Goal: Information Seeking & Learning: Check status

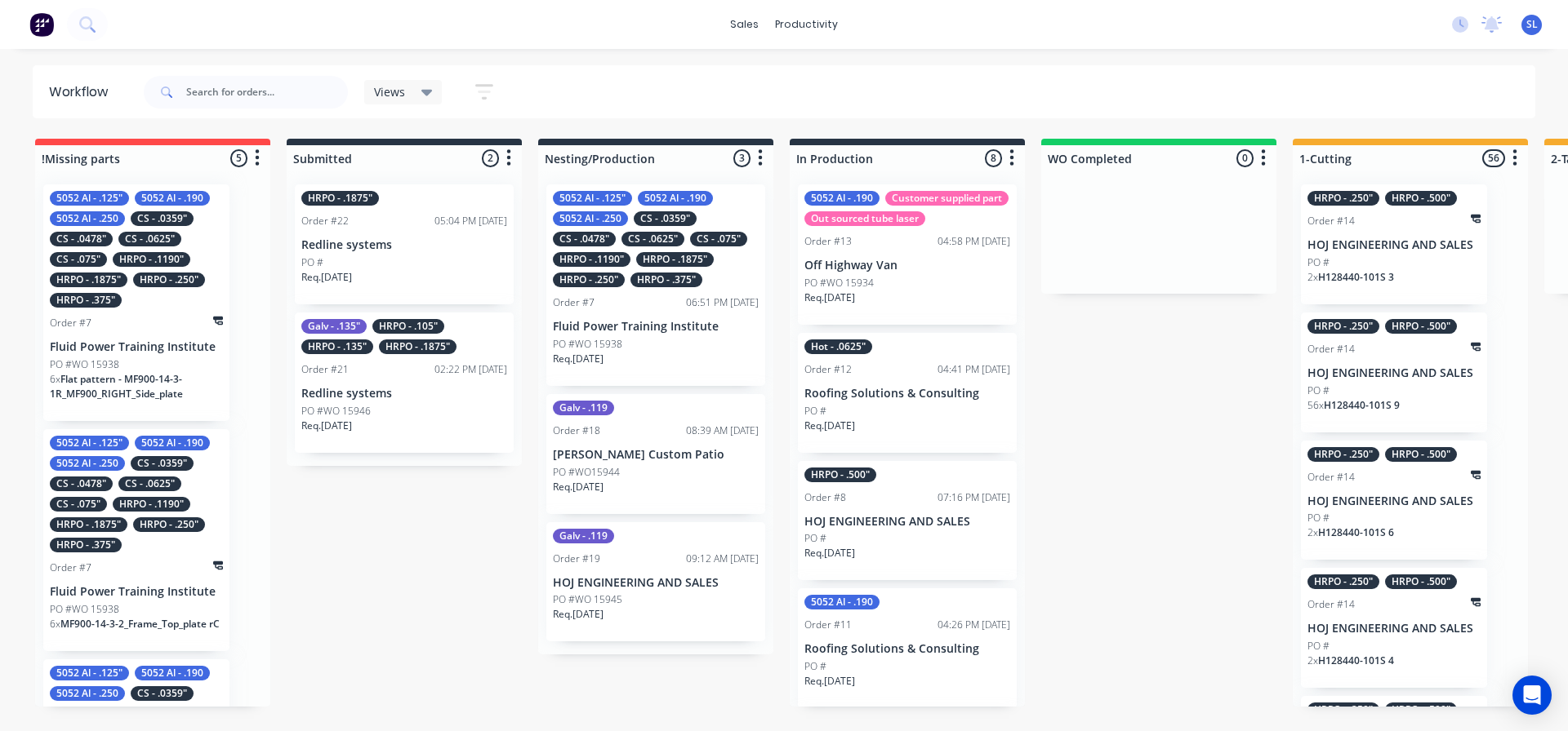
click at [867, 546] on div "PO #" at bounding box center [907, 539] width 206 height 14
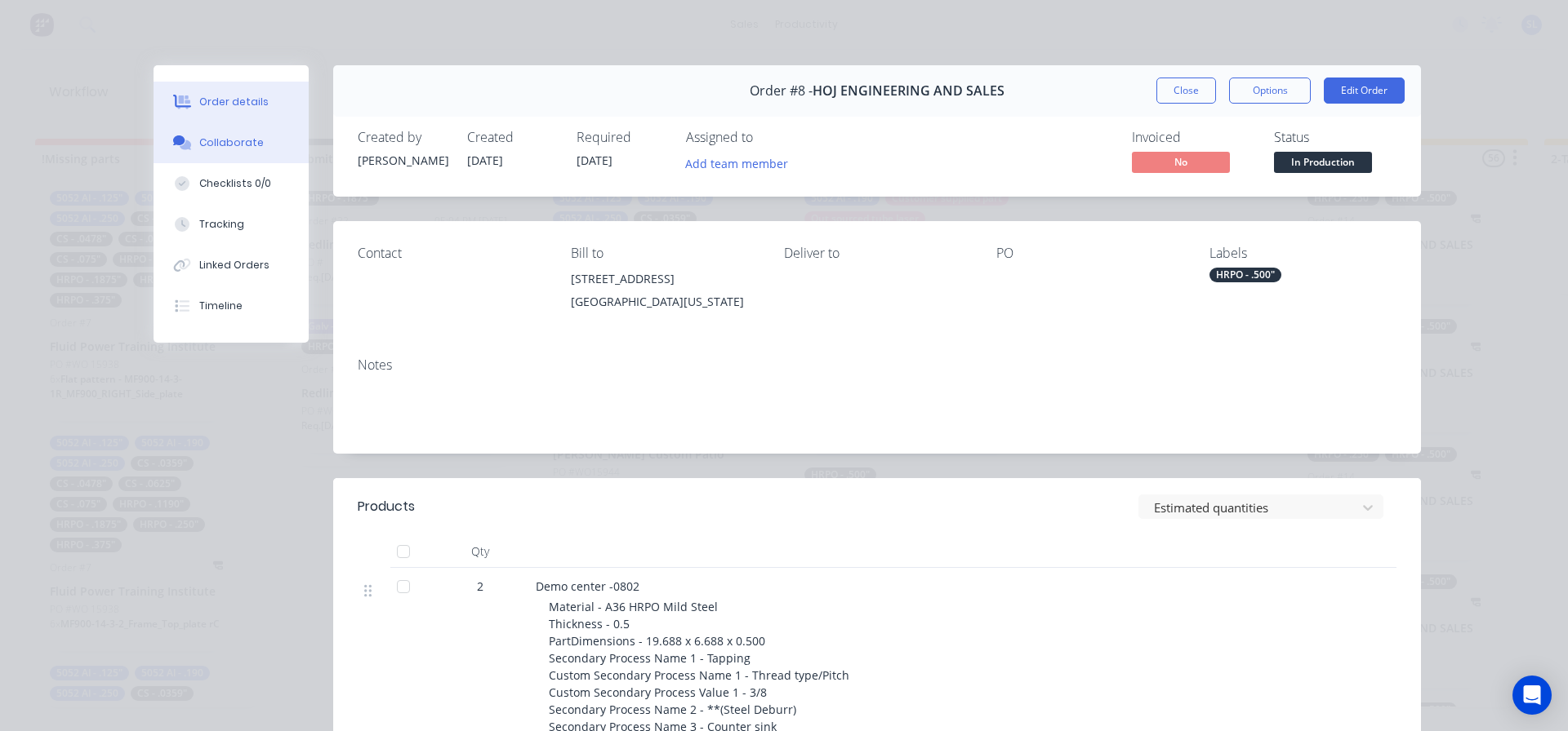
click at [213, 137] on div "Collaborate" at bounding box center [232, 143] width 65 height 14
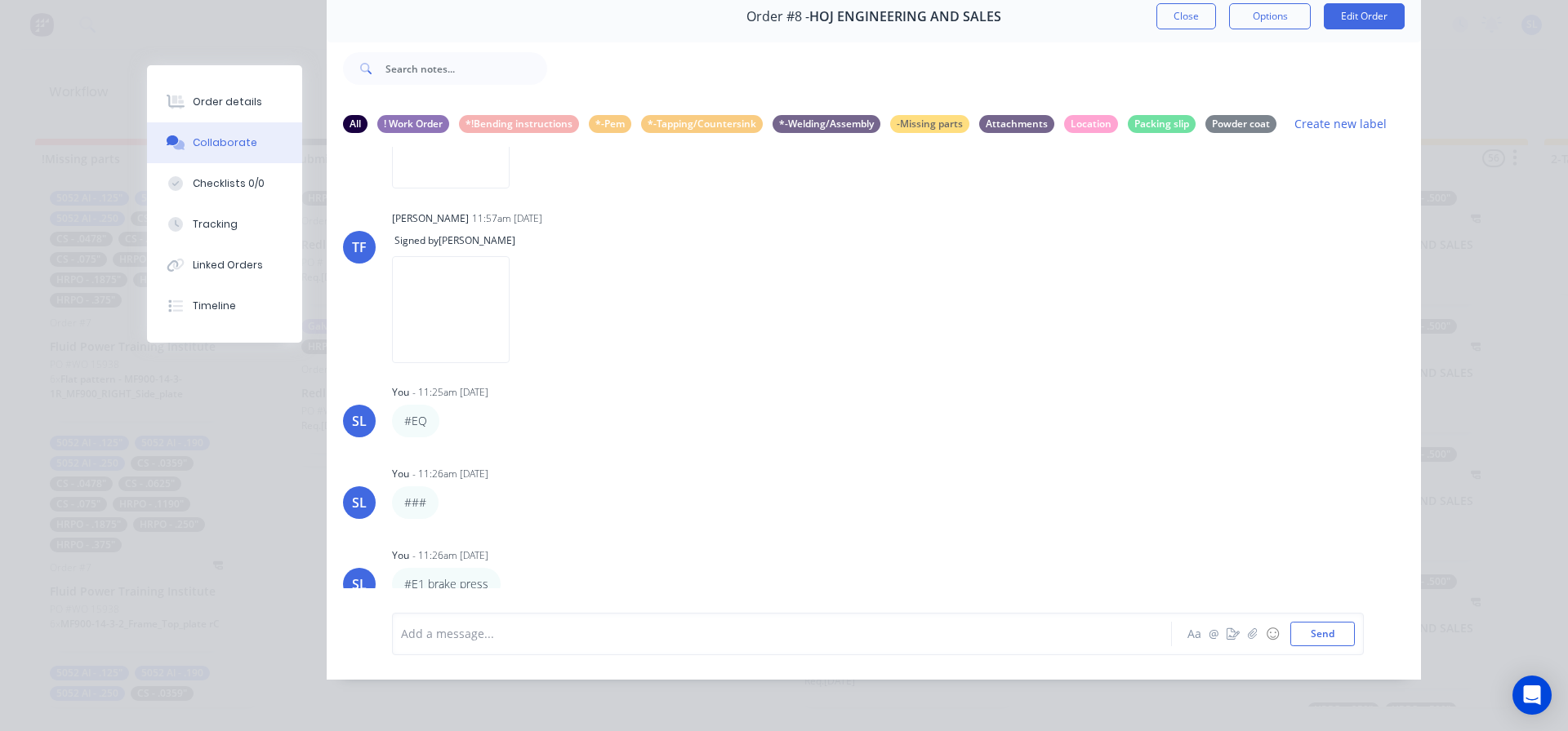
scroll to position [86, 0]
click at [509, 576] on icon "button" at bounding box center [511, 585] width 4 height 19
click at [536, 515] on button "Labels" at bounding box center [571, 529] width 103 height 27
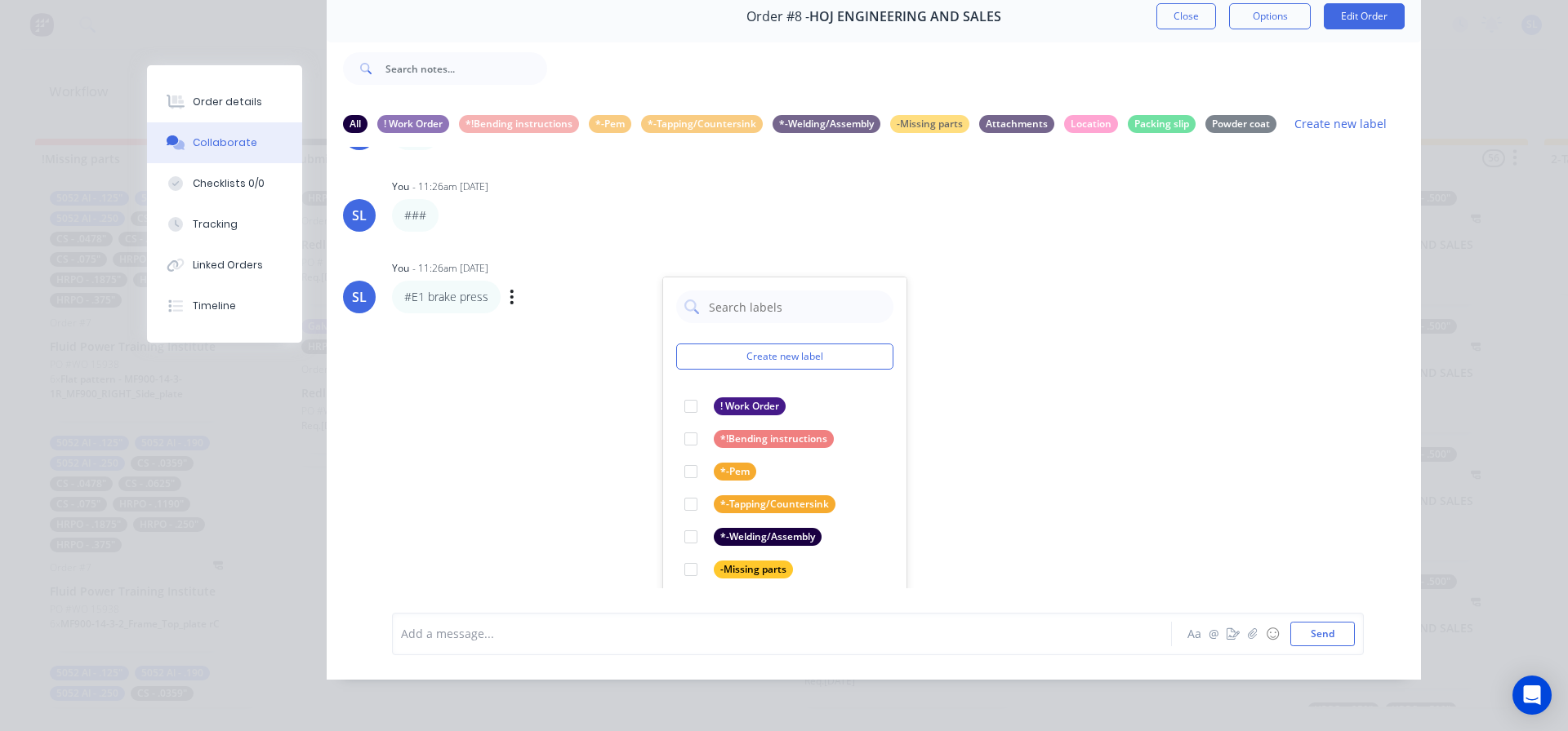
scroll to position [973, 0]
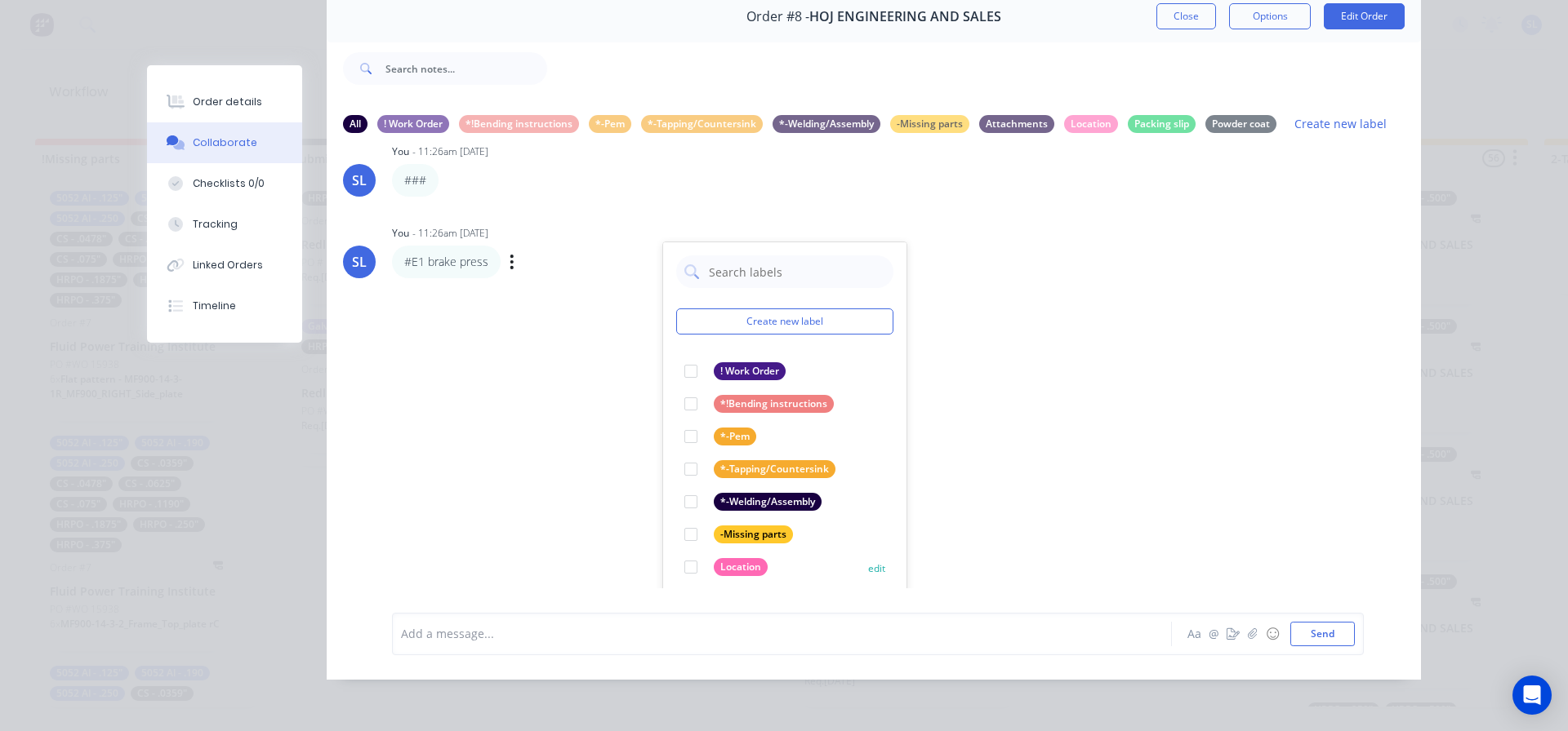
click at [687, 551] on div at bounding box center [691, 568] width 32 height 32
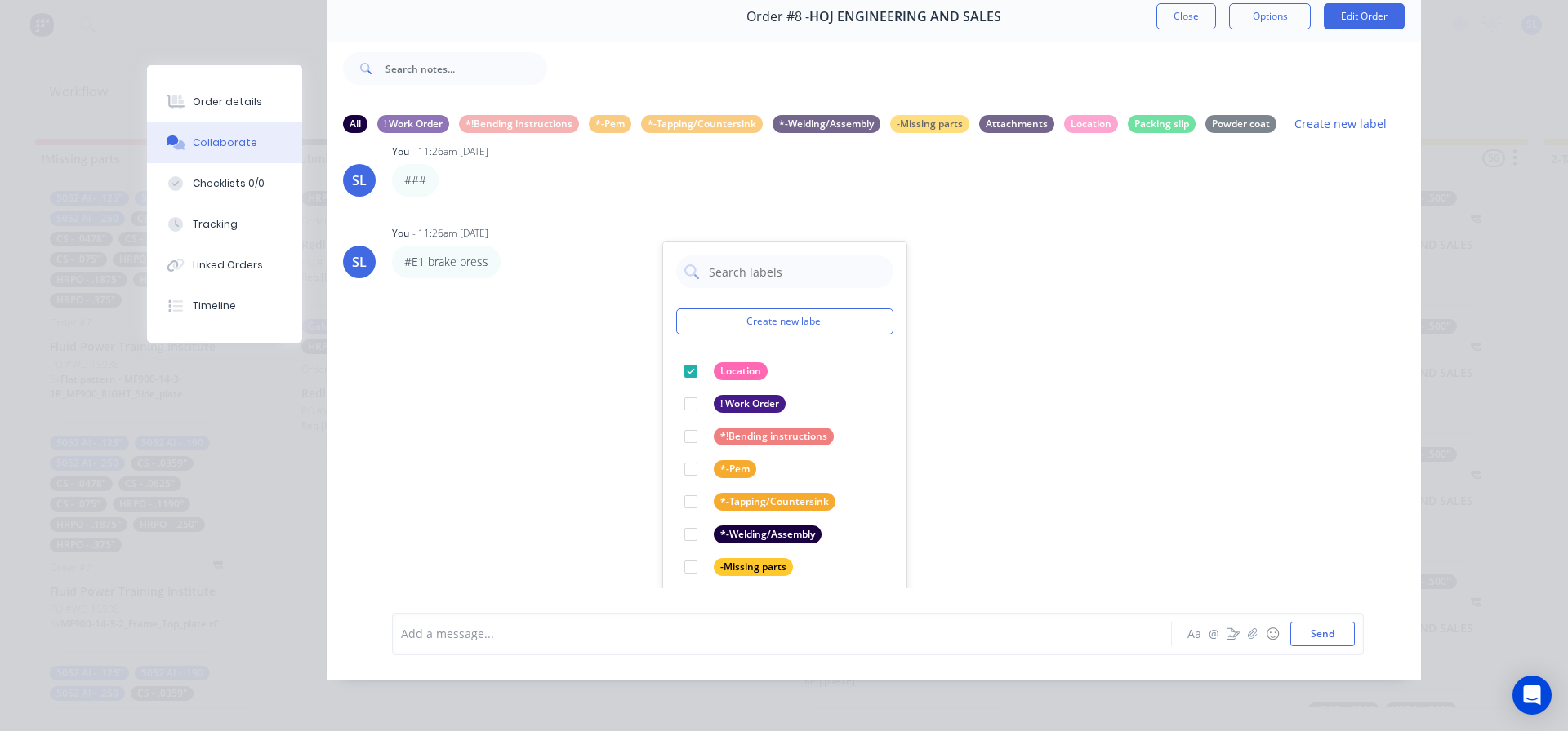
click at [1156, 347] on div "TF Tate Farnsworth 07:20pm 06/10/25 SKM_C65925093015090.pdf Labels Download TF …" at bounding box center [874, 368] width 1094 height 442
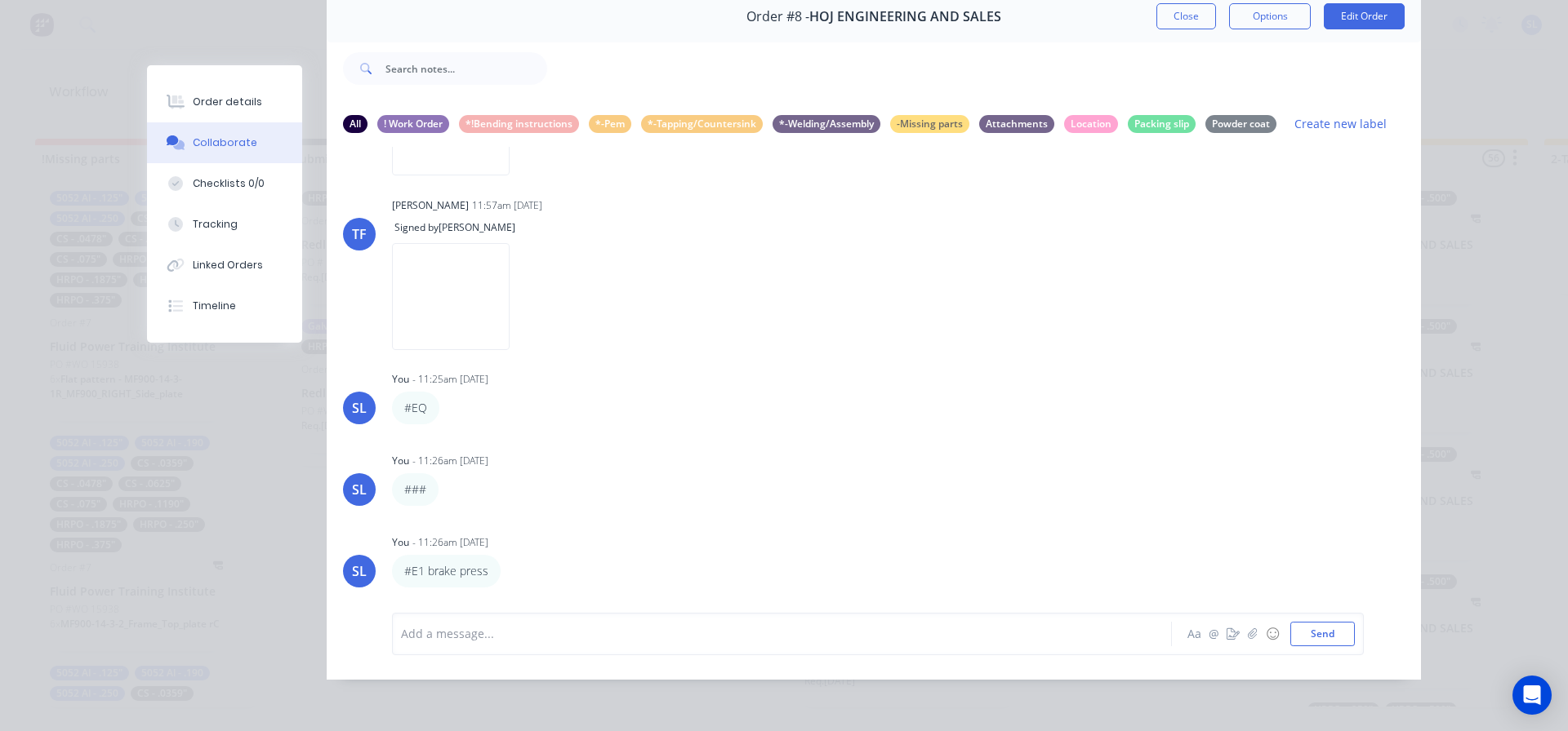
scroll to position [651, 0]
click at [1090, 114] on div "Location" at bounding box center [1091, 123] width 54 height 18
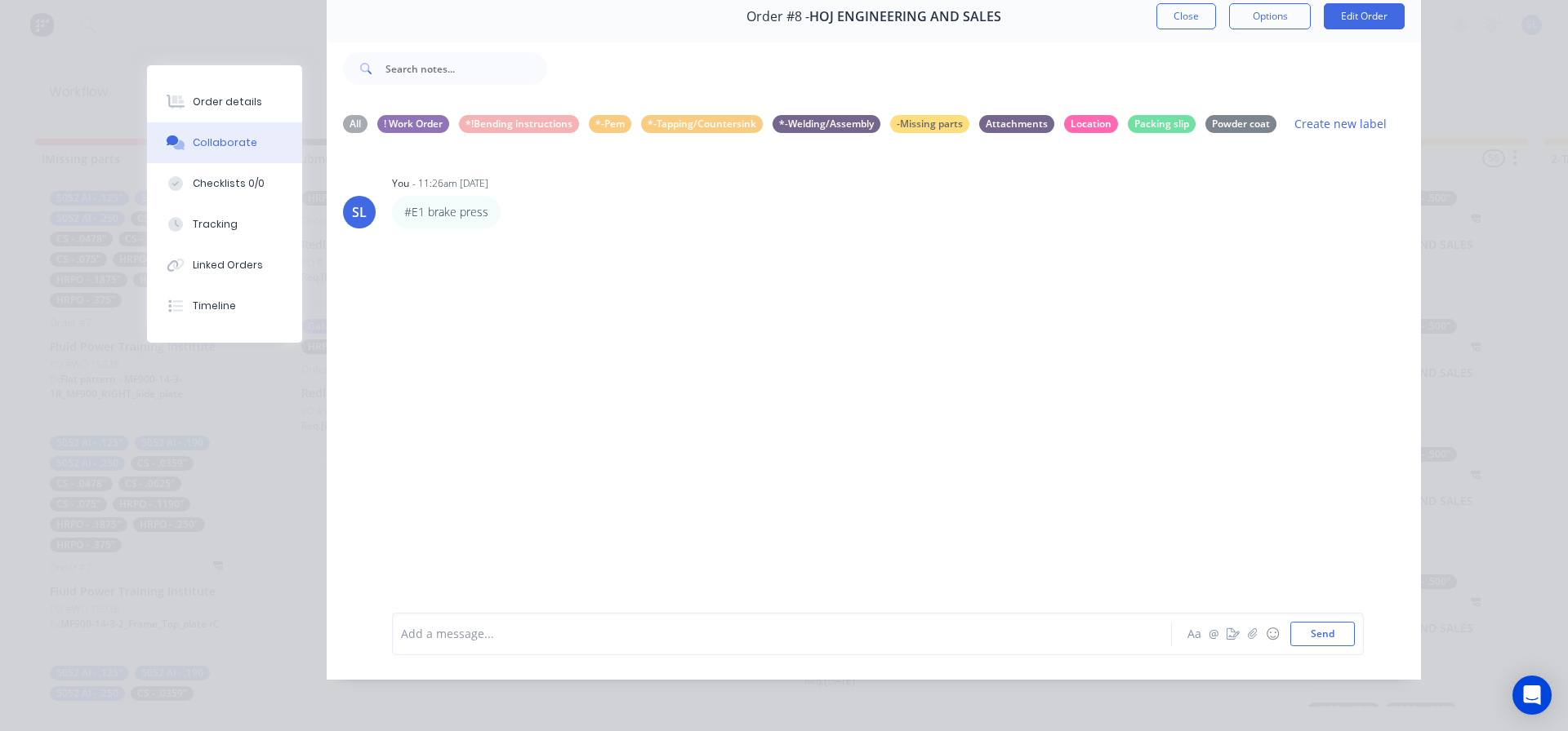
scroll to position [0, 0]
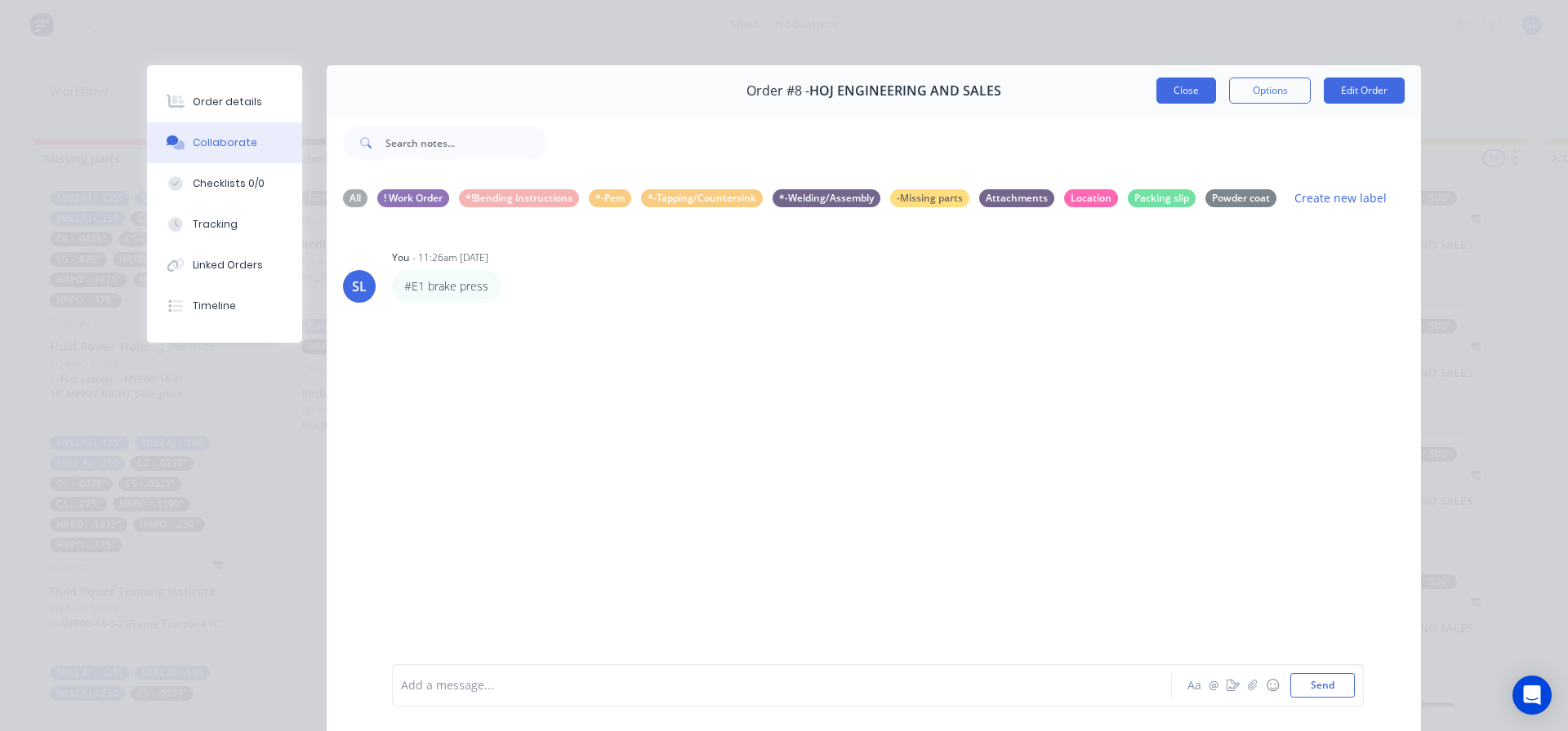
click at [1181, 85] on button "Close" at bounding box center [1186, 90] width 59 height 26
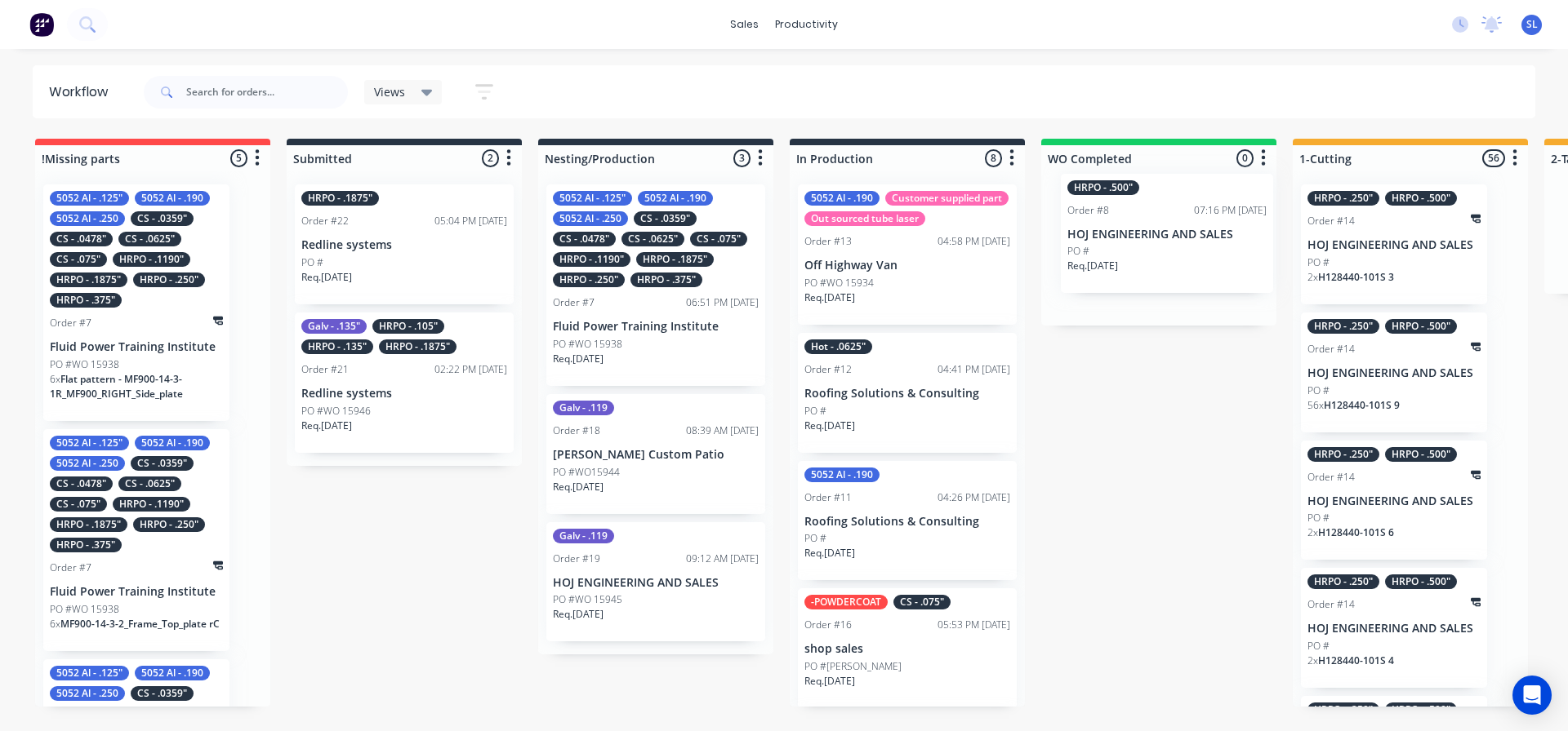
drag, startPoint x: 908, startPoint y: 559, endPoint x: 1175, endPoint y: 251, distance: 407.6
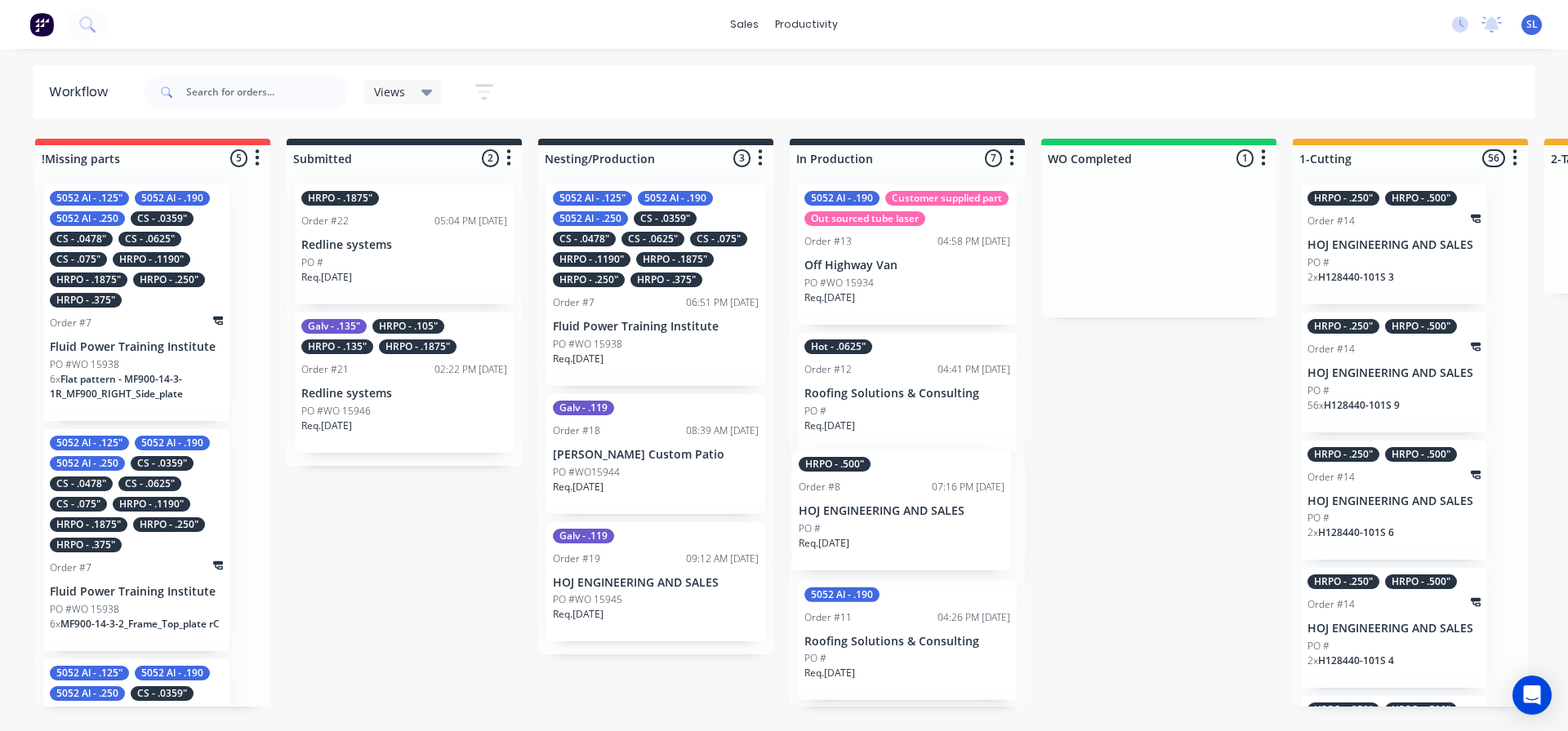
drag, startPoint x: 1126, startPoint y: 253, endPoint x: 847, endPoint y: 536, distance: 397.4
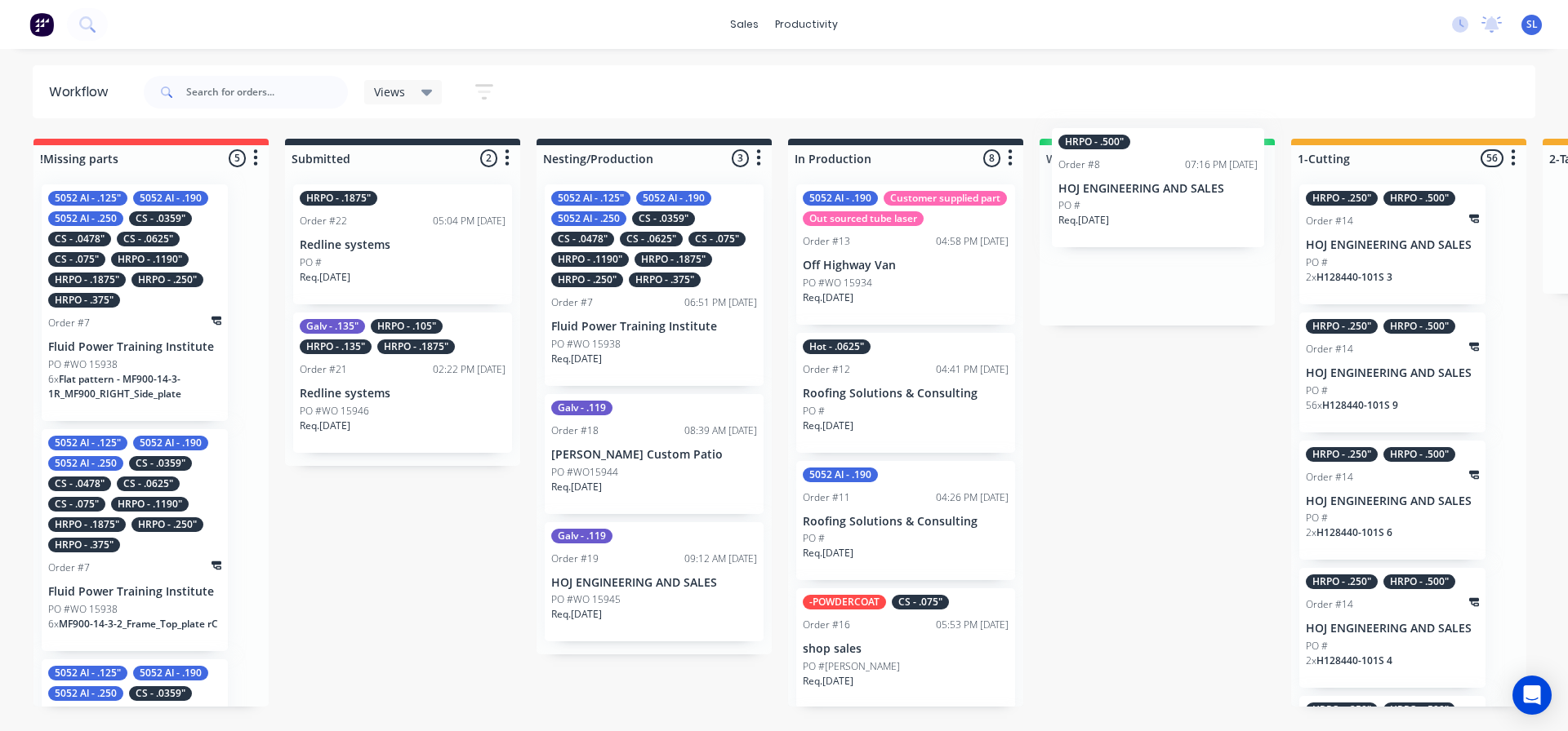
drag, startPoint x: 900, startPoint y: 540, endPoint x: 1161, endPoint y: 182, distance: 443.0
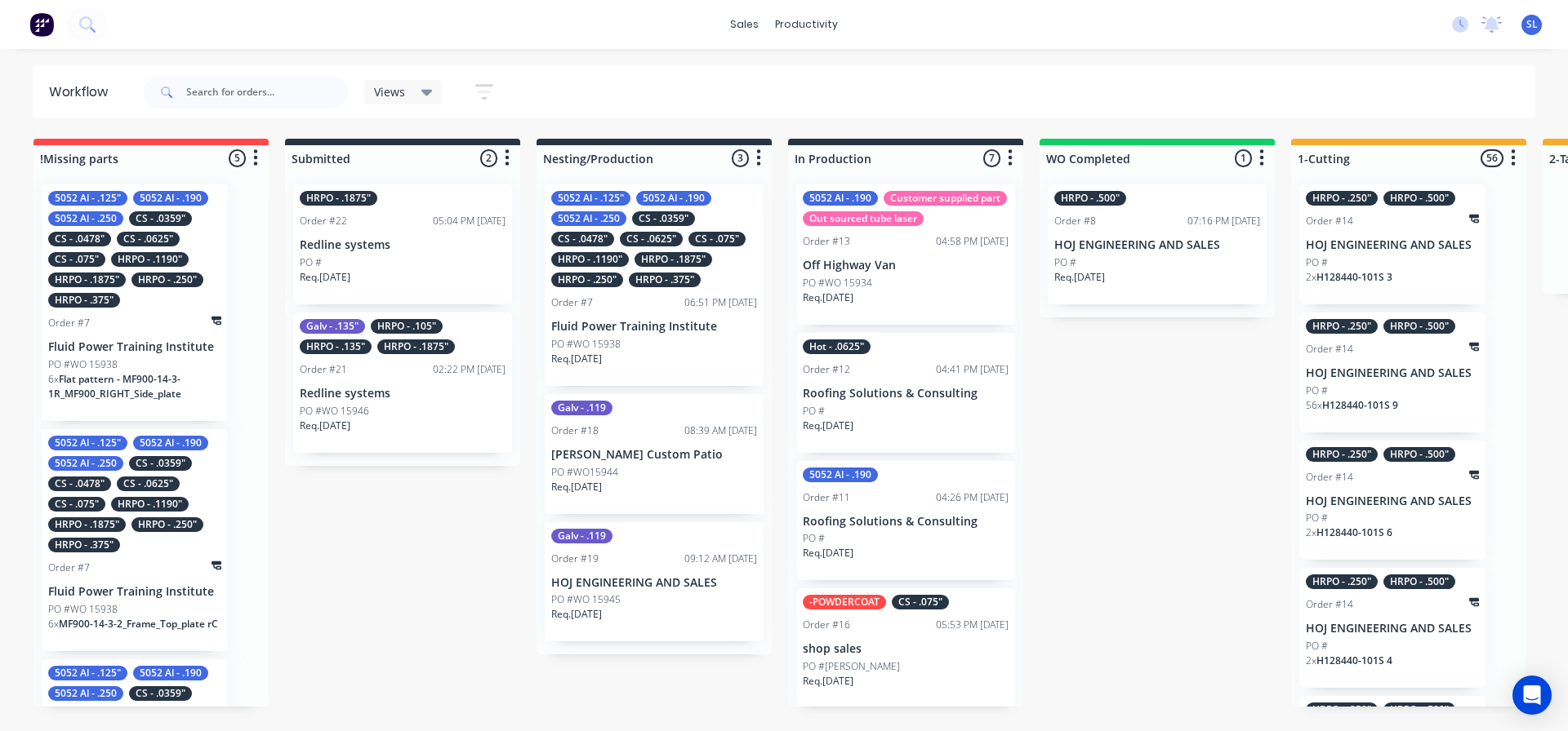
click at [1162, 270] on div "Req. [DATE]" at bounding box center [1156, 284] width 206 height 28
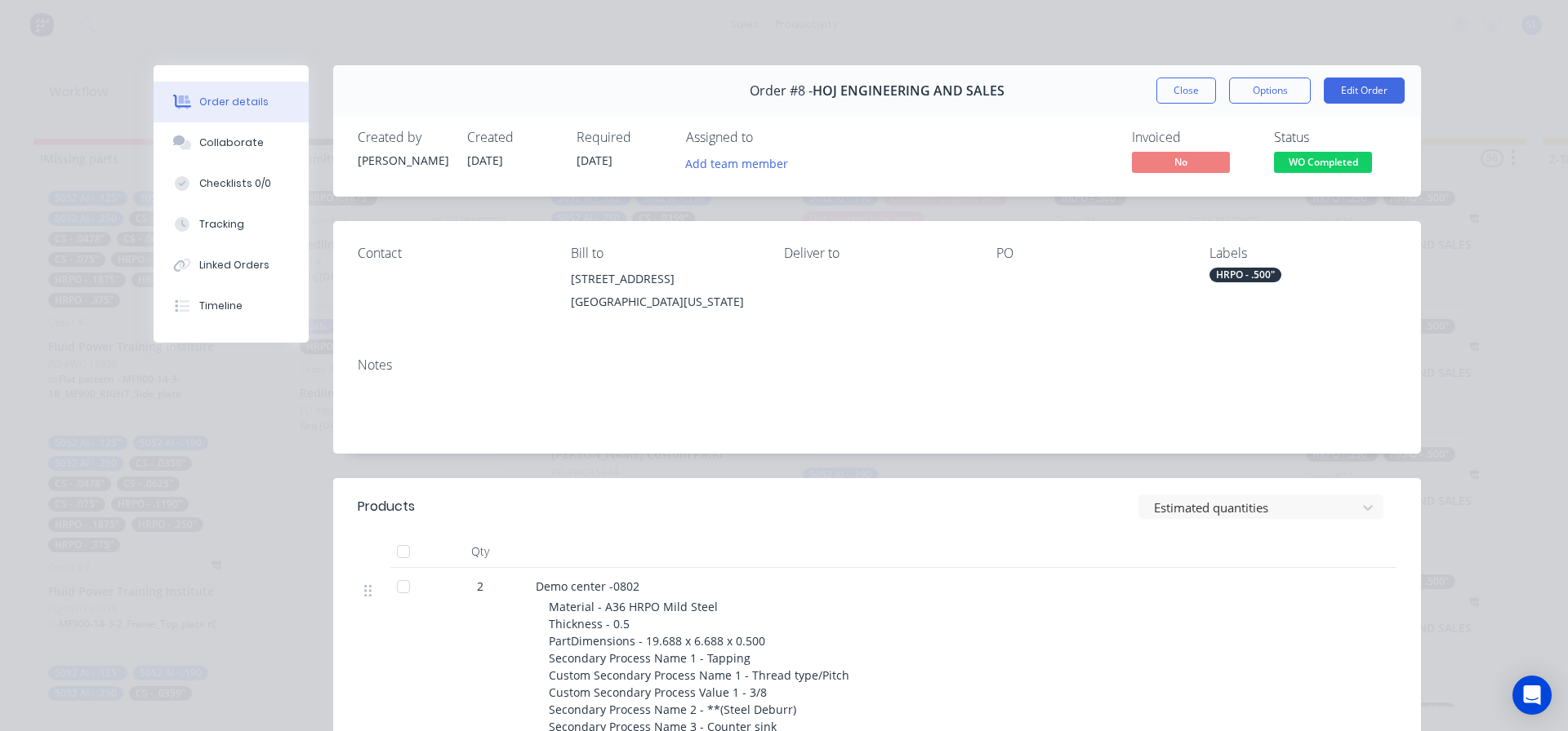
click at [395, 588] on div at bounding box center [403, 586] width 32 height 32
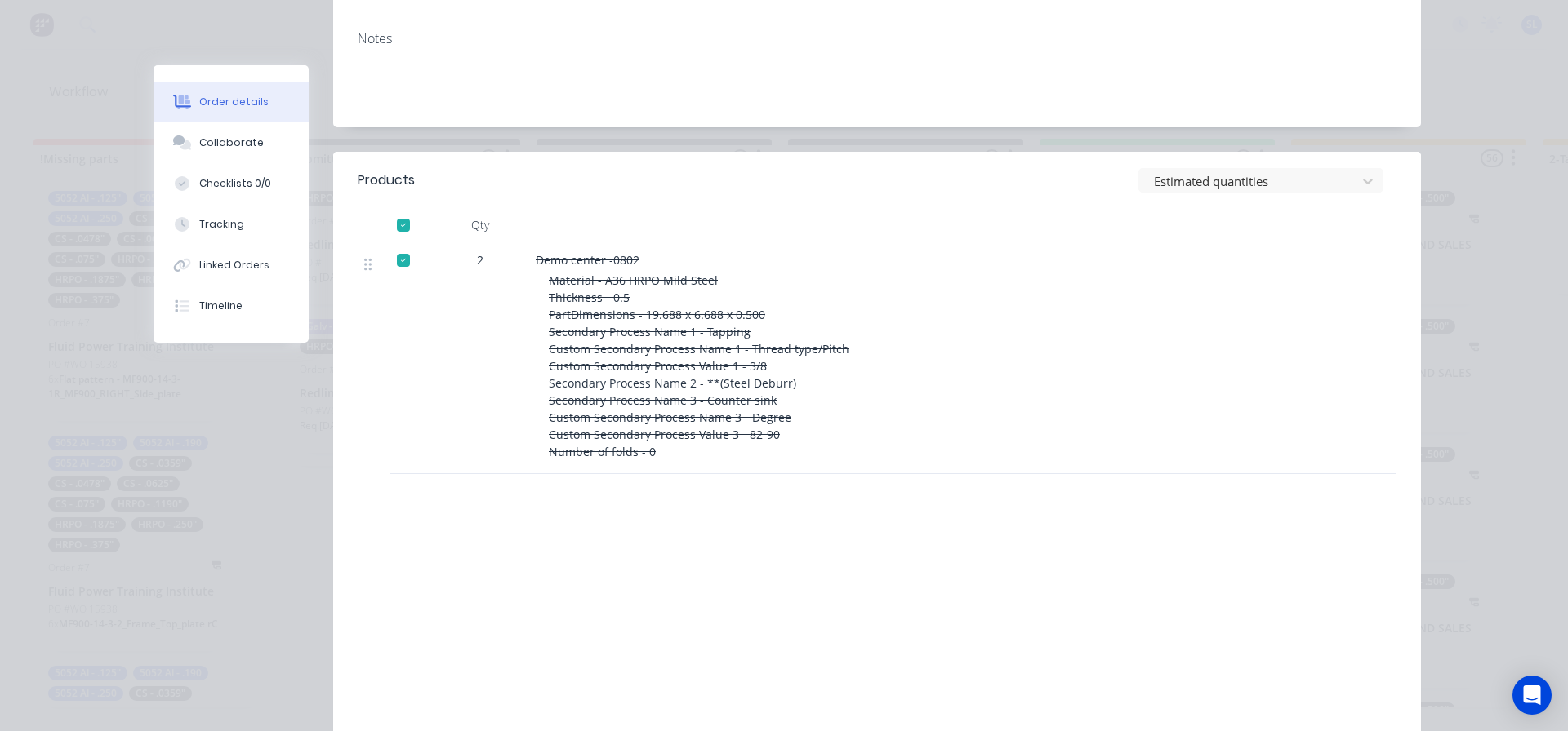
scroll to position [0, 0]
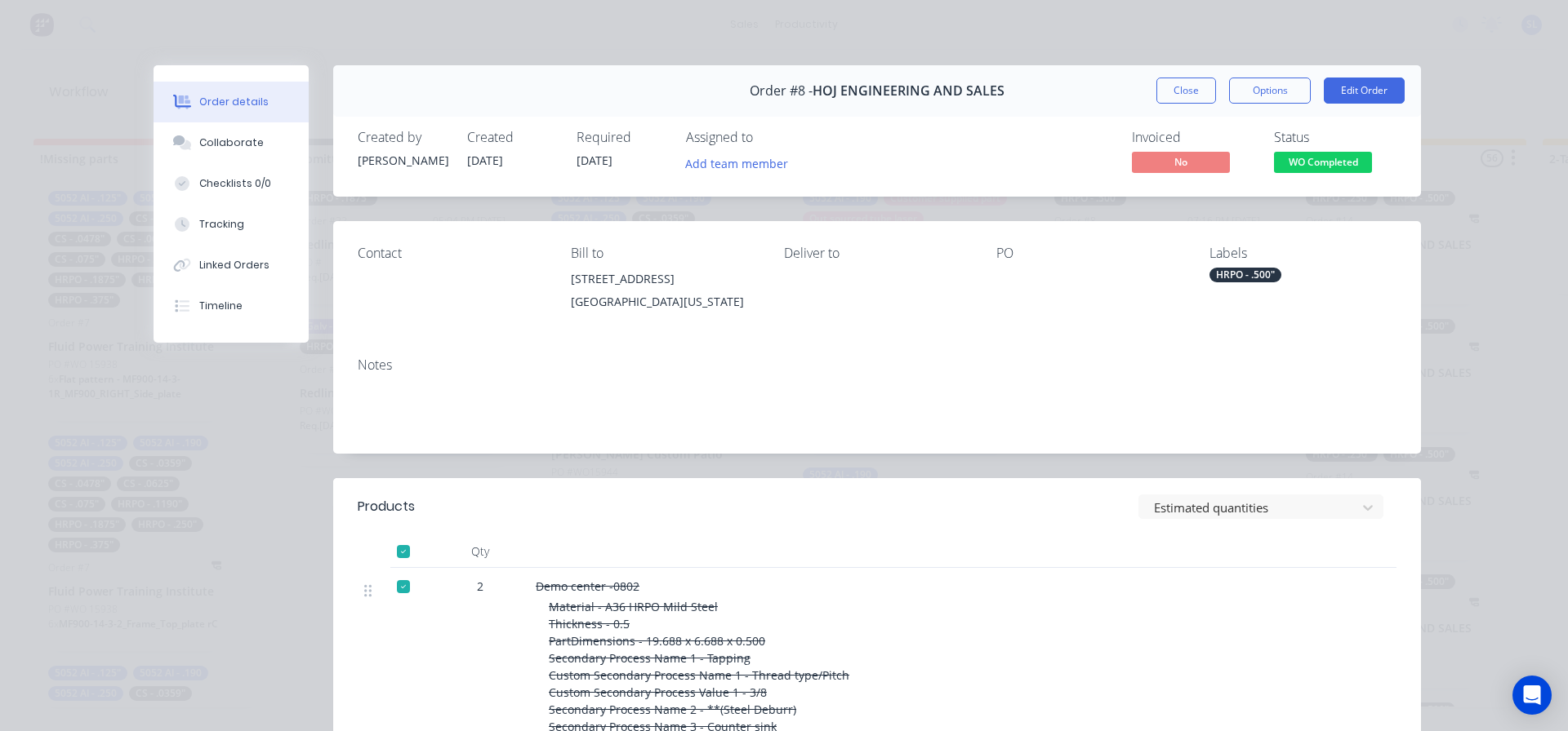
click at [975, 51] on div "Order details Collaborate Checklists 0/0 Tracking Linked Orders Timeline Order …" at bounding box center [784, 366] width 1568 height 731
click at [1176, 85] on button "Close" at bounding box center [1186, 90] width 59 height 26
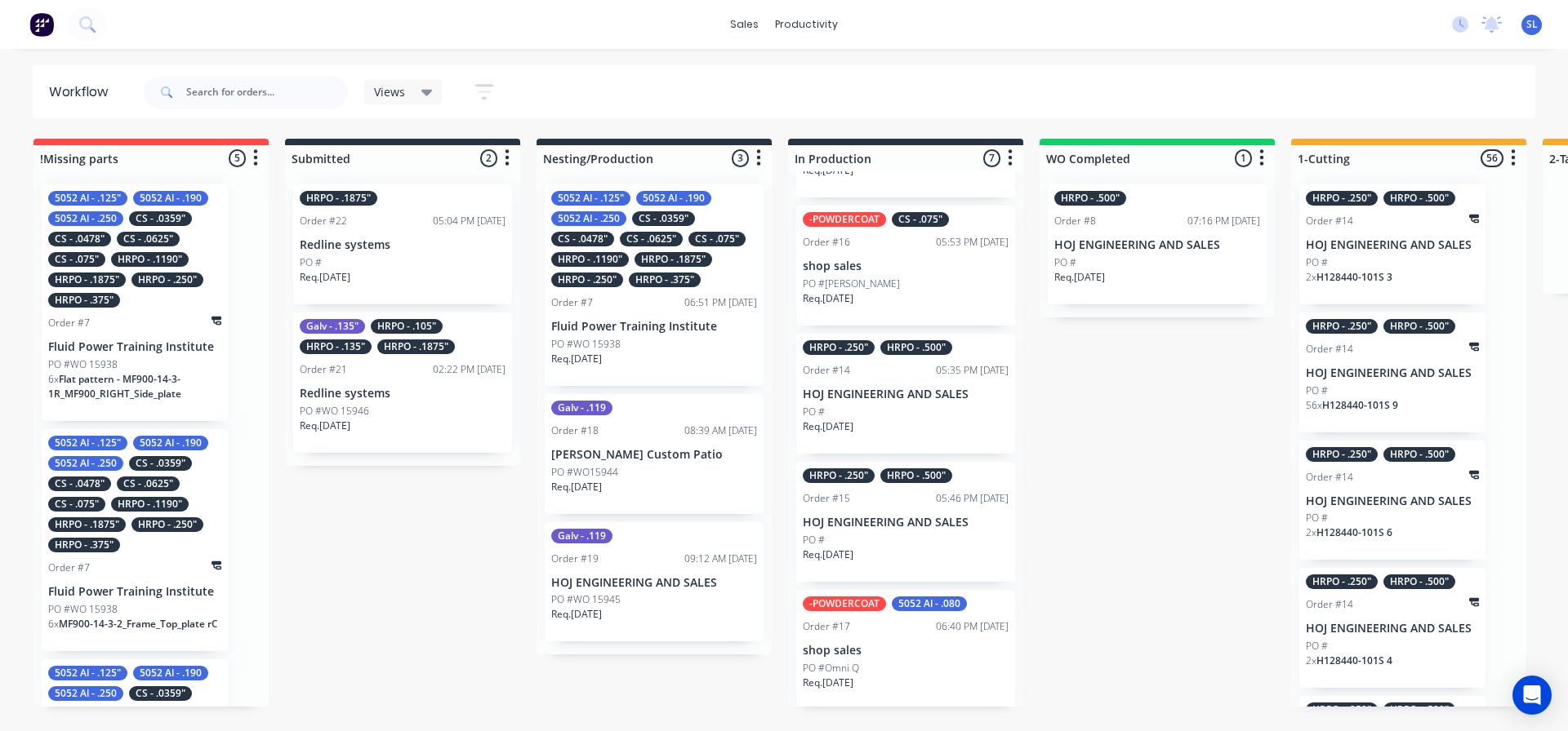
scroll to position [408, 0]
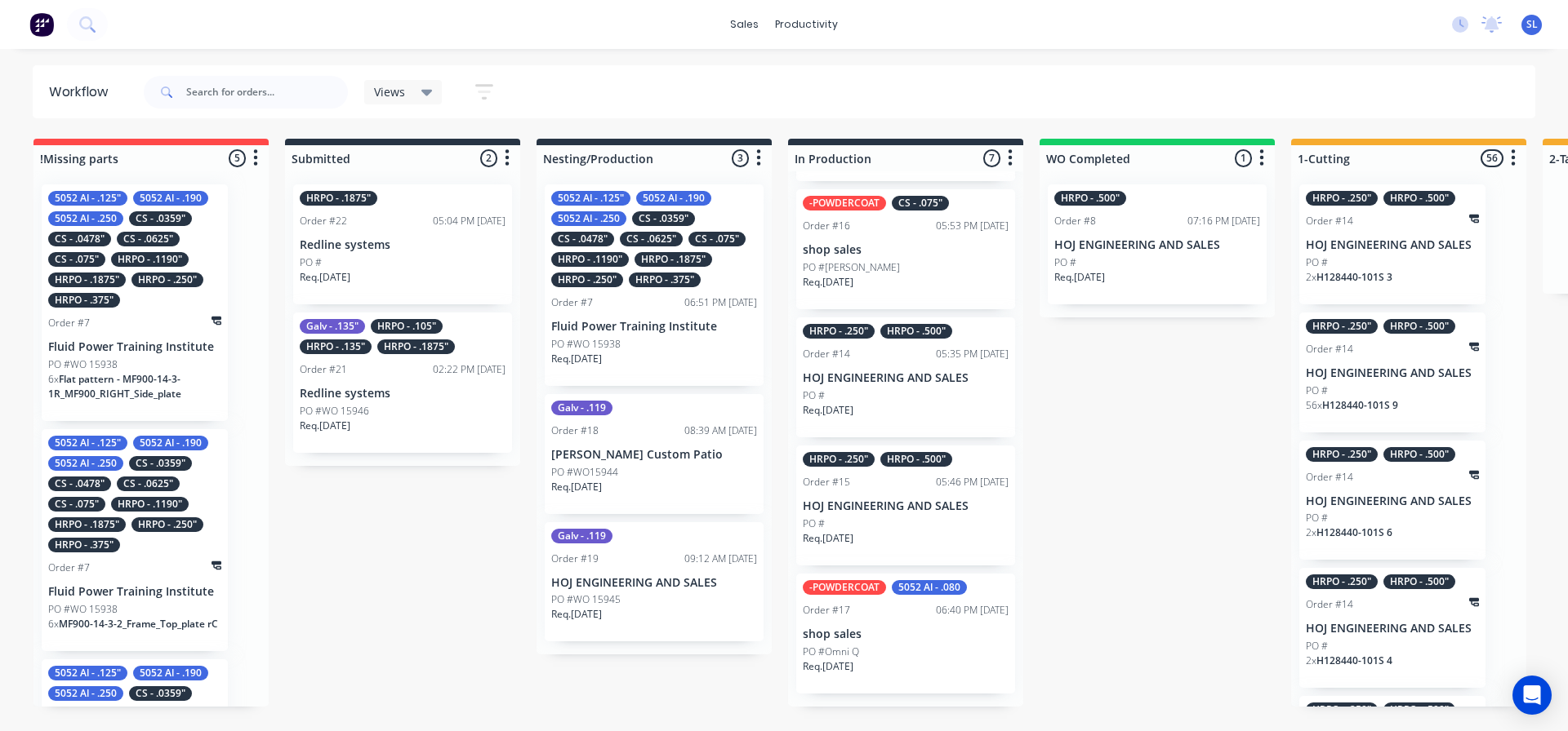
click at [904, 403] on div "PO #" at bounding box center [906, 396] width 206 height 14
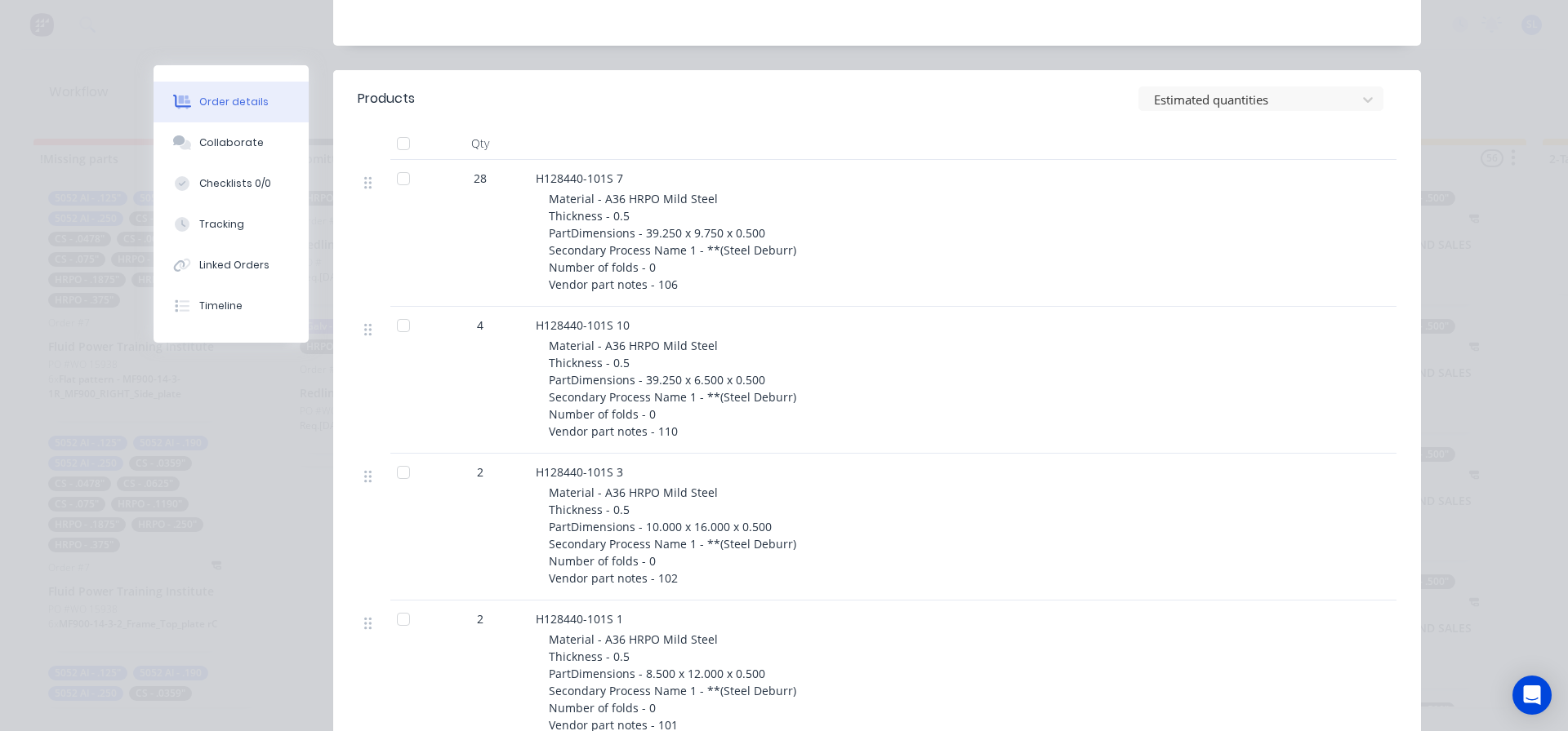
scroll to position [0, 0]
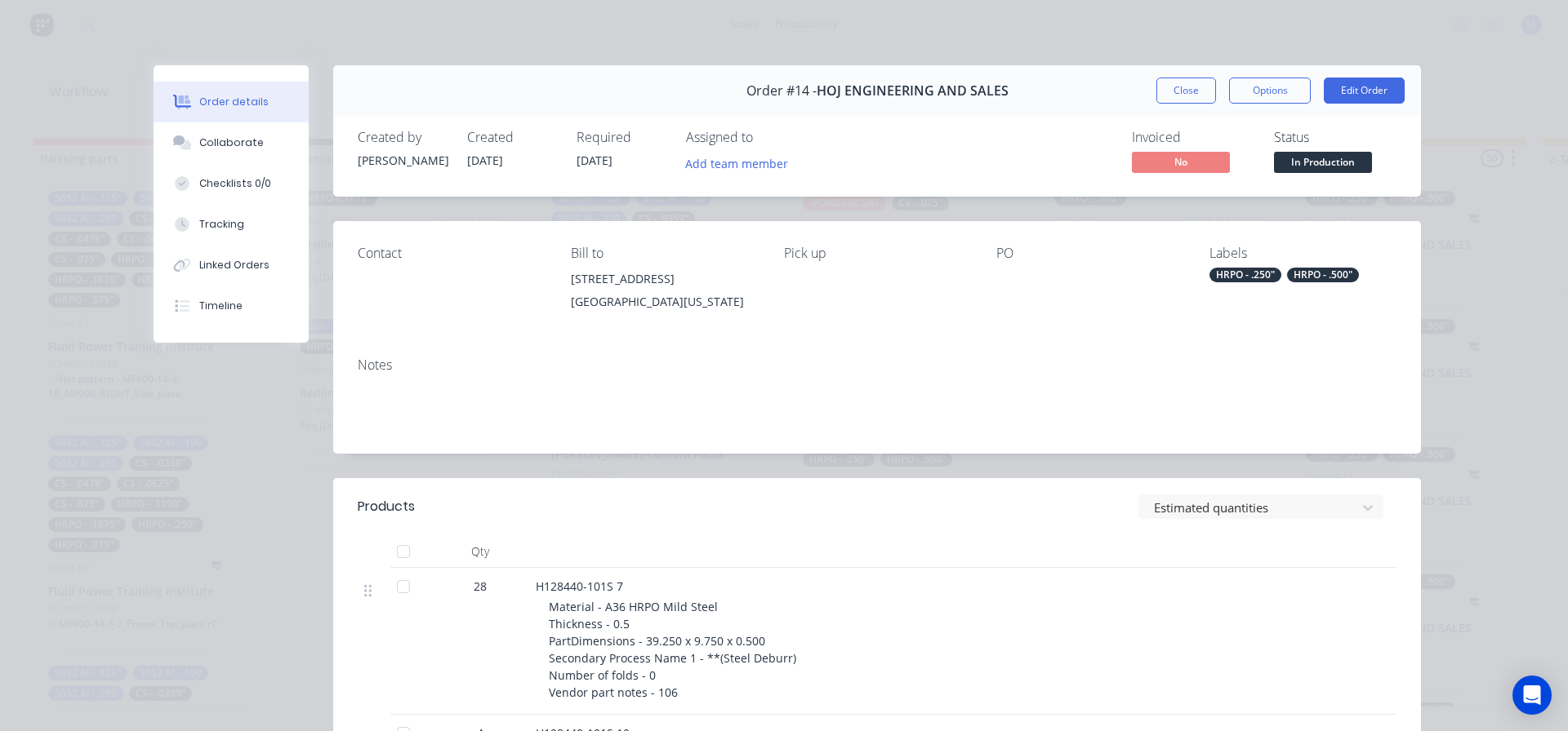
click at [228, 103] on div "Order details" at bounding box center [234, 101] width 69 height 14
click at [214, 223] on div "Tracking" at bounding box center [222, 225] width 45 height 14
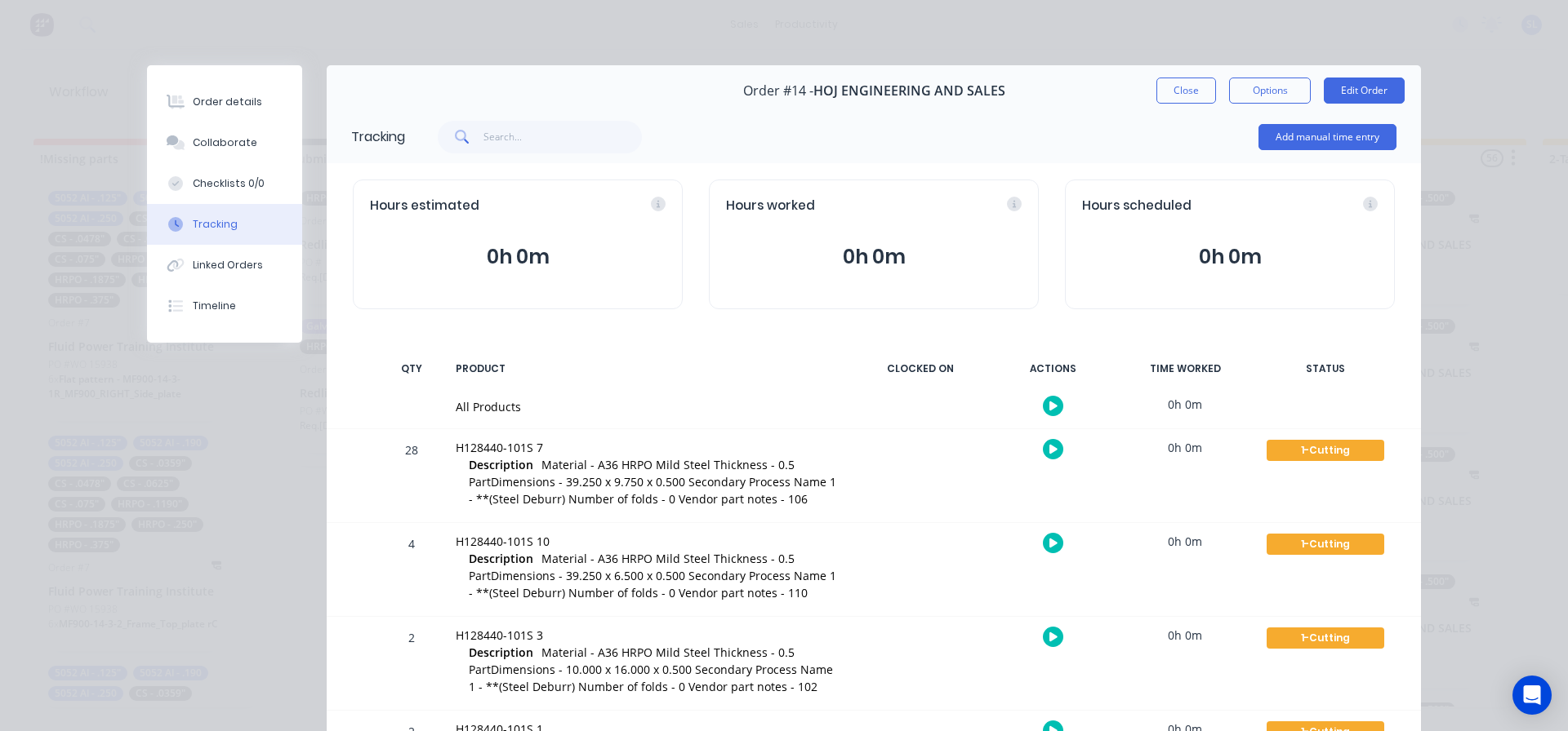
click at [462, 18] on div "Order details Collaborate Checklists 0/0 Tracking Linked Orders Timeline Order …" at bounding box center [784, 366] width 1568 height 731
click at [1182, 93] on button "Close" at bounding box center [1186, 90] width 59 height 26
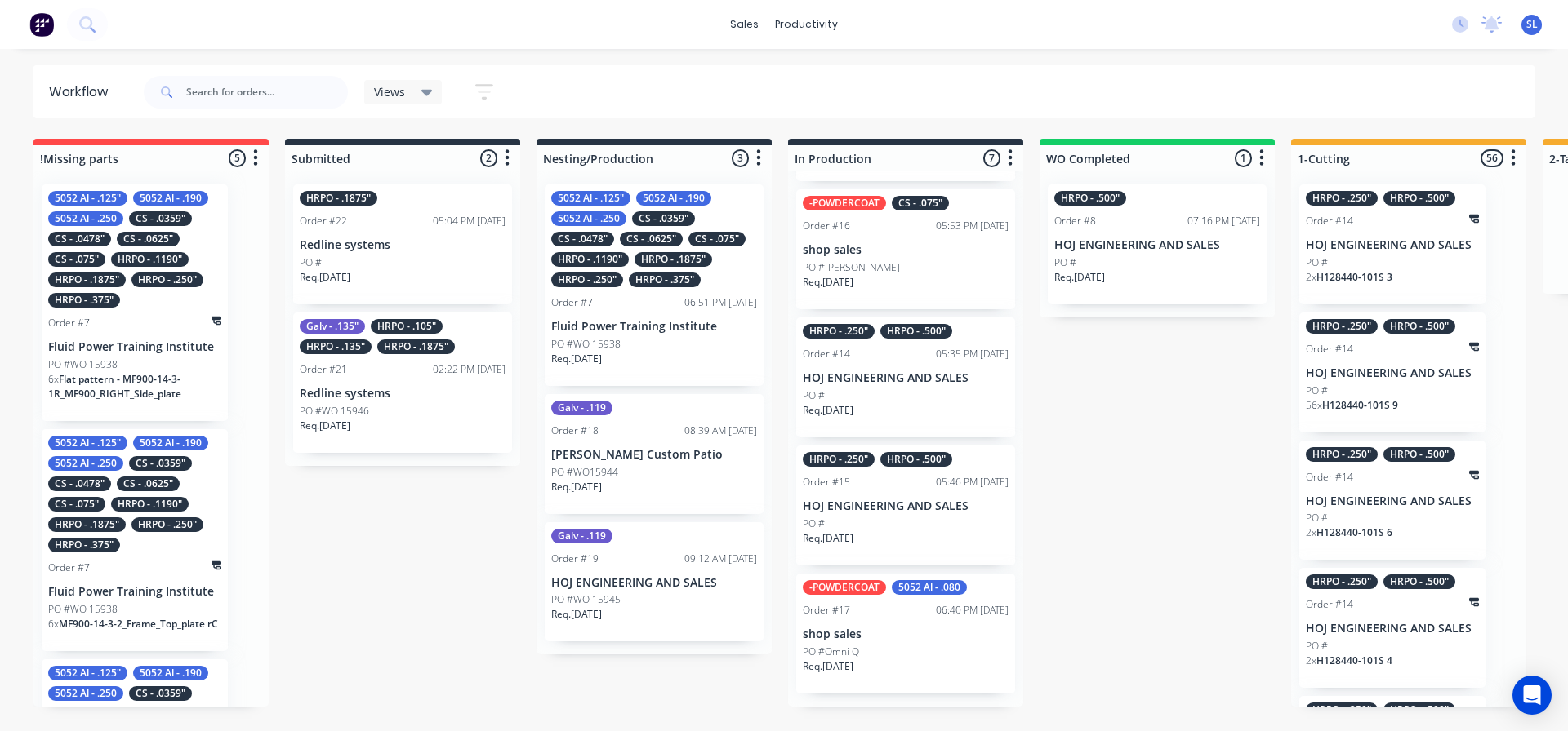
click at [833, 403] on div "PO #" at bounding box center [906, 396] width 206 height 14
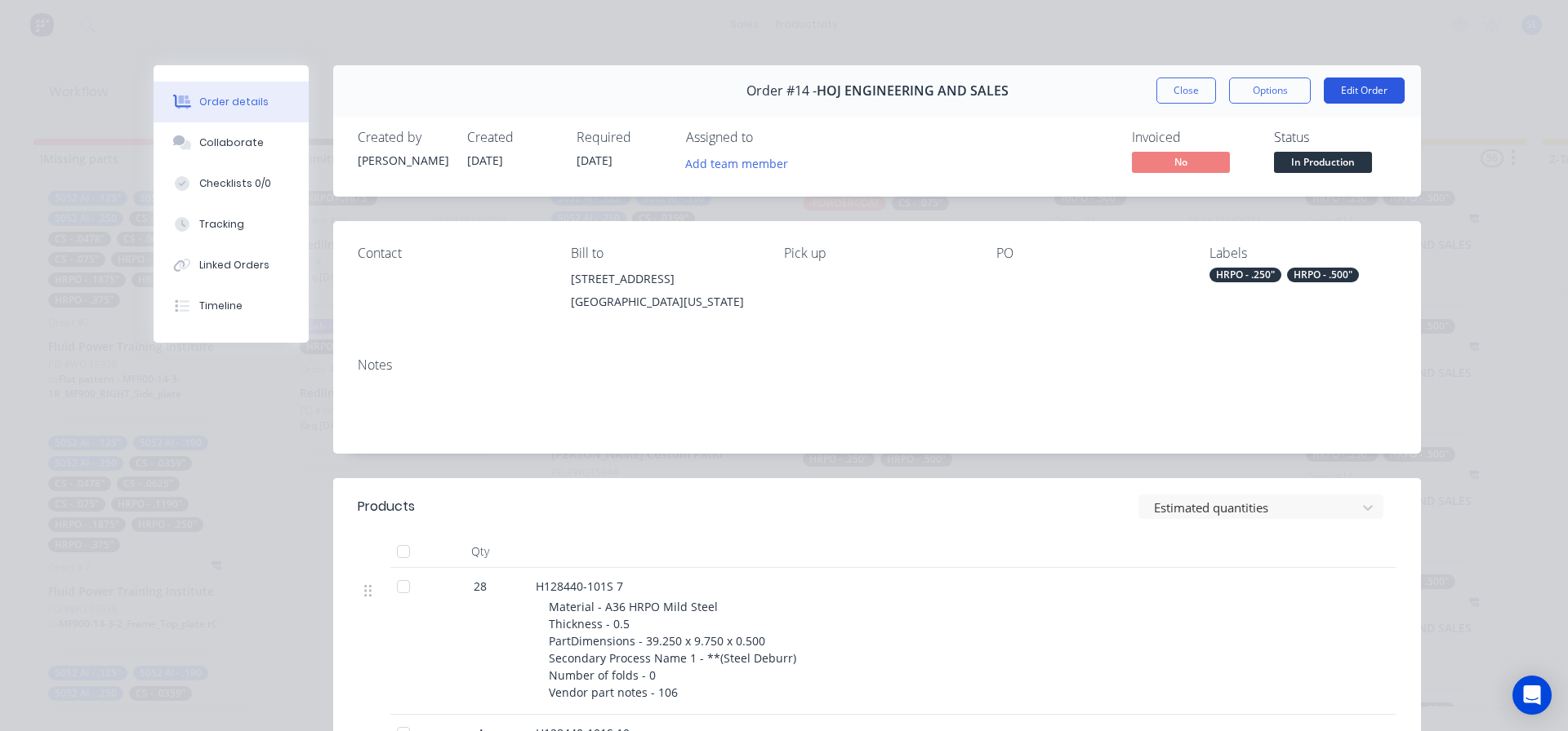
click at [1372, 92] on button "Edit Order" at bounding box center [1364, 90] width 81 height 26
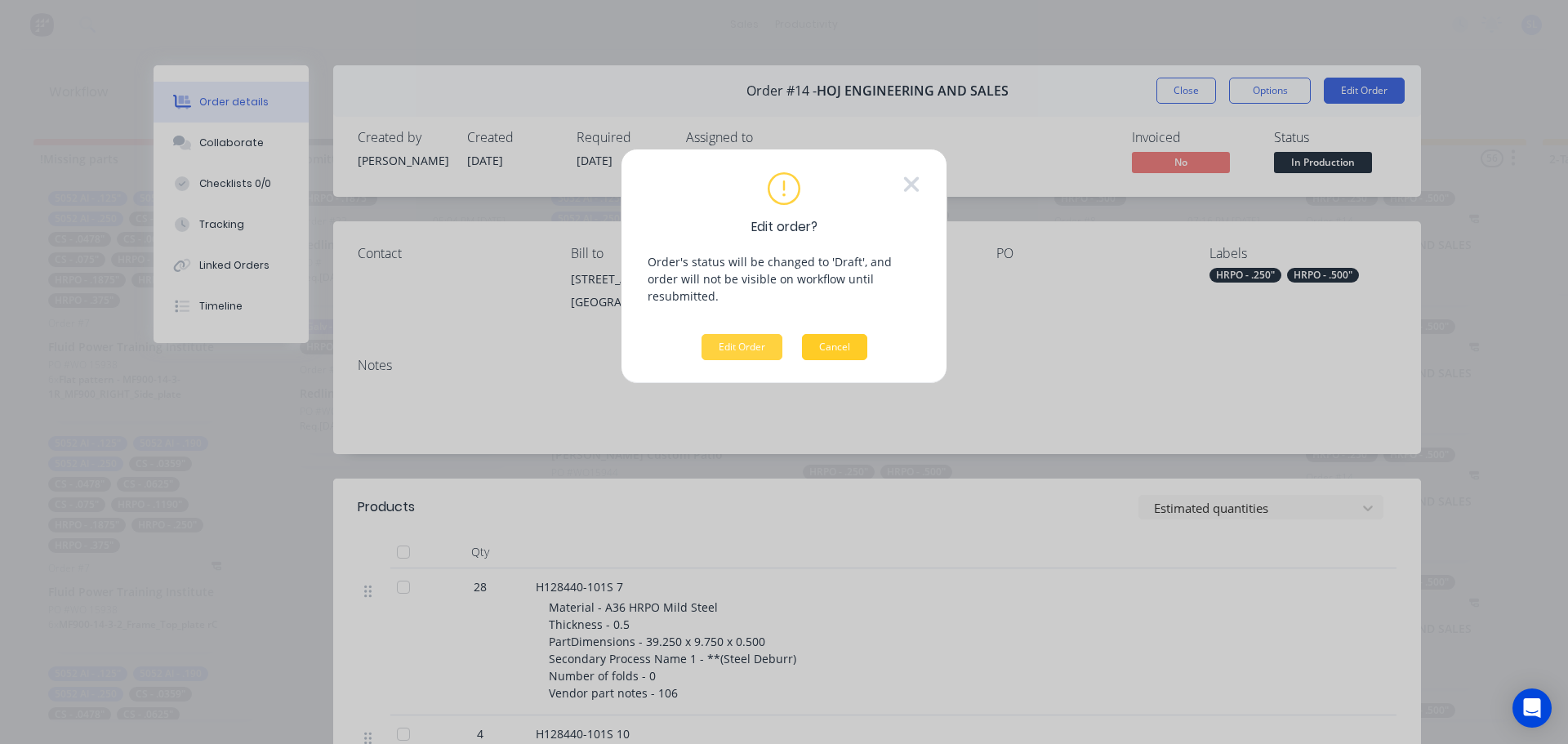
click at [838, 334] on button "Cancel" at bounding box center [835, 347] width 66 height 26
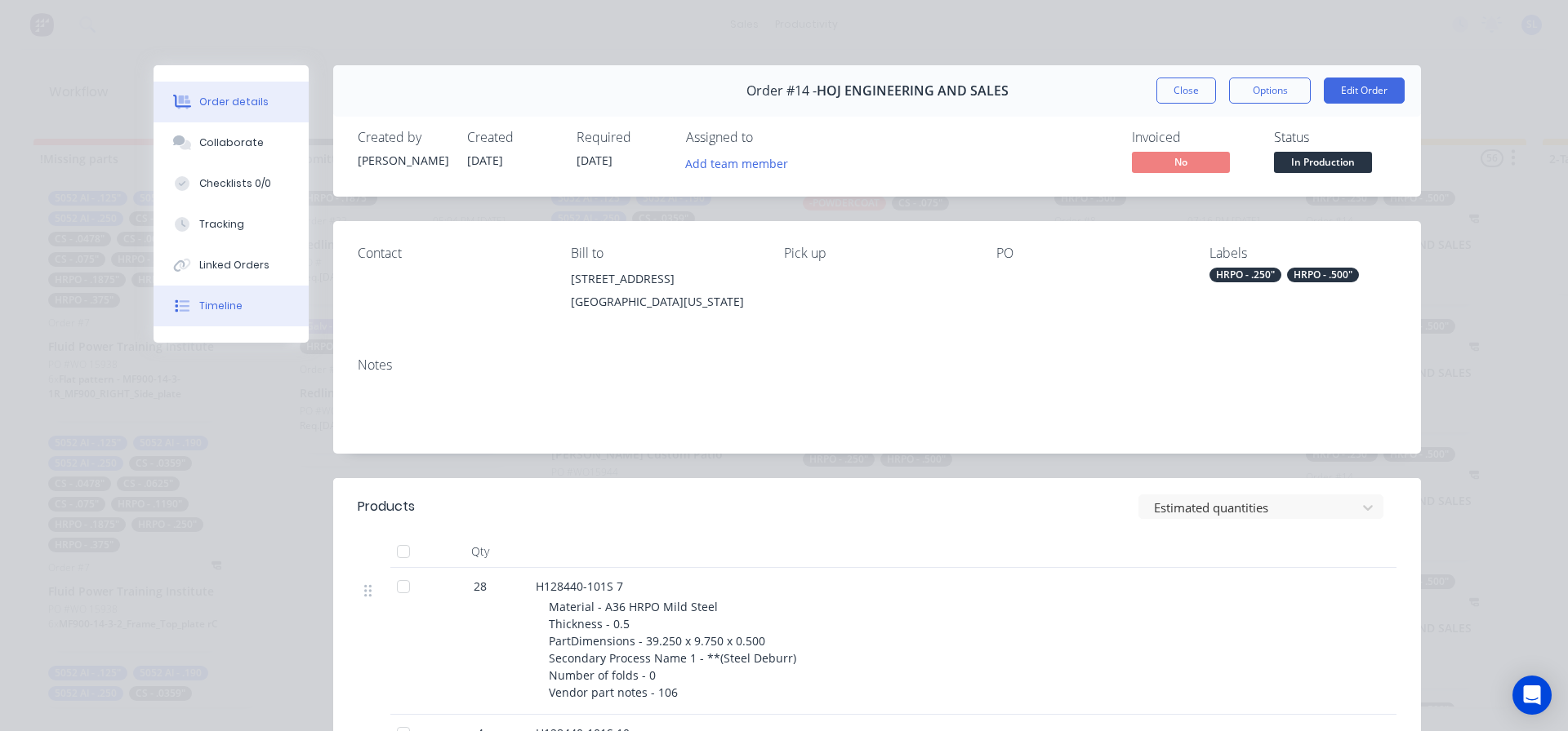
click at [201, 304] on div "Timeline" at bounding box center [221, 306] width 43 height 14
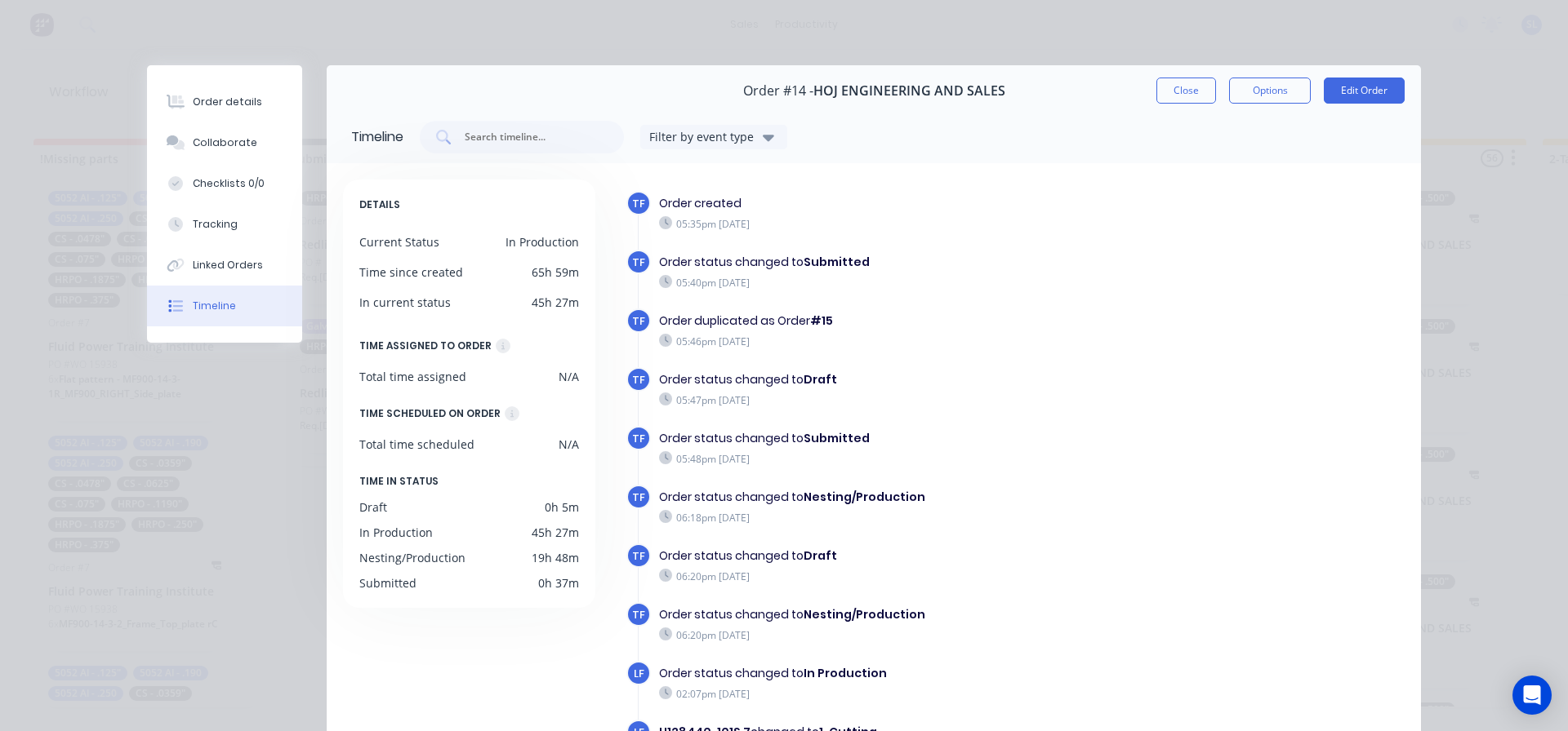
click at [201, 304] on div "Timeline" at bounding box center [215, 306] width 43 height 14
click at [211, 262] on div "Linked Orders" at bounding box center [228, 265] width 70 height 14
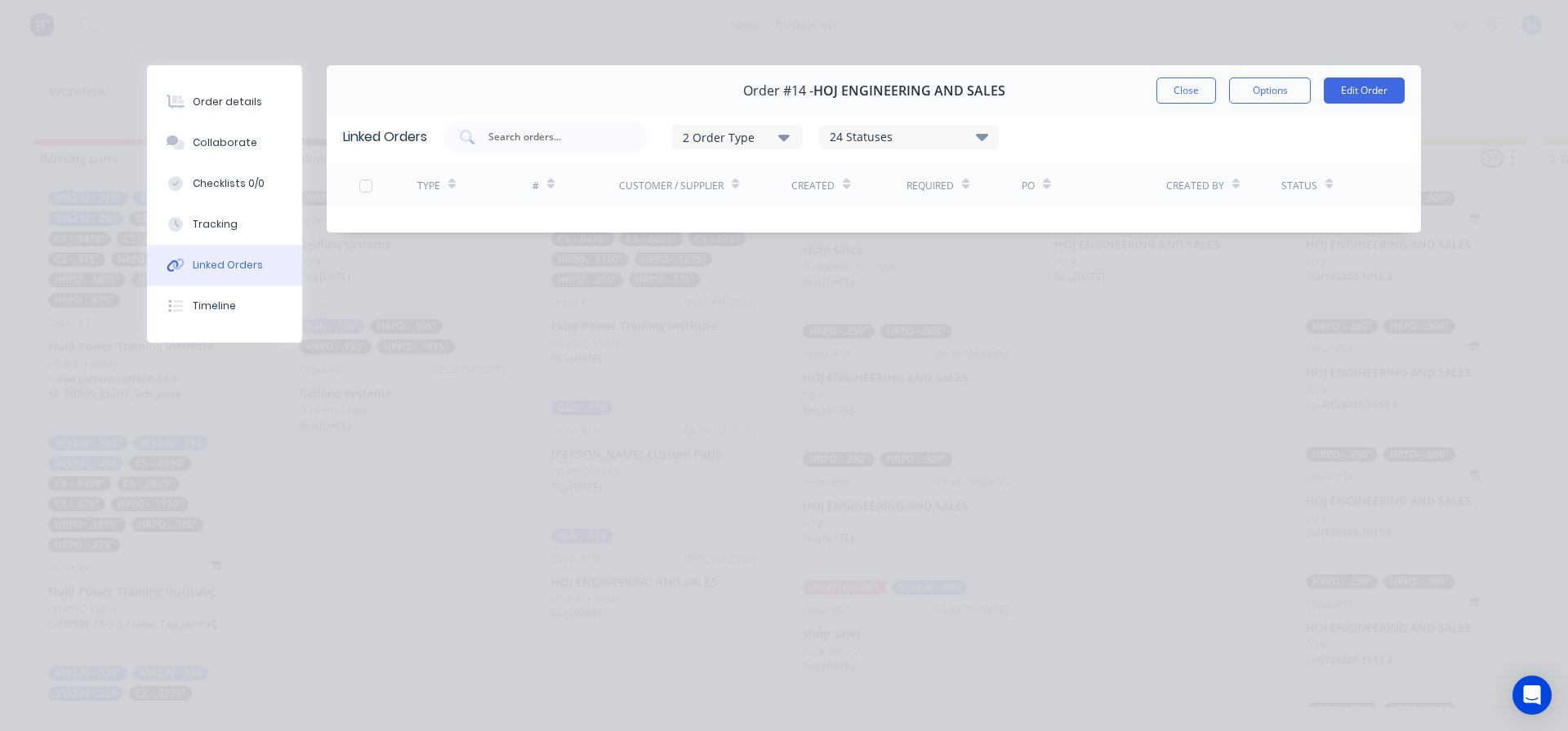
click at [785, 136] on icon "button" at bounding box center [784, 137] width 12 height 6
click at [203, 224] on div "Tracking" at bounding box center [216, 225] width 45 height 14
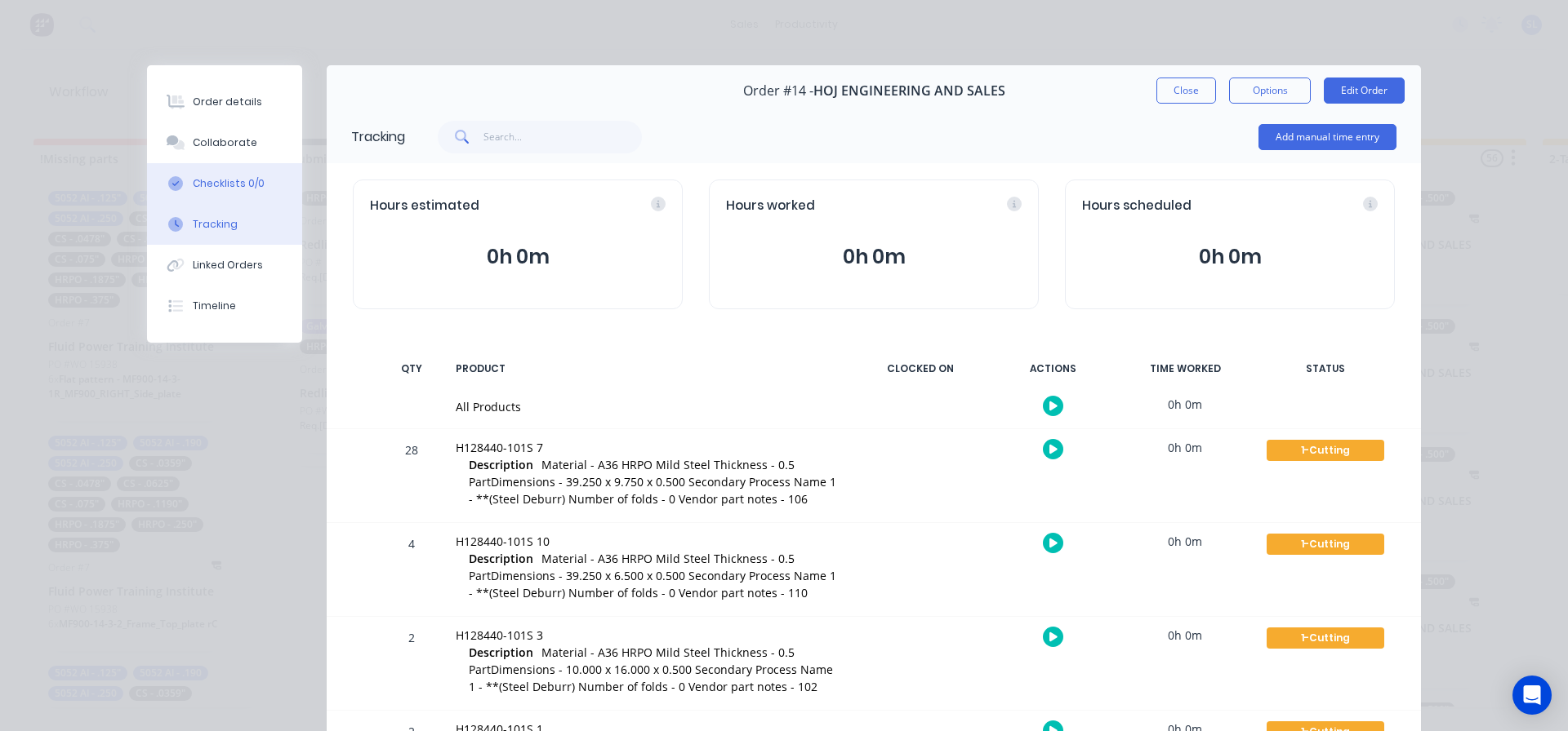
click at [203, 182] on div "Checklists 0/0" at bounding box center [229, 183] width 72 height 14
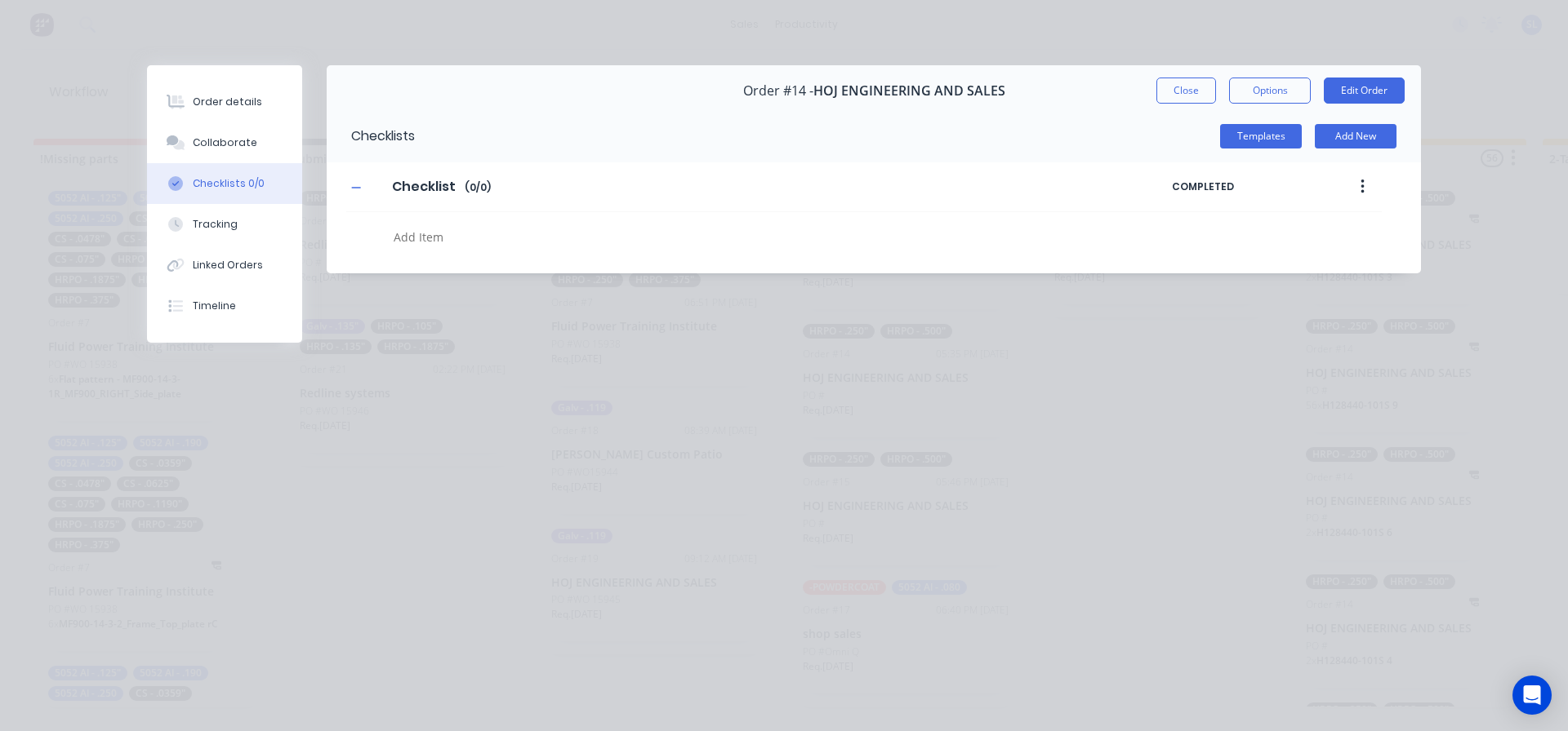
click at [1360, 191] on icon "button" at bounding box center [1362, 187] width 4 height 18
click at [218, 143] on div "Collaborate" at bounding box center [226, 143] width 65 height 14
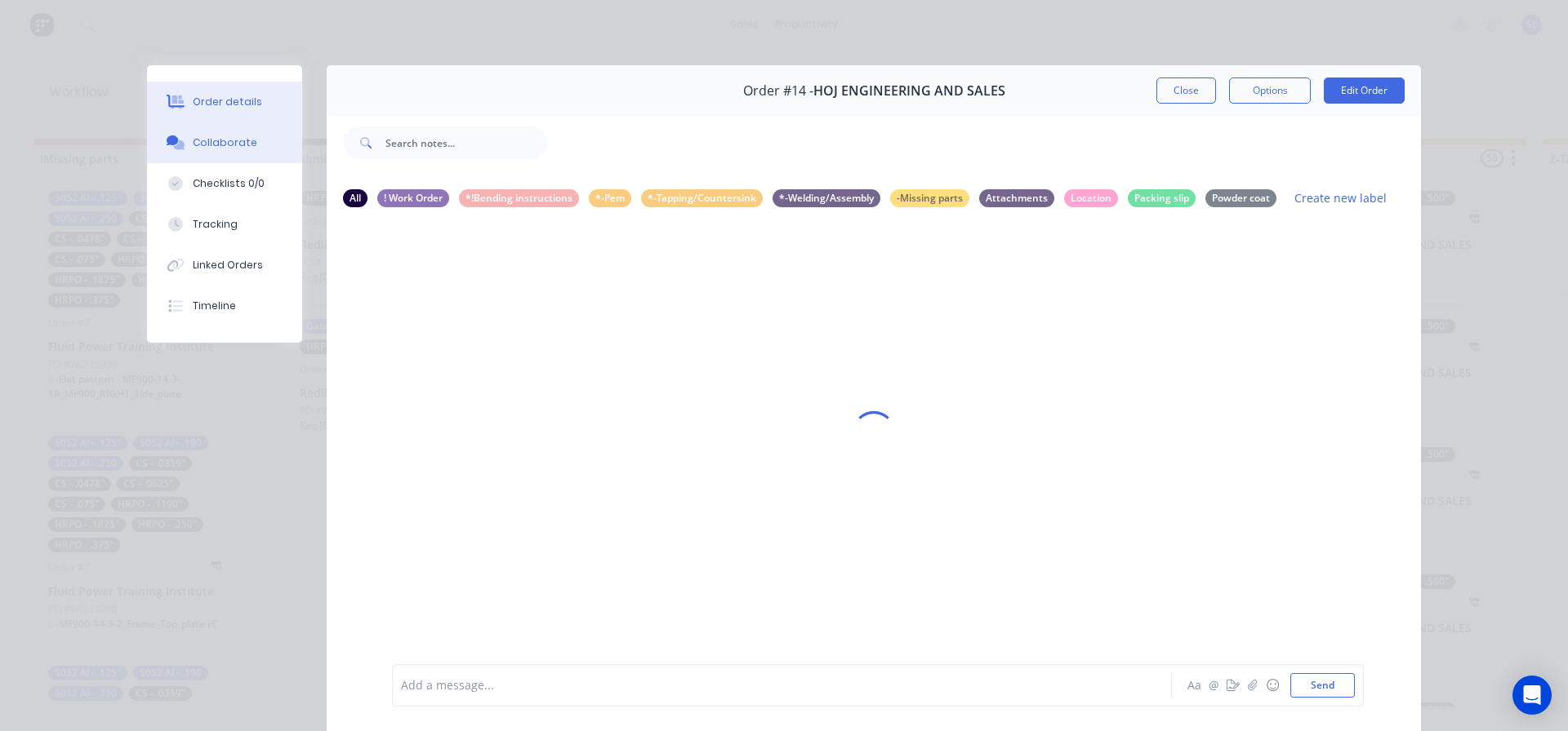
click at [218, 101] on div "Order details" at bounding box center [227, 101] width 69 height 14
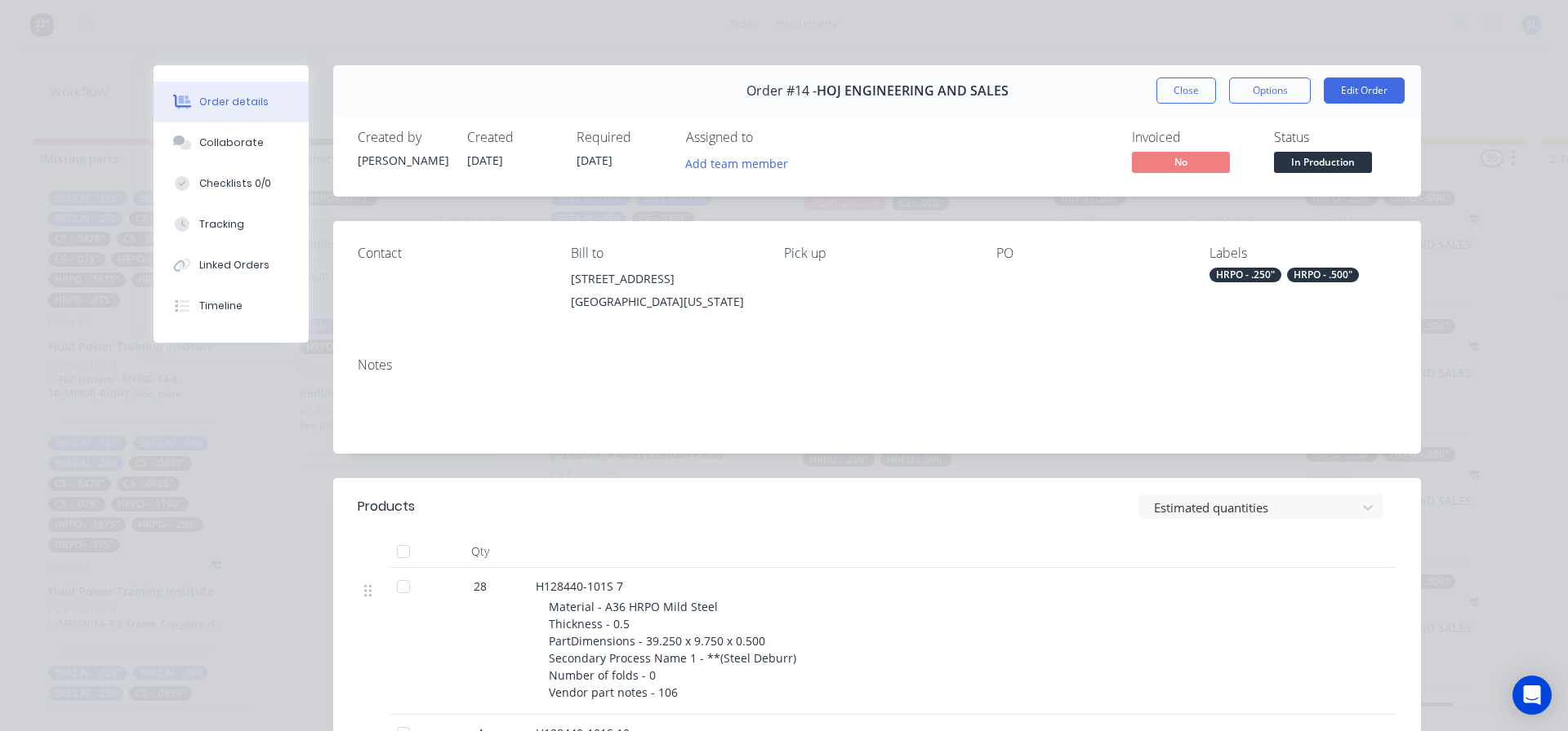
click at [490, 19] on div "Order details Collaborate Checklists 0/0 Tracking Linked Orders Timeline Order …" at bounding box center [784, 366] width 1568 height 731
click at [1171, 85] on button "Close" at bounding box center [1186, 90] width 59 height 26
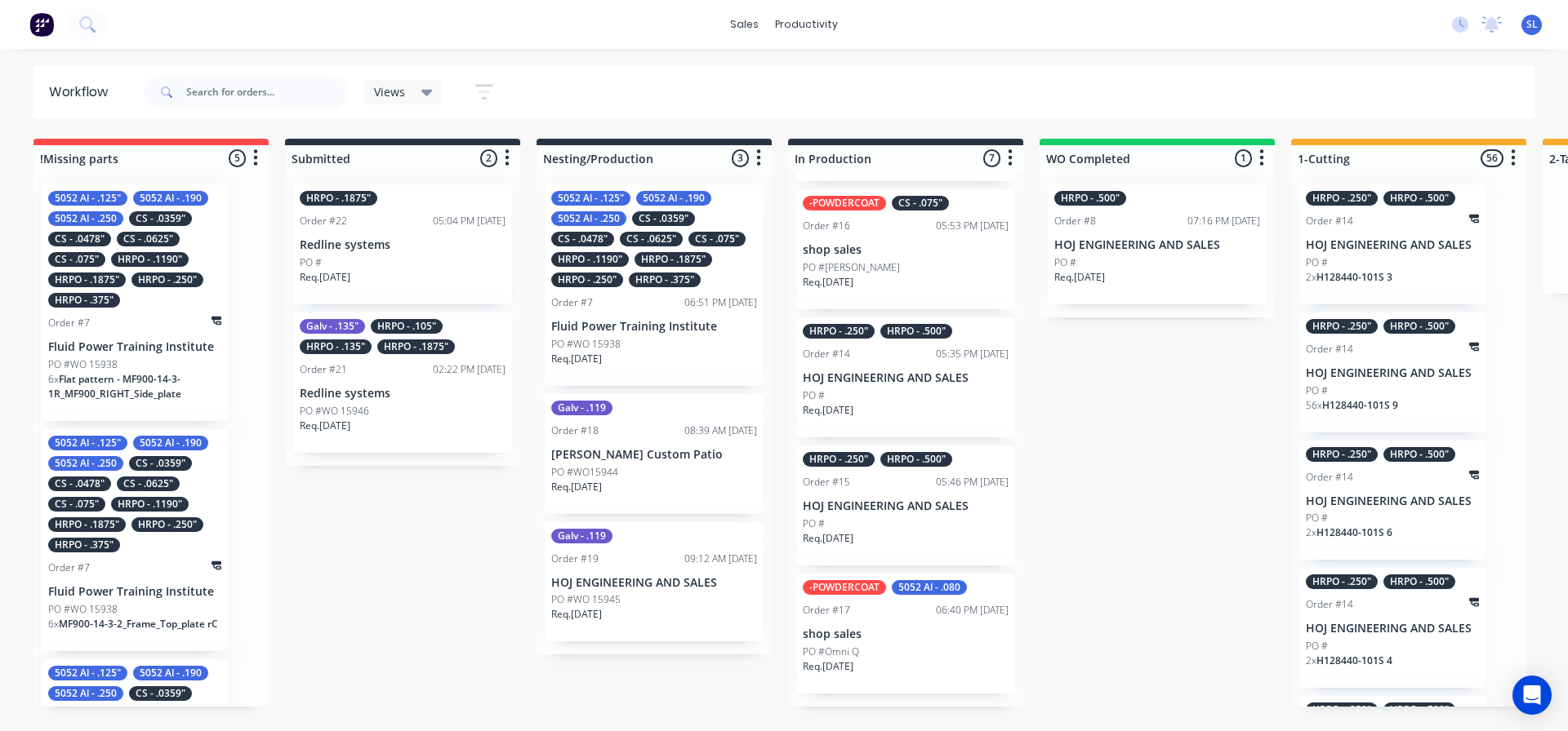
click at [651, 288] on div "5052 Al - .125" 5052 Al - .190 5052 Al - .250 CS - .0359" CS - .0478" CS - .062…" at bounding box center [654, 285] width 219 height 202
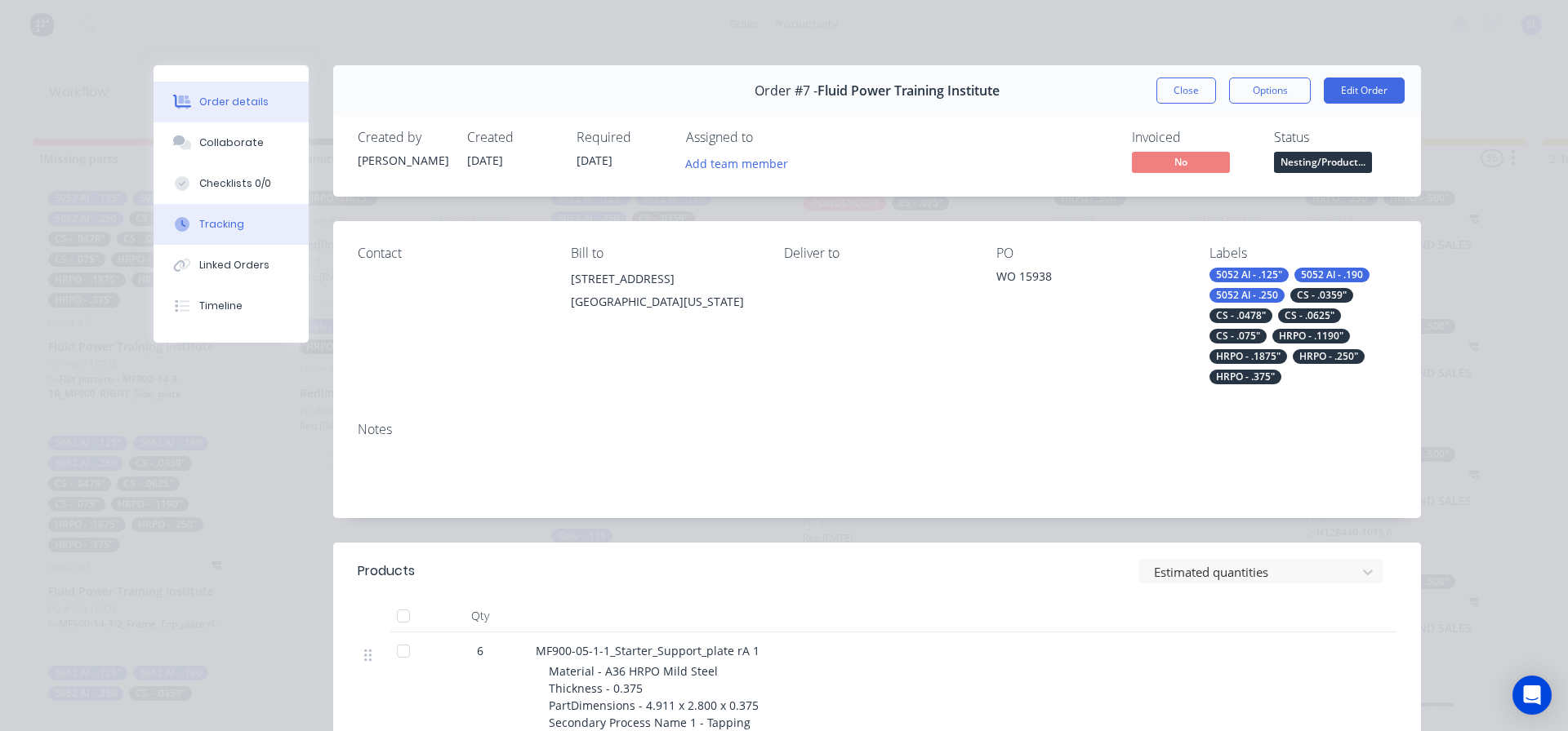
click at [221, 224] on div "Tracking" at bounding box center [222, 225] width 45 height 14
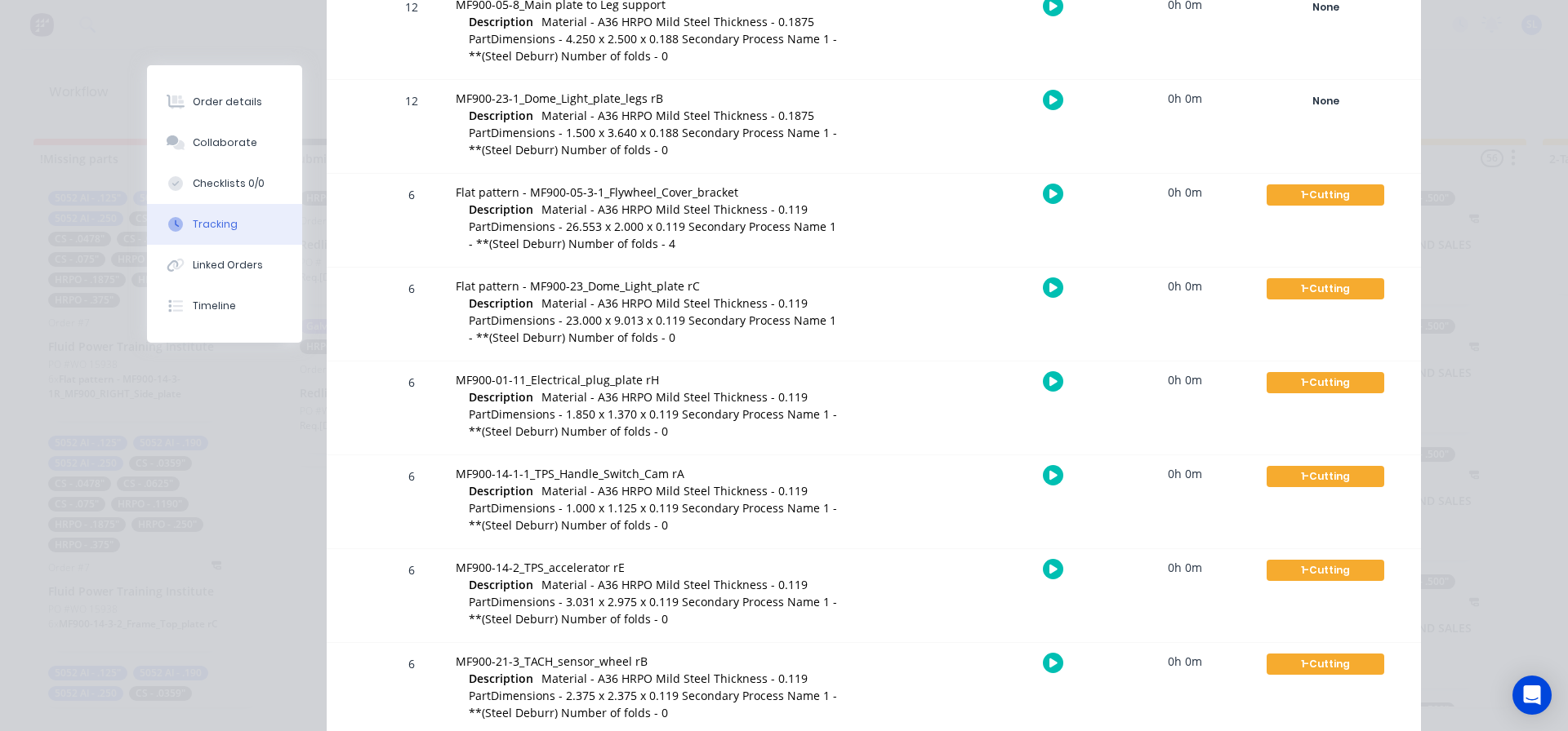
scroll to position [1878, 0]
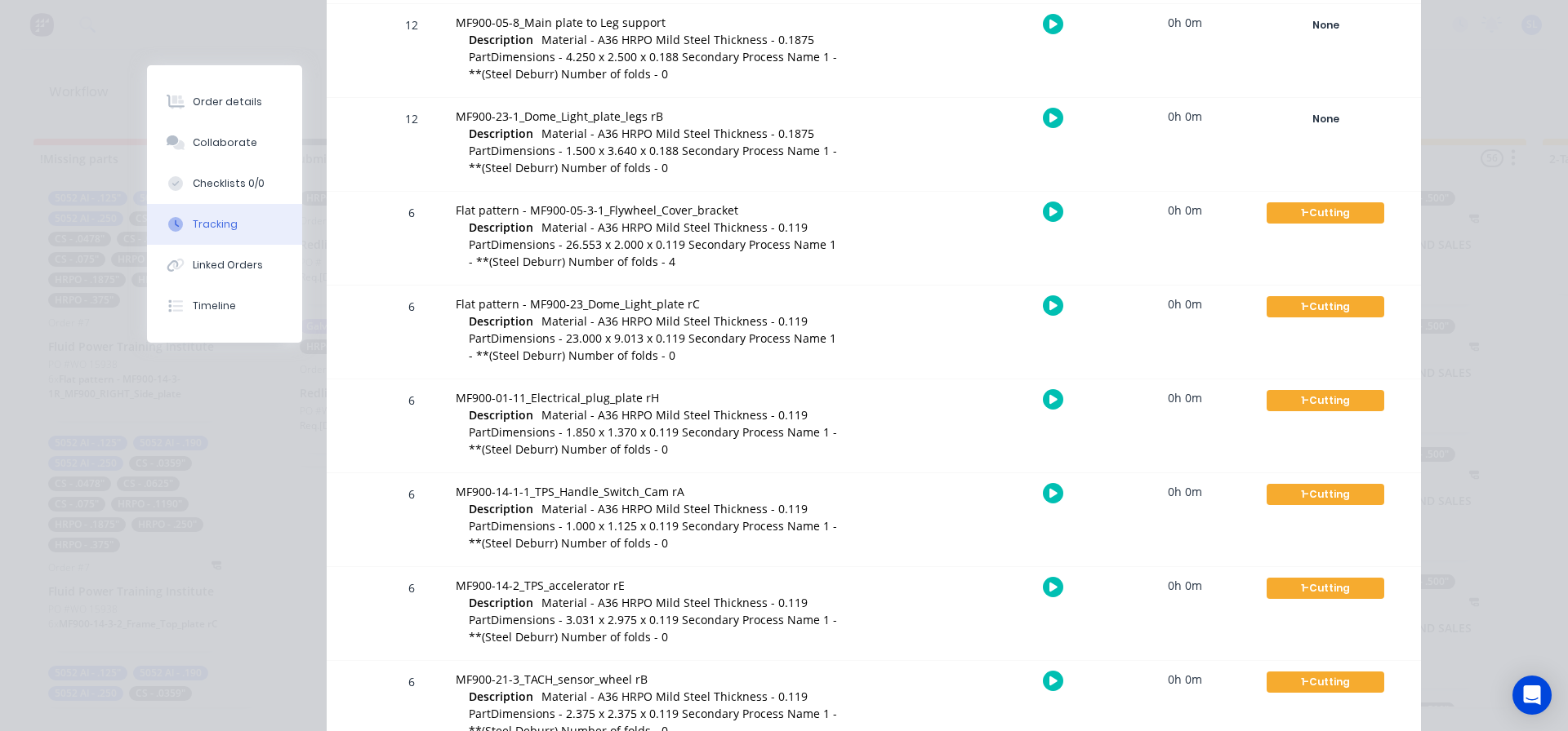
click at [227, 443] on div "Order #7 - Fluid Power Training Institute Close Options Edit Order Tracking Add…" at bounding box center [784, 593] width 1274 height 4811
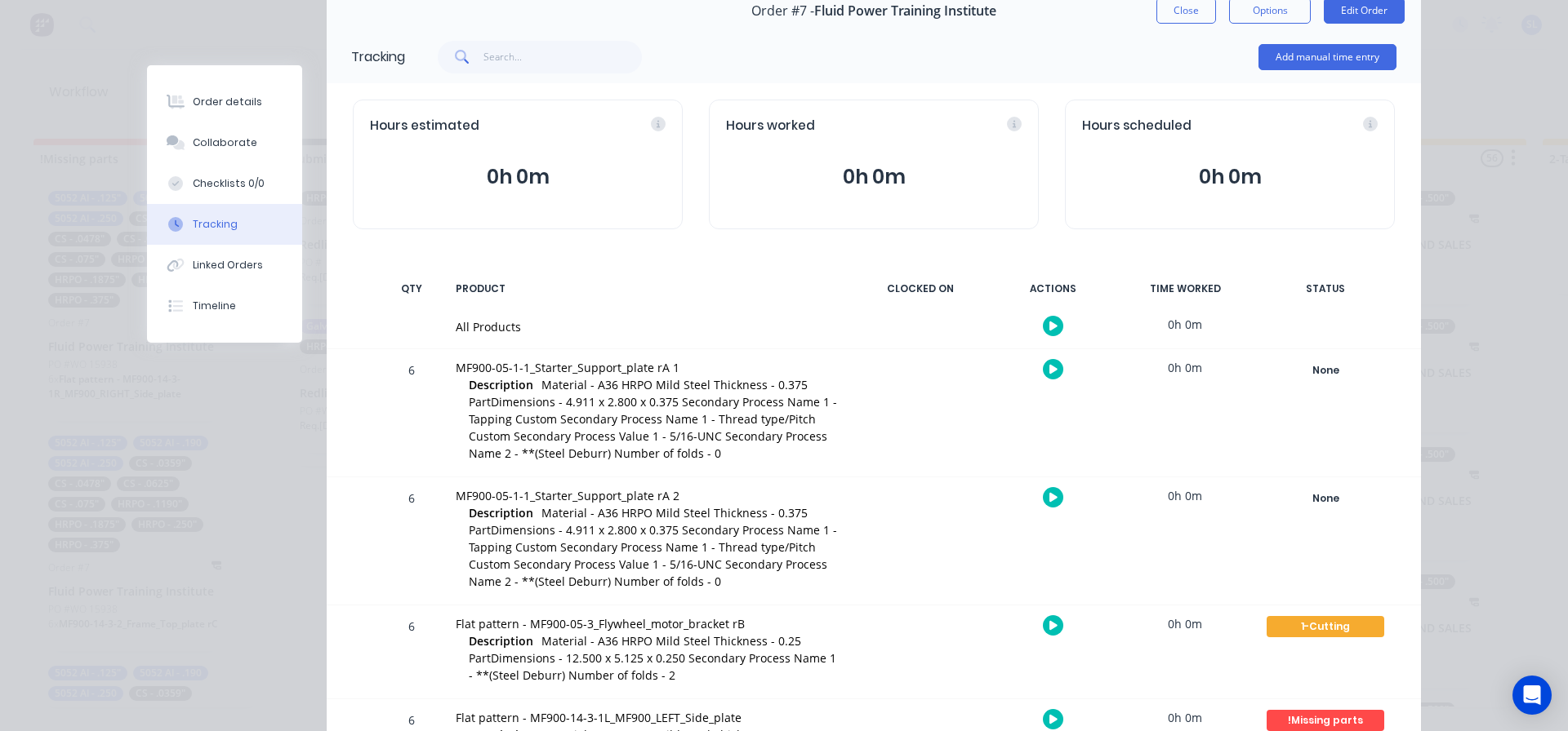
scroll to position [0, 0]
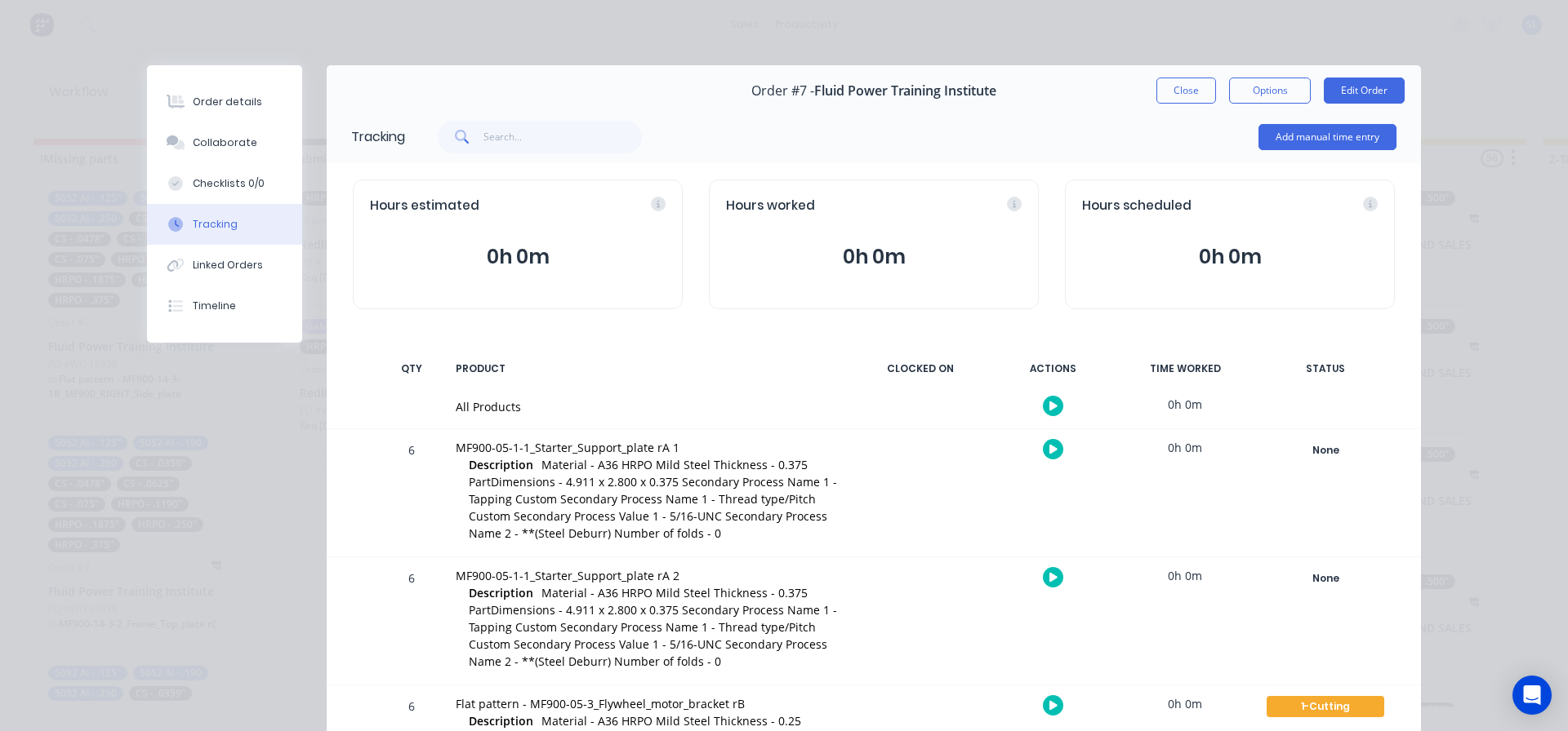
click at [1183, 103] on div "Order #7 - Fluid Power Training Institute Close Options Edit Order" at bounding box center [874, 91] width 1094 height 51
click at [1182, 100] on button "Close" at bounding box center [1186, 90] width 59 height 26
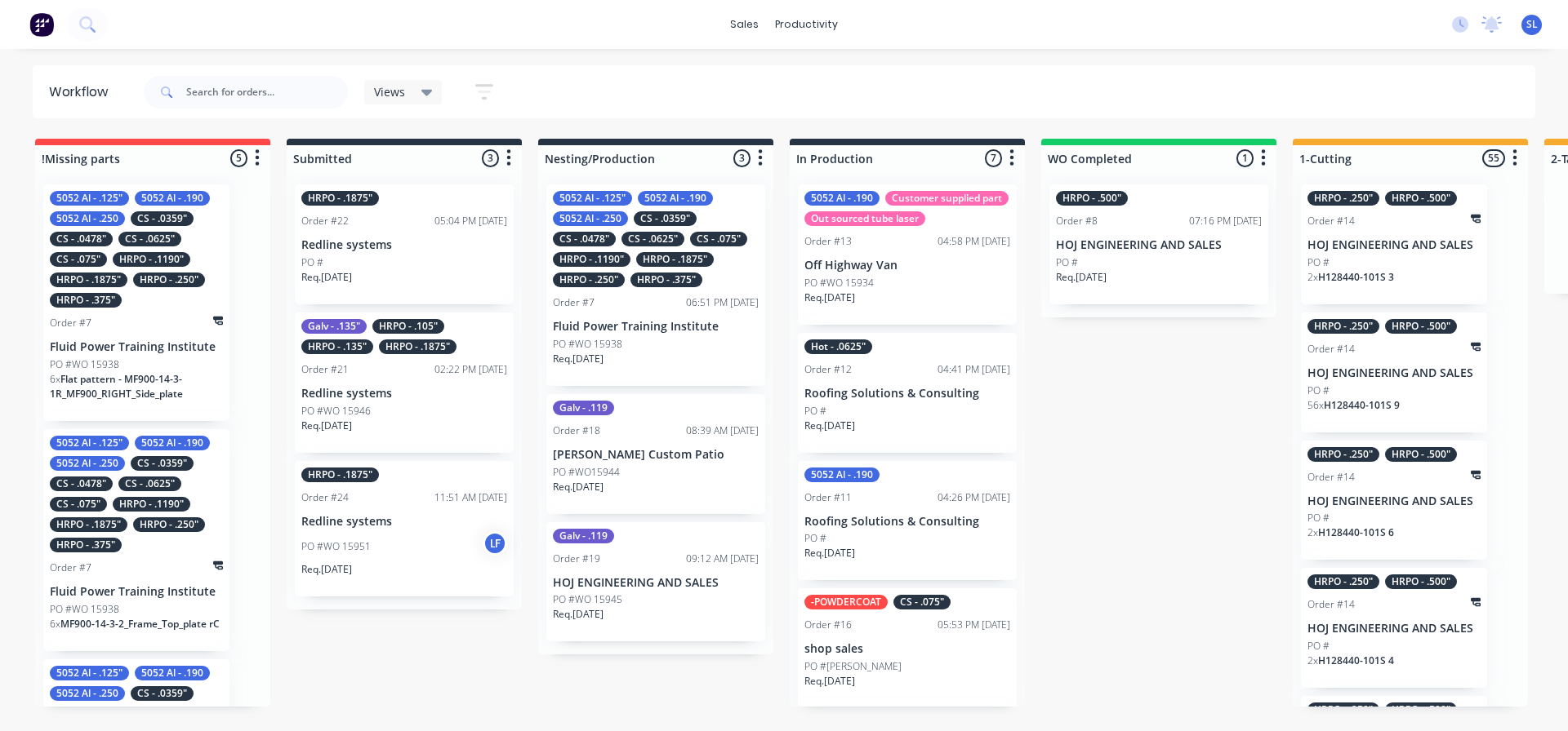
click at [400, 515] on p "Redline systems" at bounding box center [403, 522] width 206 height 13
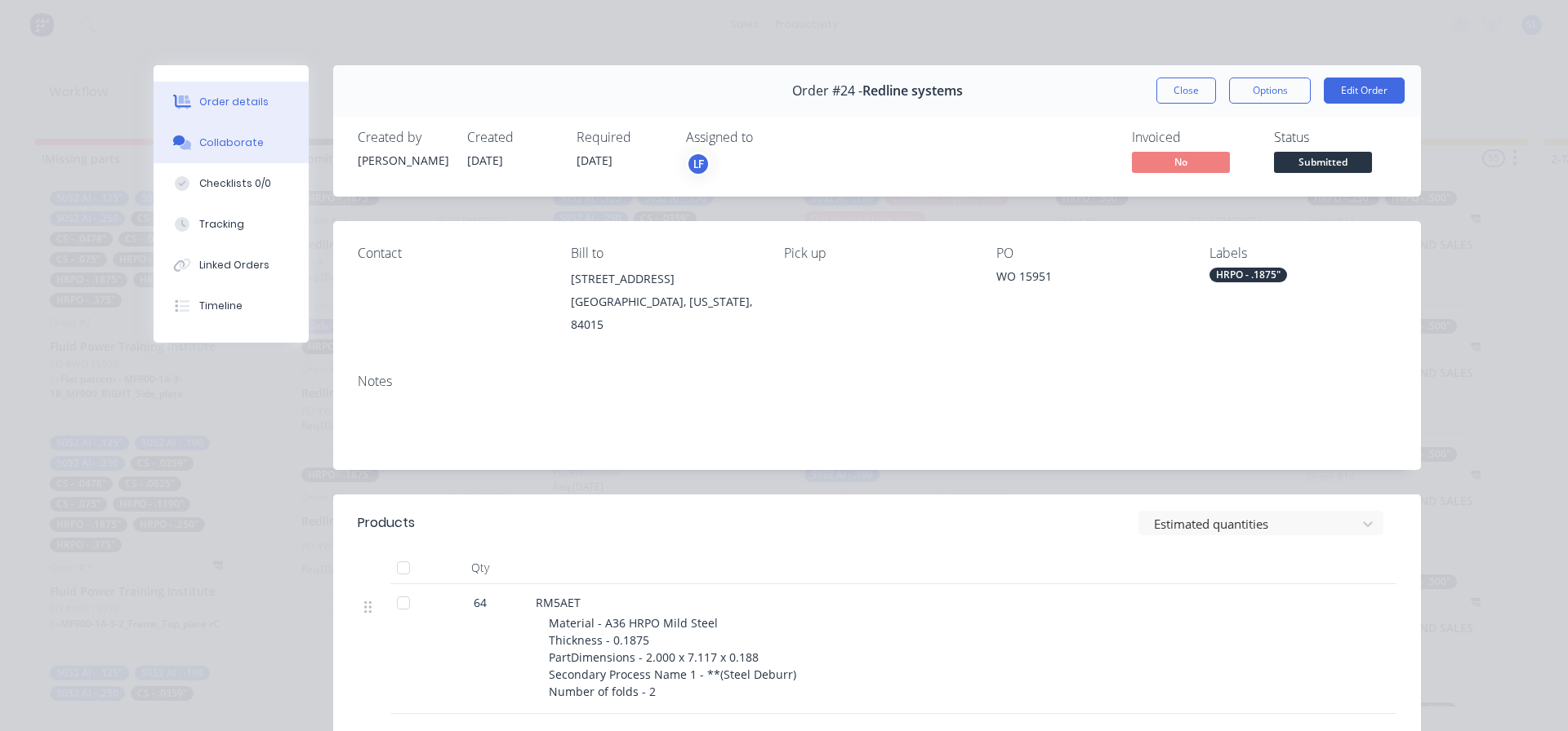
click at [241, 153] on button "Collaborate" at bounding box center [231, 142] width 155 height 40
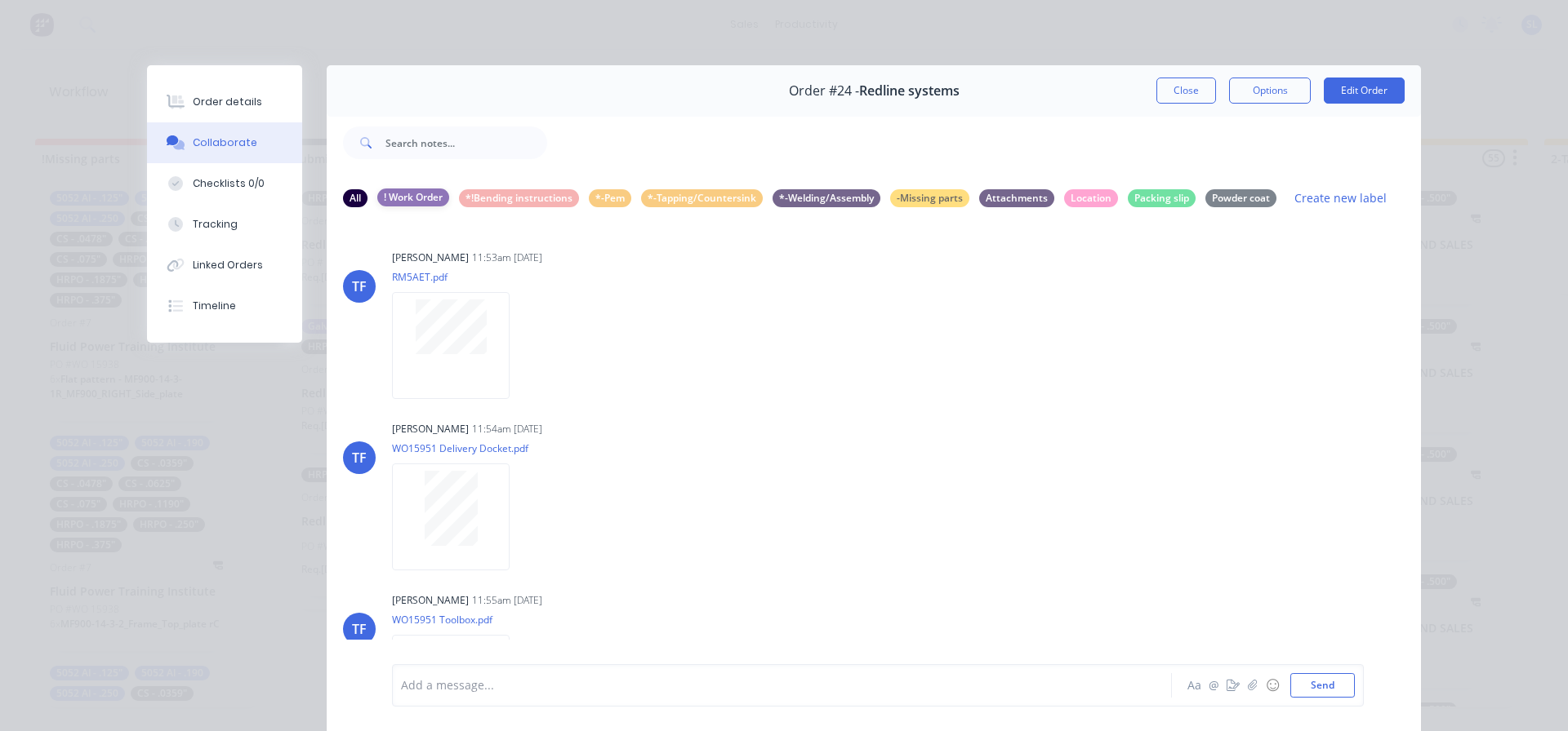
click at [421, 203] on div "! Work Order" at bounding box center [413, 198] width 72 height 18
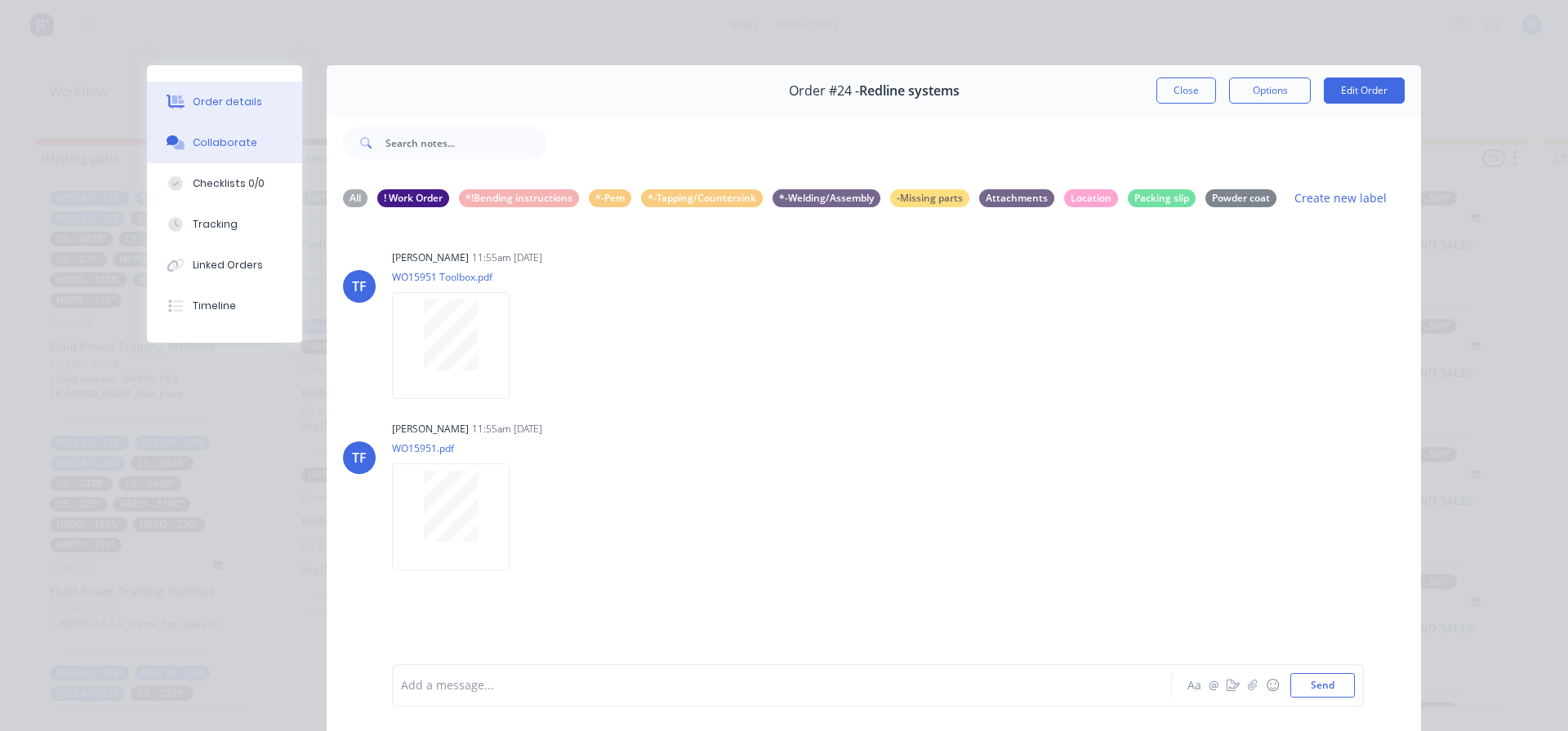
click at [244, 87] on button "Order details" at bounding box center [225, 101] width 155 height 40
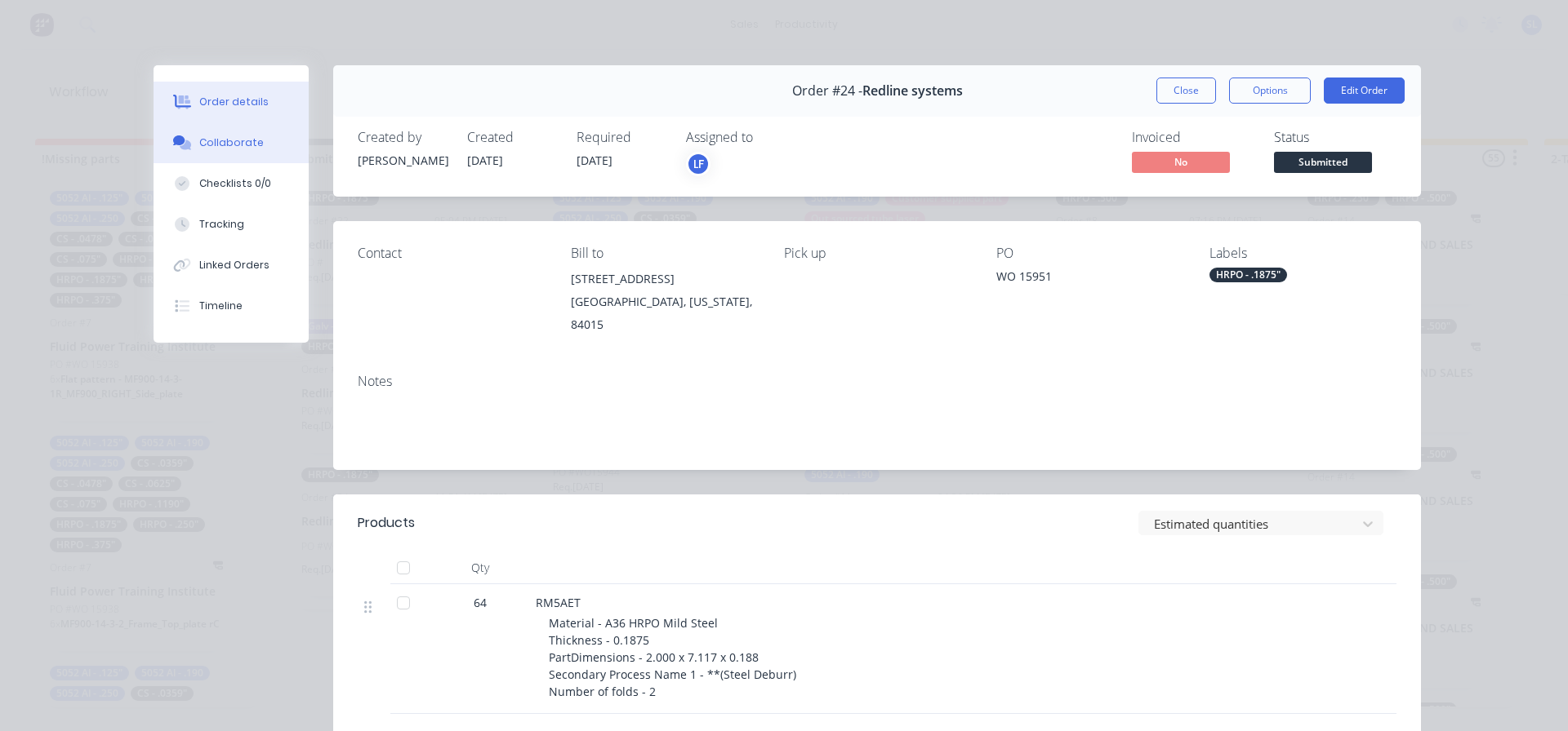
click at [228, 152] on button "Collaborate" at bounding box center [231, 142] width 155 height 40
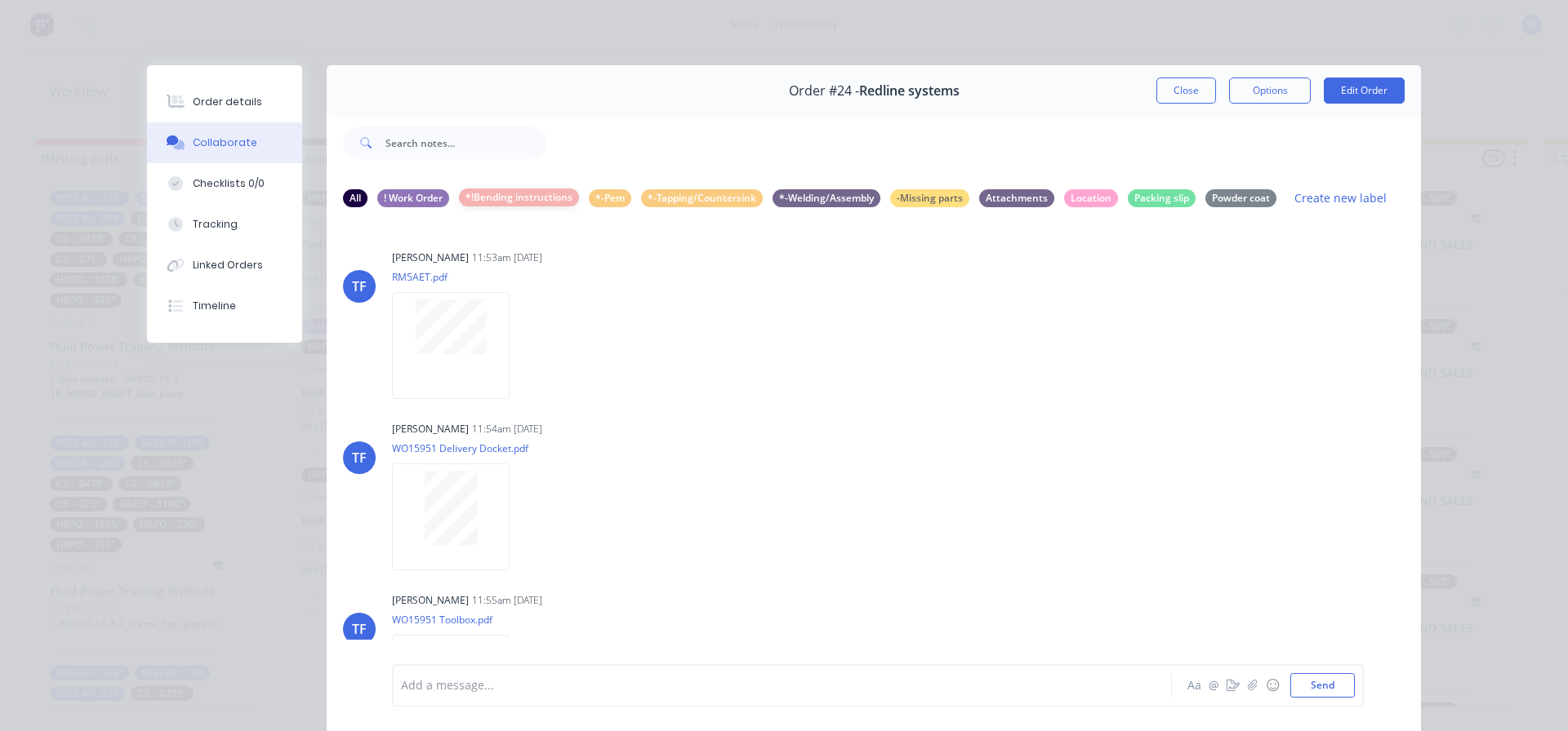
click at [521, 199] on div "*!Bending instructions" at bounding box center [519, 198] width 120 height 18
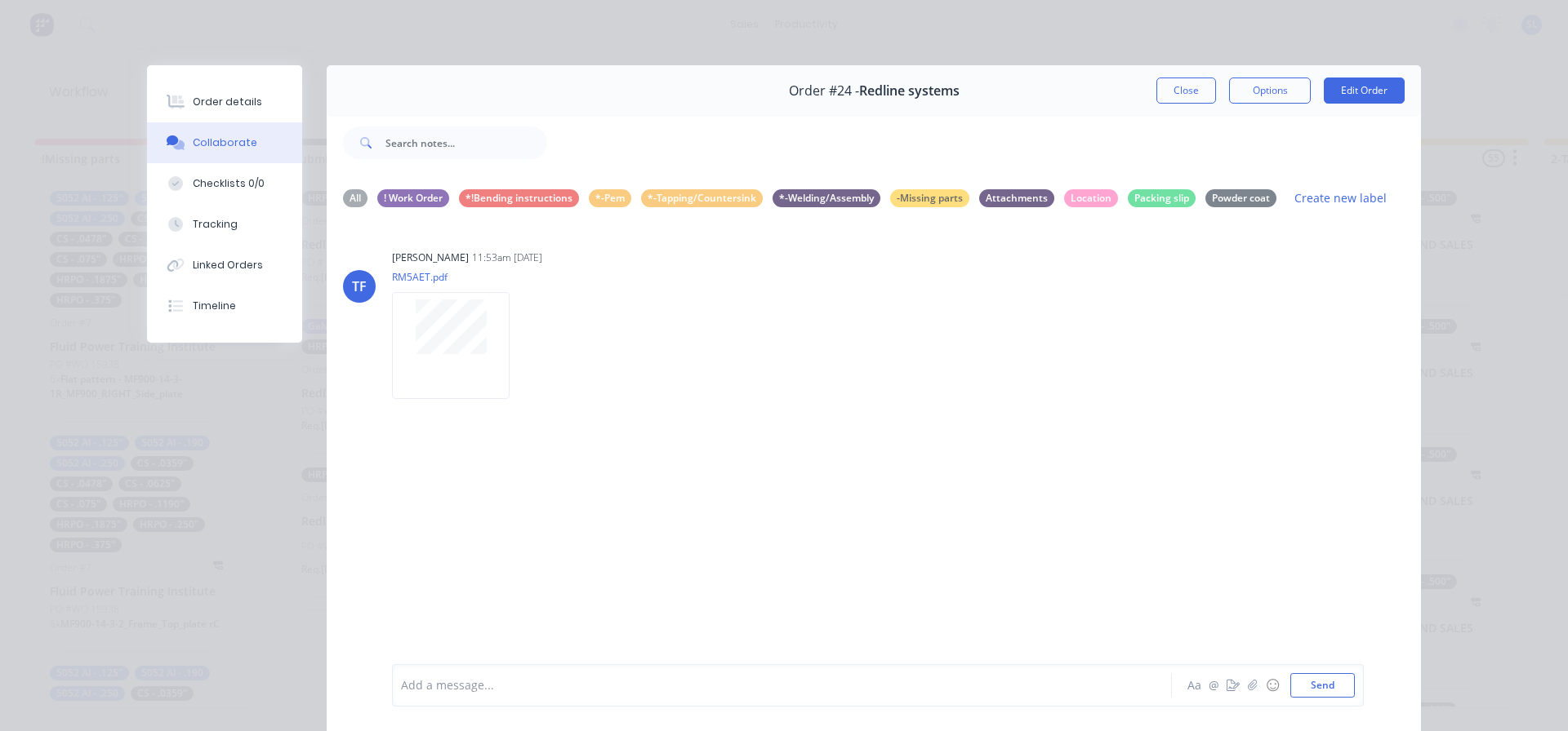
click at [1147, 99] on div "Order #24 - Redline systems Close Options Edit Order" at bounding box center [874, 91] width 1094 height 51
click at [1157, 98] on button "Close" at bounding box center [1186, 90] width 59 height 26
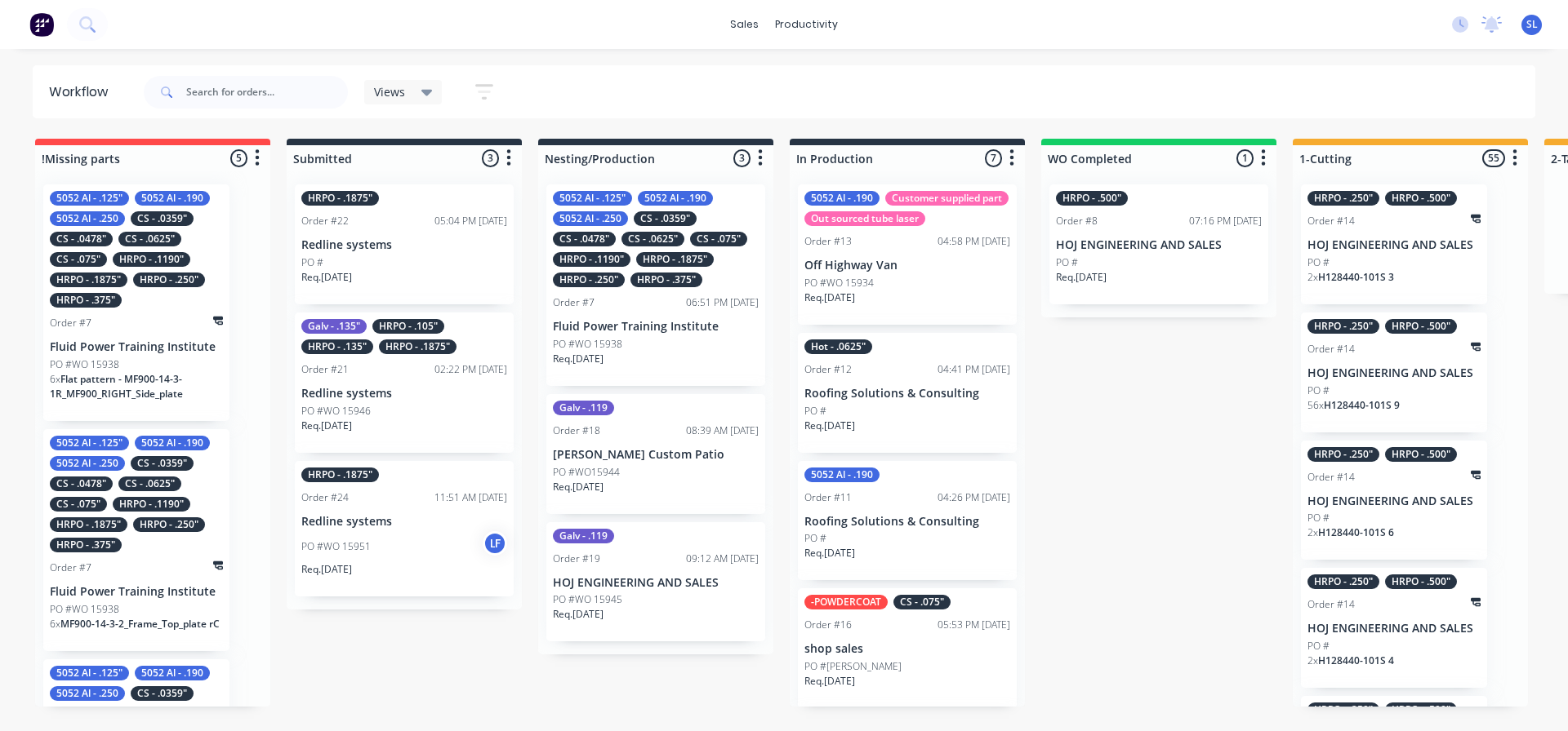
click at [722, 353] on div "Req. [DATE]" at bounding box center [655, 366] width 206 height 28
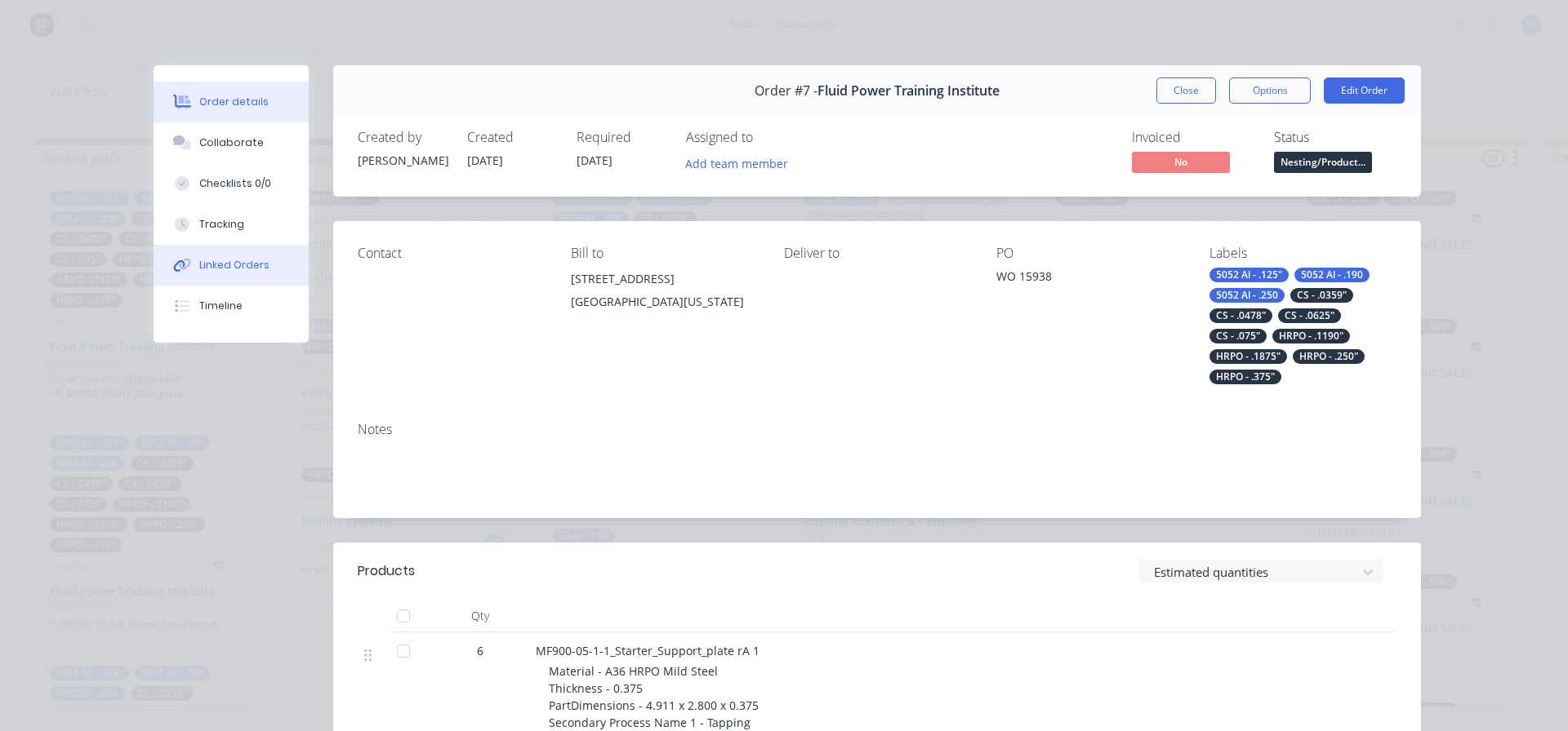
click at [212, 246] on button "Linked Orders" at bounding box center [231, 265] width 155 height 40
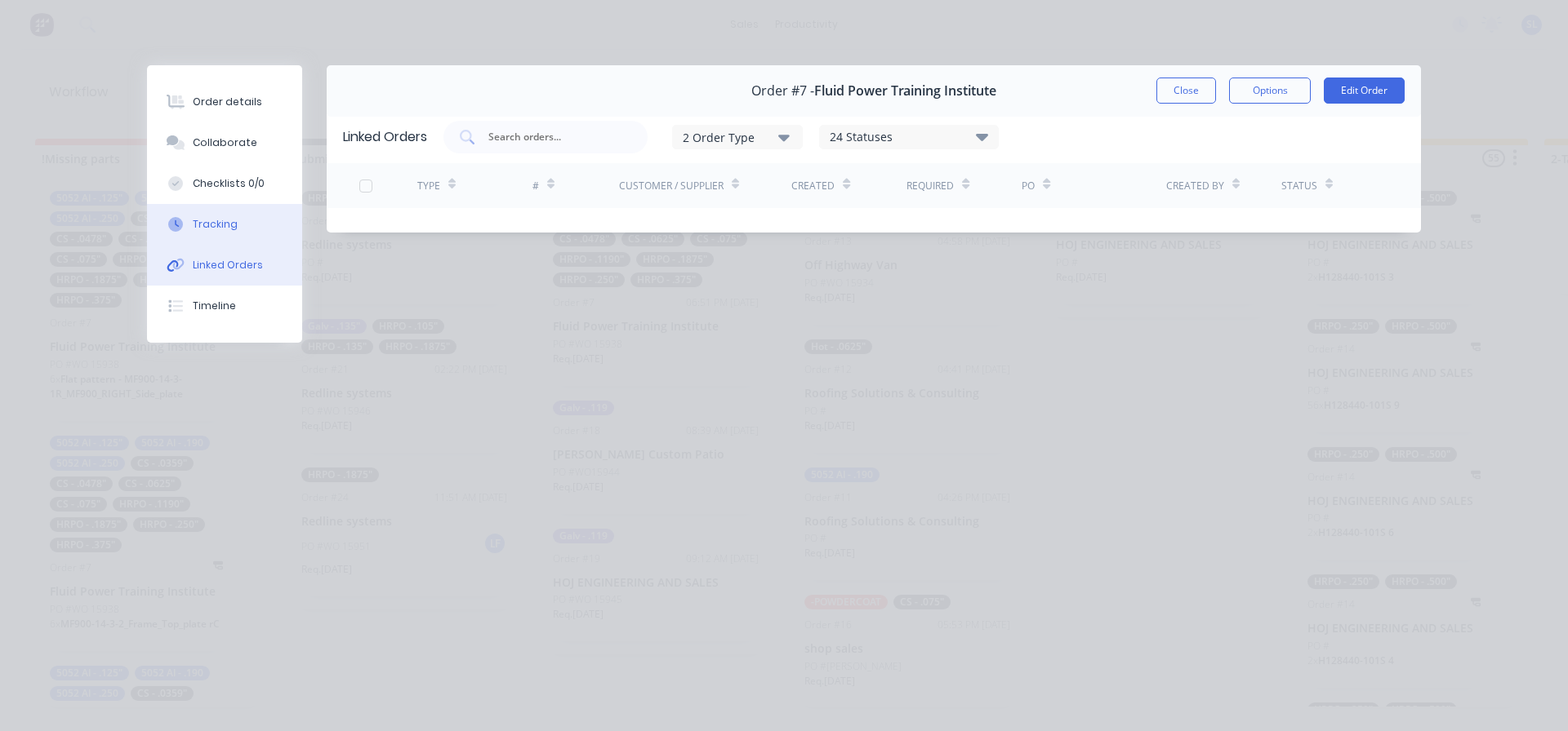
click at [208, 225] on div "Tracking" at bounding box center [216, 225] width 45 height 14
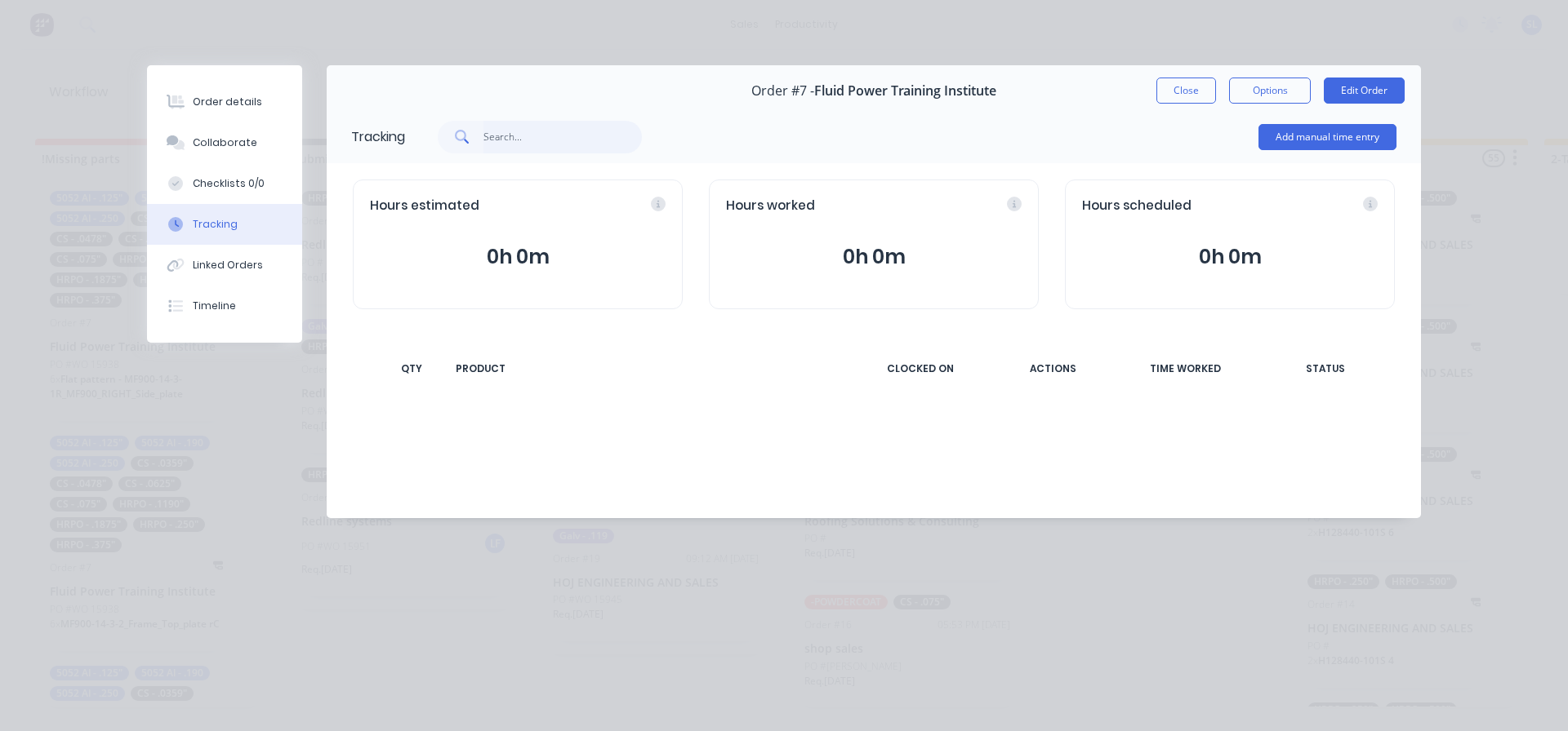
click at [562, 141] on input "text" at bounding box center [563, 137] width 159 height 32
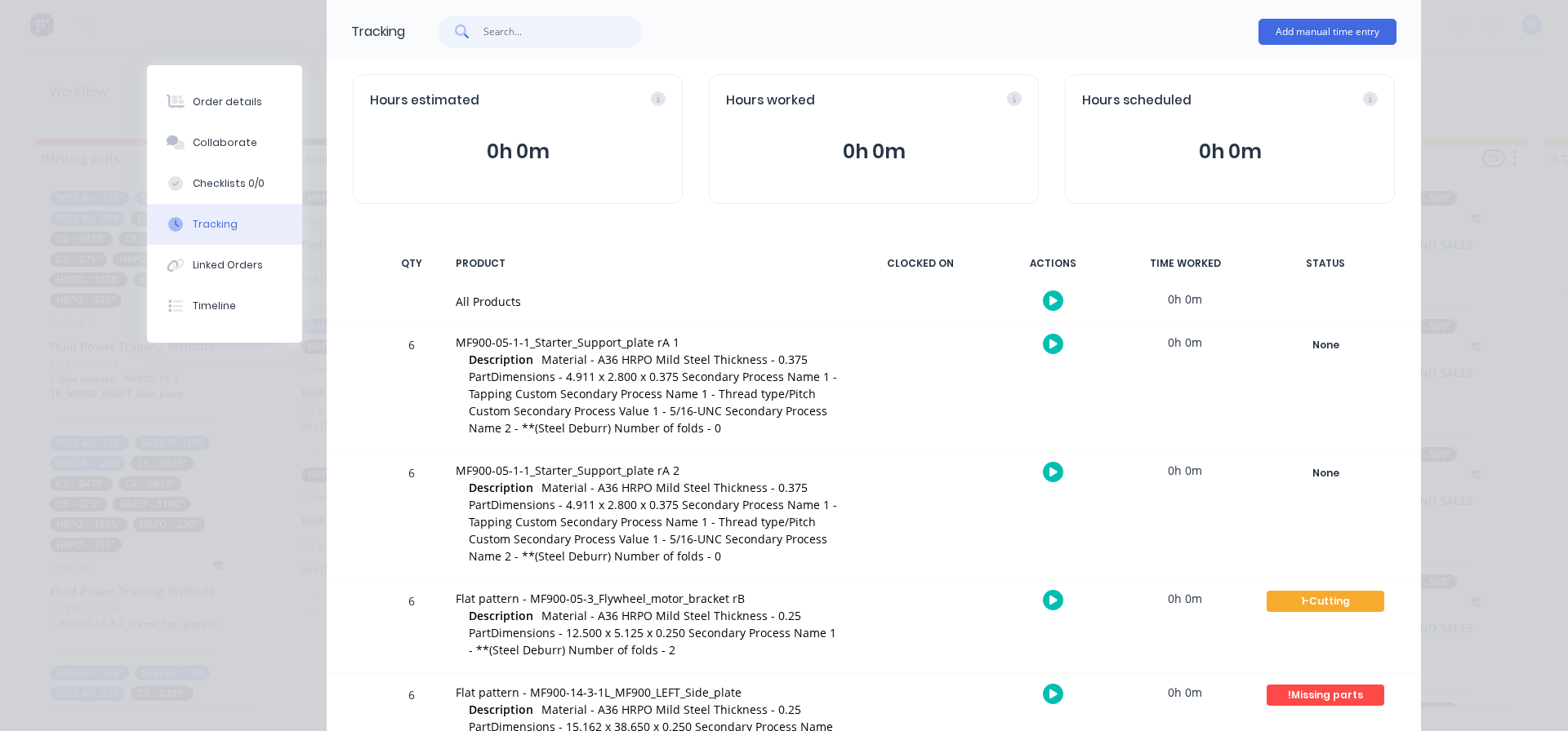
scroll to position [245, 0]
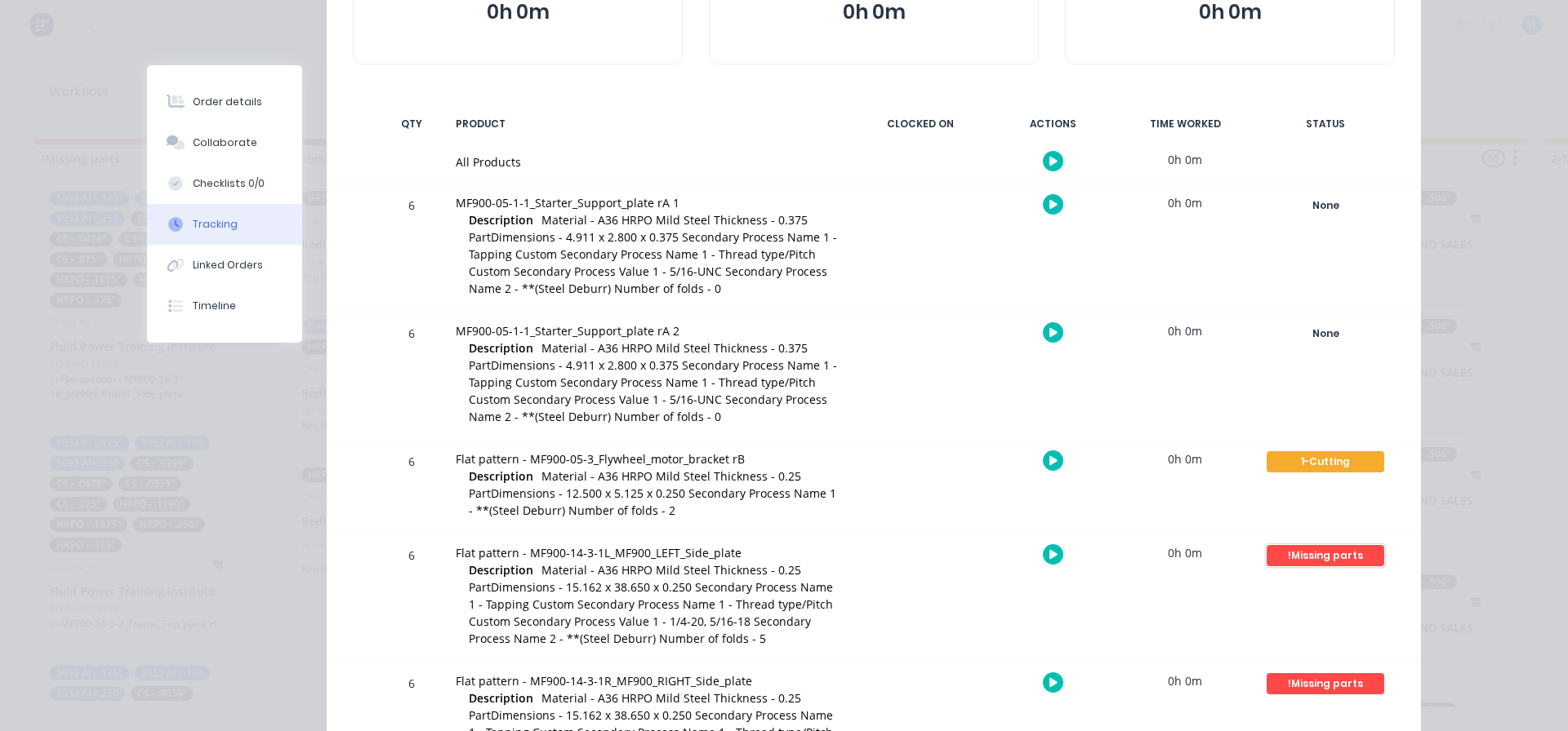
click at [1323, 565] on div "!Missing parts" at bounding box center [1325, 556] width 118 height 22
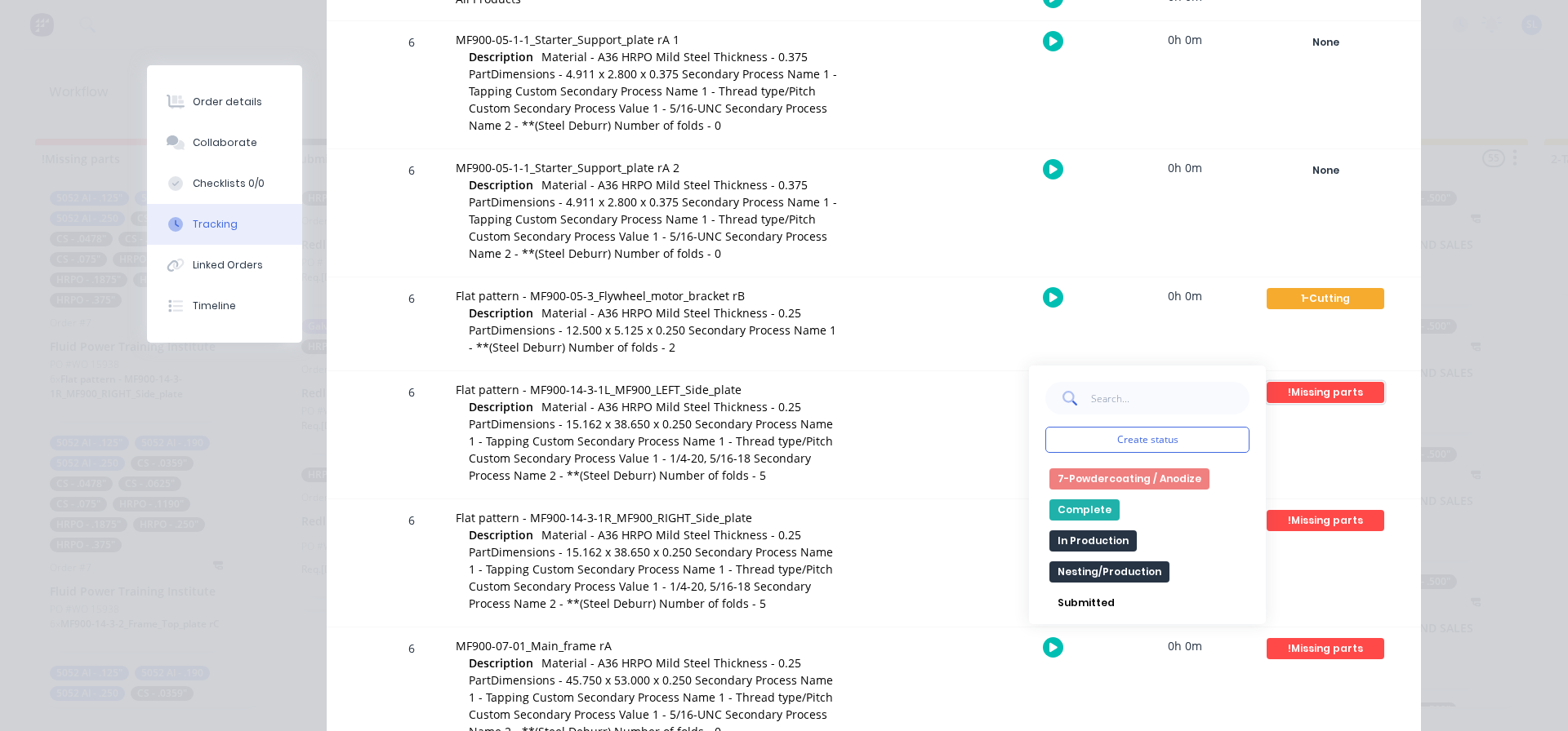
scroll to position [82, 0]
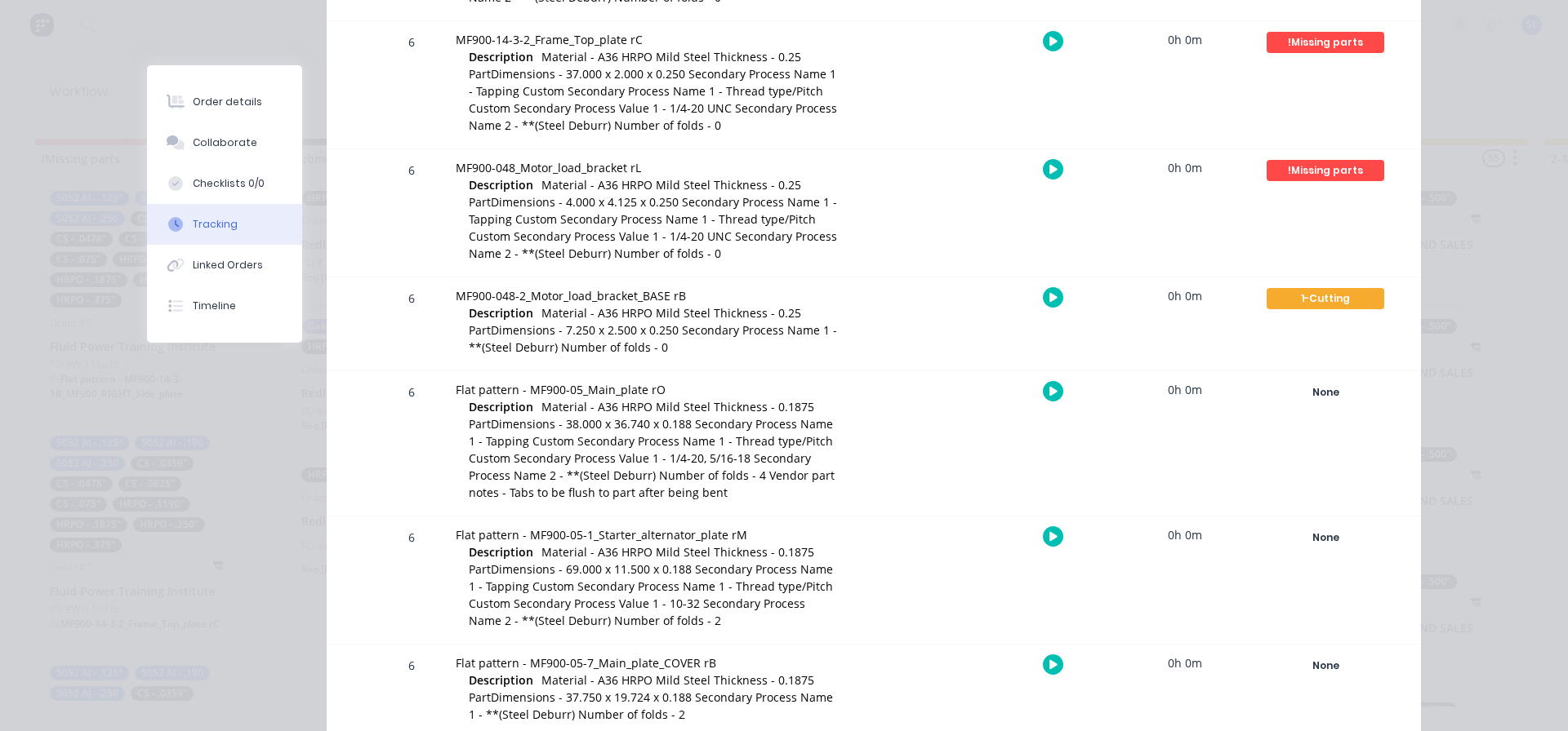
scroll to position [1551, 0]
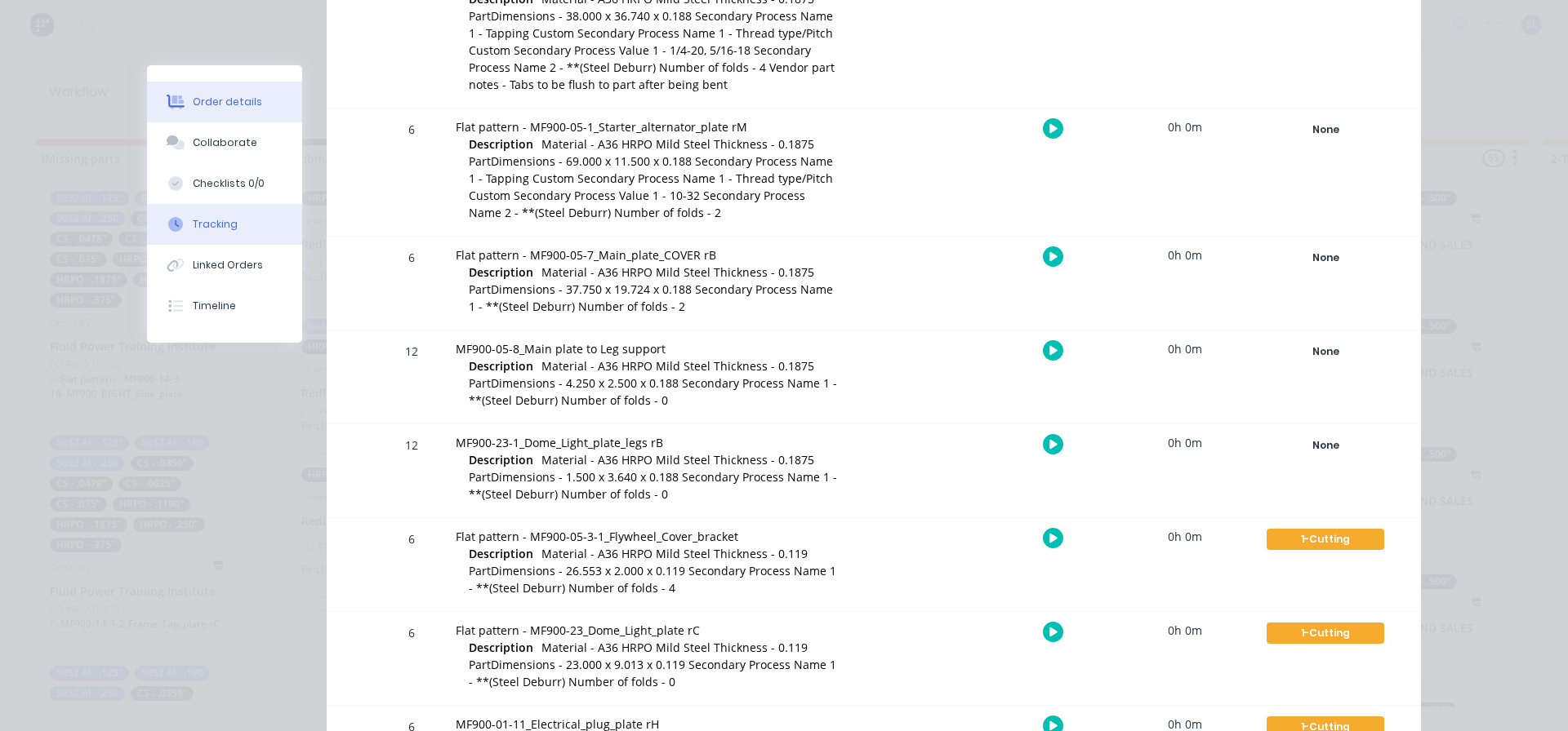
click at [202, 113] on button "Order details" at bounding box center [225, 101] width 155 height 40
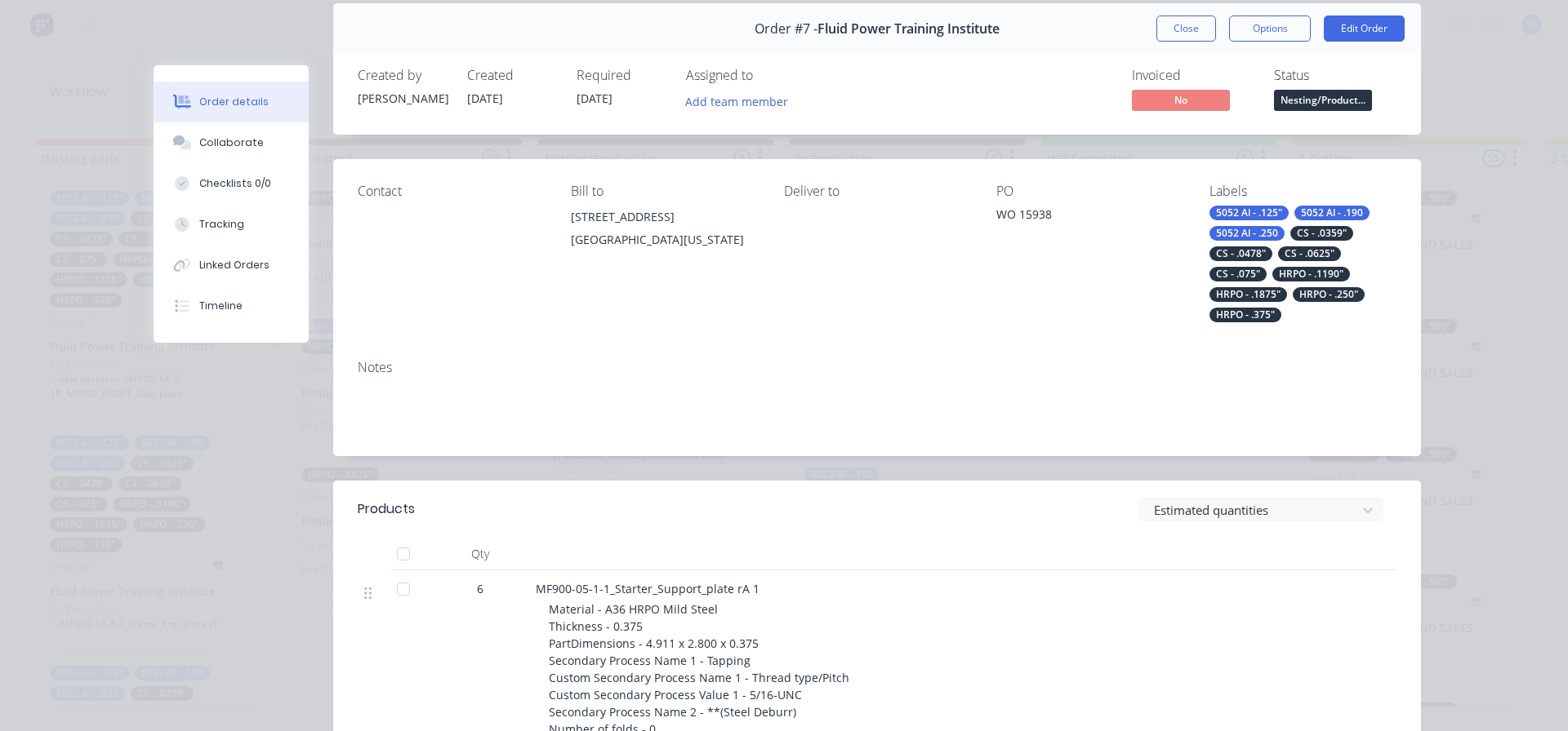
scroll to position [0, 0]
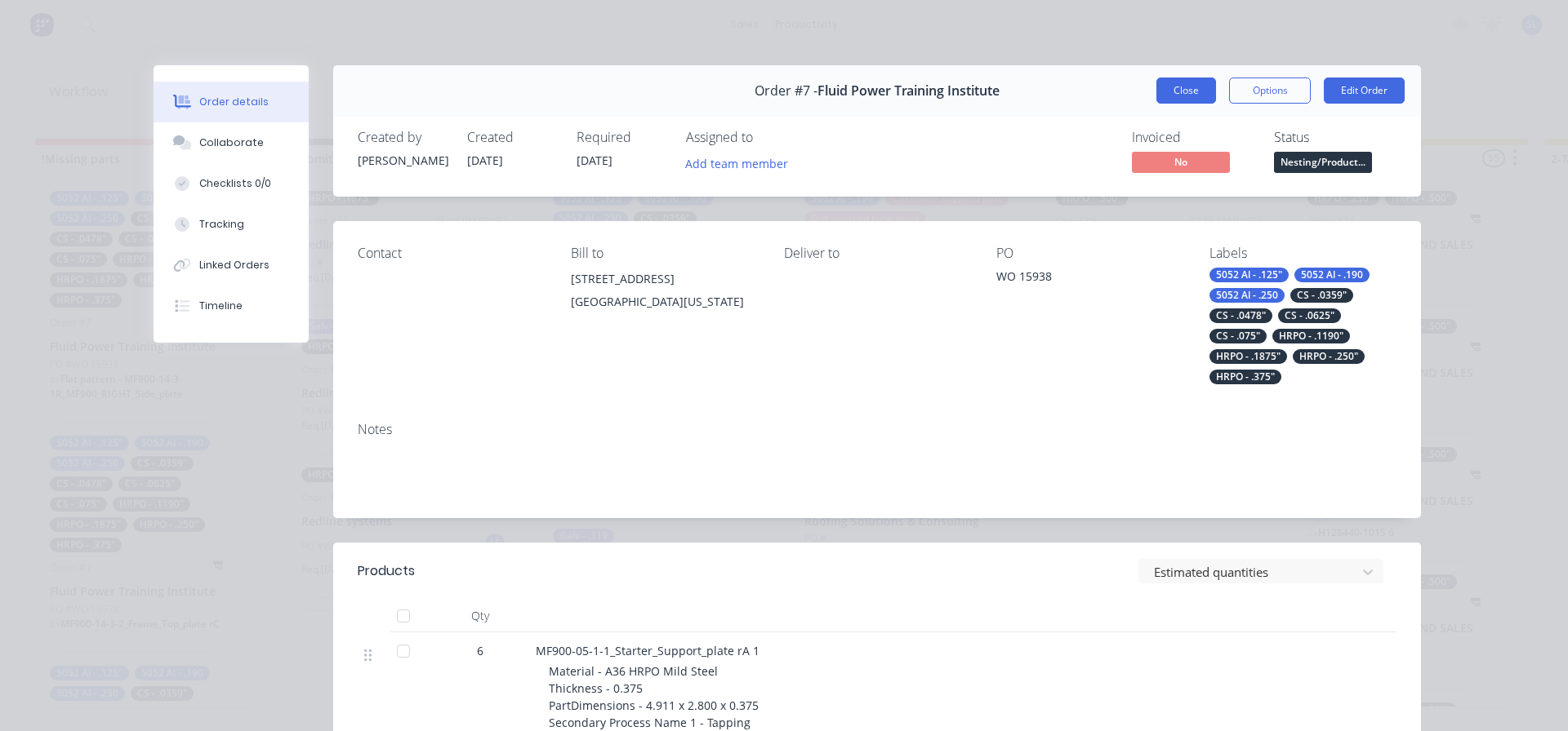
click at [1197, 89] on button "Close" at bounding box center [1186, 90] width 59 height 26
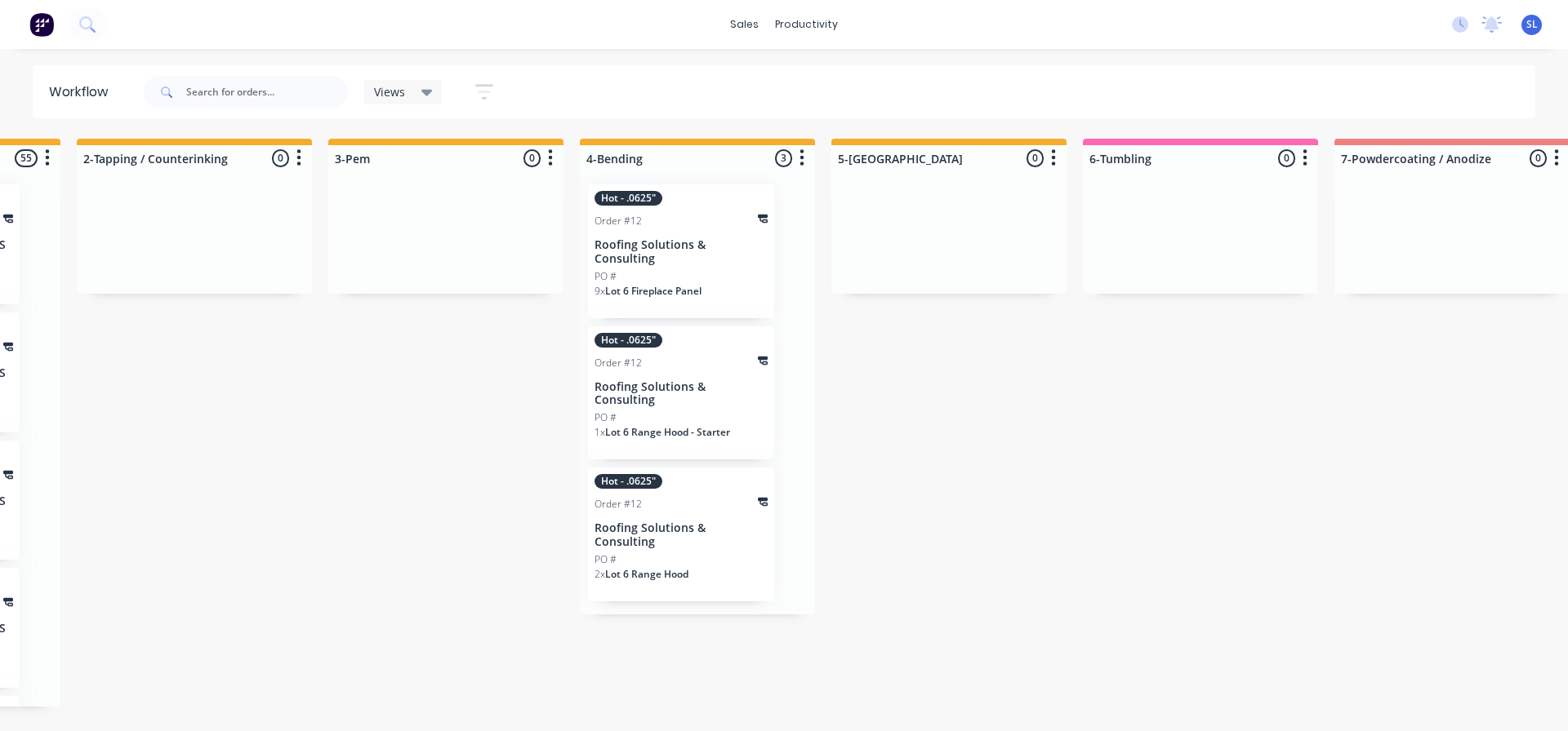
scroll to position [0, 1454]
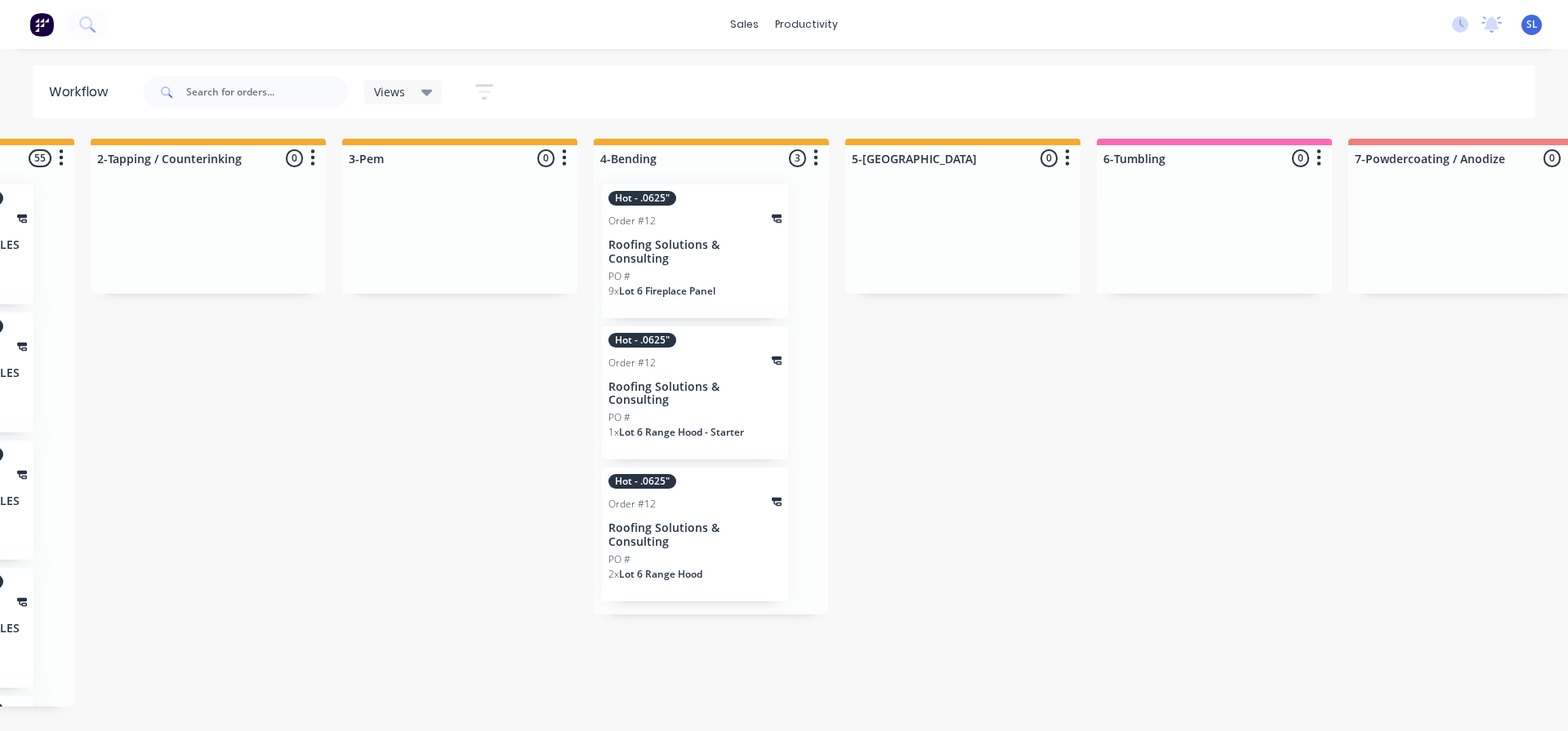
click at [657, 269] on div "PO #" at bounding box center [695, 277] width 173 height 14
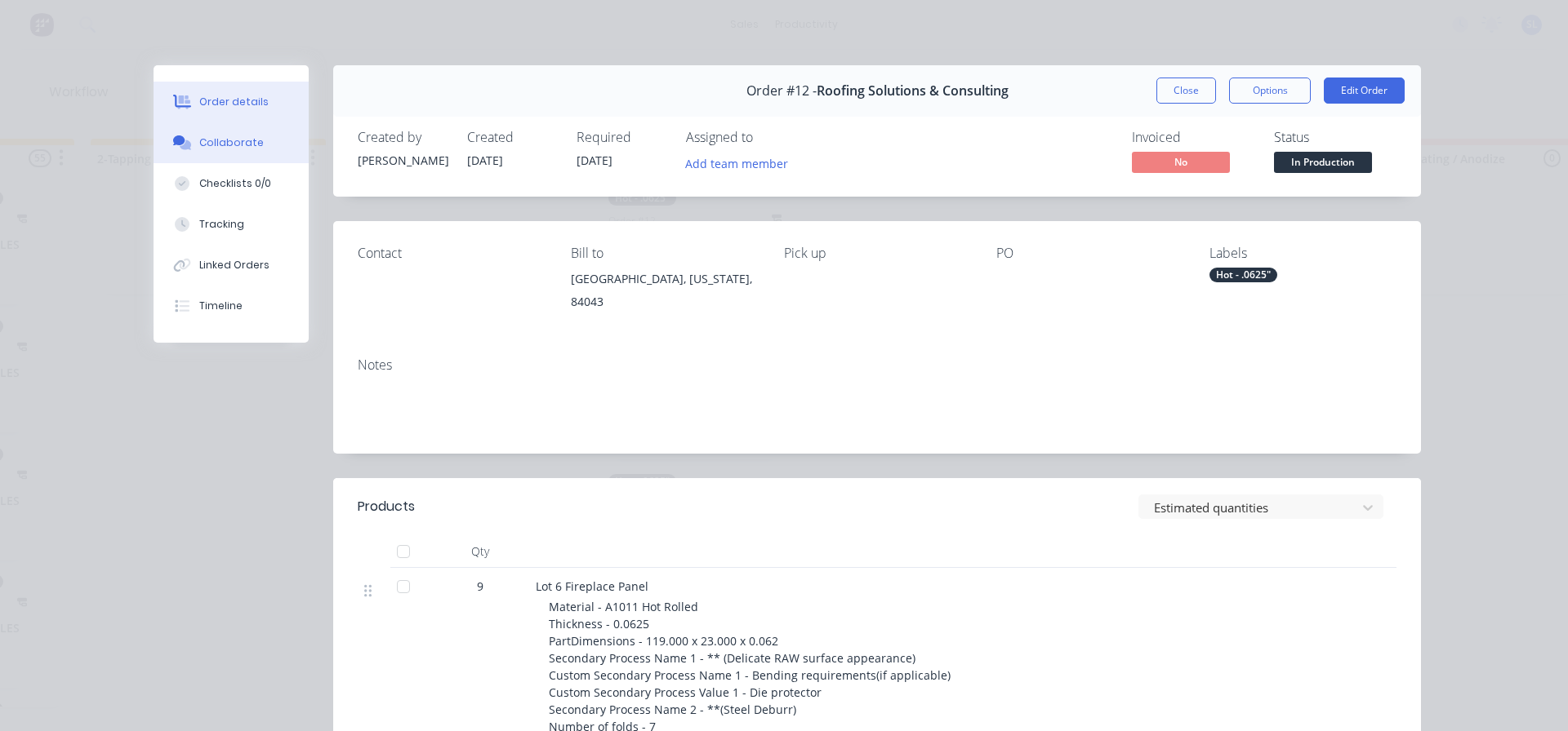
click at [232, 151] on button "Collaborate" at bounding box center [231, 142] width 155 height 40
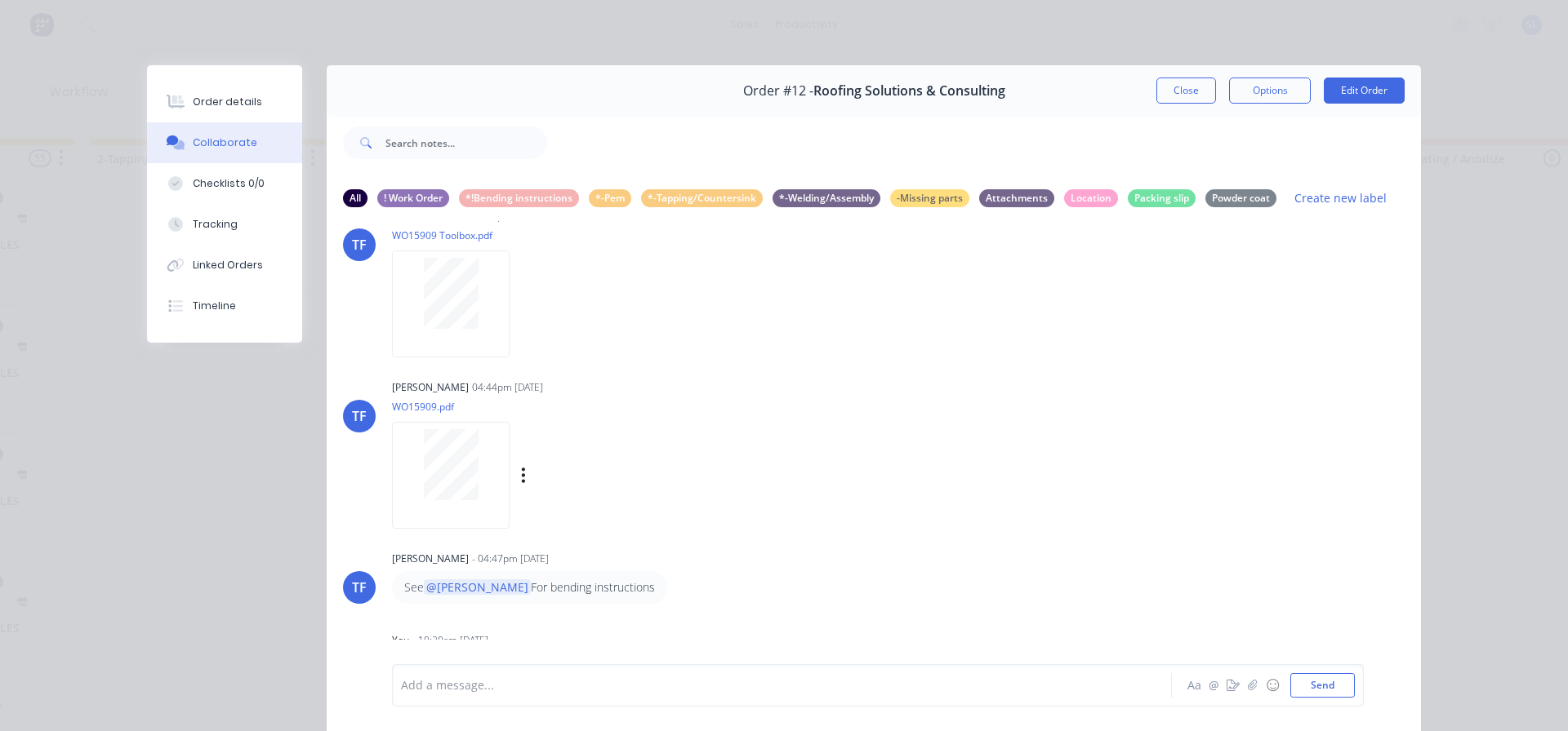
scroll to position [52, 0]
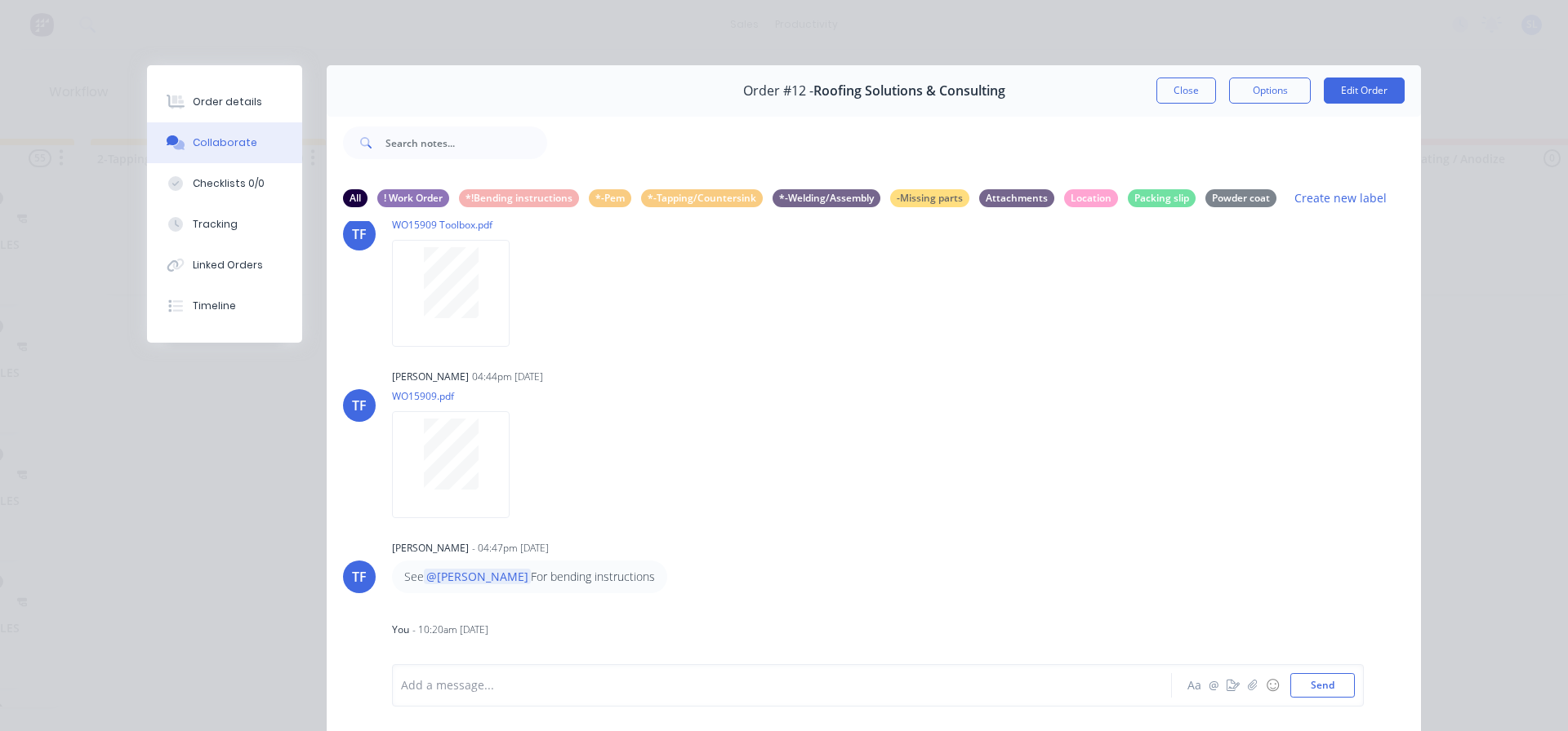
click at [486, 686] on div at bounding box center [758, 685] width 714 height 17
click at [1294, 682] on button "Send" at bounding box center [1323, 685] width 65 height 24
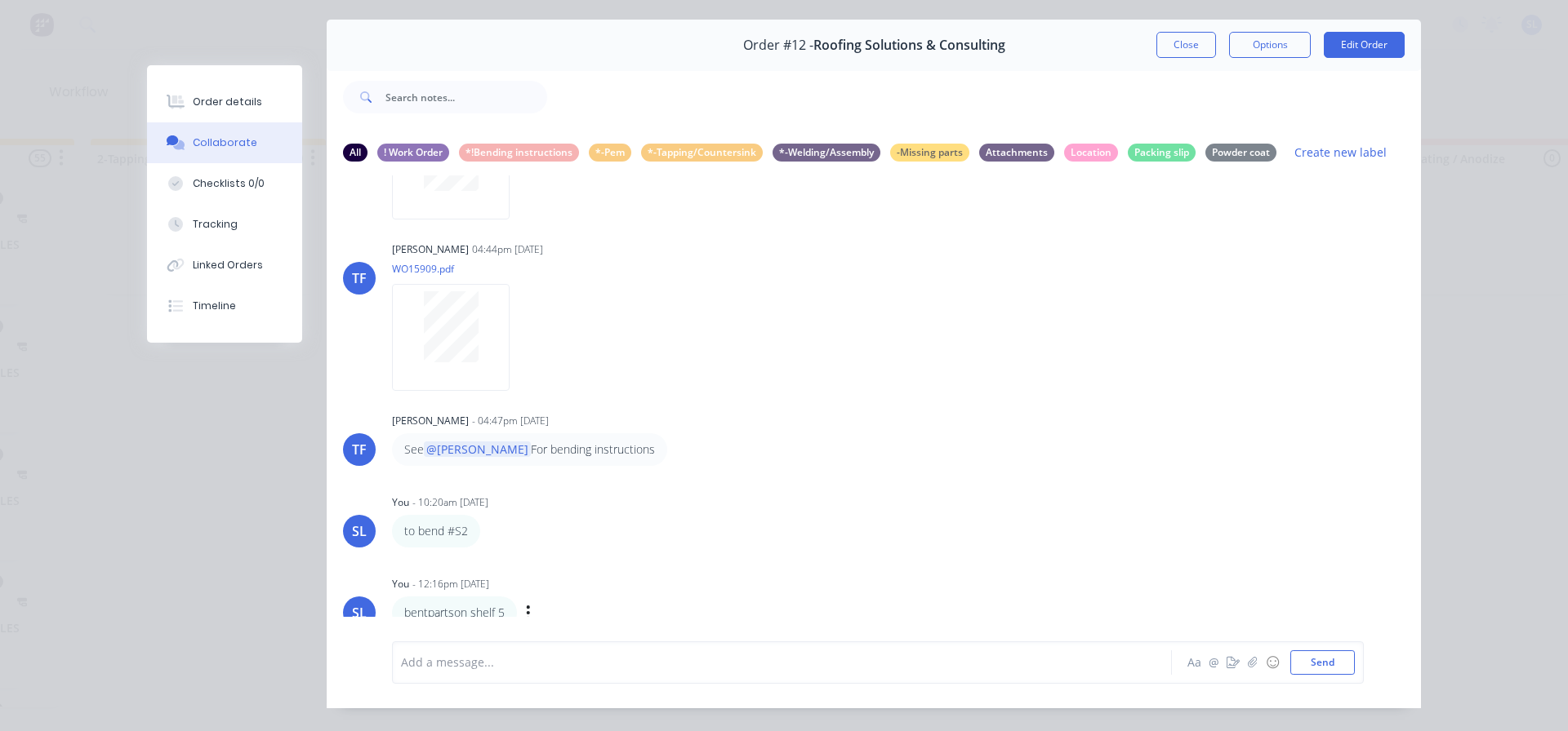
scroll to position [86, 0]
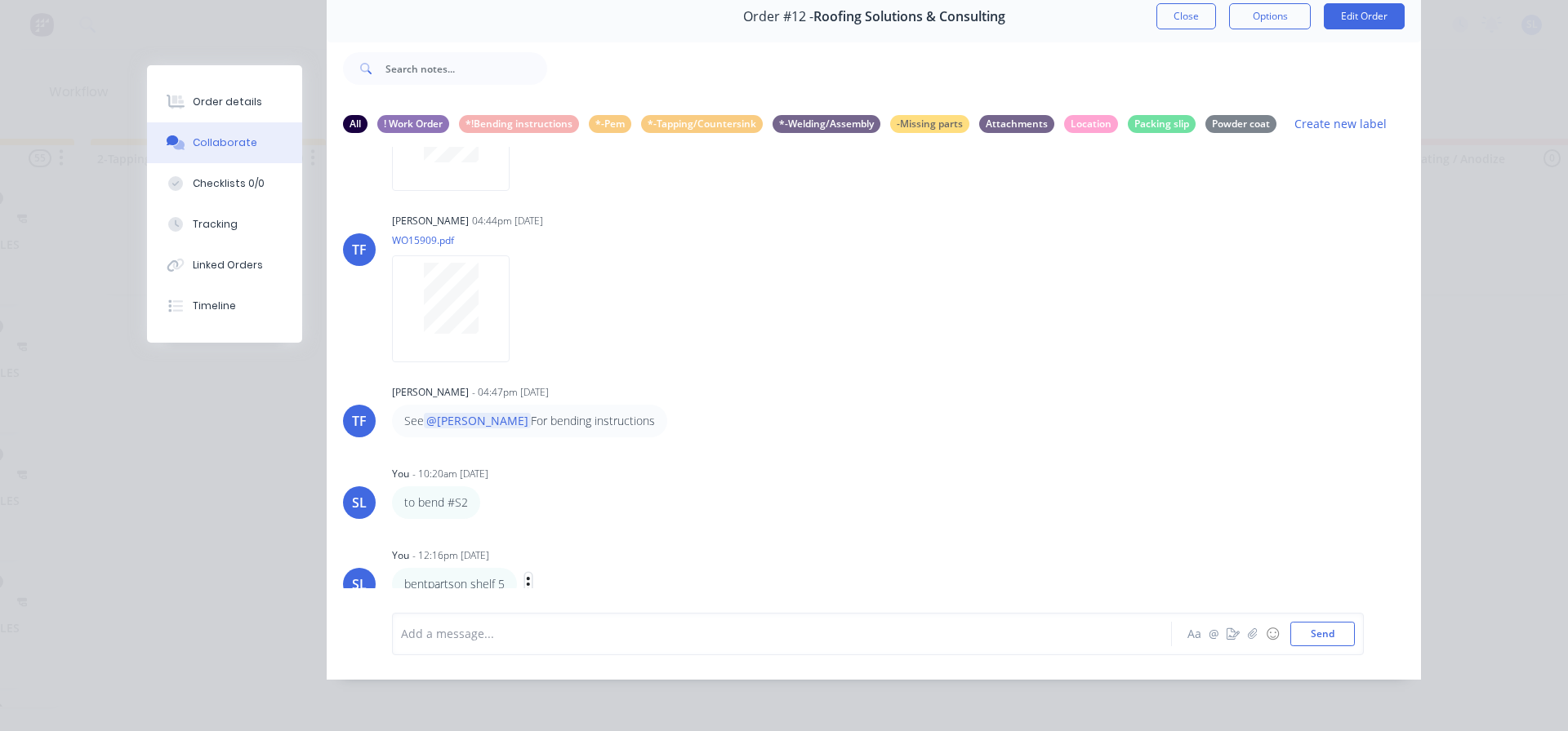
click at [526, 576] on icon "button" at bounding box center [527, 585] width 4 height 19
click at [581, 515] on button "Labels" at bounding box center [588, 529] width 103 height 27
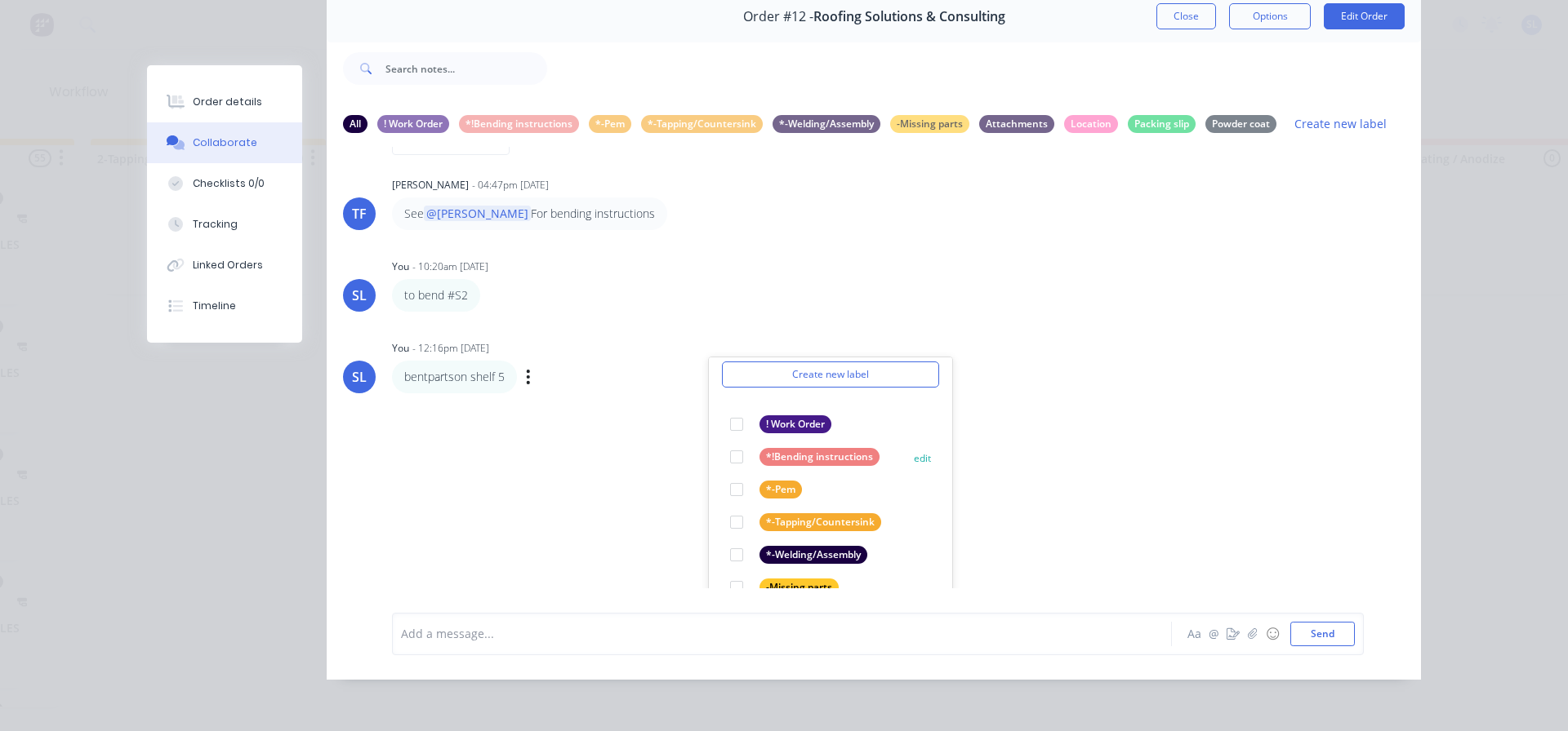
scroll to position [379, 0]
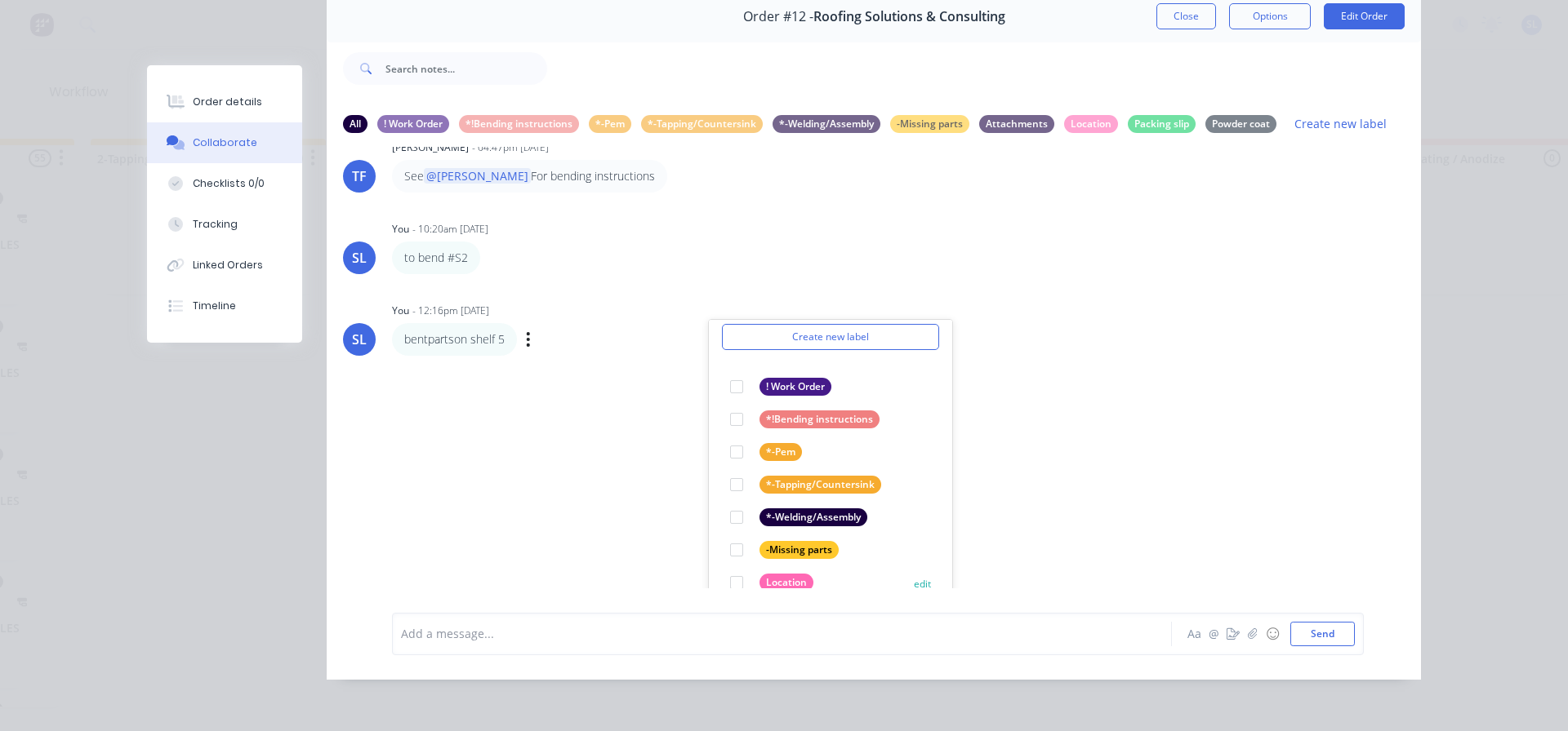
click at [731, 569] on div at bounding box center [737, 583] width 32 height 32
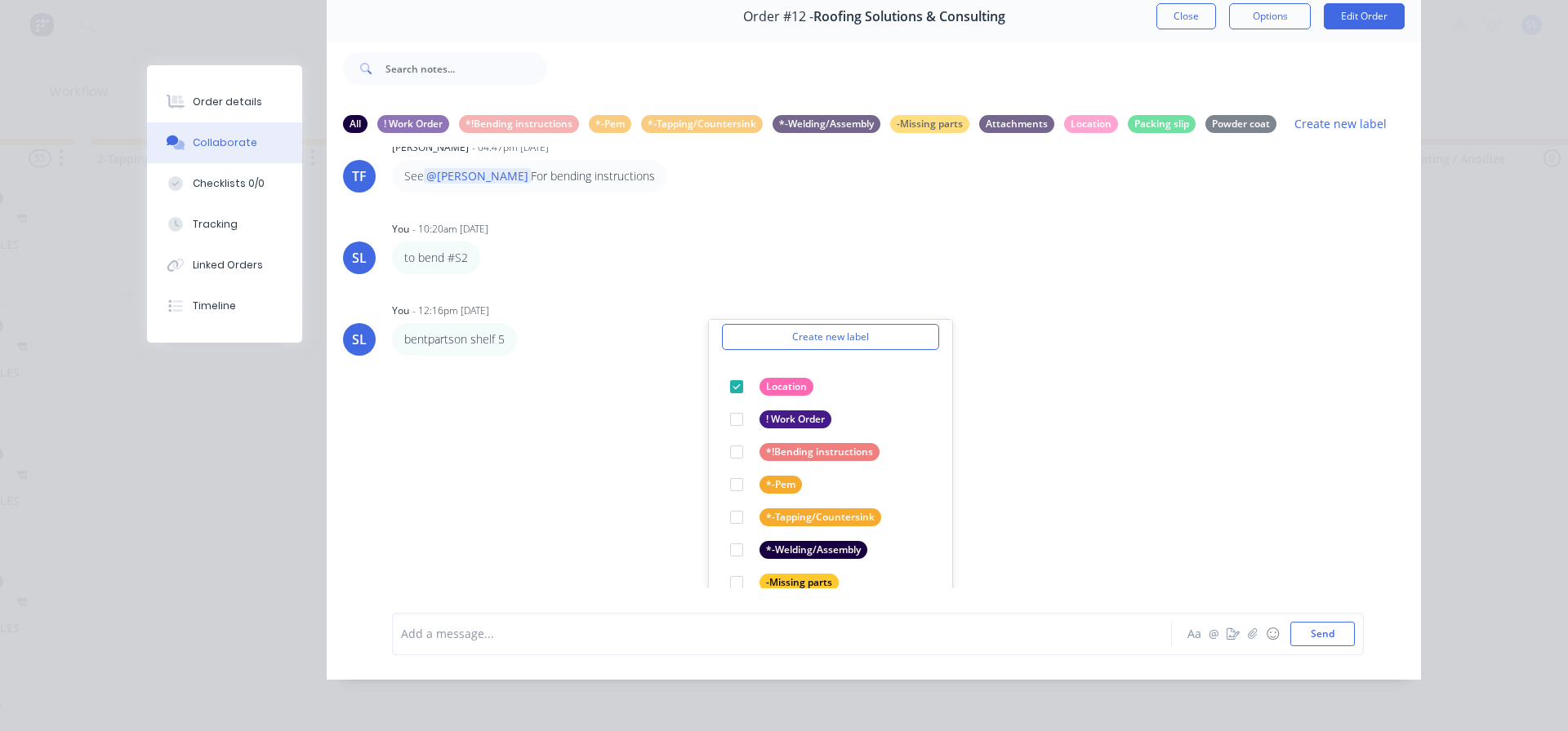
click at [1153, 460] on div "[PERSON_NAME] 04:44pm [DATE] WO15909 Toolbox.pdf Labels Download [PERSON_NAME] …" at bounding box center [874, 368] width 1094 height 442
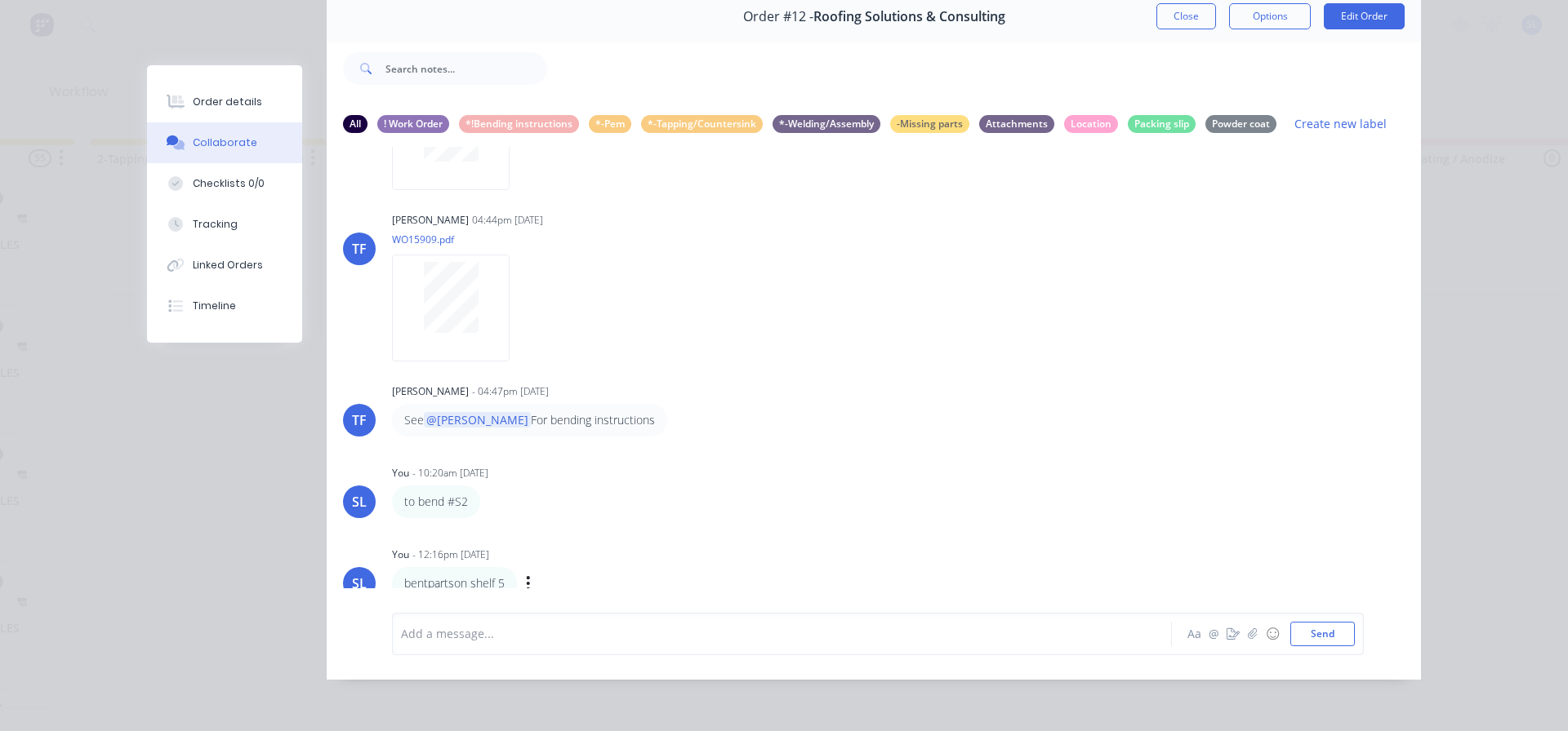
scroll to position [134, 0]
click at [0, 0] on icon "button" at bounding box center [0, 0] width 0 height 0
click at [0, 0] on button "Labels" at bounding box center [0, 0] width 0 height 0
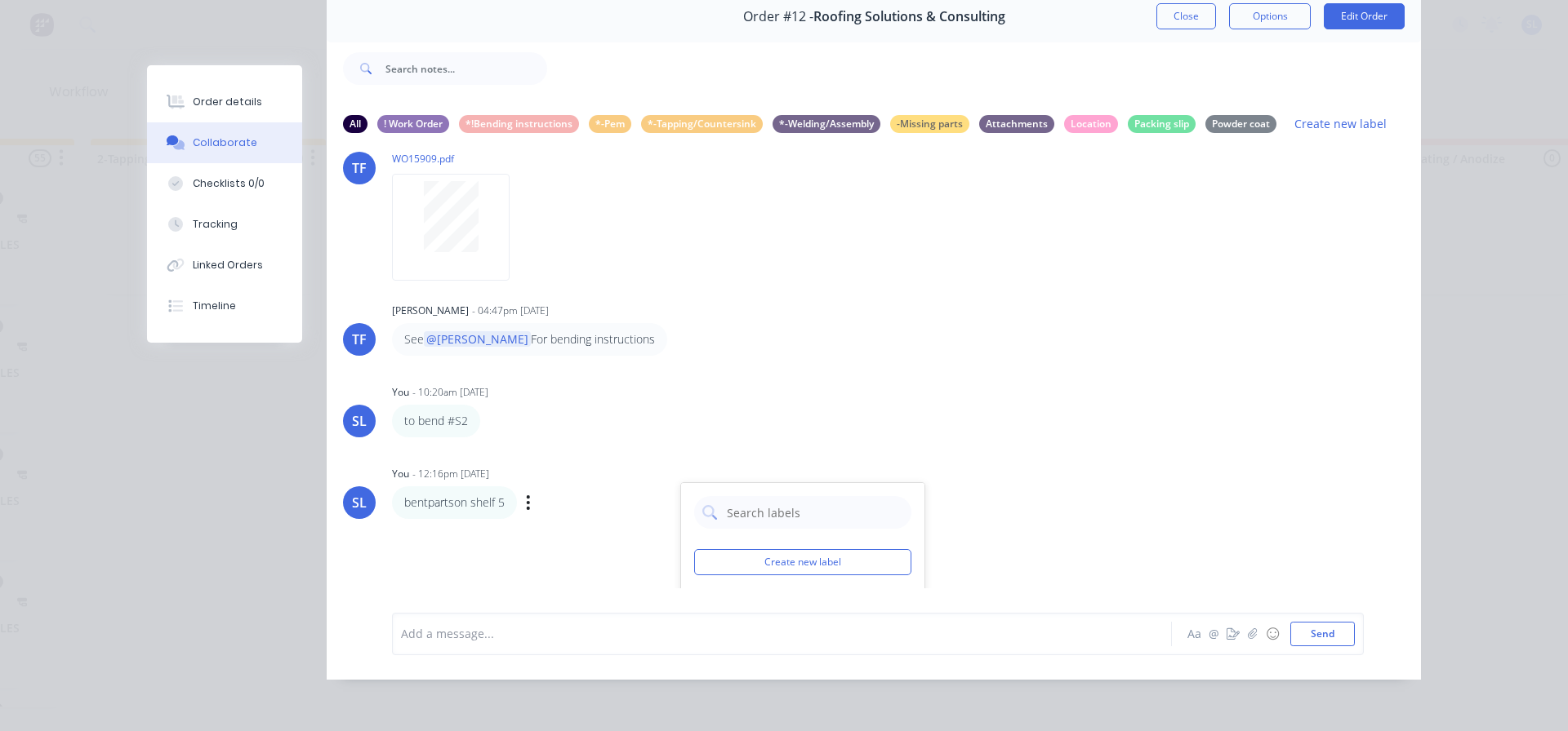
scroll to position [379, 0]
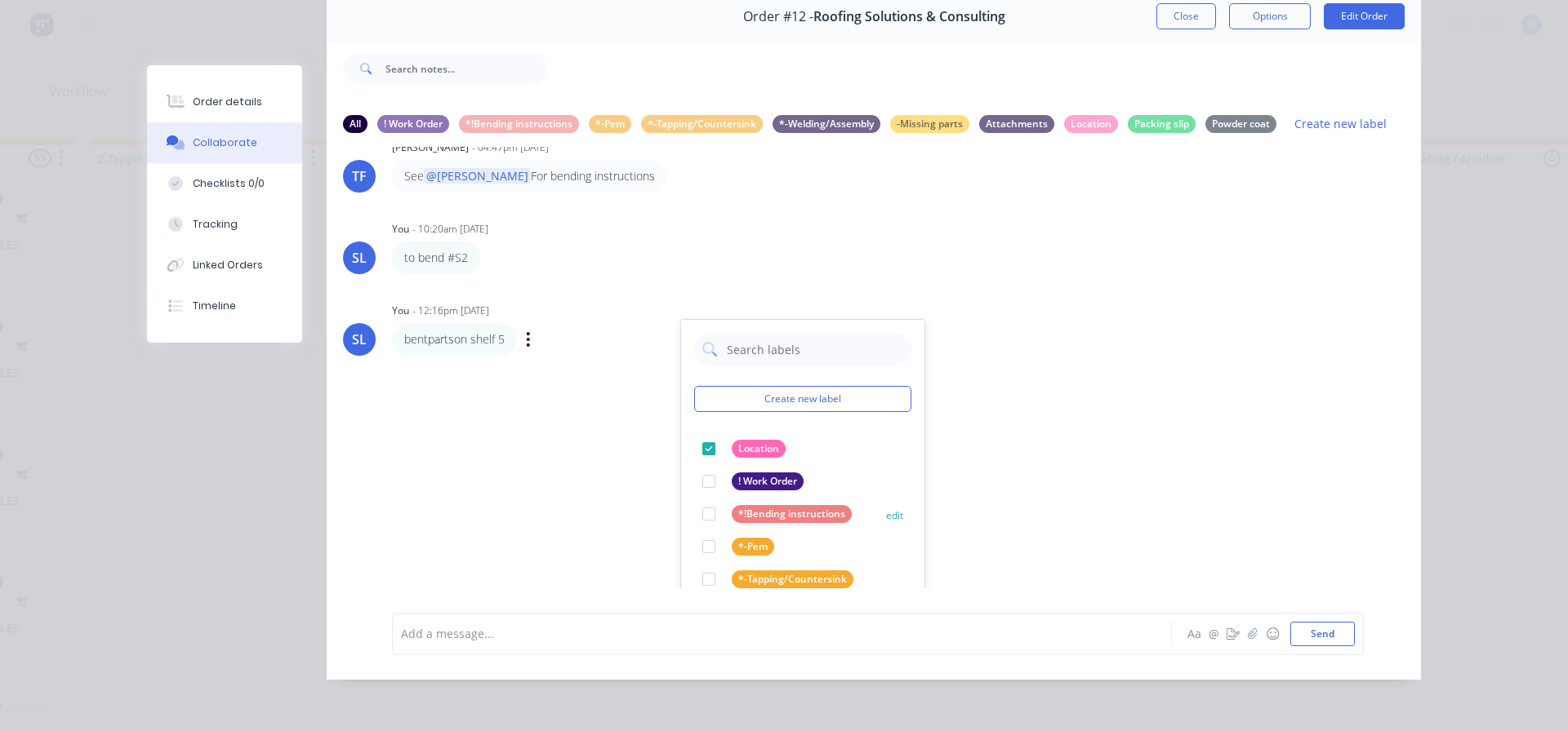
click at [712, 508] on div at bounding box center [709, 514] width 32 height 32
click at [982, 495] on div "[PERSON_NAME] 04:44pm [DATE] WO15909 Toolbox.pdf Labels Download [PERSON_NAME] …" at bounding box center [874, 368] width 1094 height 442
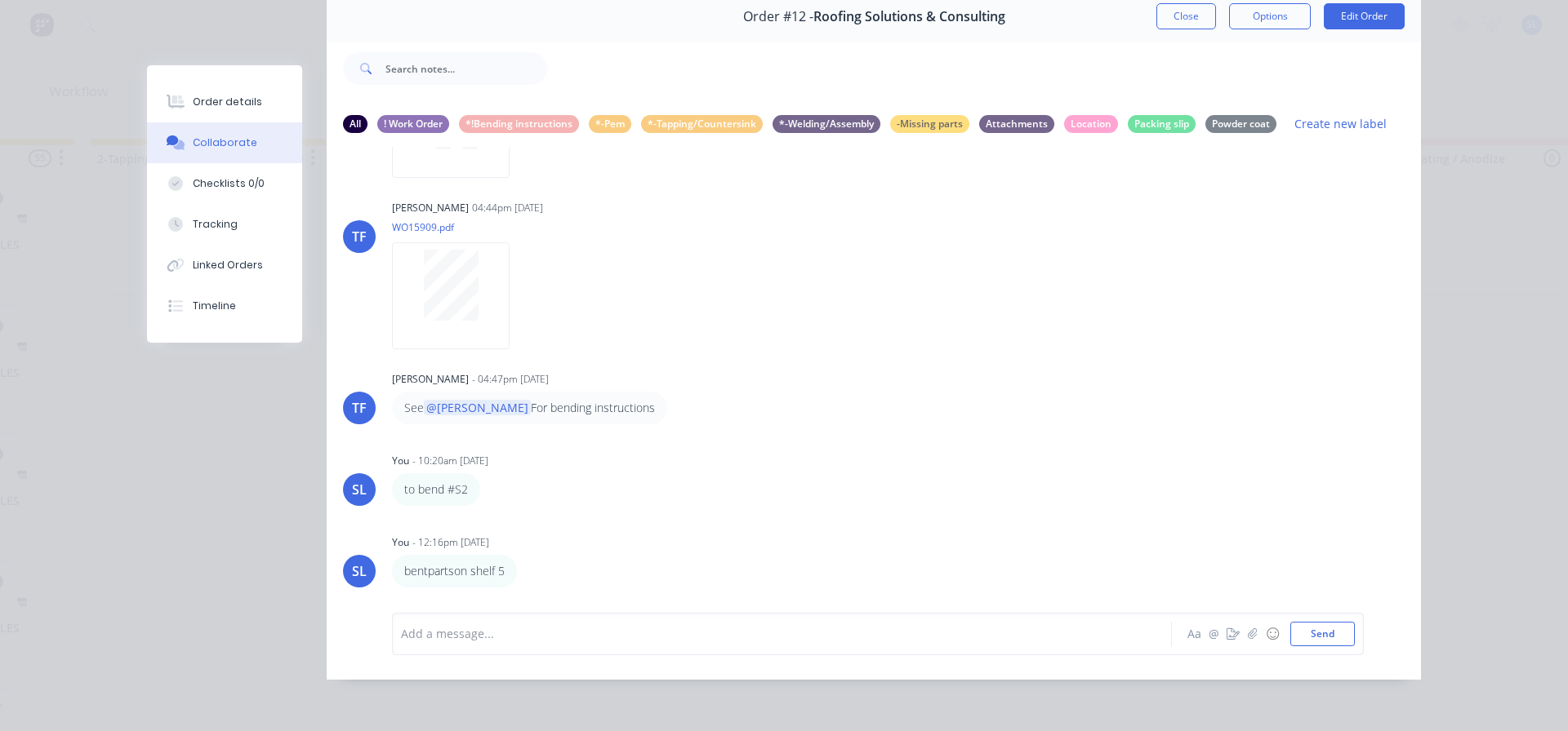
scroll to position [135, 0]
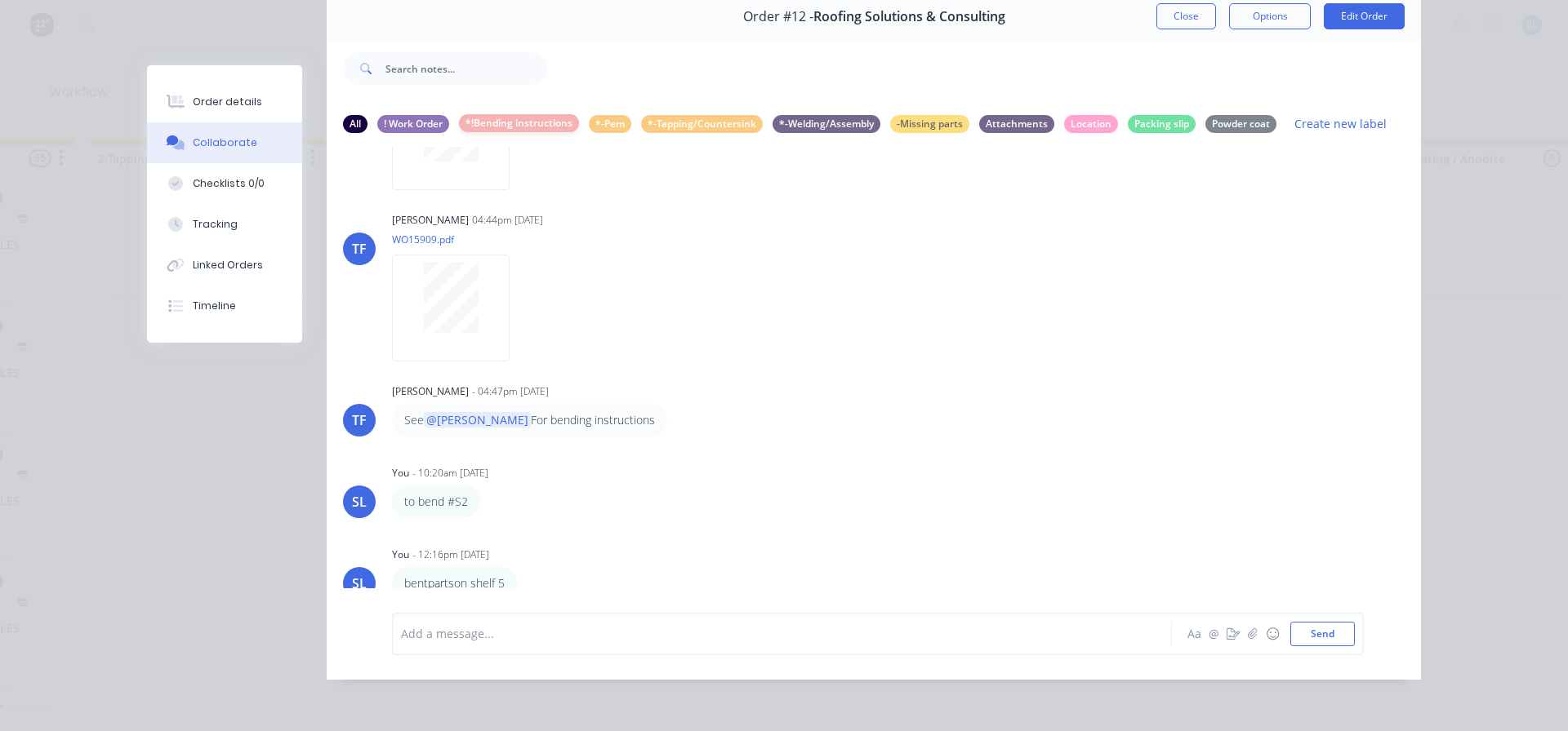
click at [474, 114] on div "*!Bending instructions" at bounding box center [519, 123] width 120 height 18
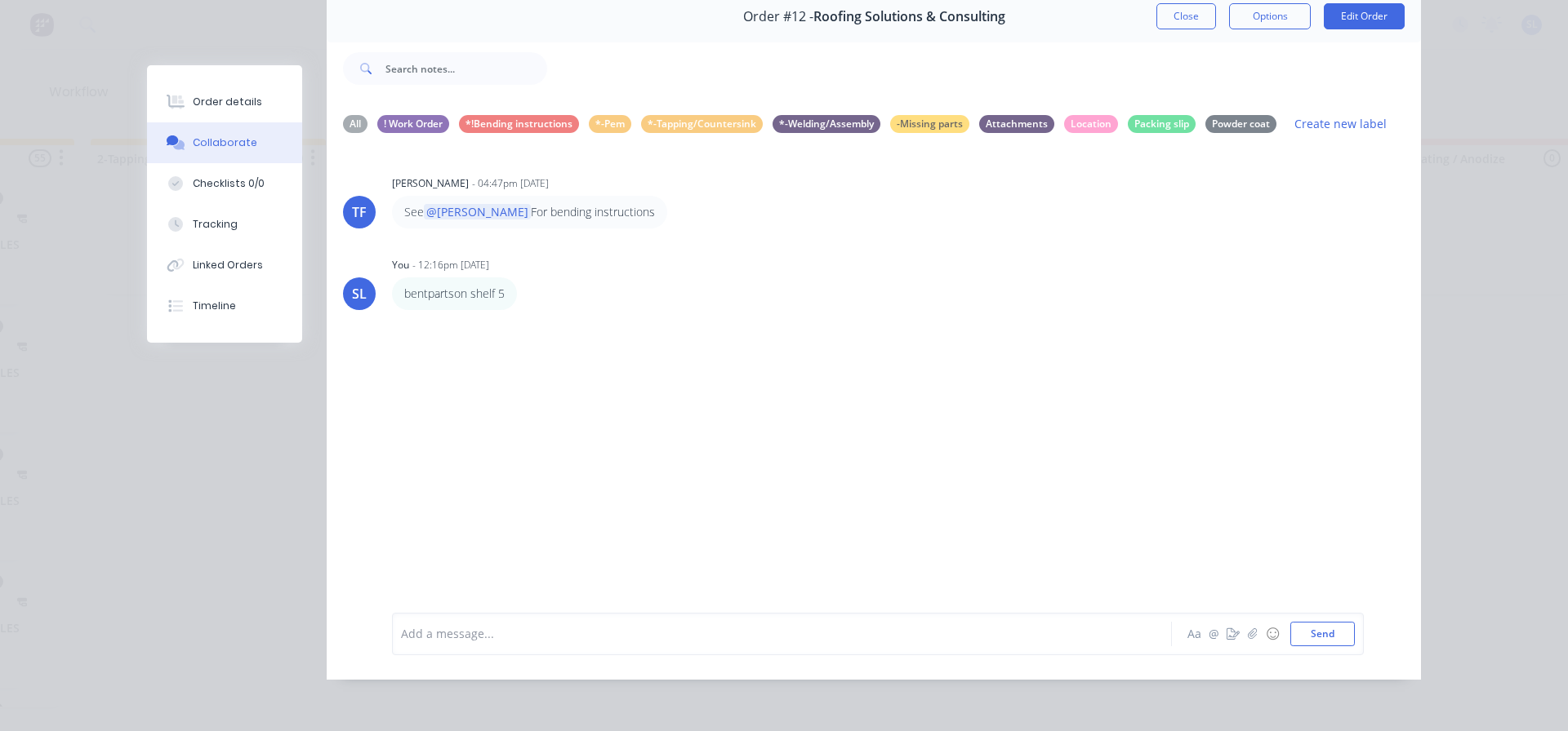
scroll to position [0, 0]
click at [1076, 114] on div "Location" at bounding box center [1091, 123] width 54 height 18
click at [510, 114] on div "*!Bending instructions" at bounding box center [519, 123] width 120 height 18
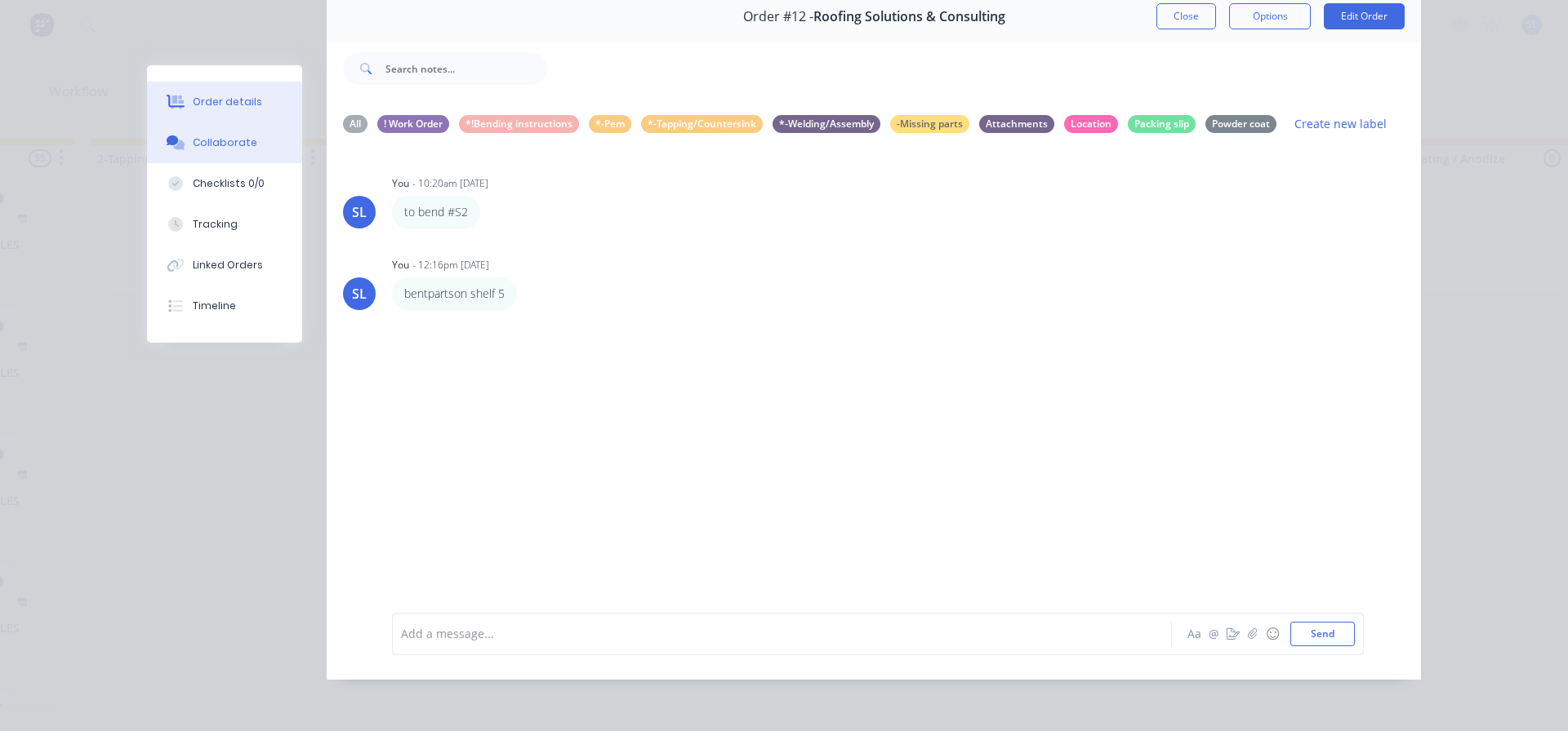
click at [226, 108] on div "Order details" at bounding box center [227, 101] width 69 height 14
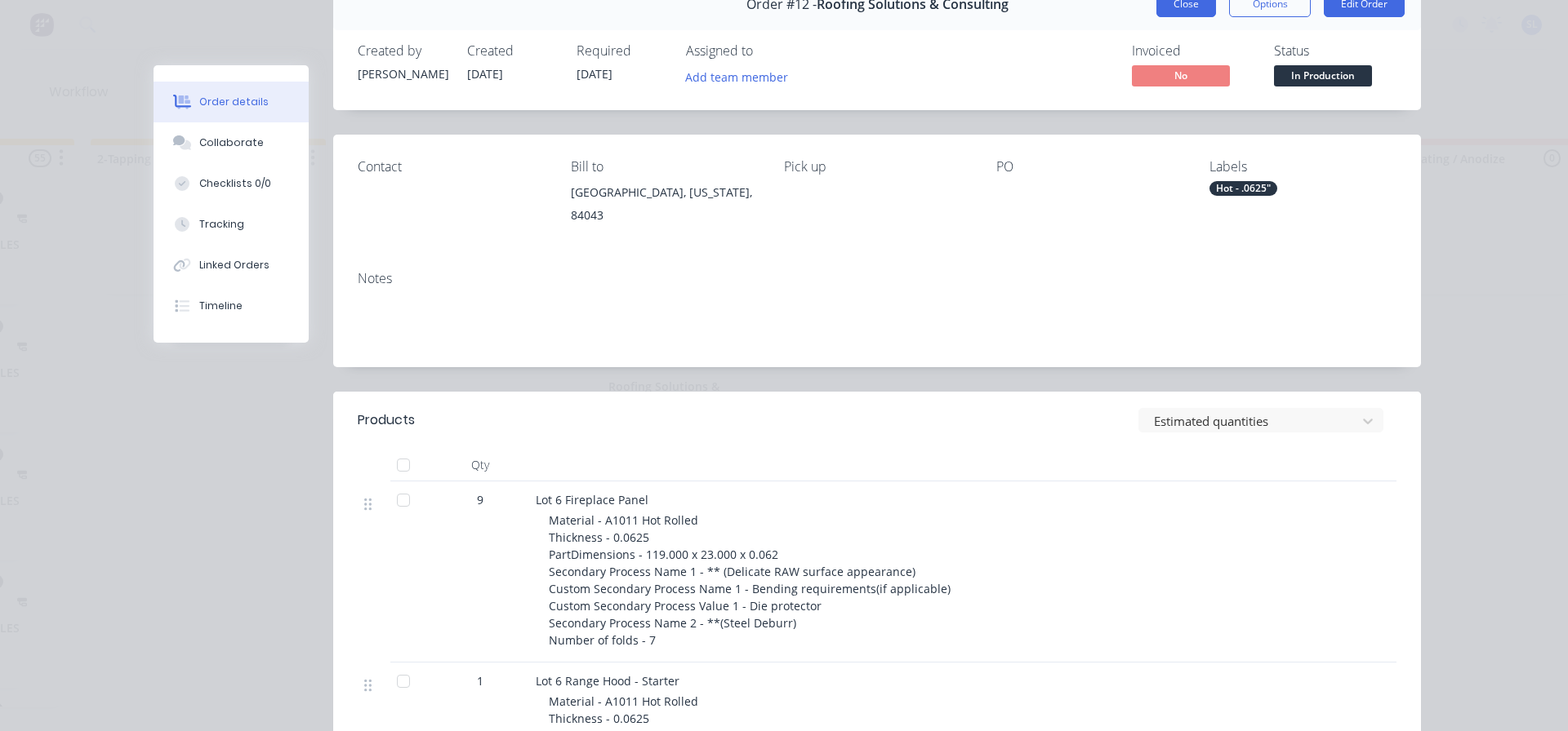
click at [1171, 15] on button "Close" at bounding box center [1186, 4] width 59 height 26
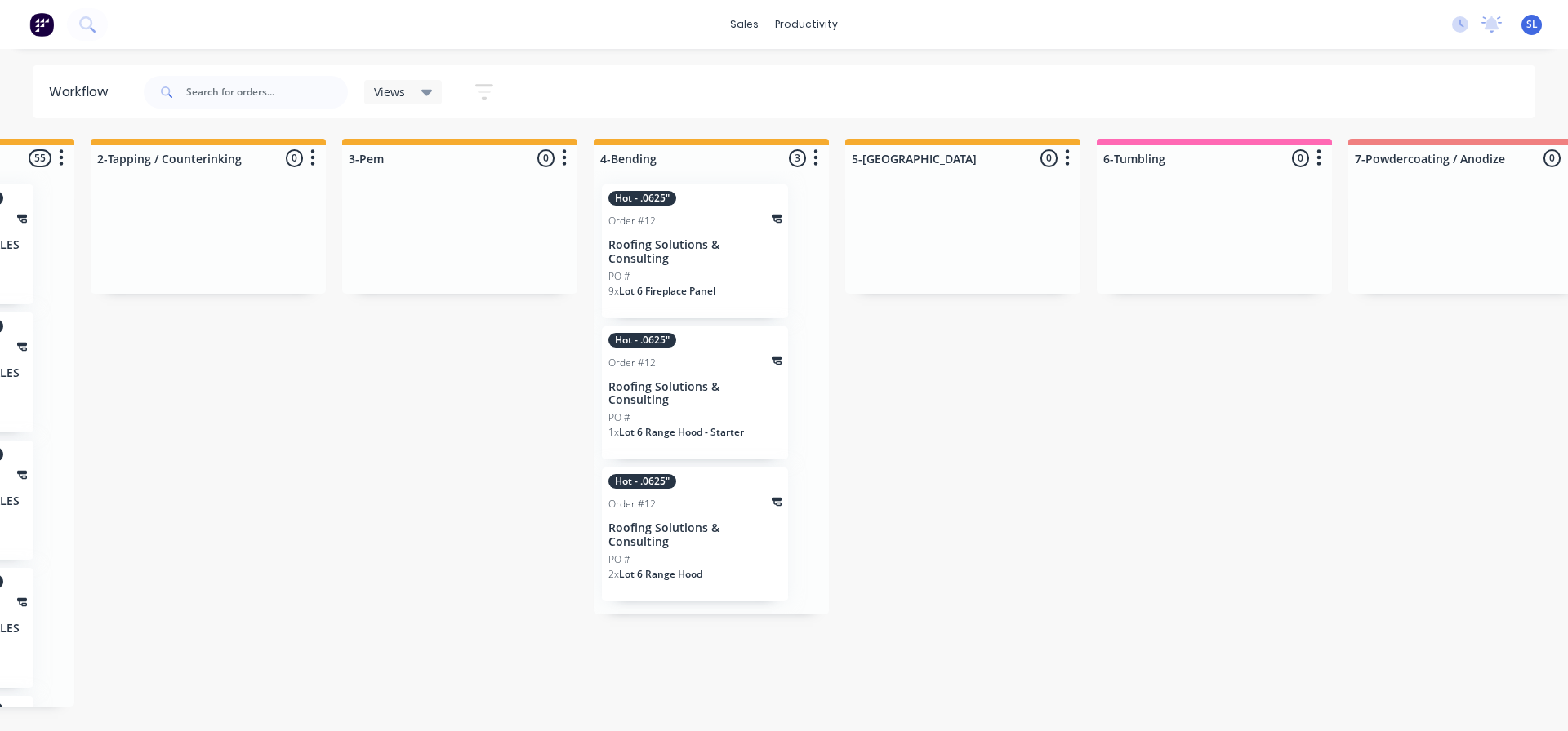
click at [695, 286] on div "9 x Lot 6 Fireplace Panel" at bounding box center [695, 297] width 173 height 28
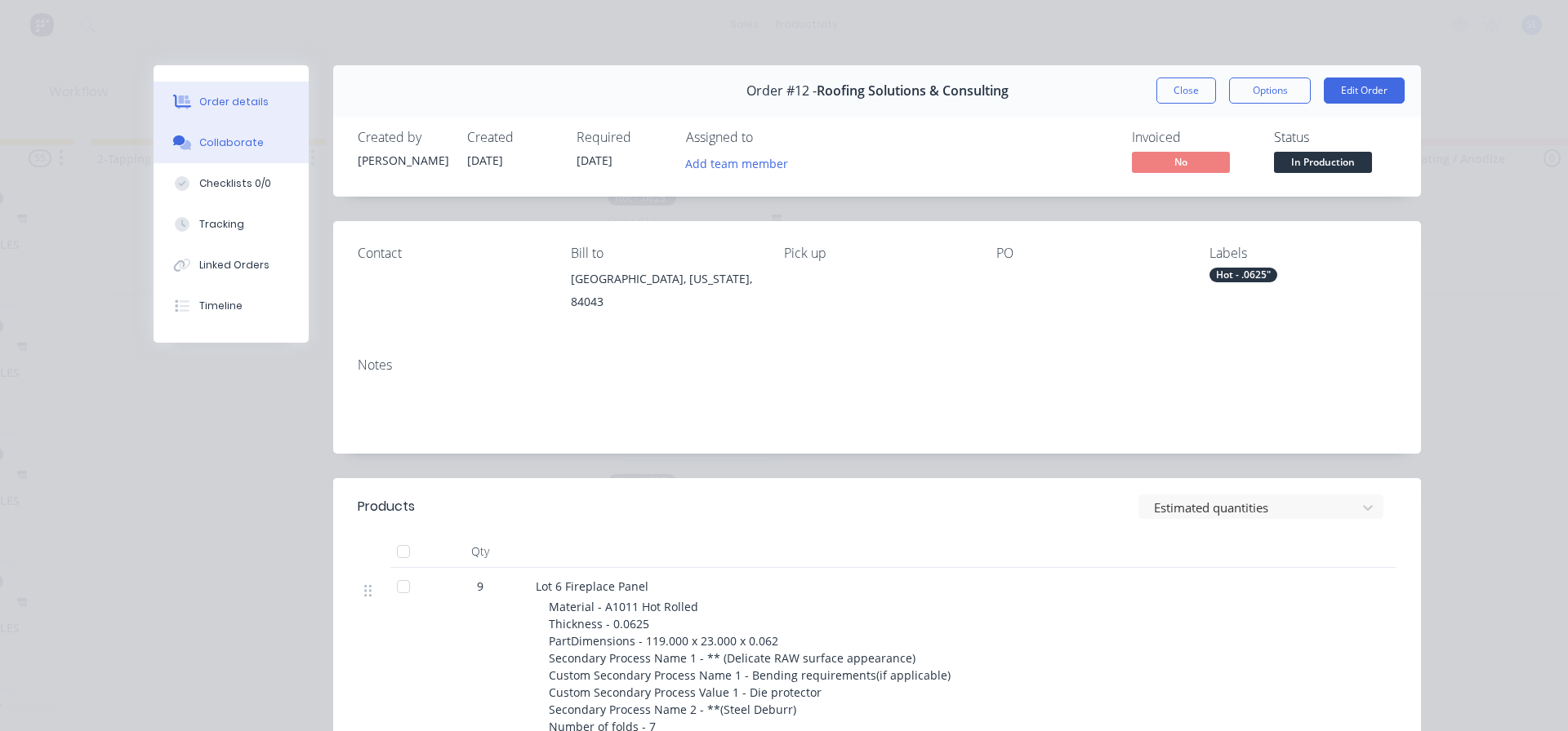
click at [253, 145] on button "Collaborate" at bounding box center [231, 142] width 155 height 40
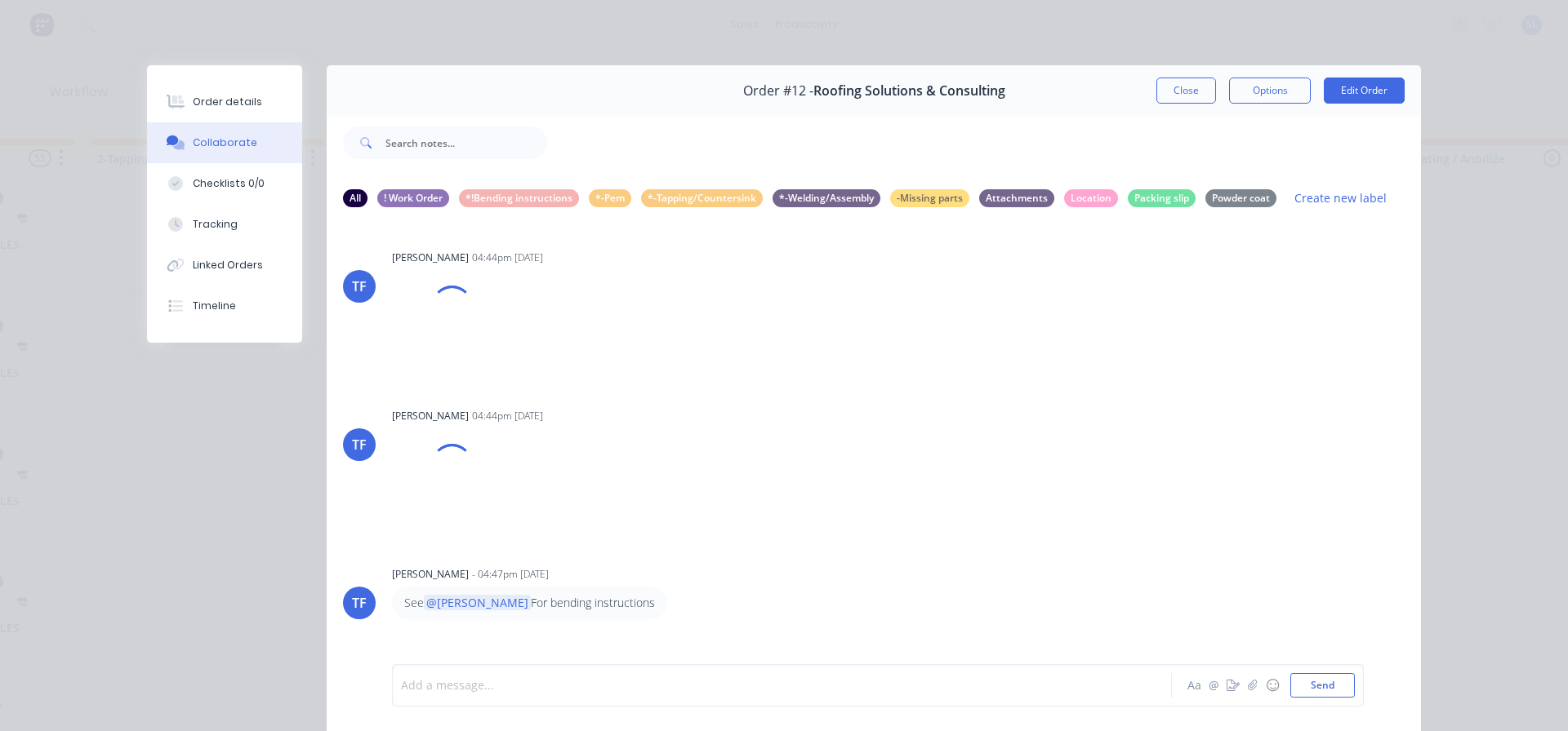
click at [660, 692] on div at bounding box center [758, 685] width 714 height 17
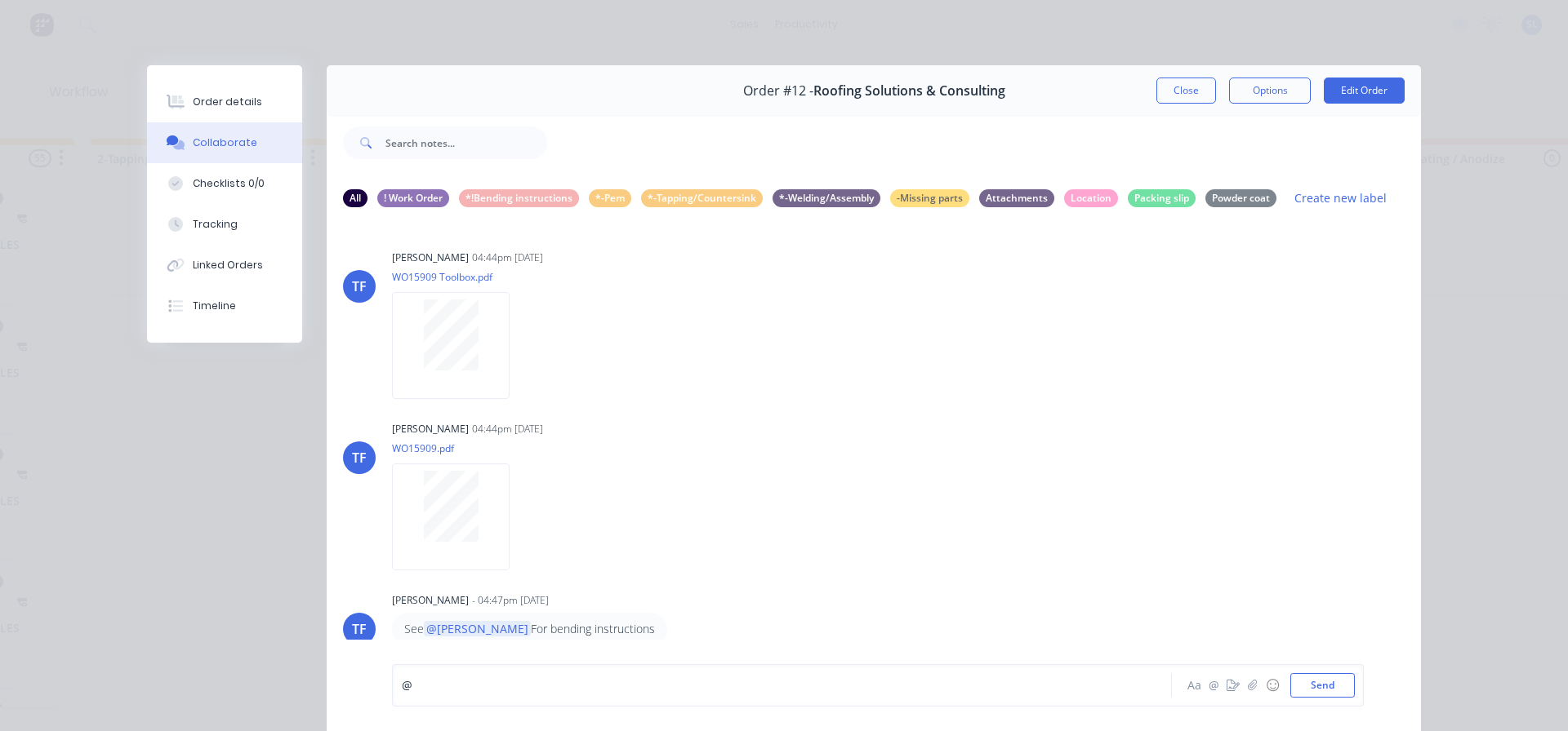
click at [607, 572] on div "[PERSON_NAME] 04:44pm [DATE] WO15909 Toolbox.pdf Labels Download [PERSON_NAME] …" at bounding box center [874, 442] width 1094 height 442
drag, startPoint x: 359, startPoint y: 689, endPoint x: 310, endPoint y: 689, distance: 49.0
click at [310, 689] on div "Order #12 - Roofing Solutions & Consulting Close Options Edit Order All ! Work …" at bounding box center [784, 410] width 1274 height 689
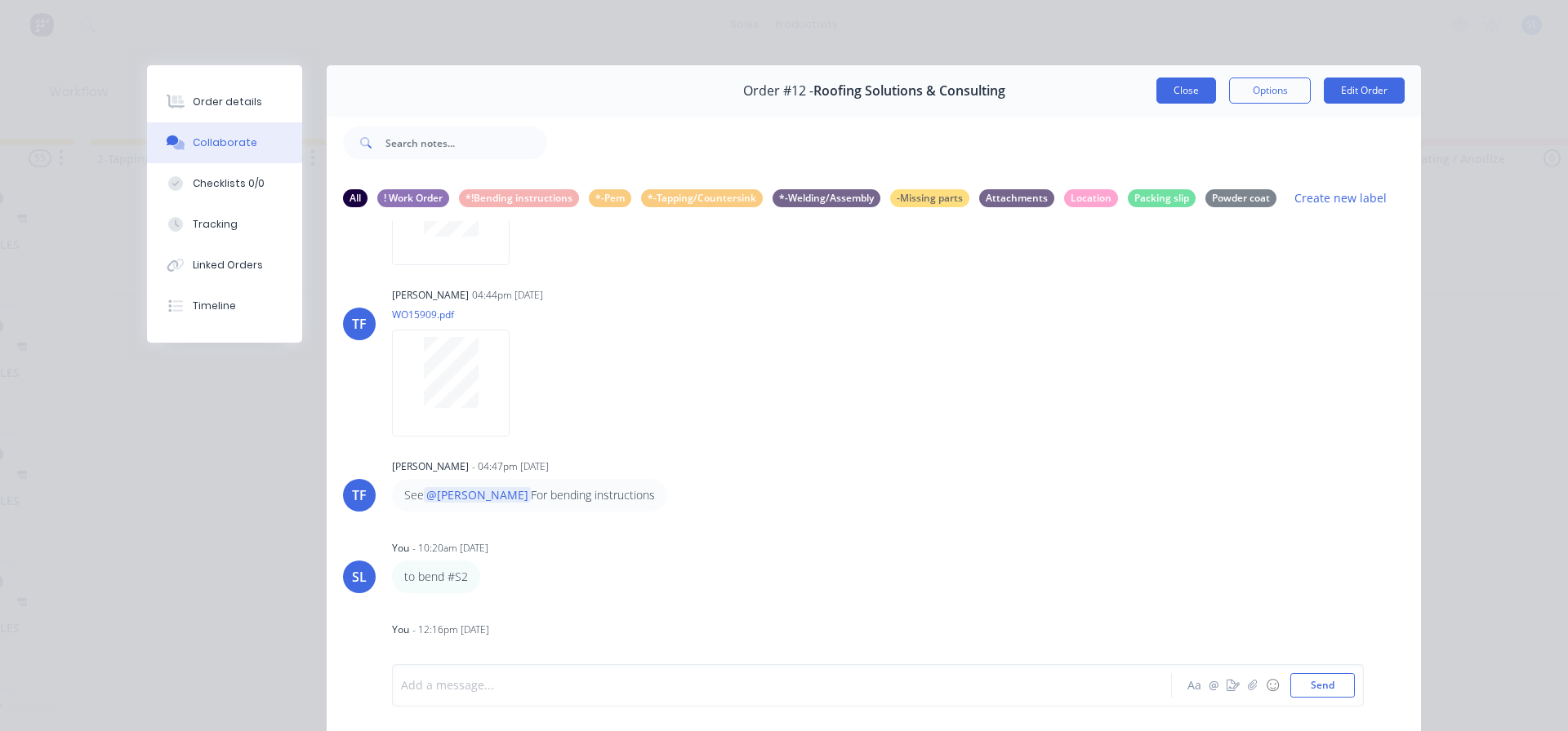
click at [1209, 89] on button "Close" at bounding box center [1186, 90] width 59 height 26
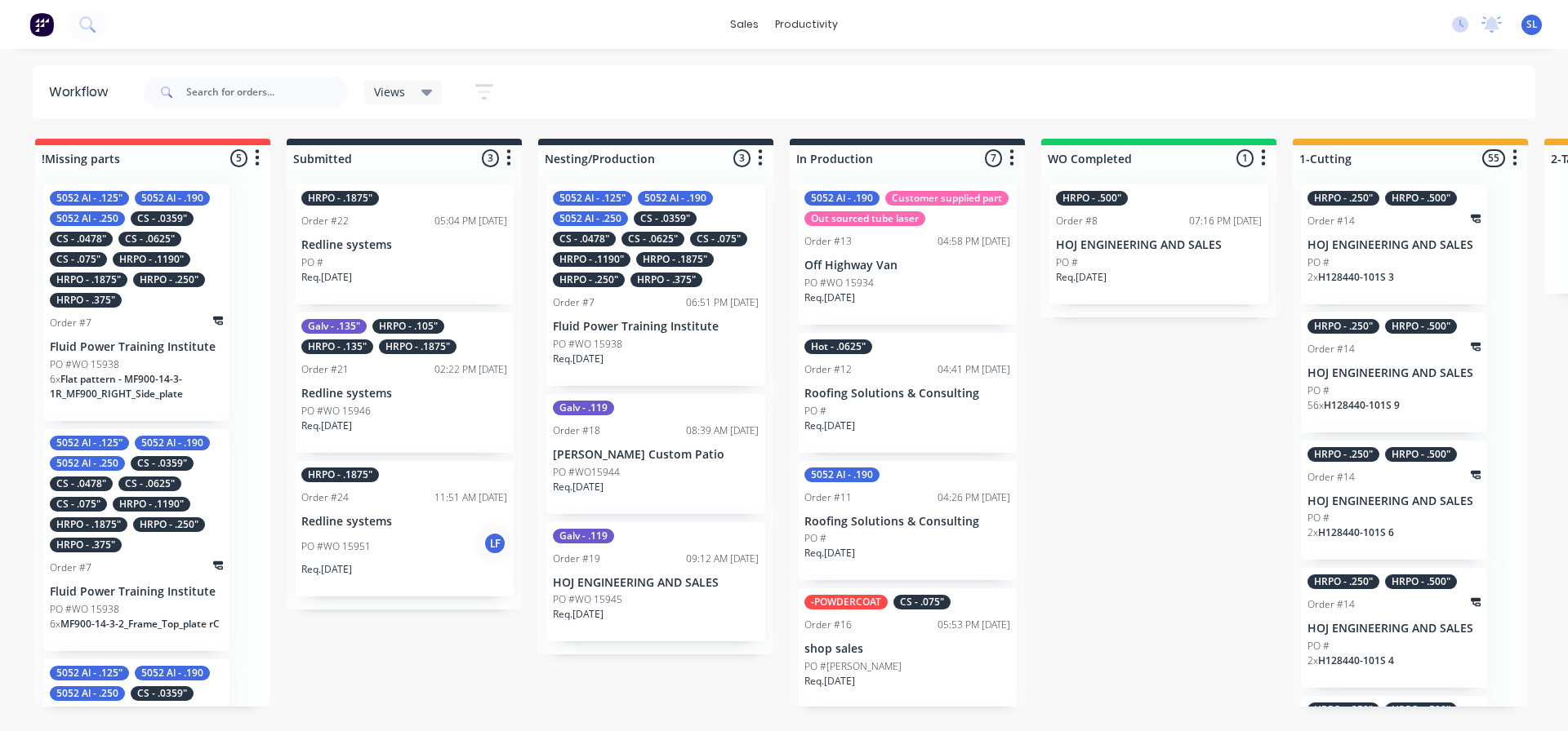
click at [134, 377] on span "Flat pattern - MF900-14-3-1R_MF900_RIGHT_Side_plate" at bounding box center [116, 386] width 133 height 29
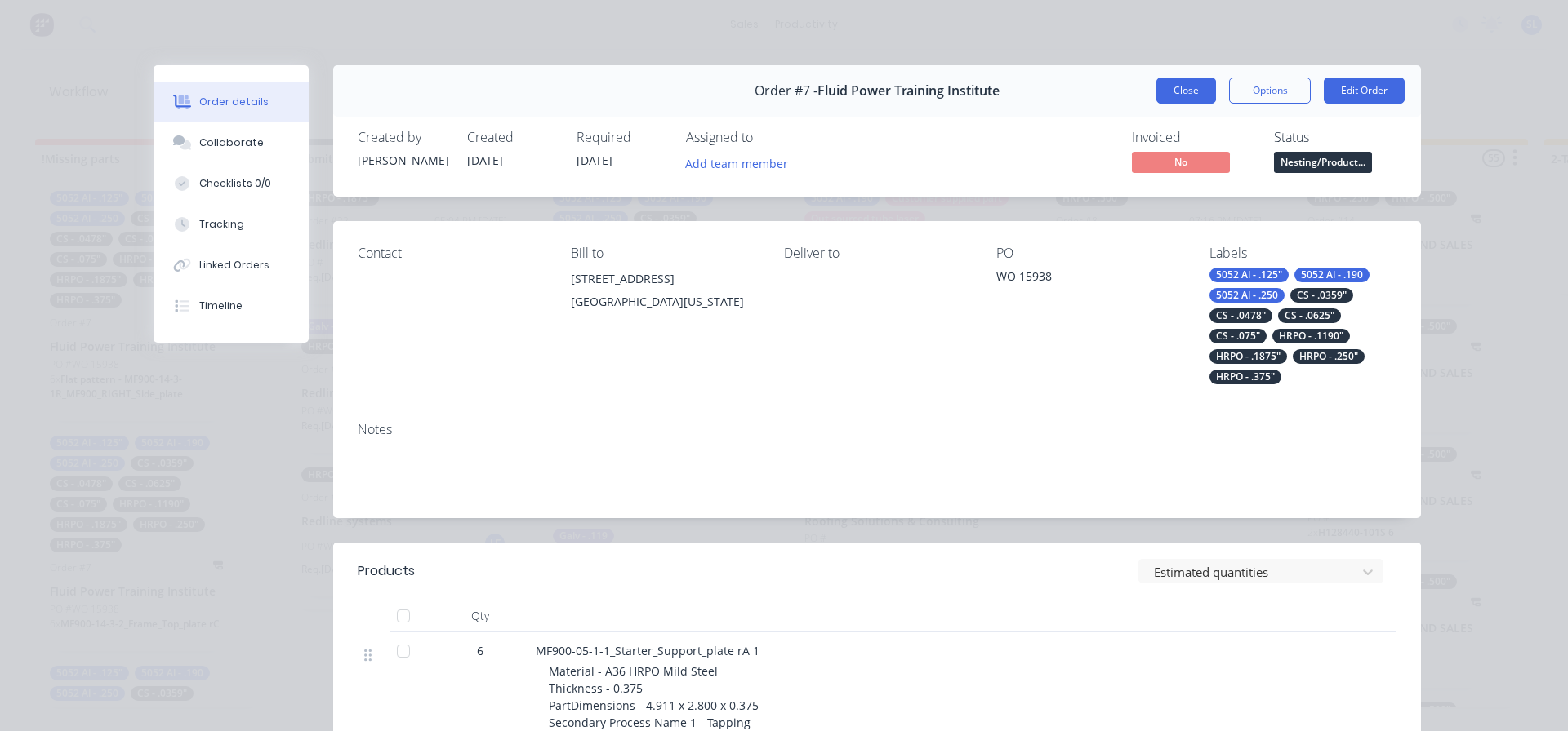
click at [1180, 96] on button "Close" at bounding box center [1186, 90] width 59 height 26
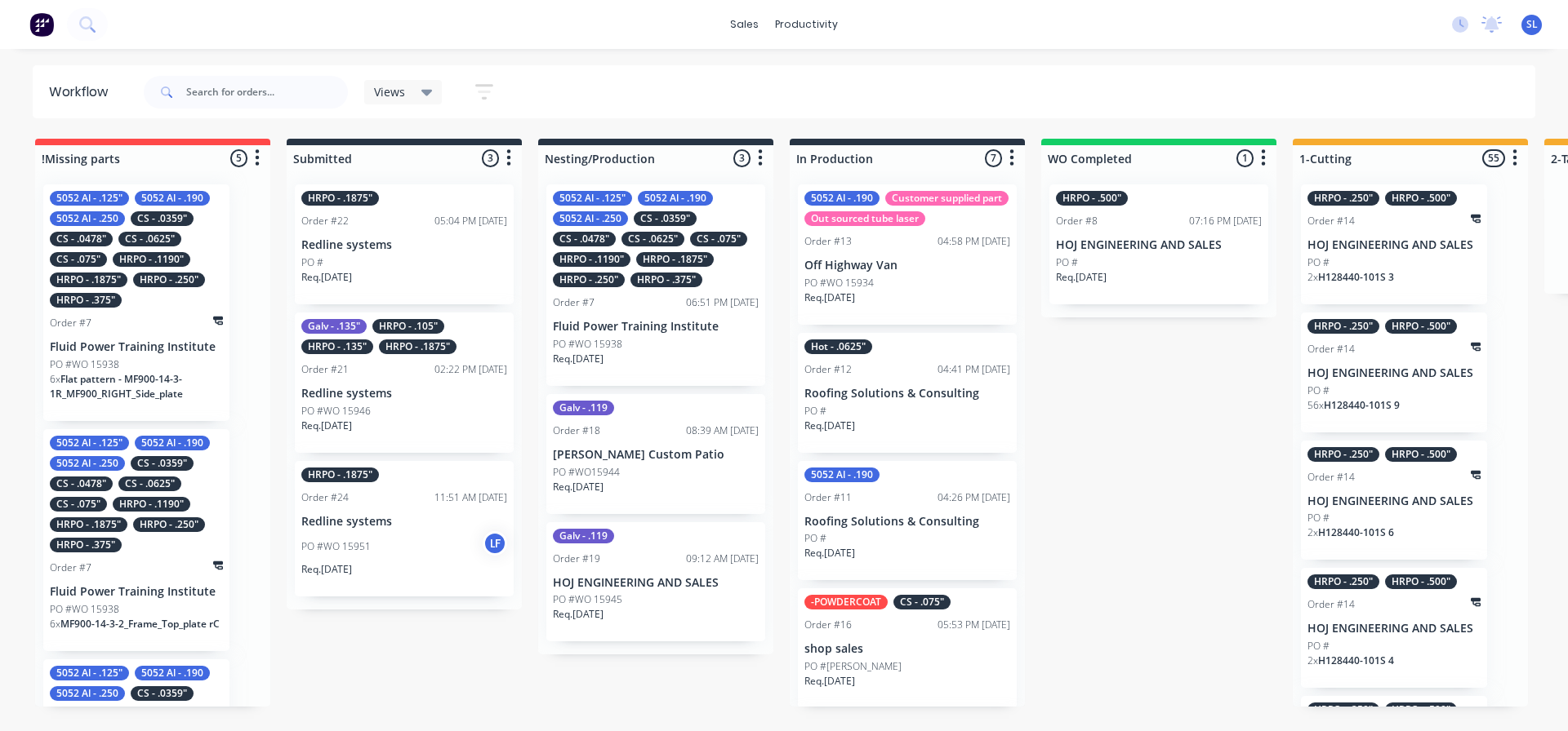
click at [403, 530] on div "HRPO - .1875" Order #24 11:51 AM [DATE] Redline systems PO #WO 15951 LF Req. [D…" at bounding box center [404, 530] width 219 height 137
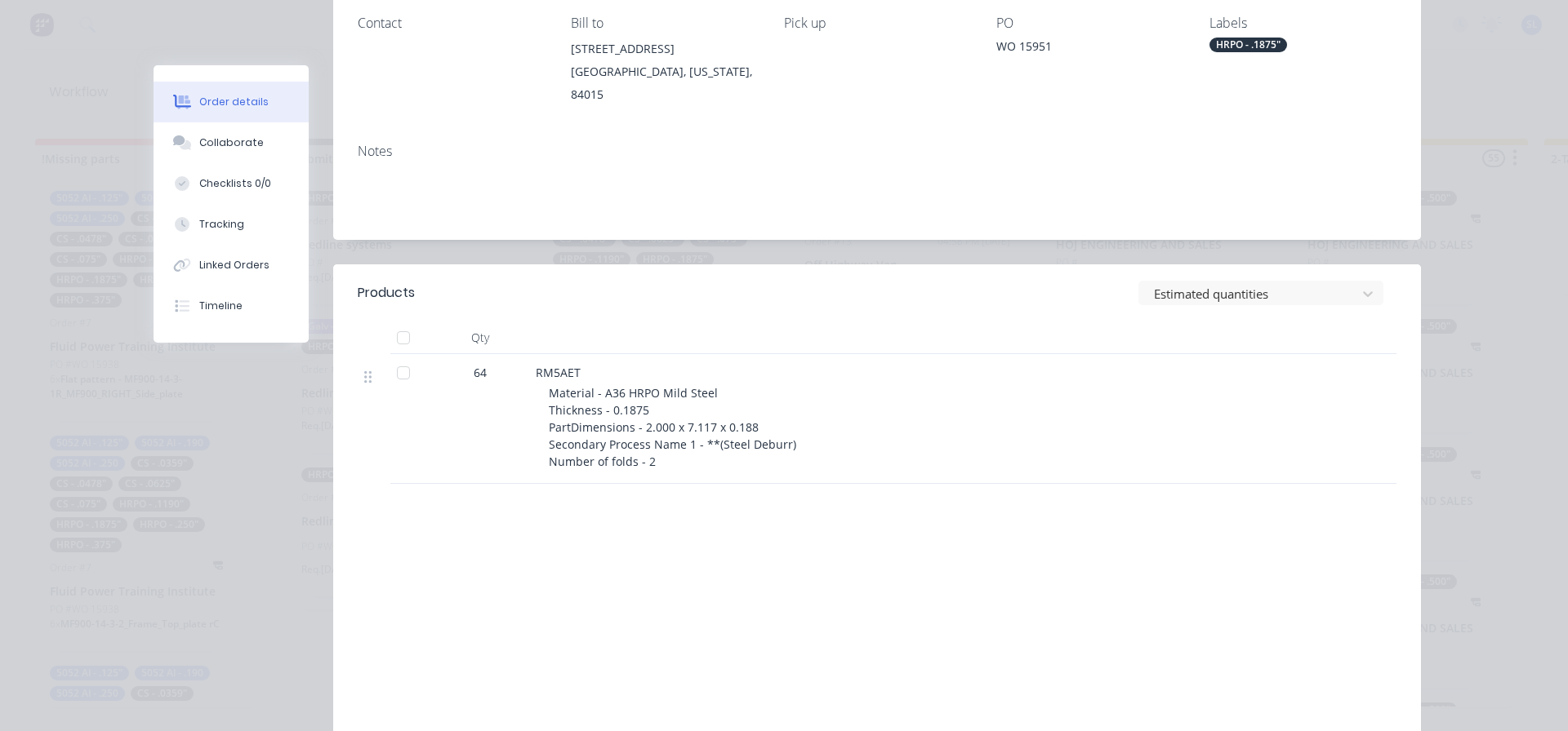
scroll to position [245, 0]
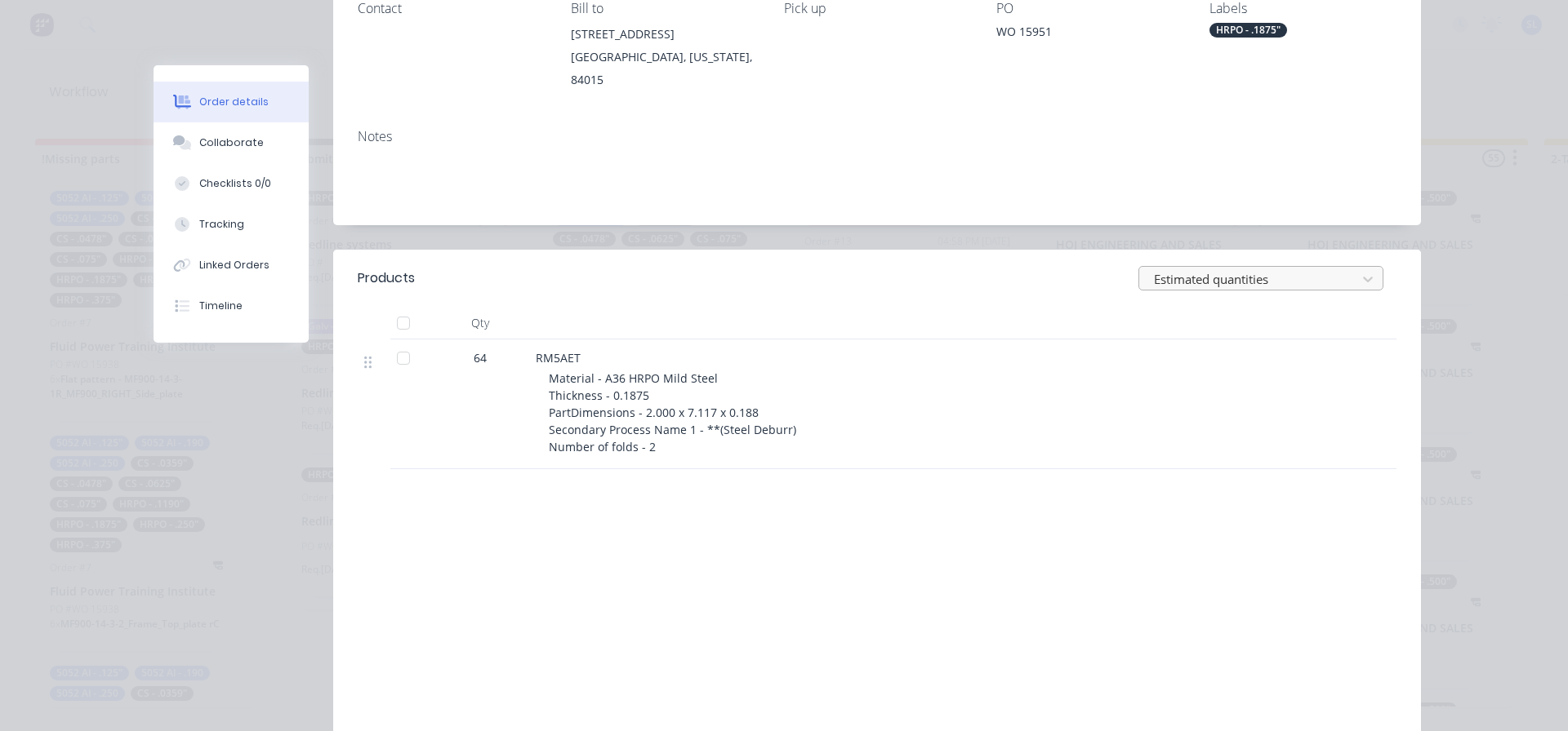
click at [1236, 269] on div at bounding box center [1251, 279] width 196 height 21
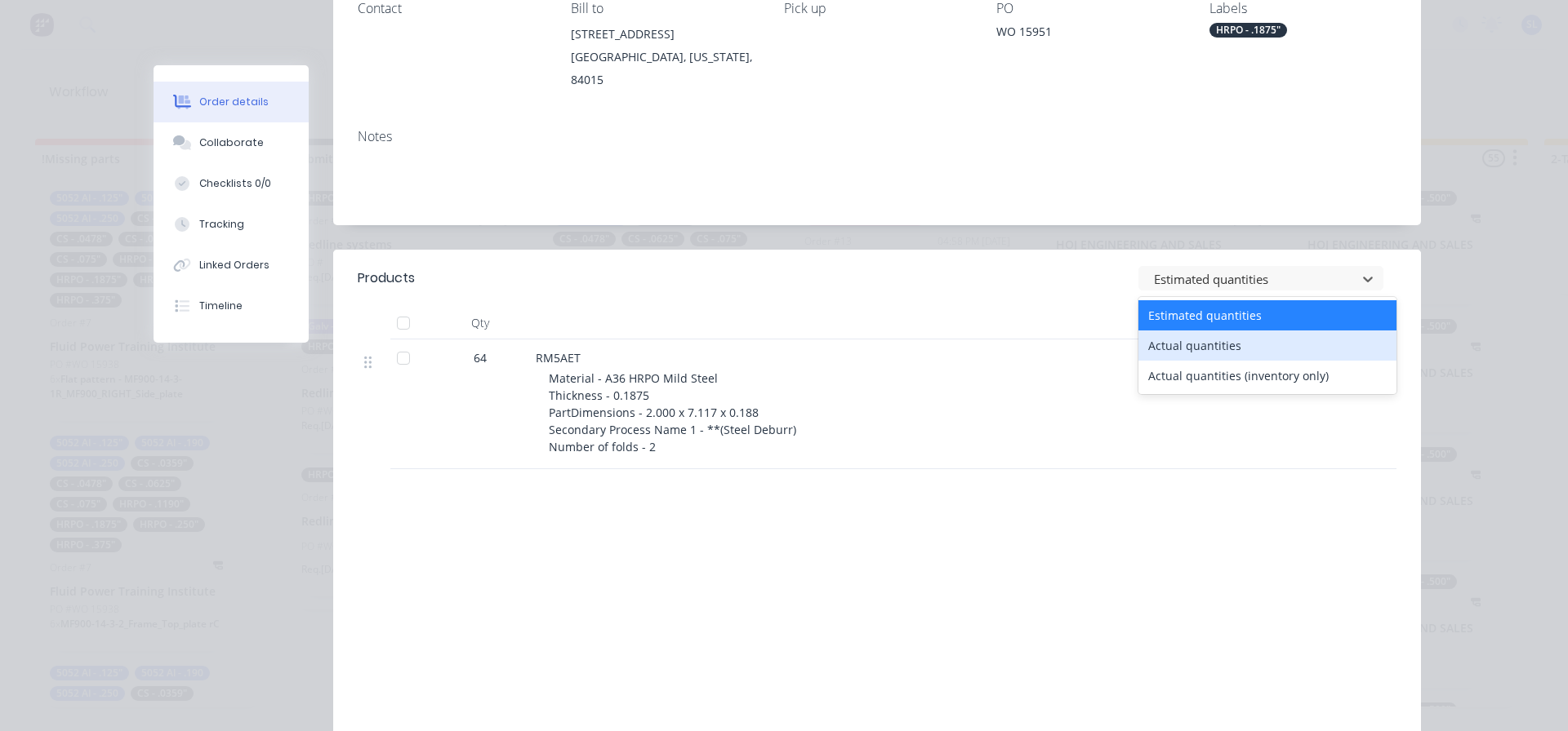
click at [1228, 330] on div "Actual quantities" at bounding box center [1267, 346] width 258 height 31
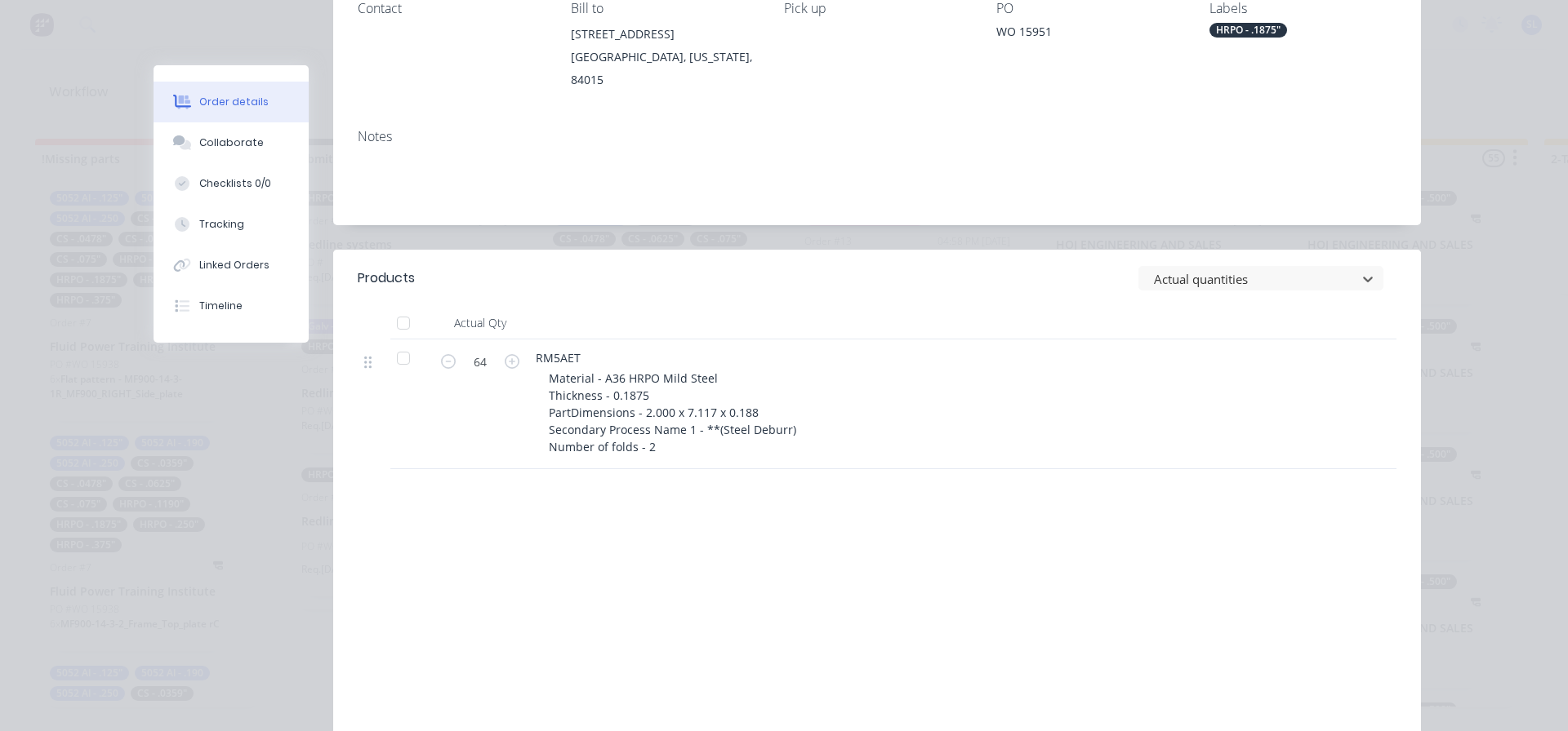
click at [445, 353] on form "64" at bounding box center [480, 359] width 85 height 24
click at [444, 354] on icon "button" at bounding box center [448, 361] width 14 height 14
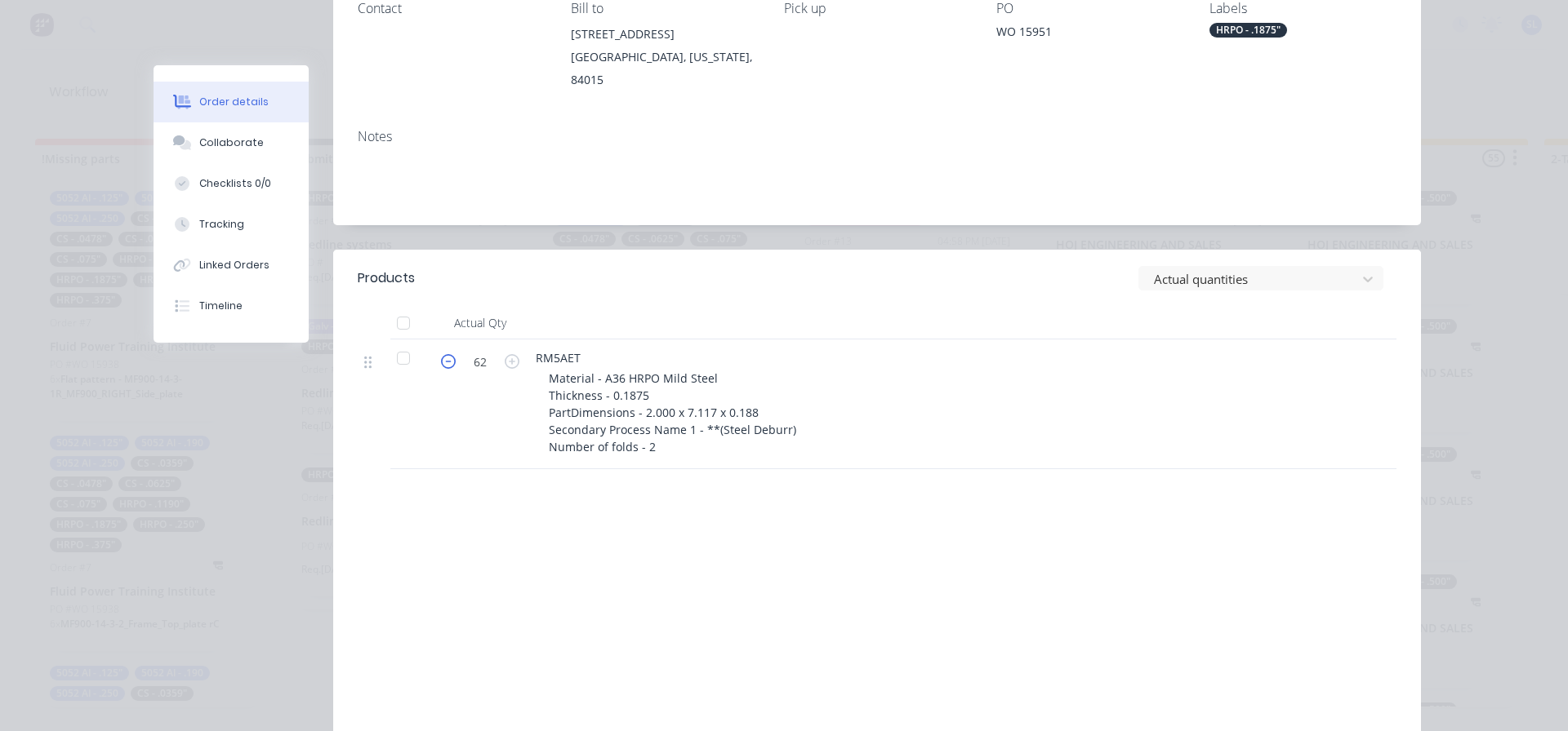
click at [444, 354] on icon "button" at bounding box center [448, 361] width 14 height 14
type input "60"
click at [1204, 269] on div at bounding box center [1251, 279] width 196 height 21
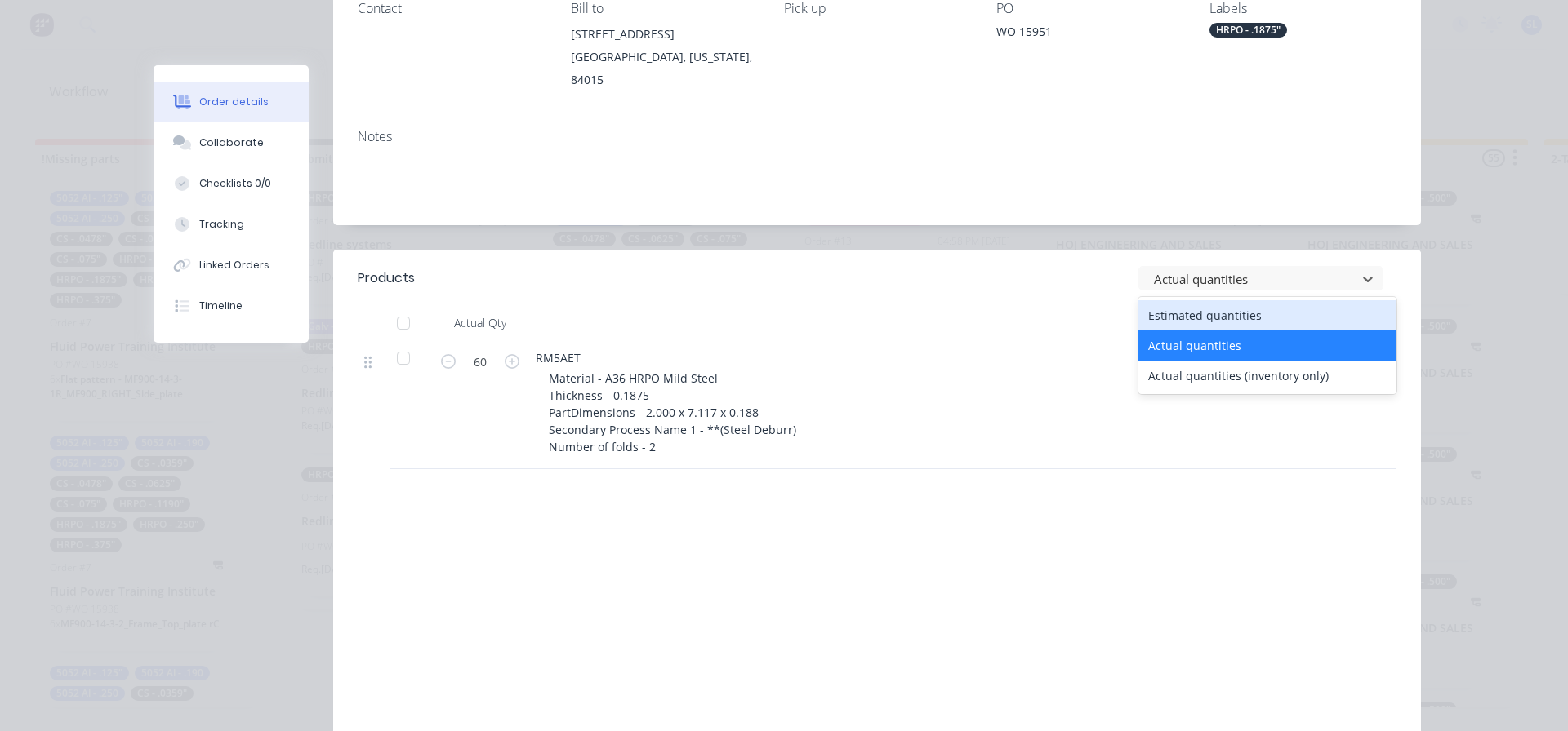
click at [1200, 300] on div "Estimated quantities" at bounding box center [1267, 315] width 258 height 31
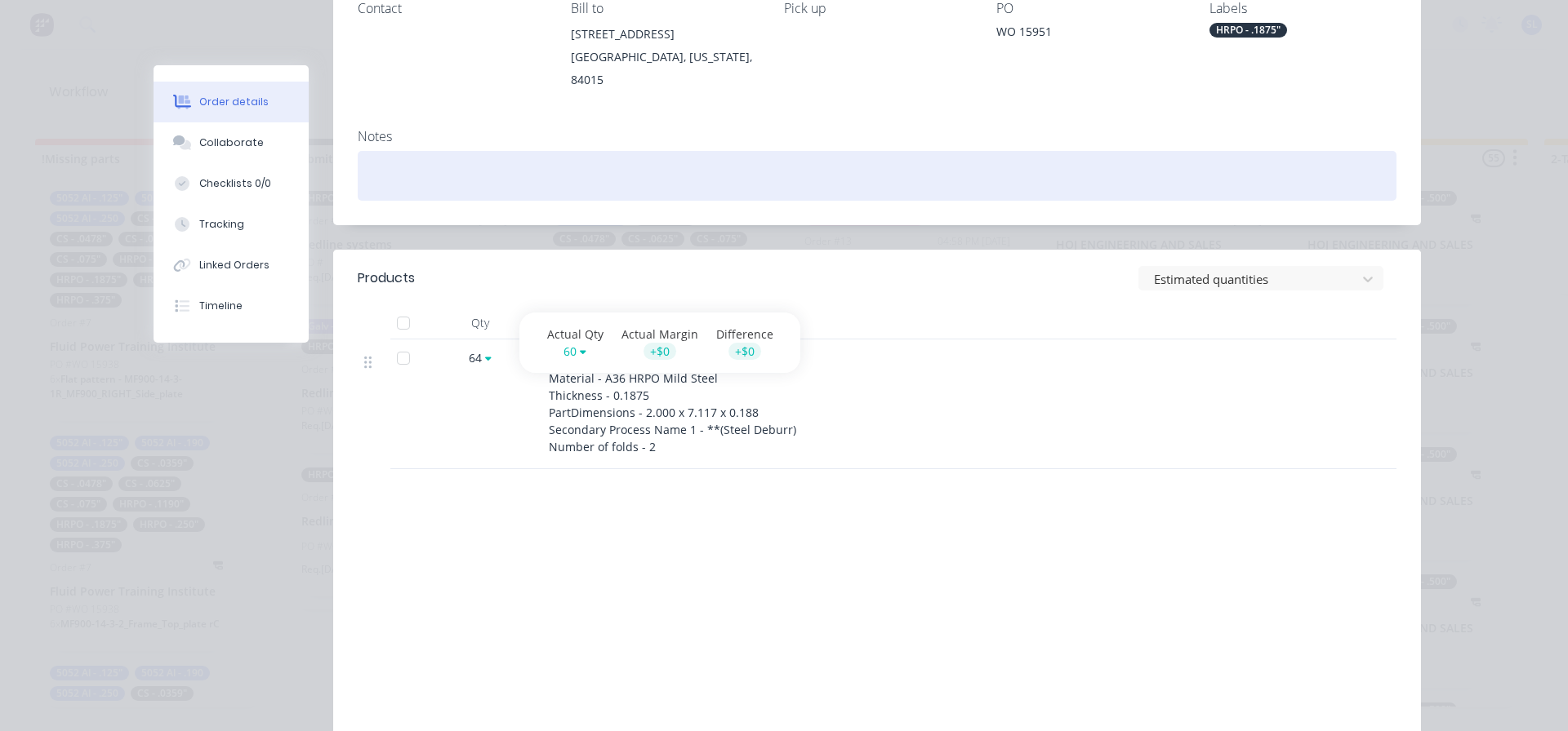
drag, startPoint x: 387, startPoint y: 191, endPoint x: 392, endPoint y: 175, distance: 16.8
click at [386, 193] on div "Notes" at bounding box center [877, 171] width 1088 height 110
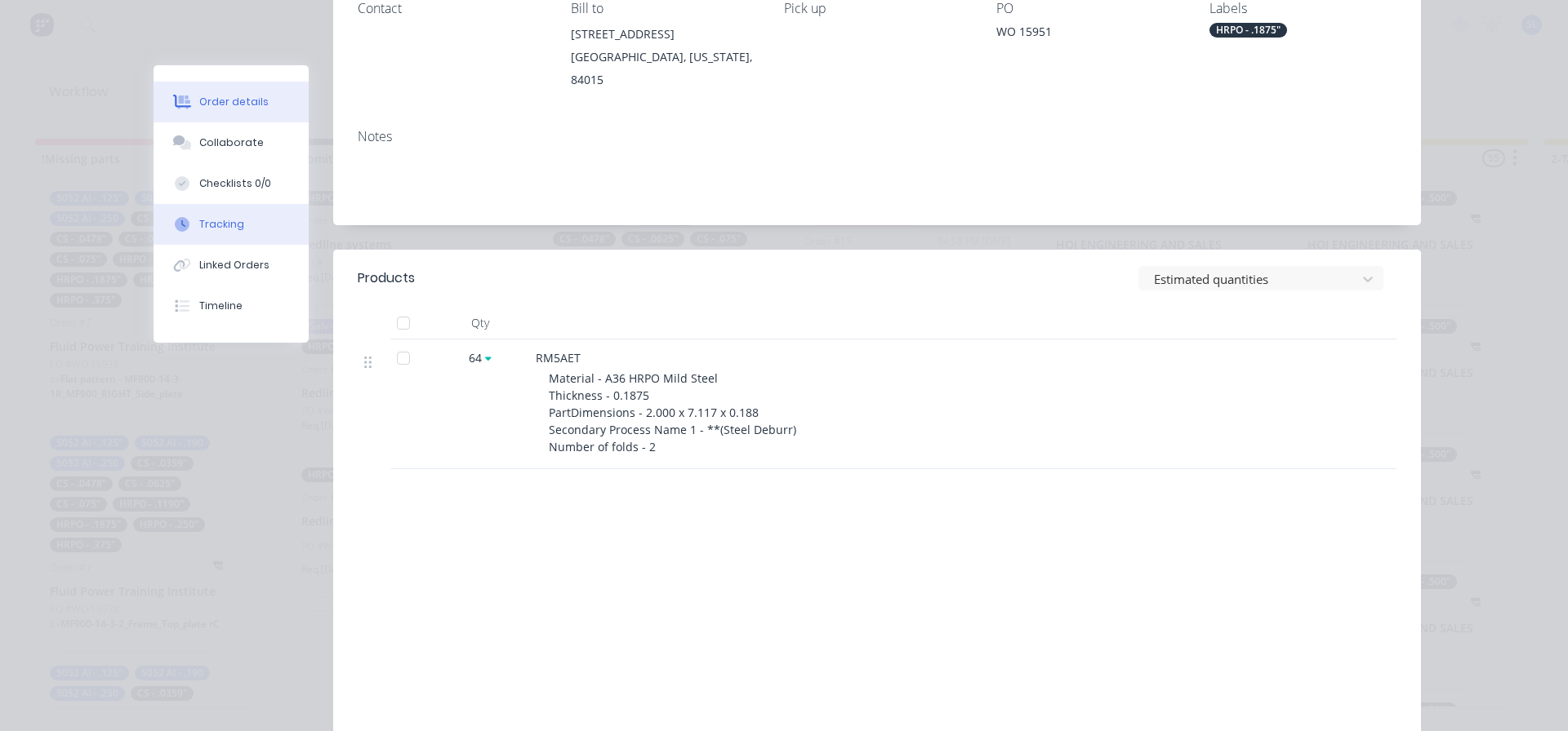
click at [242, 213] on button "Tracking" at bounding box center [231, 224] width 155 height 40
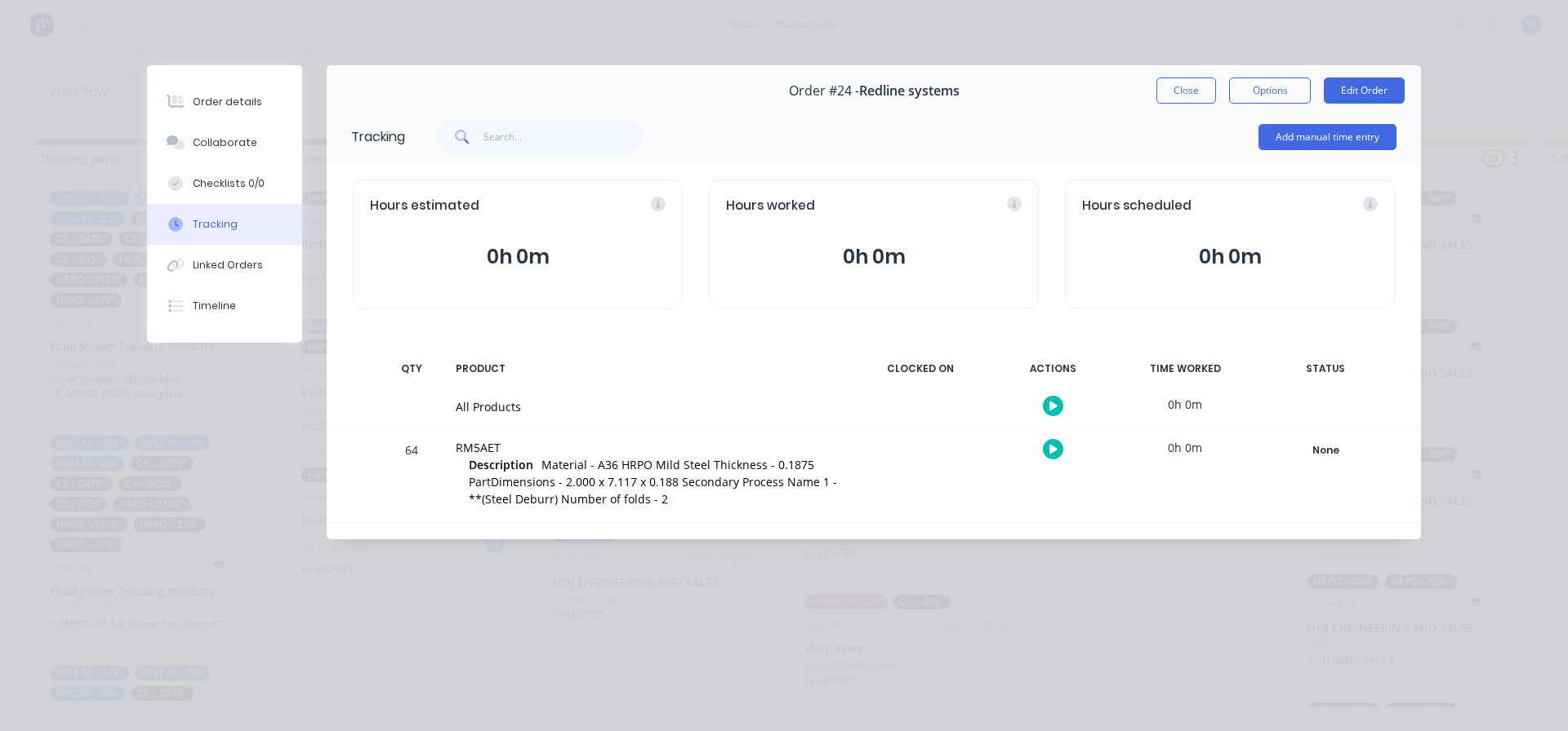
scroll to position [0, 0]
click at [1324, 452] on div "None" at bounding box center [1325, 451] width 118 height 22
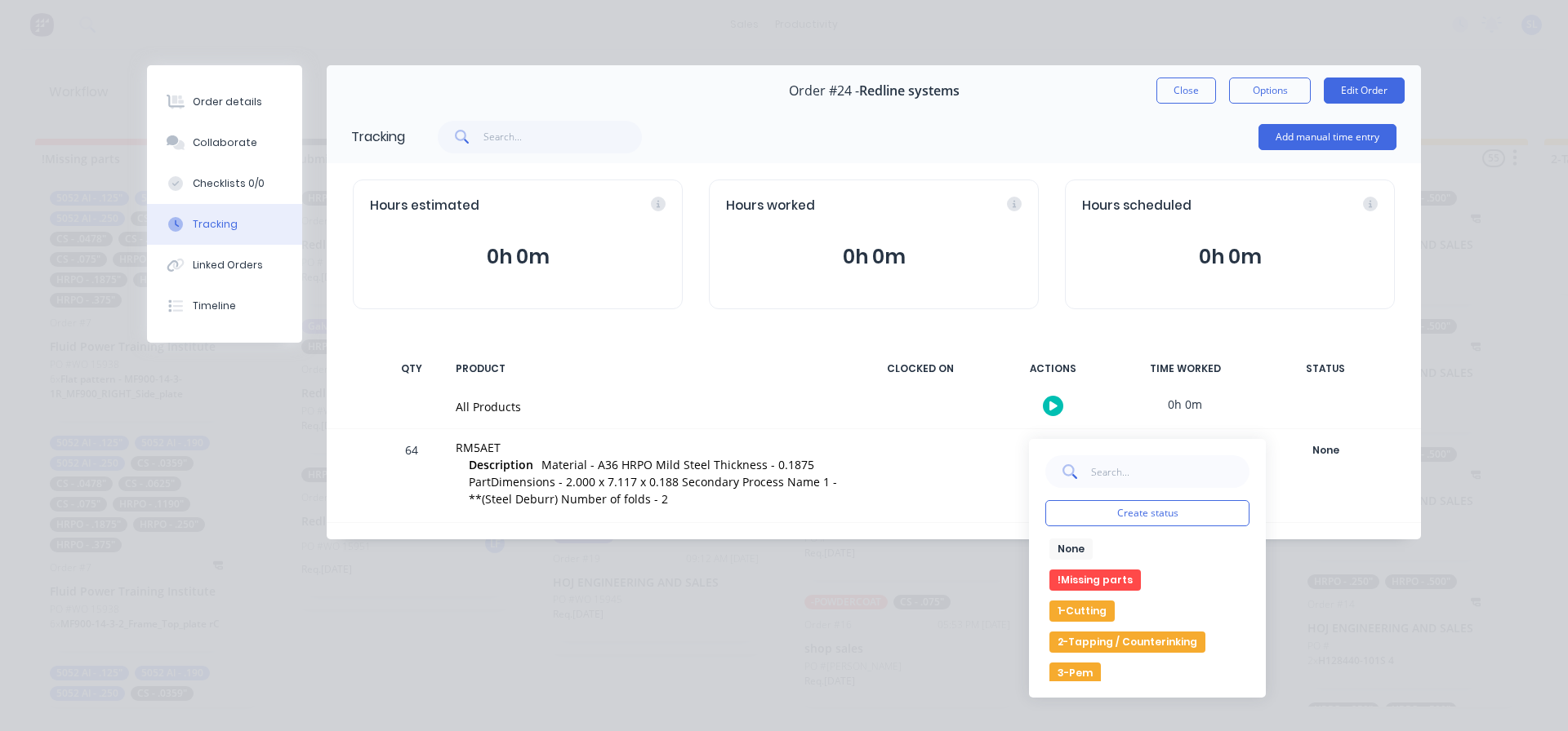
click at [1099, 582] on button "!Missing parts" at bounding box center [1095, 580] width 92 height 22
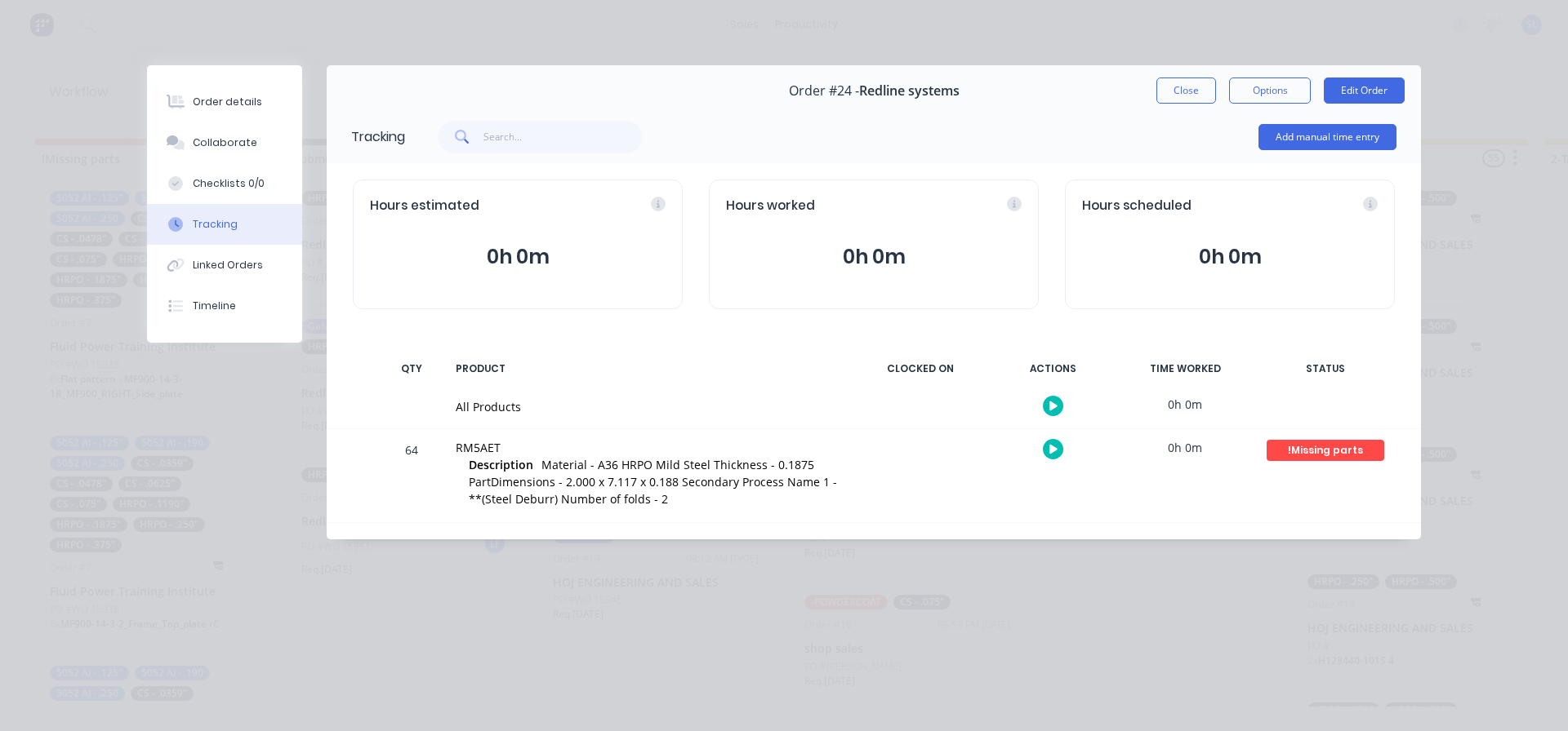
click at [1171, 74] on div "Order #24 - Redline systems Close Options Edit Order" at bounding box center [874, 91] width 1094 height 51
click at [1177, 85] on button "Close" at bounding box center [1186, 90] width 59 height 26
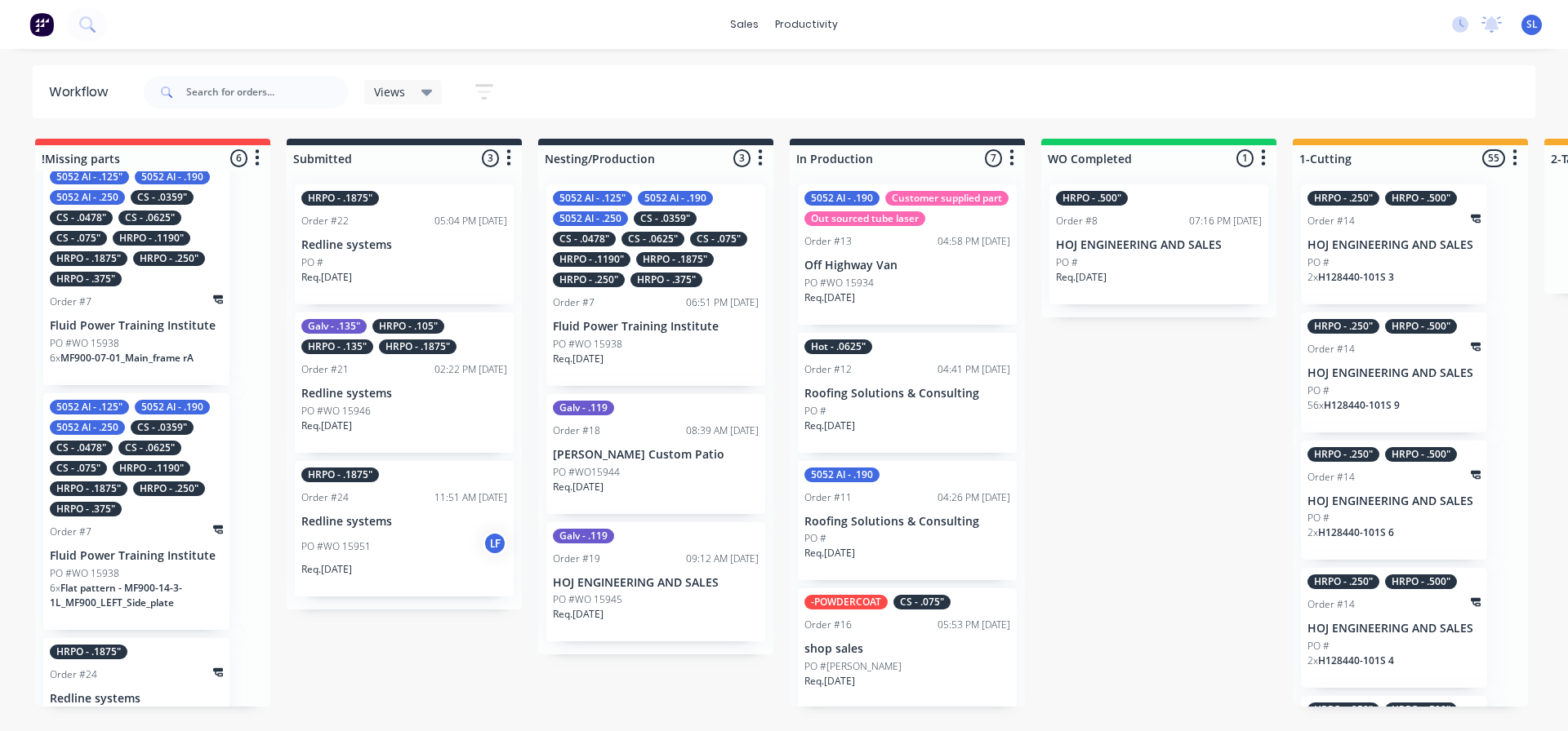
scroll to position [807, 0]
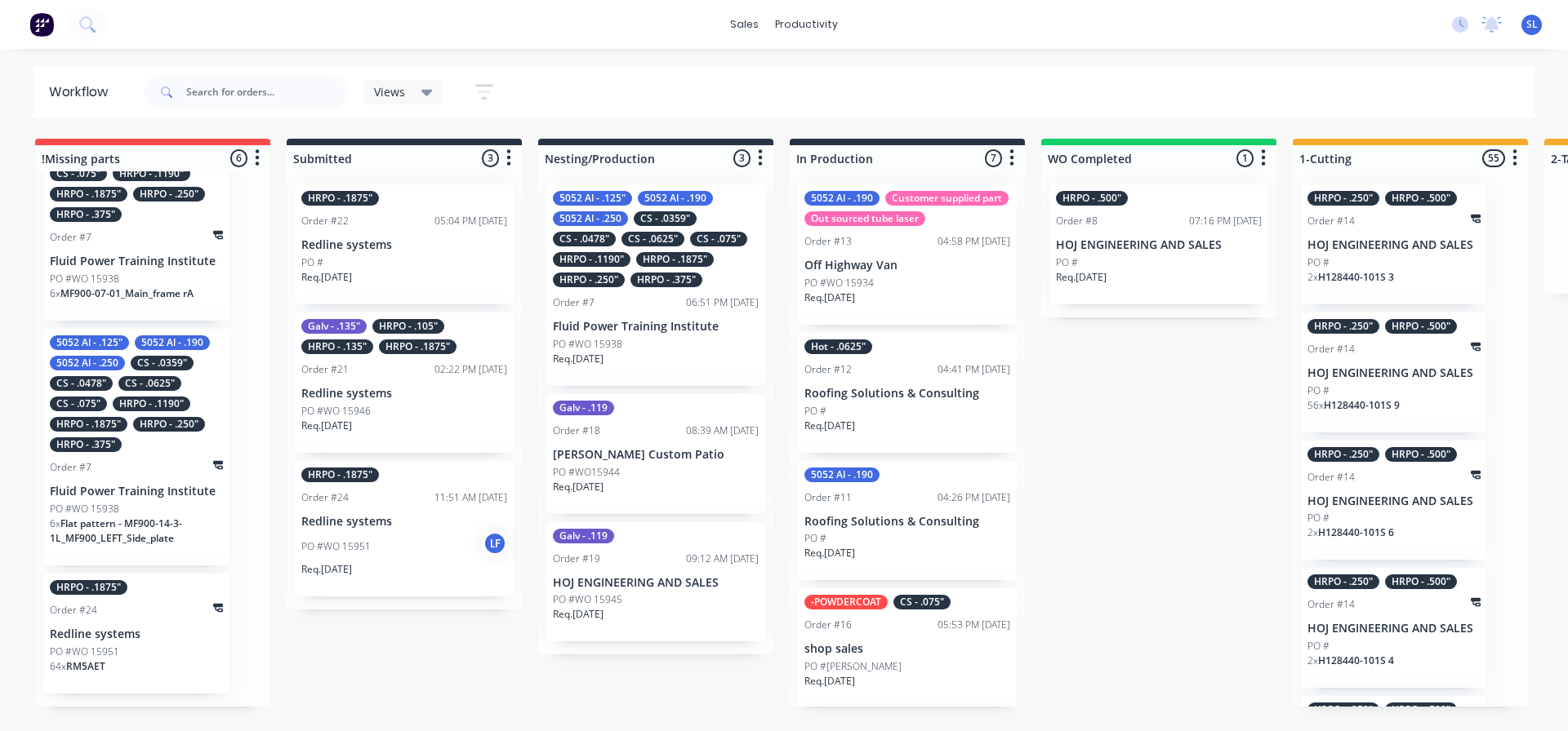
click at [151, 639] on div "HRPO - .1875" Order #24 Redline systems PO #WO 15951 64 x RM5AET" at bounding box center [136, 634] width 186 height 120
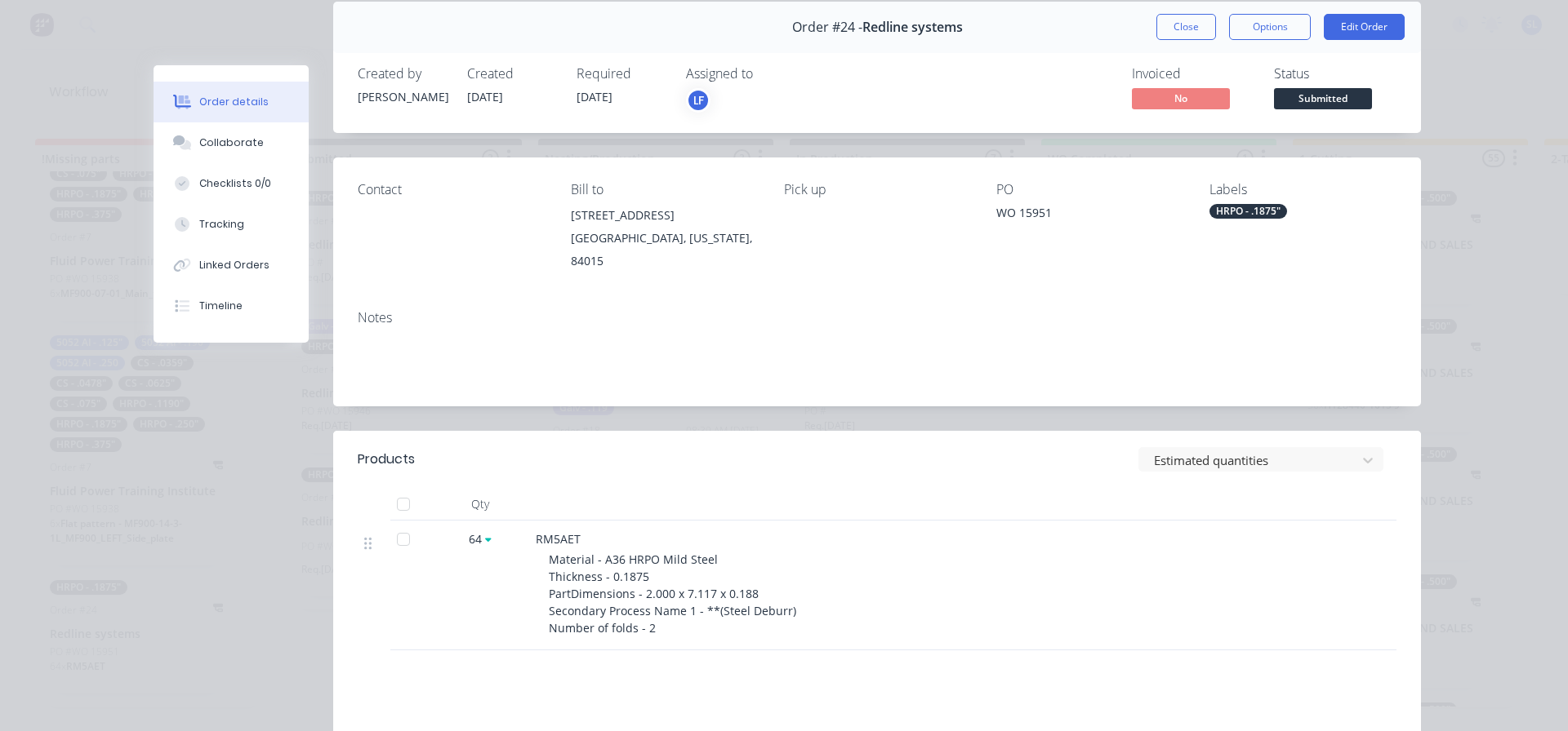
scroll to position [0, 0]
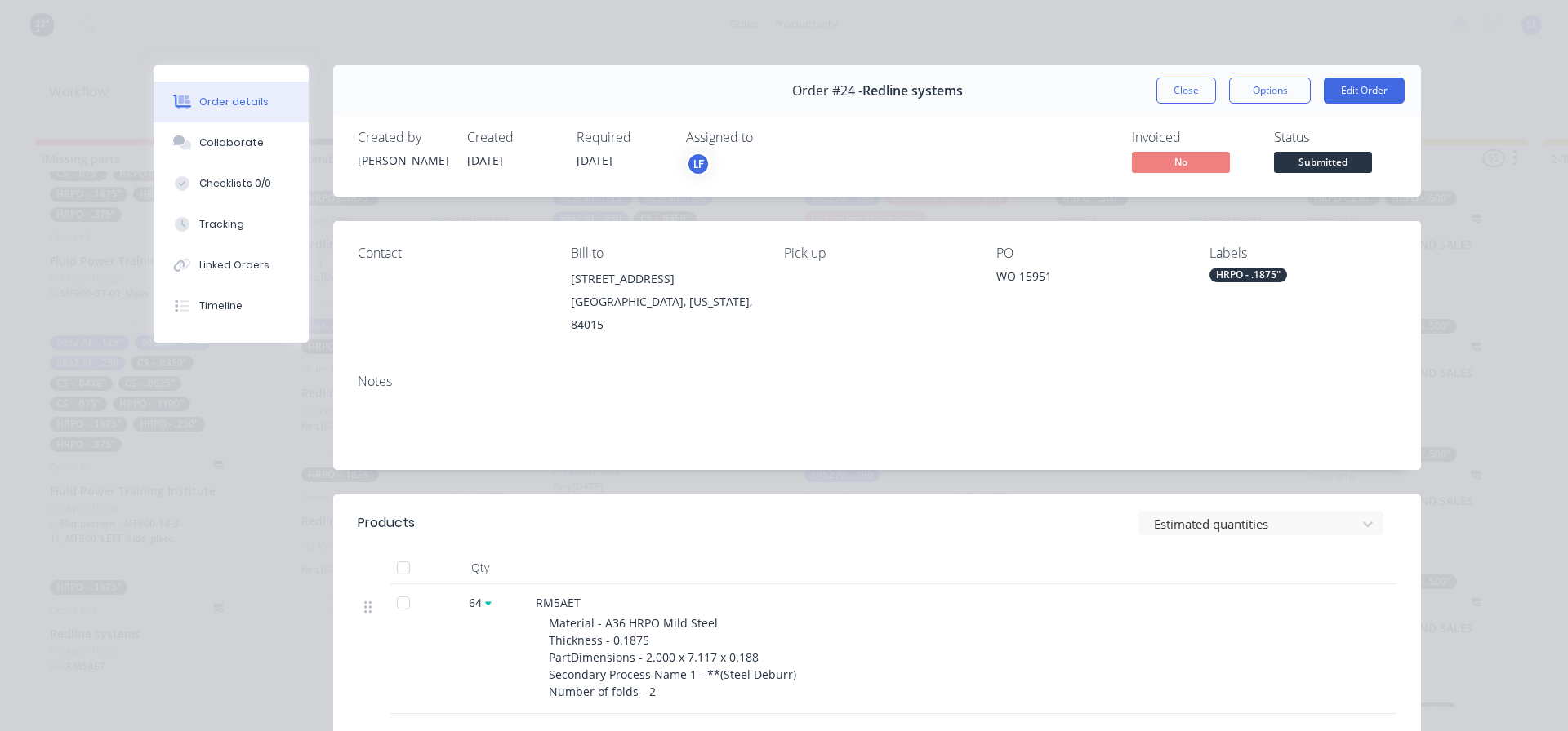
click at [1162, 104] on div "Order #24 - Redline systems Close Options Edit Order" at bounding box center [877, 91] width 1088 height 51
click at [1173, 93] on button "Close" at bounding box center [1186, 90] width 59 height 26
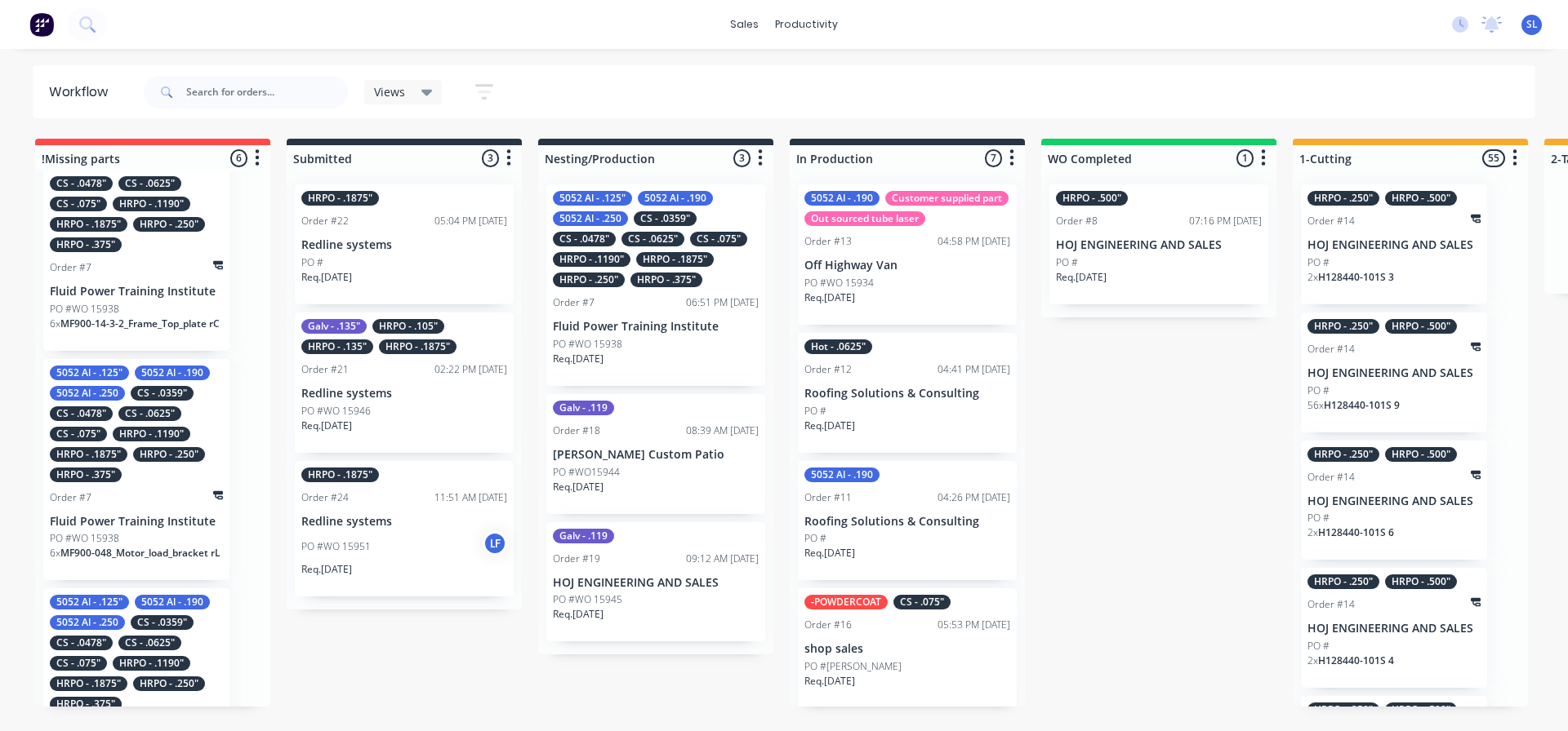
scroll to position [154, 0]
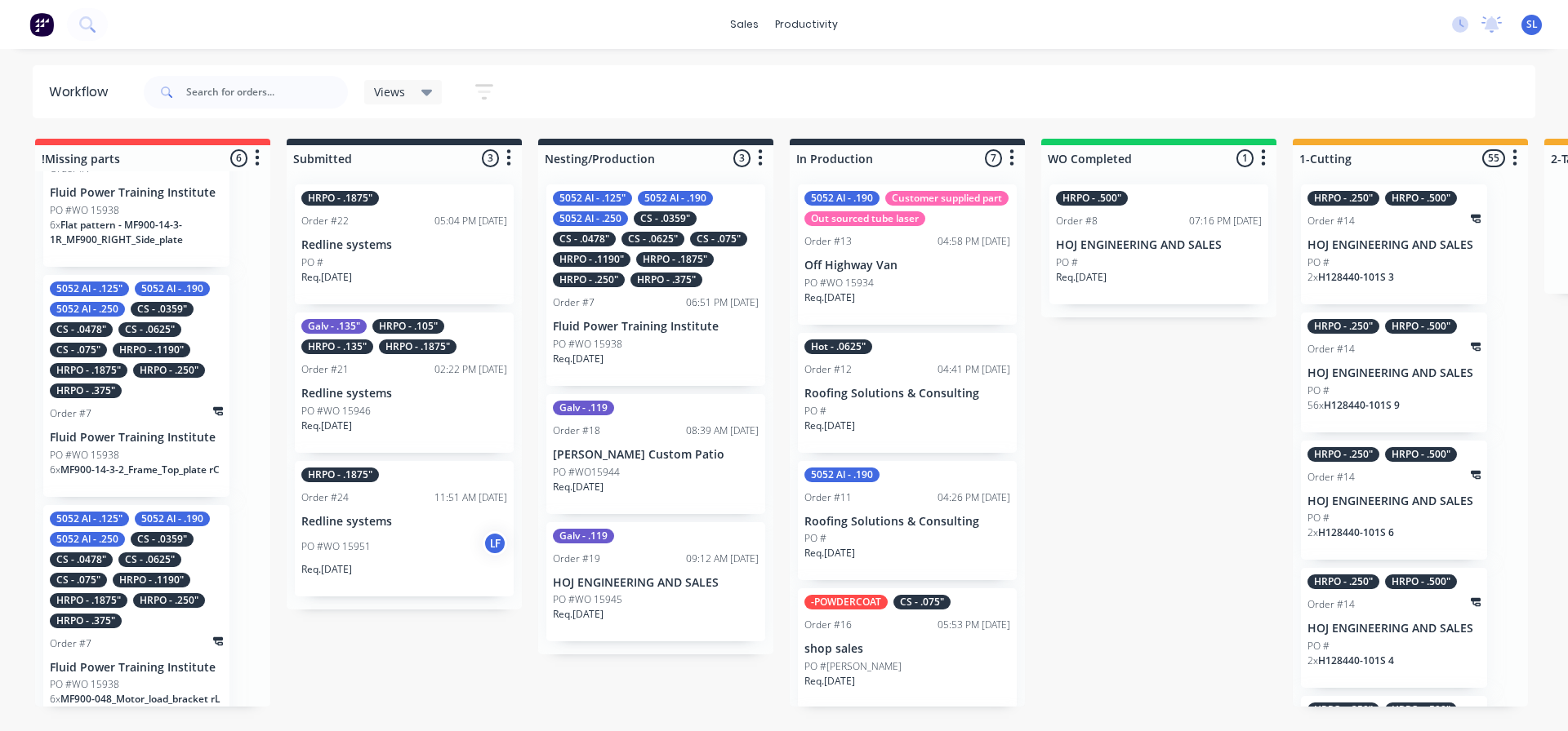
click at [163, 383] on div "5052 Al - .125" 5052 Al - .190 5052 Al - .250 CS - .0359" CS - .0478" CS - .062…" at bounding box center [136, 340] width 173 height 117
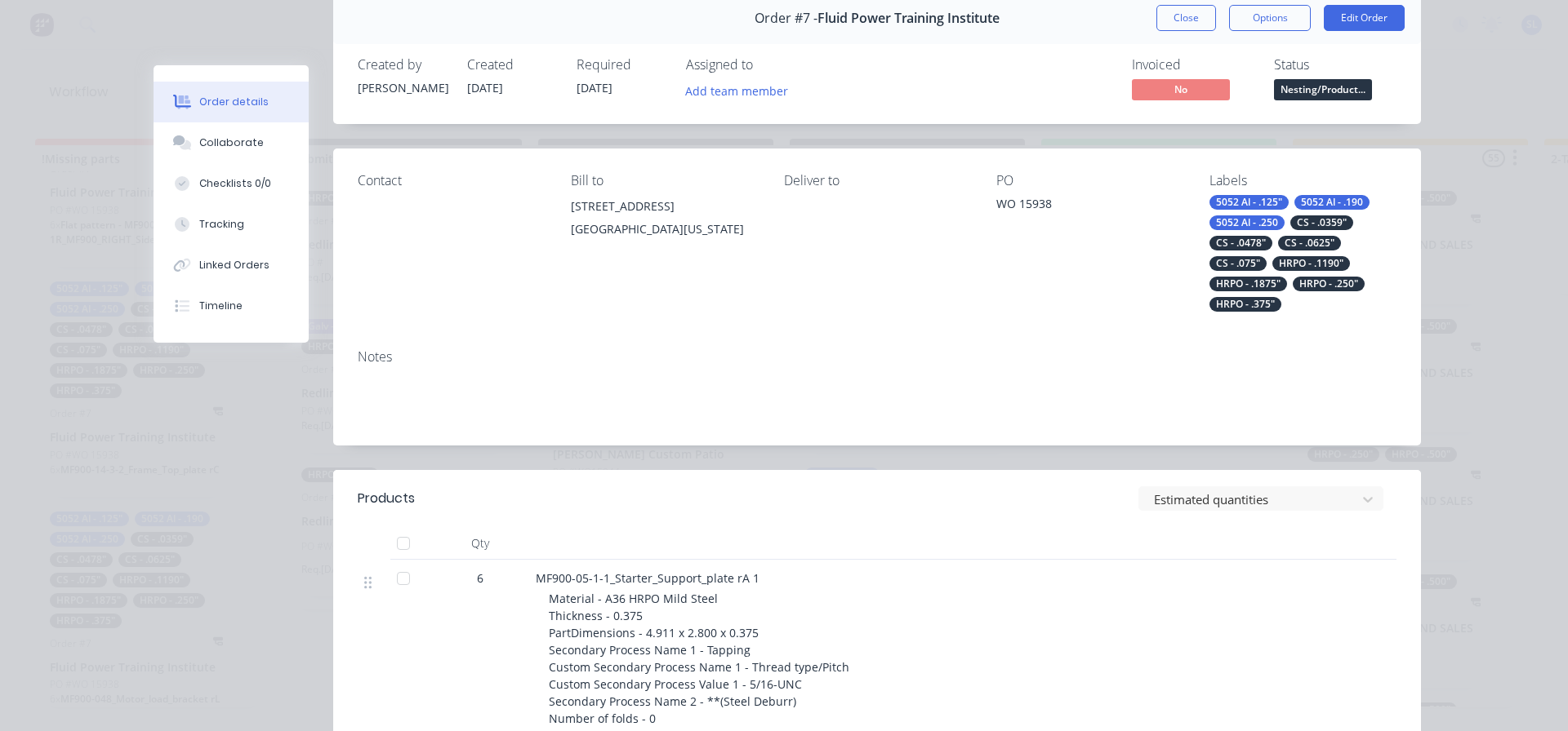
scroll to position [0, 0]
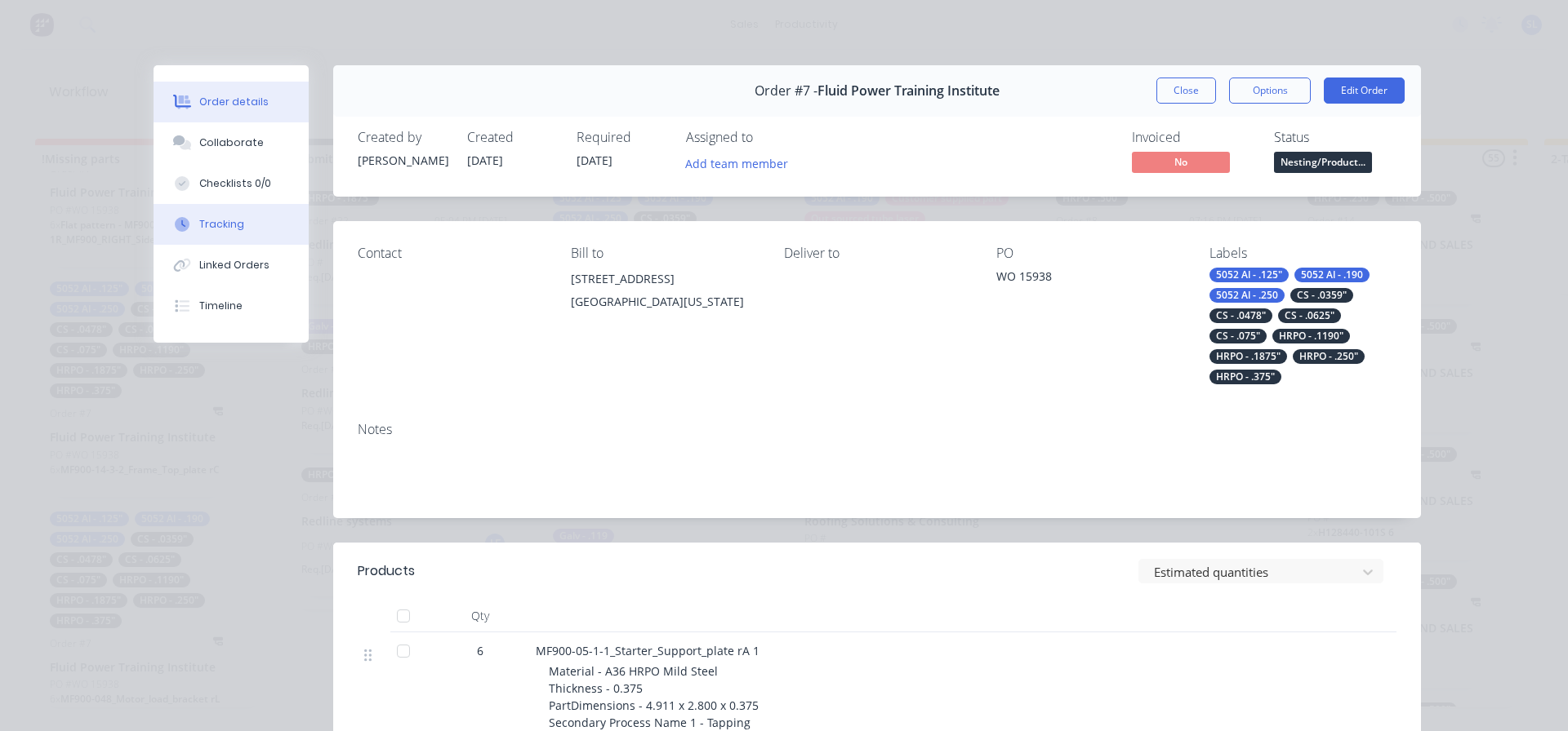
click at [261, 222] on button "Tracking" at bounding box center [231, 224] width 155 height 40
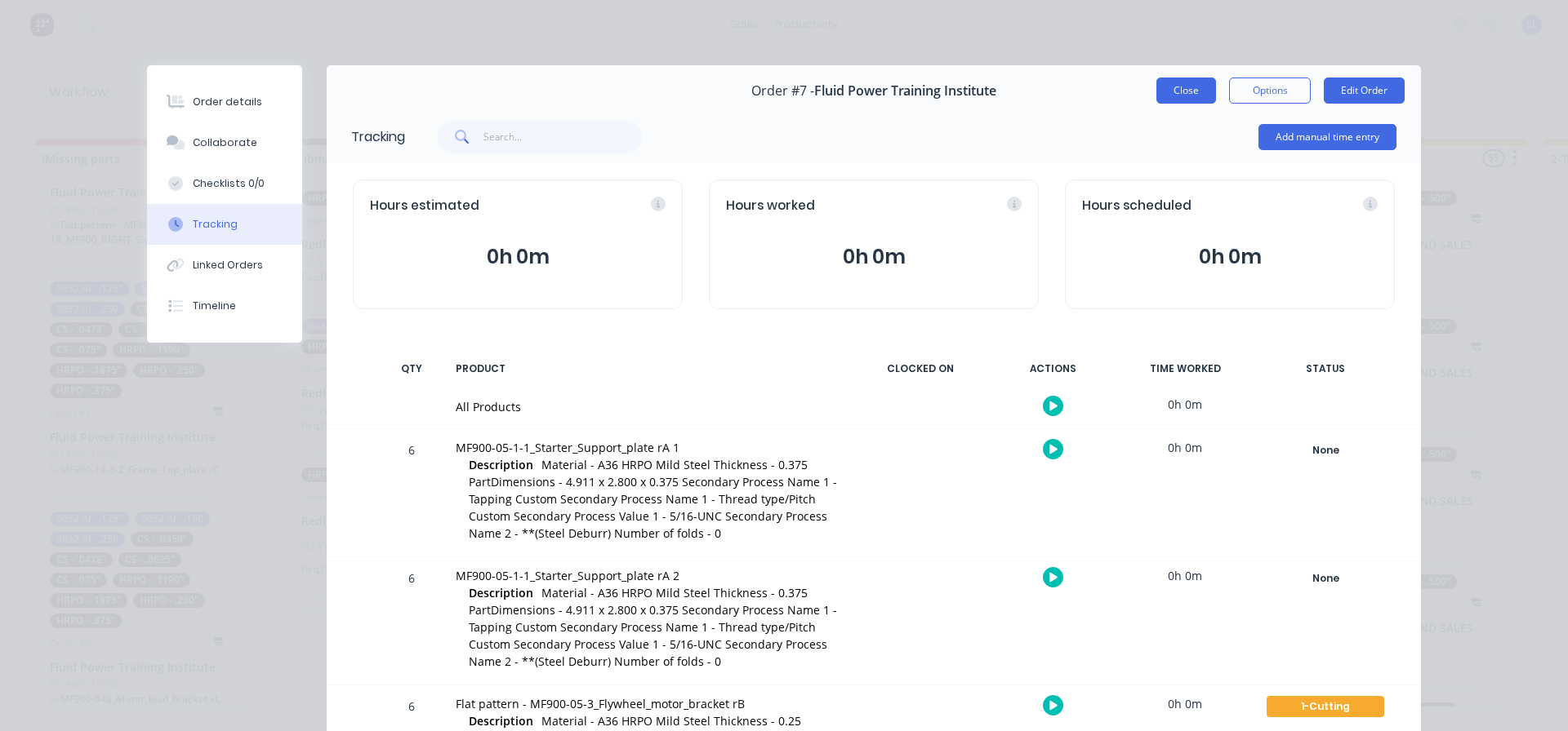
click at [1163, 85] on button "Close" at bounding box center [1186, 90] width 59 height 26
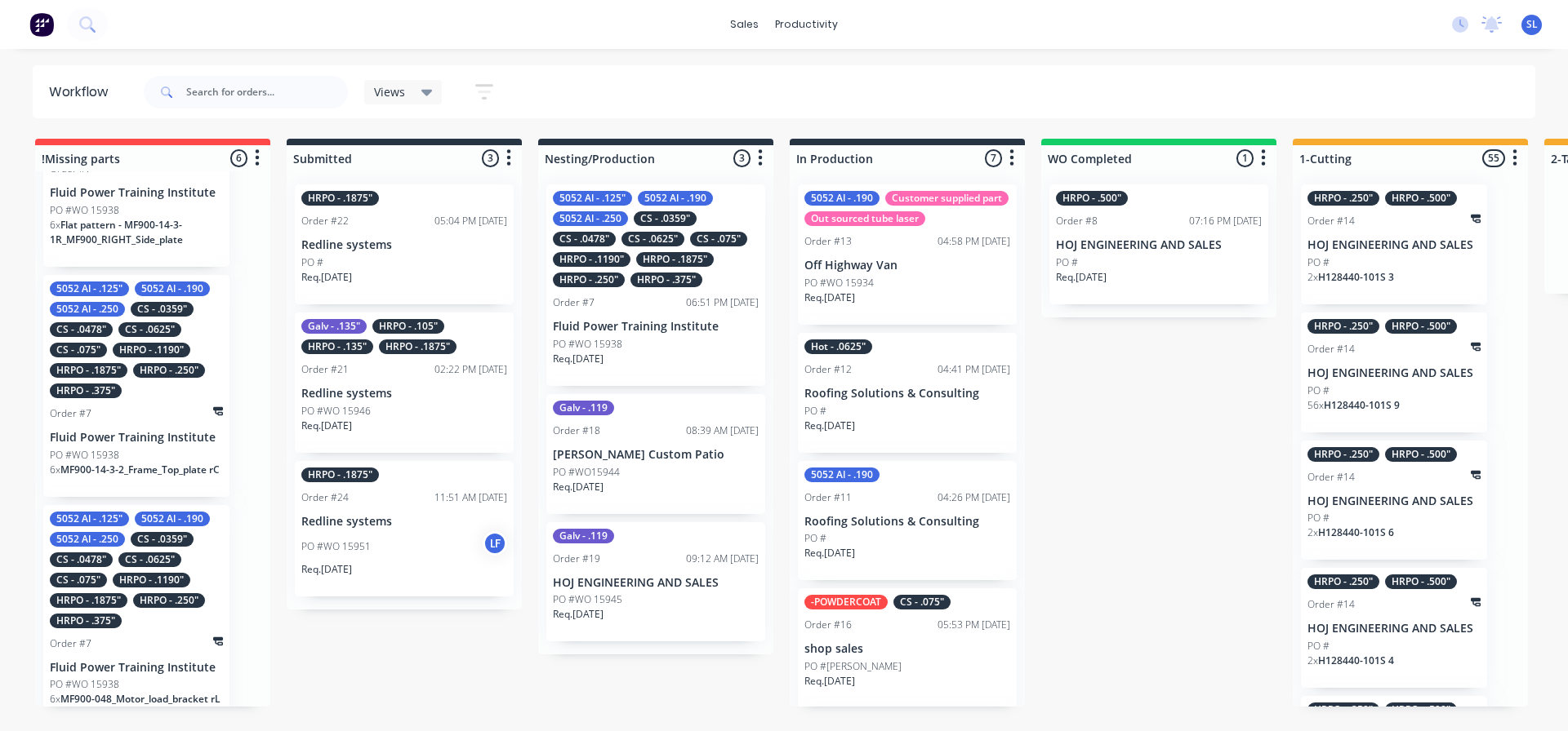
click at [545, 633] on html "sales productivity sales Sales Orders Customers Price Level Manager productivit…" at bounding box center [784, 316] width 1568 height 633
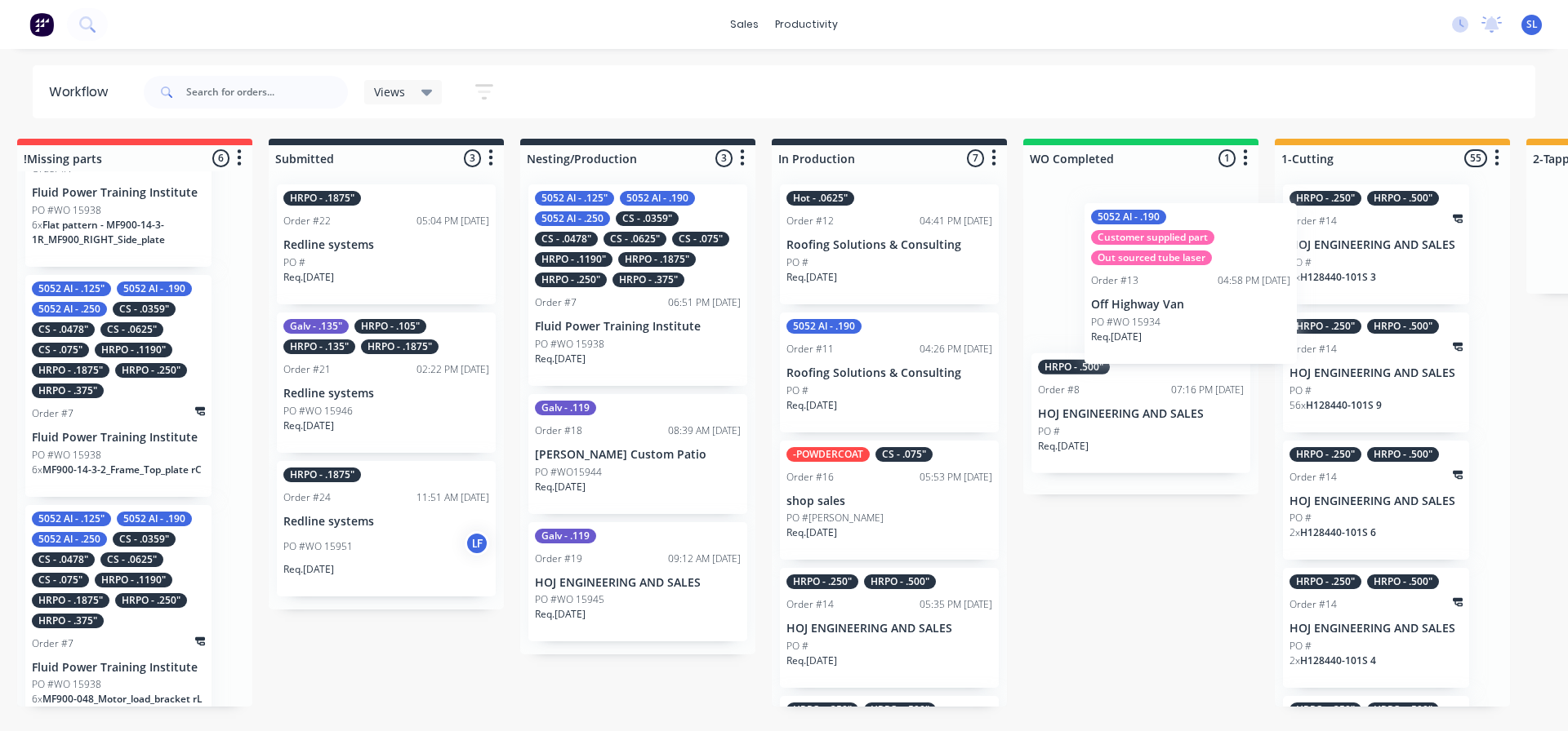
scroll to position [0, 22]
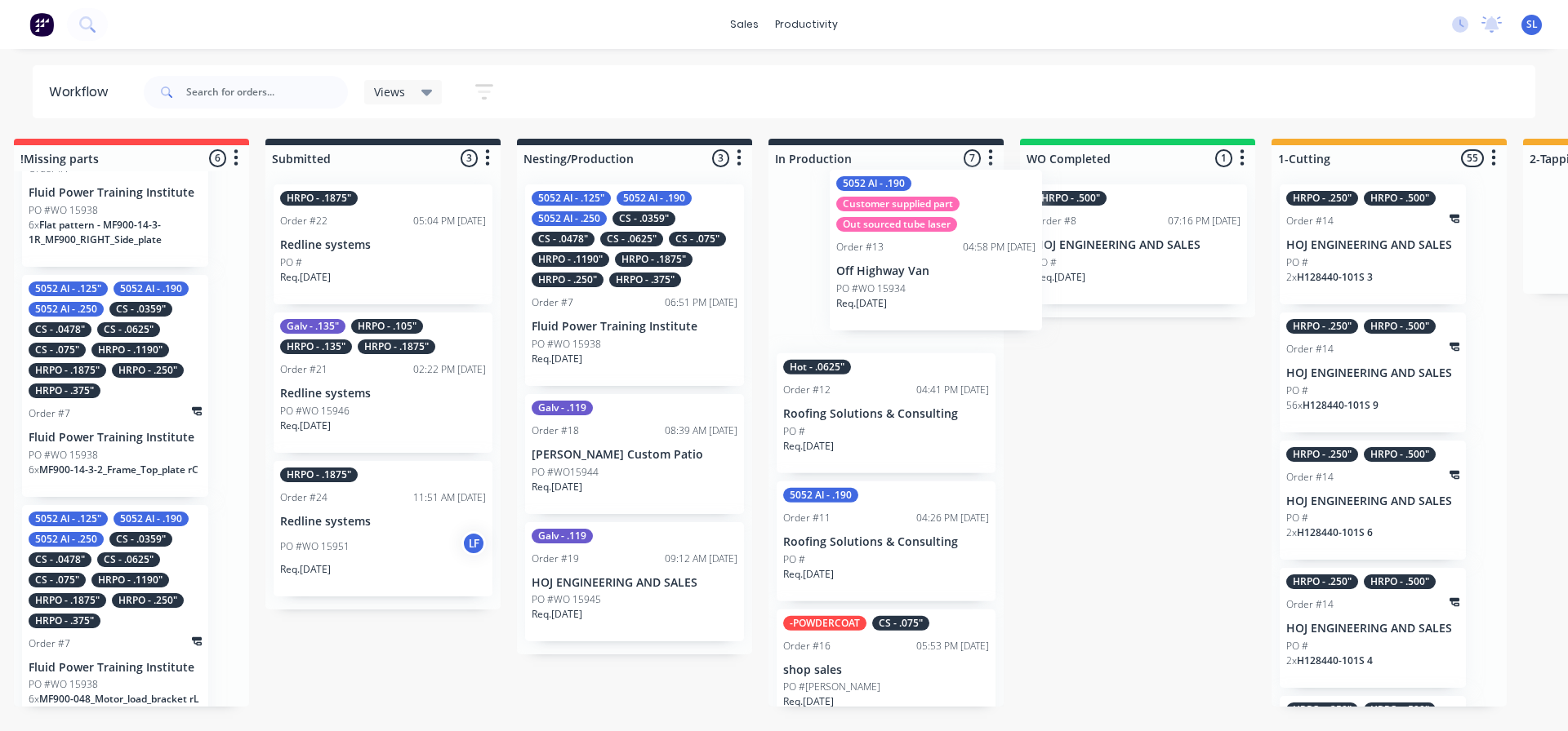
drag, startPoint x: 890, startPoint y: 290, endPoint x: 905, endPoint y: 291, distance: 15.0
click at [905, 291] on div "5052 Al - .190 Customer supplied part Out sourced tube laser Order #13 04:58 PM…" at bounding box center [886, 439] width 235 height 535
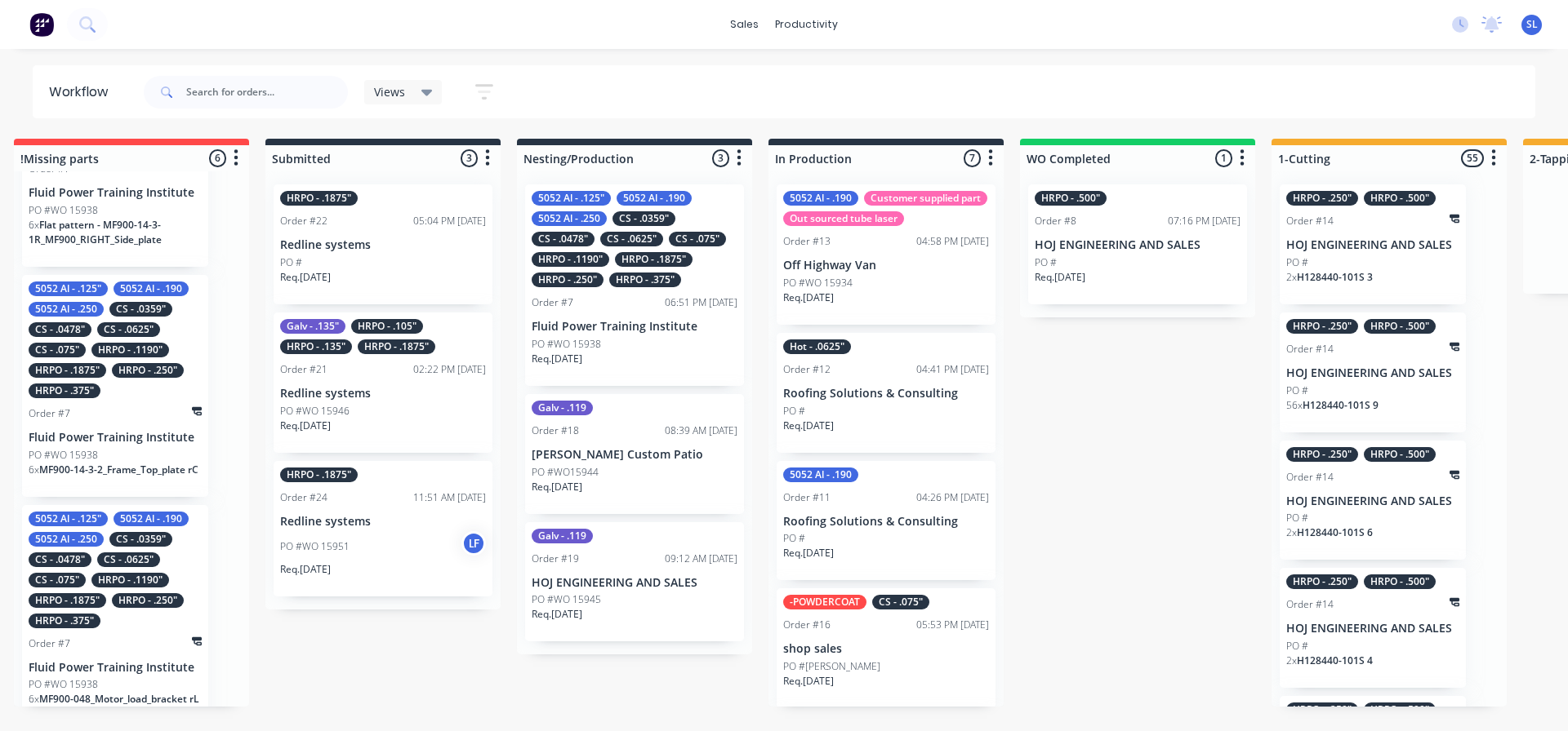
click at [890, 273] on p "Off Highway Van" at bounding box center [886, 265] width 206 height 13
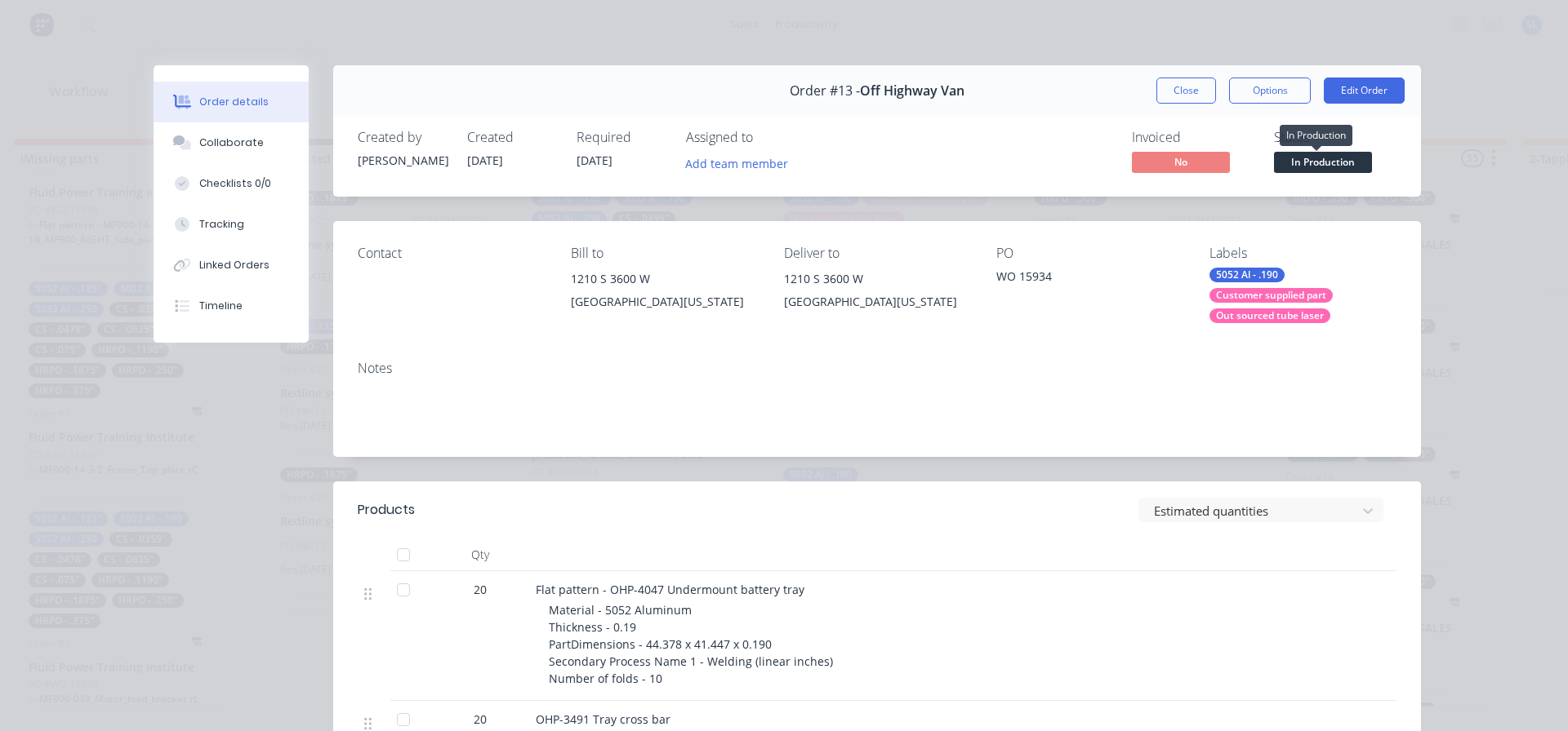
click at [1310, 157] on span "In Production" at bounding box center [1323, 162] width 98 height 21
click at [1186, 75] on div "Order #13 - Off Highway Van Close Options Edit Order" at bounding box center [877, 91] width 1088 height 51
click at [1186, 79] on button "Close" at bounding box center [1186, 90] width 59 height 26
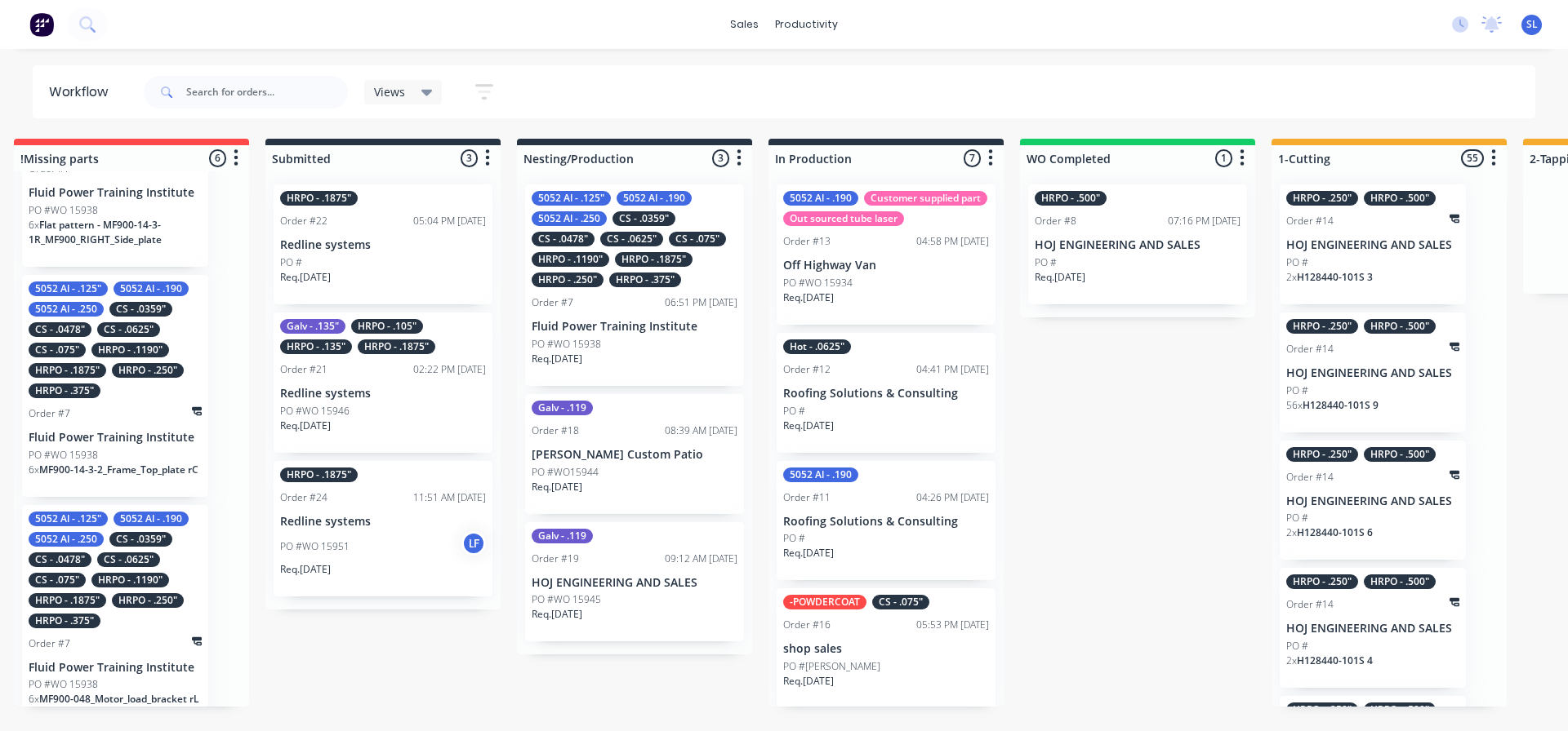
click at [1115, 256] on div "PO #" at bounding box center [1138, 263] width 206 height 14
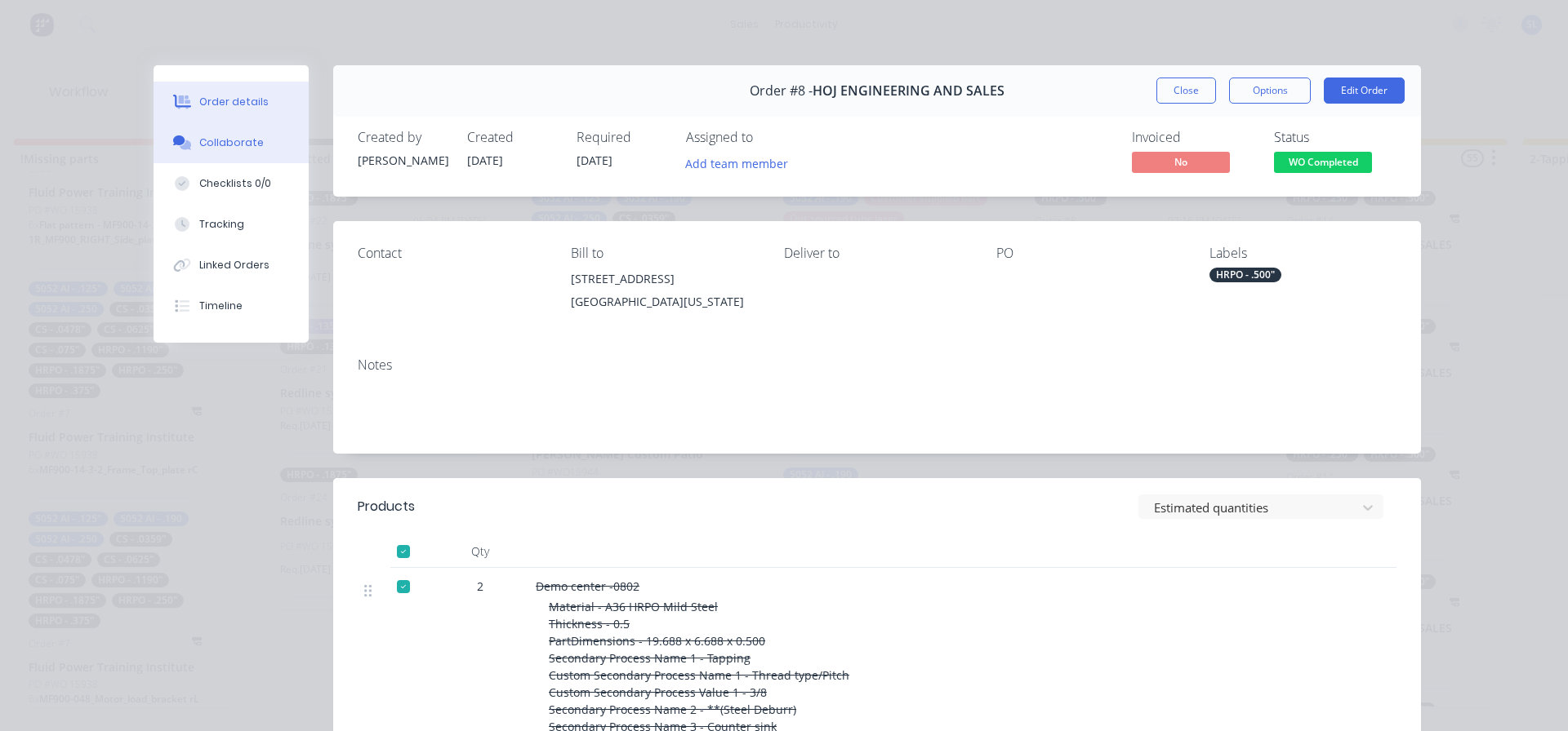
click at [254, 154] on button "Collaborate" at bounding box center [231, 142] width 155 height 40
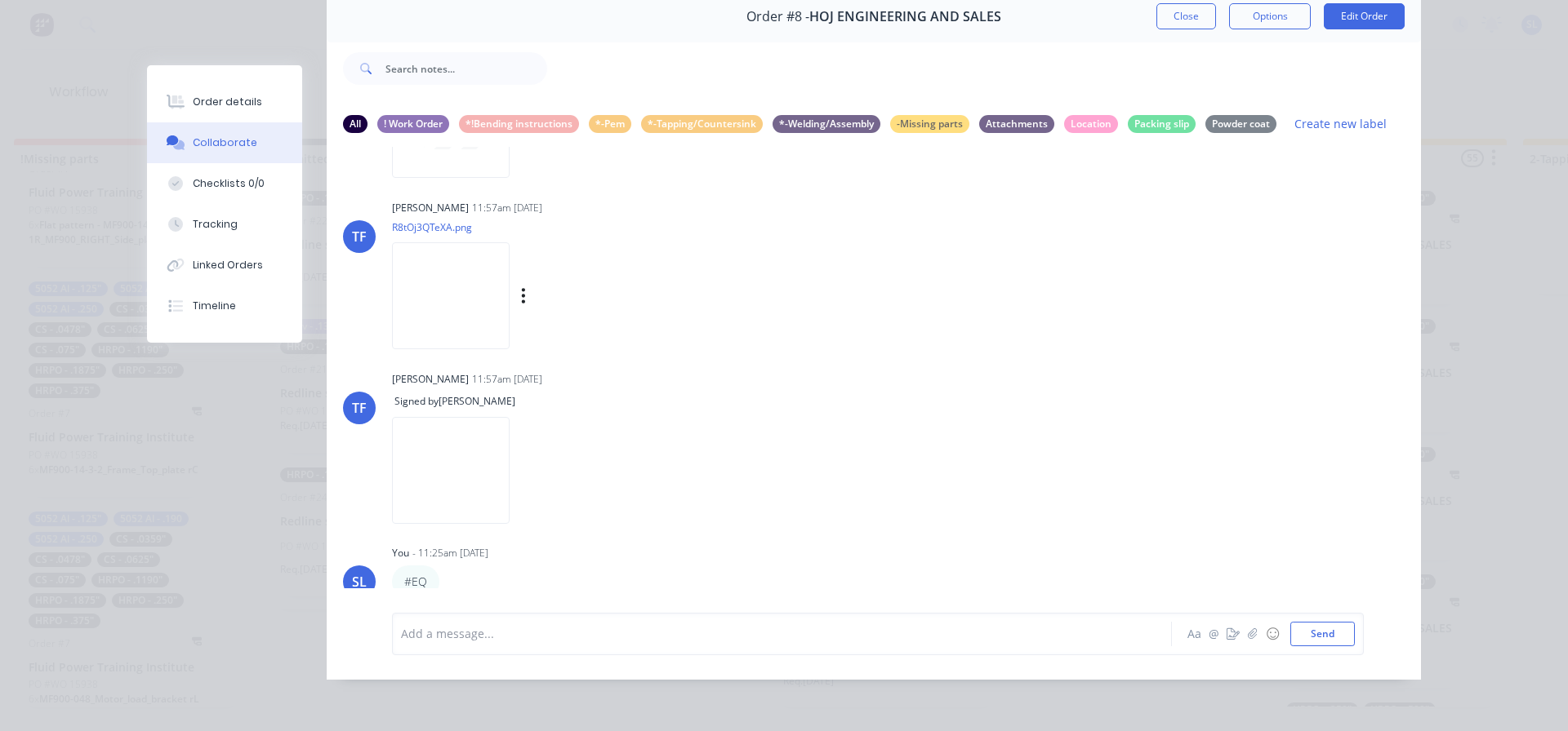
scroll to position [242, 0]
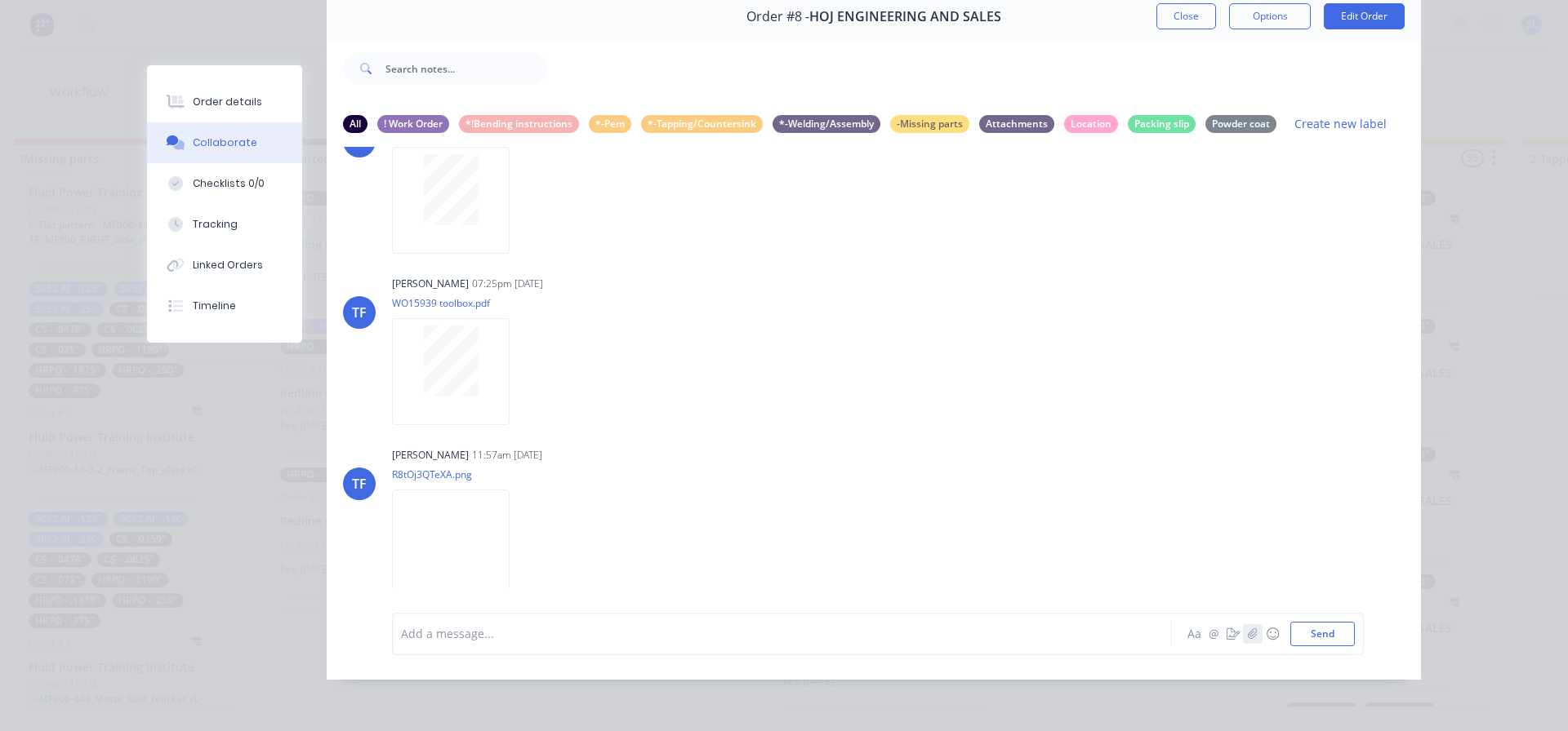
click at [1248, 634] on icon "button" at bounding box center [1253, 634] width 10 height 12
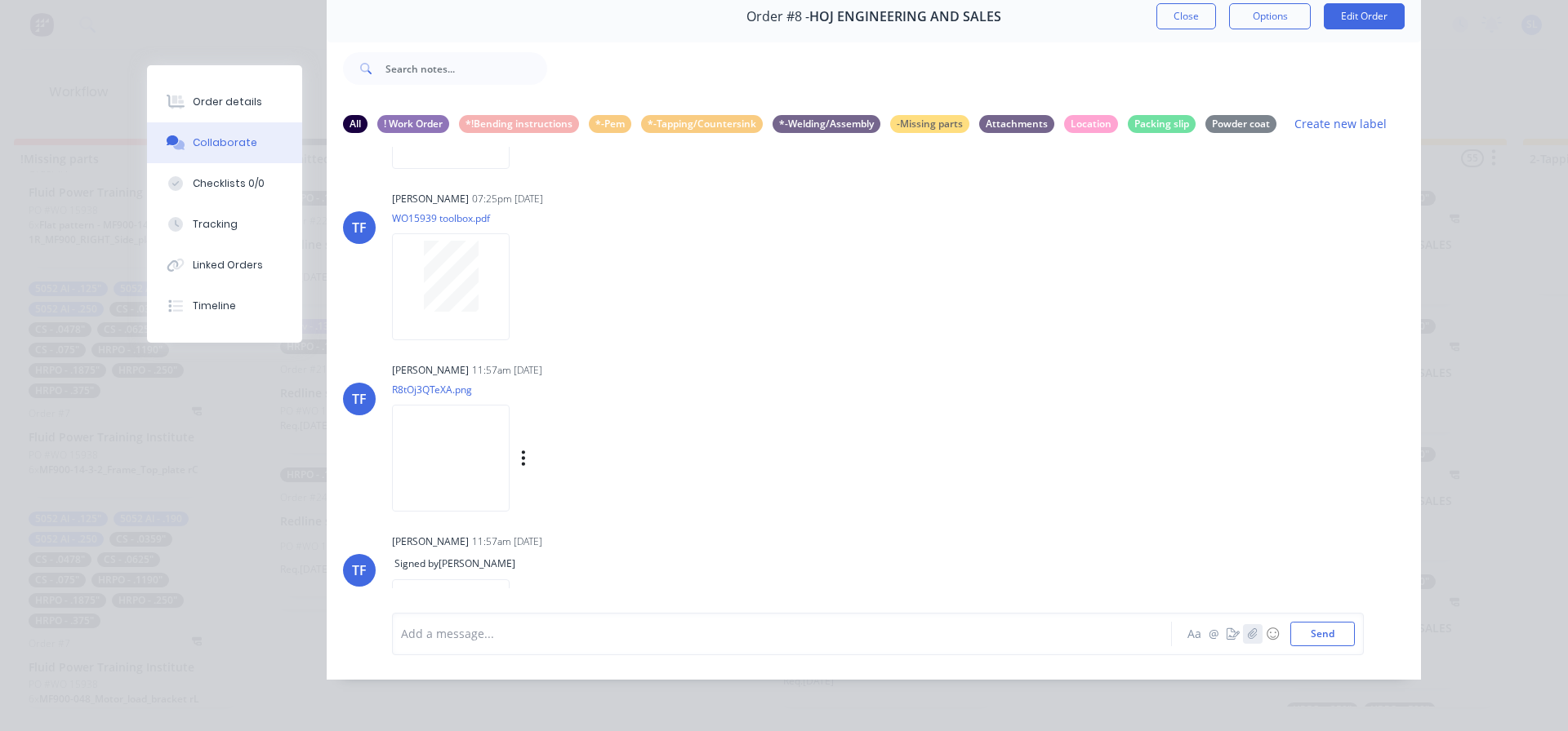
scroll to position [406, 0]
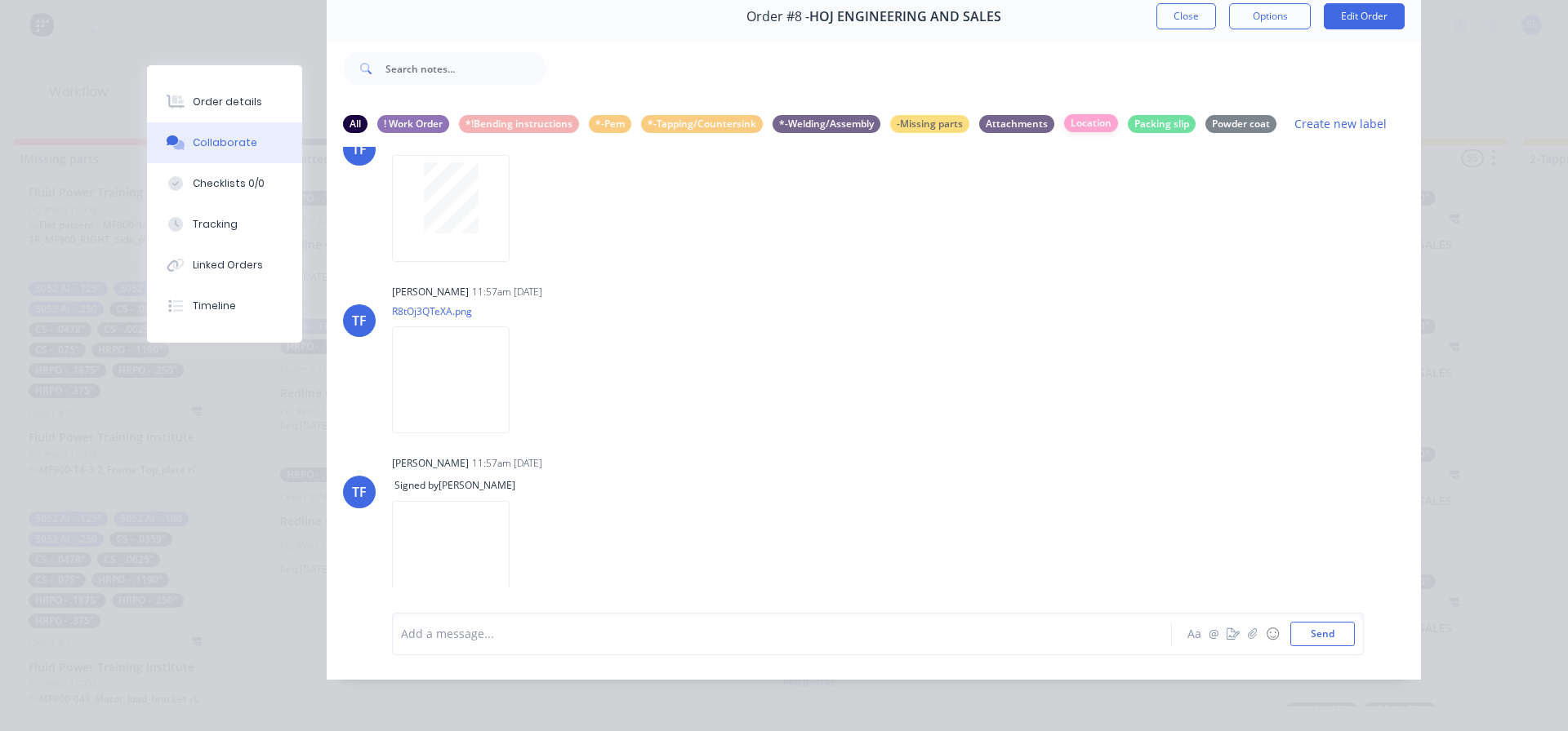
click at [1089, 114] on div "Location" at bounding box center [1091, 123] width 54 height 18
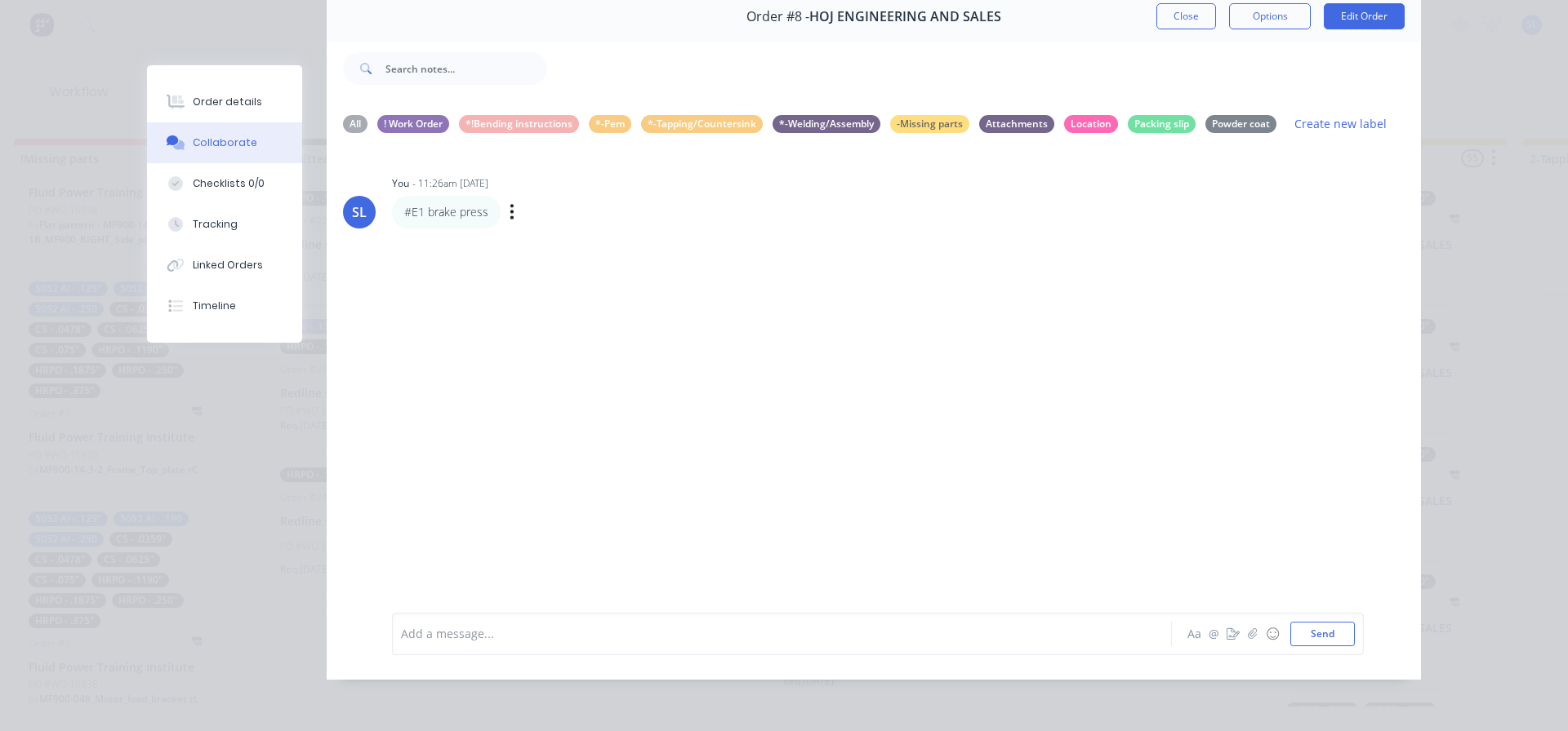
scroll to position [4, 0]
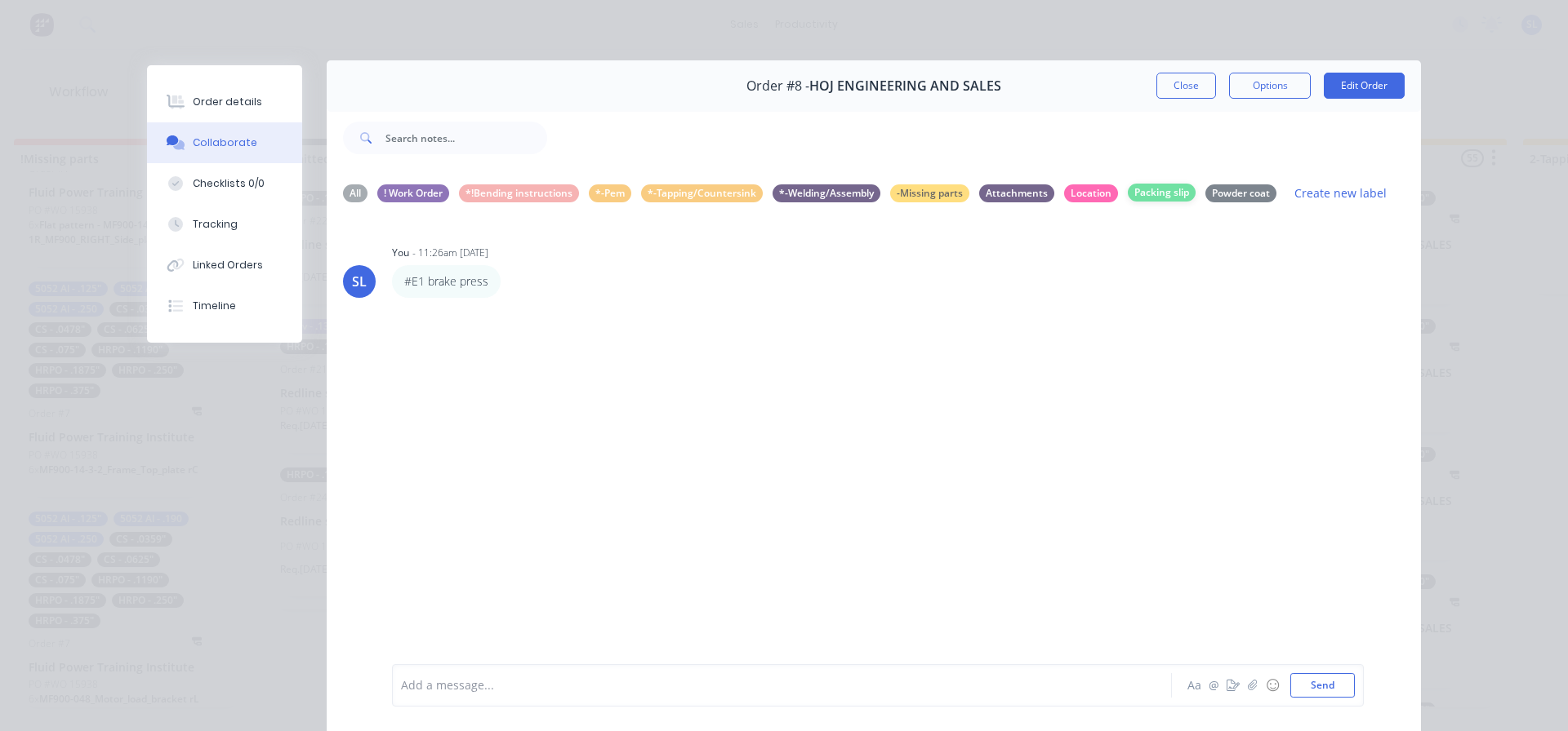
click at [1144, 193] on div "Packing slip" at bounding box center [1161, 193] width 67 height 18
click at [353, 201] on div "All" at bounding box center [355, 193] width 24 height 18
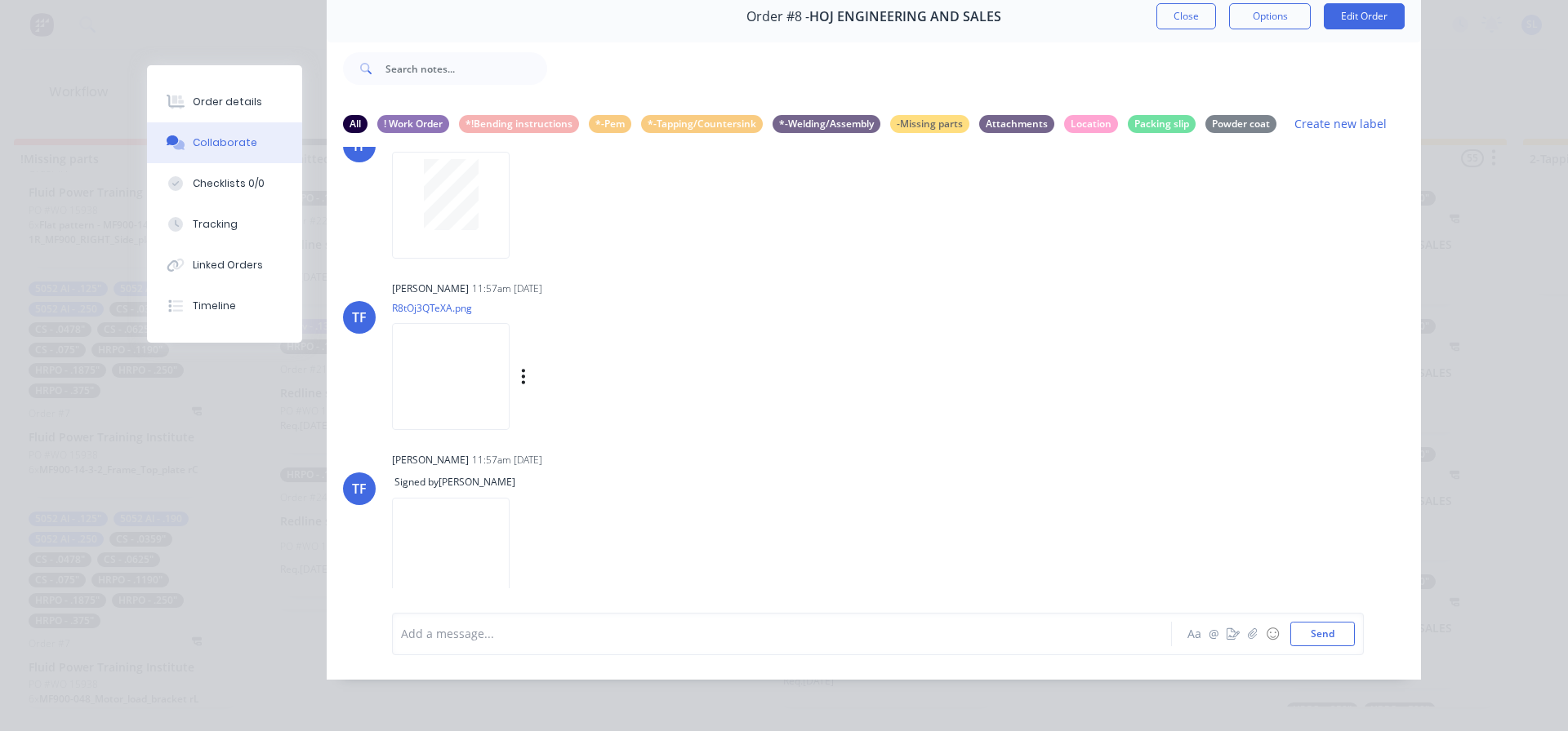
scroll to position [407, 0]
click at [522, 367] on div "Labels Download" at bounding box center [607, 379] width 184 height 23
click at [522, 372] on icon "button" at bounding box center [524, 379] width 4 height 14
click at [586, 381] on button "Labels" at bounding box center [631, 385] width 184 height 37
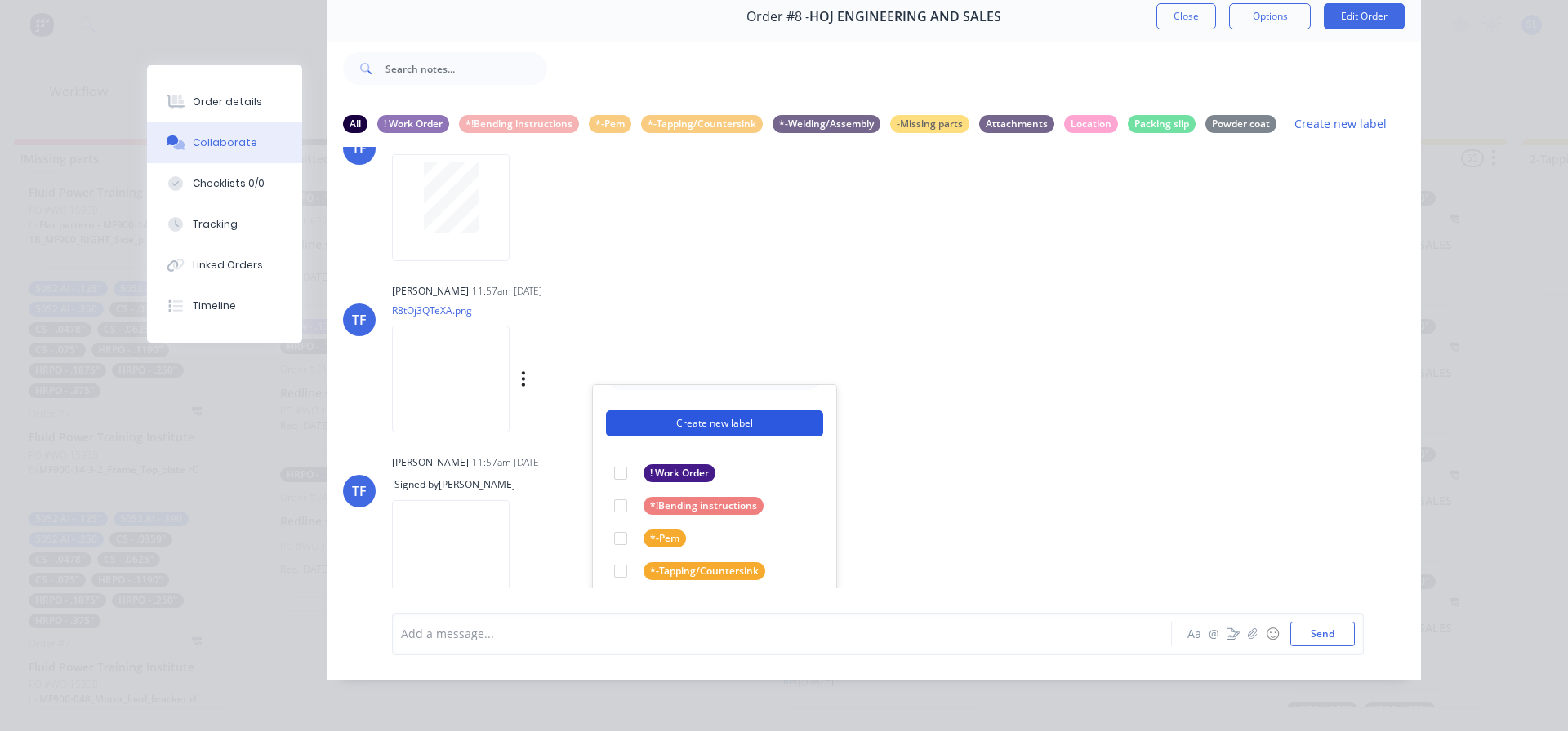
scroll to position [62, 0]
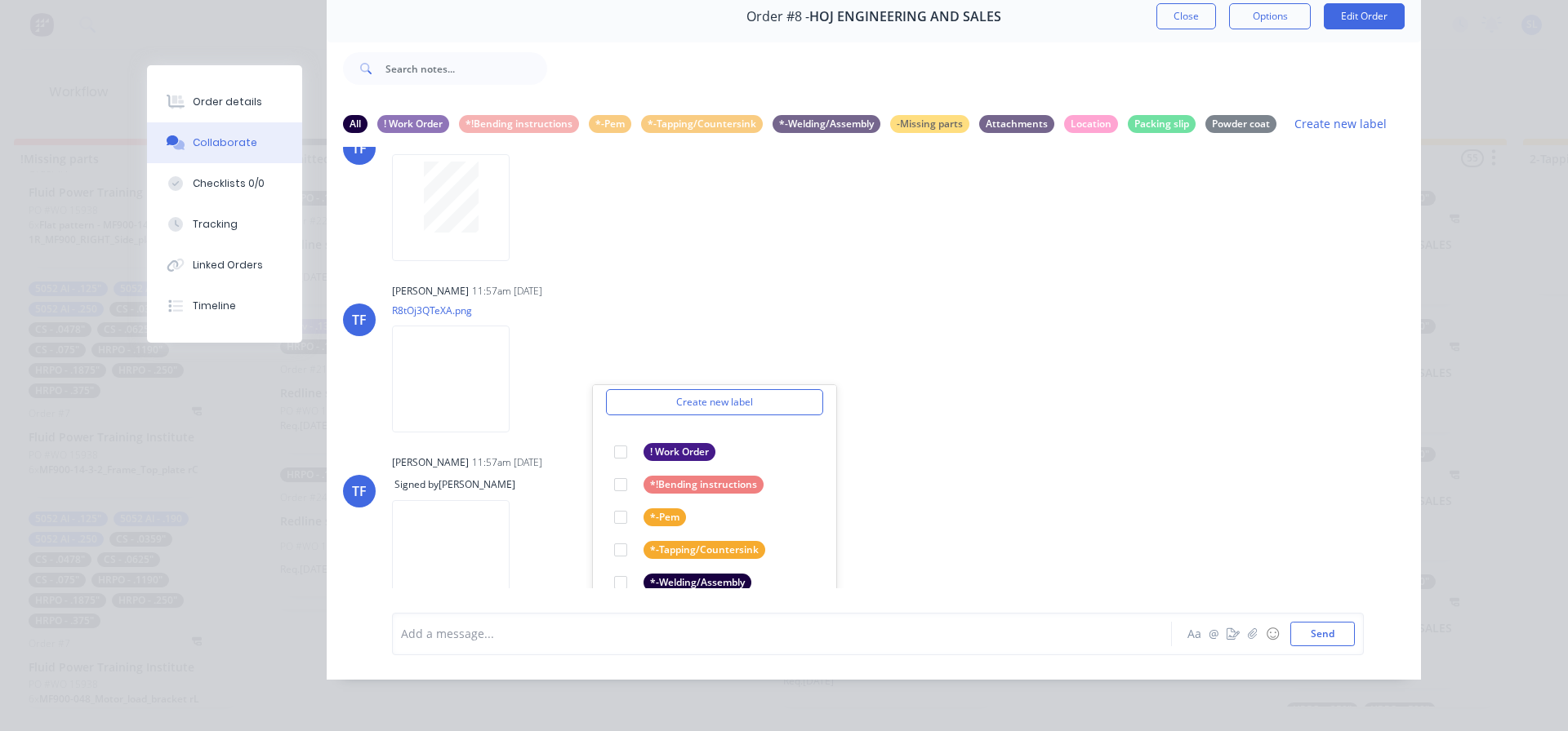
click at [966, 436] on div "[PERSON_NAME] 07:20pm [DATE] SKM_C65925093015090.pdf Labels Download [PERSON_NA…" at bounding box center [874, 368] width 1094 height 442
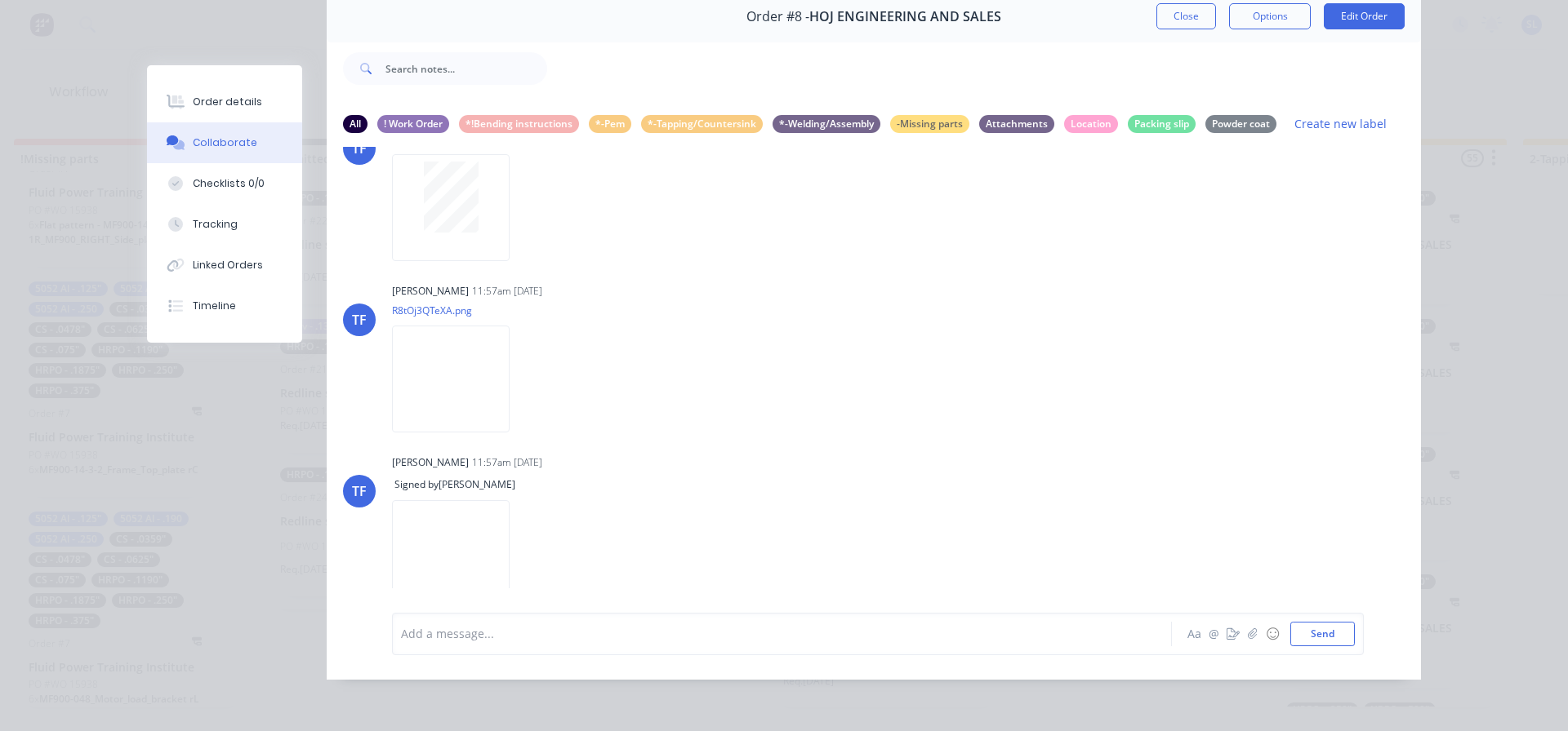
click at [453, 388] on img at bounding box center [450, 379] width 118 height 107
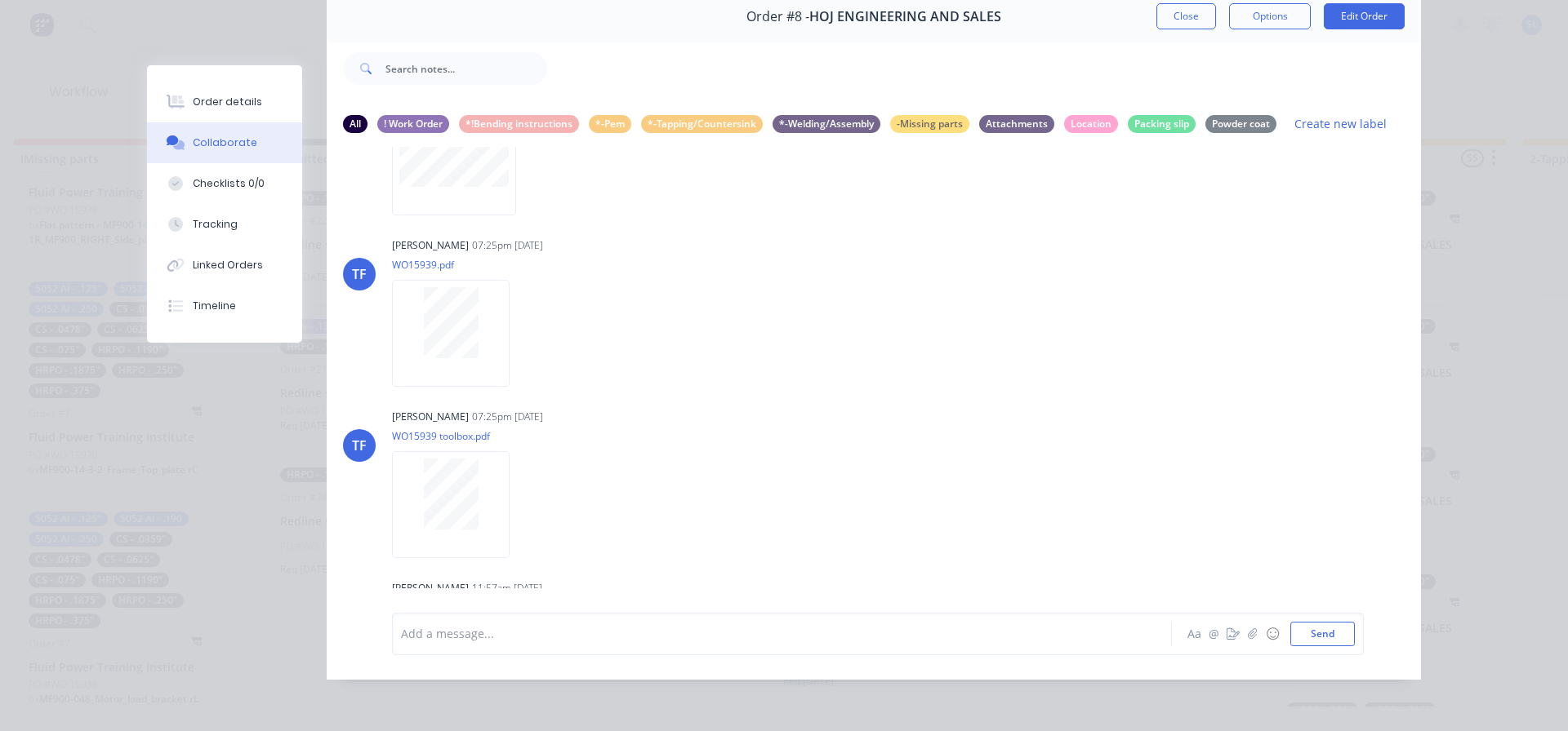
scroll to position [0, 0]
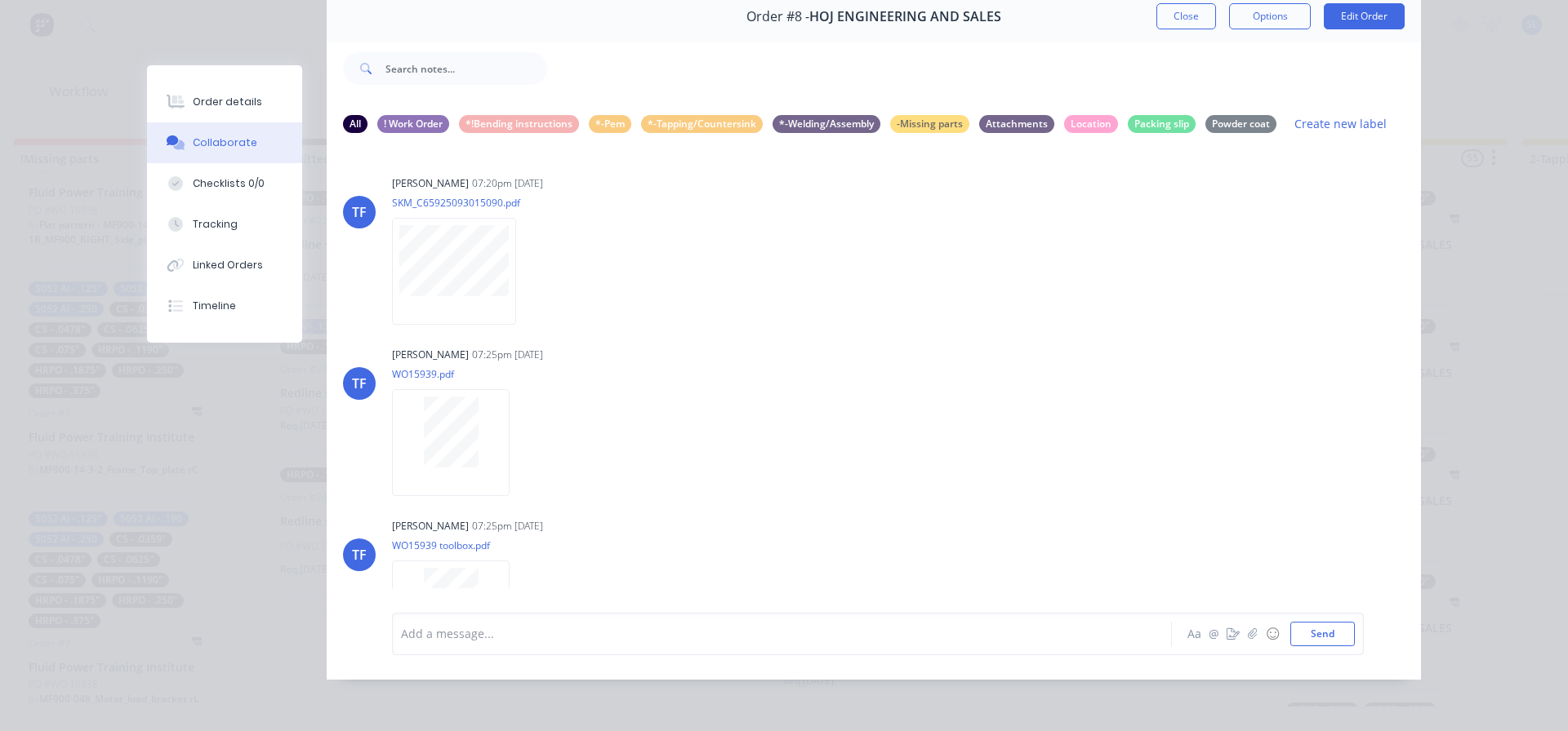
click at [1170, 15] on button "Close" at bounding box center [1186, 16] width 59 height 26
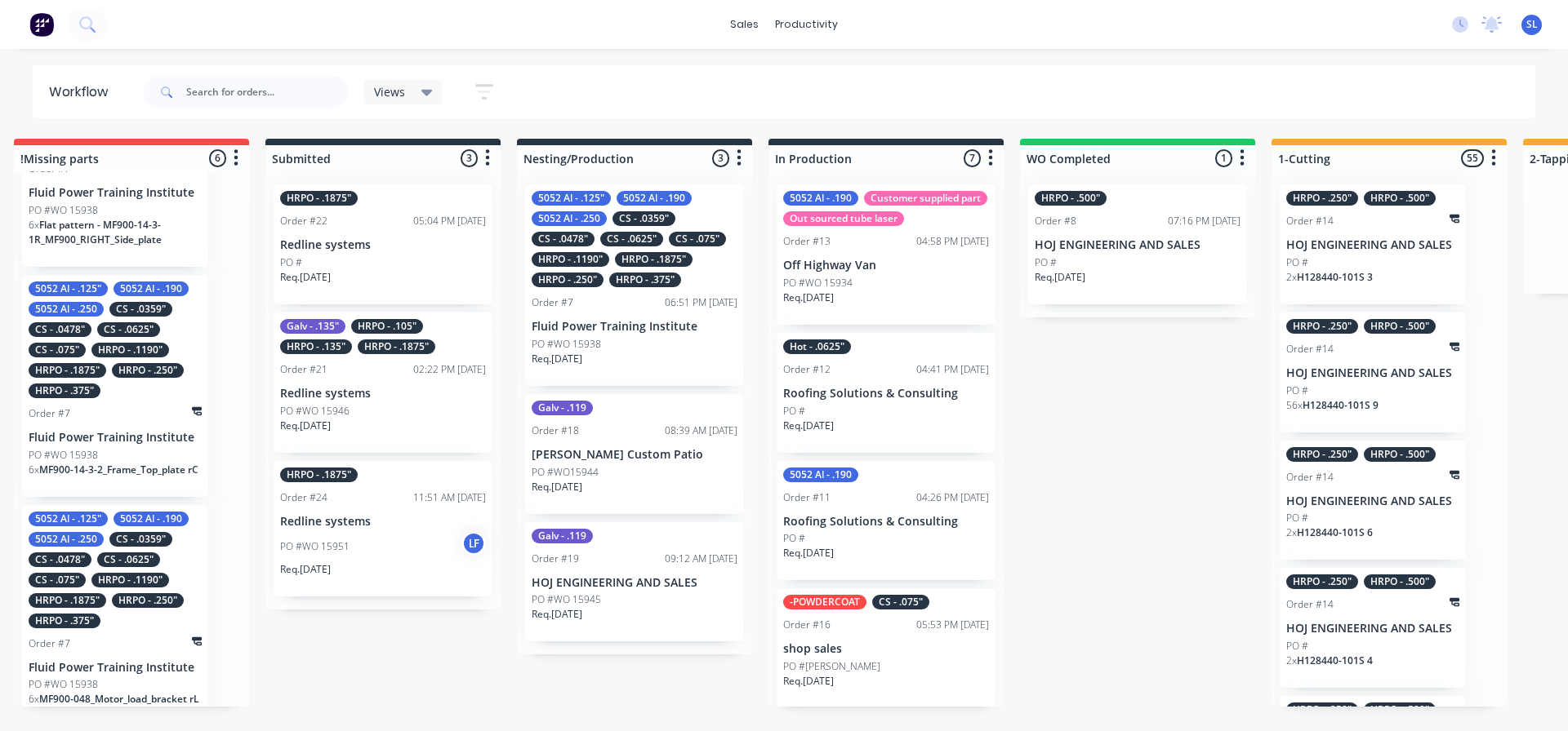
click at [1060, 275] on p "Req. [DATE]" at bounding box center [1060, 277] width 50 height 14
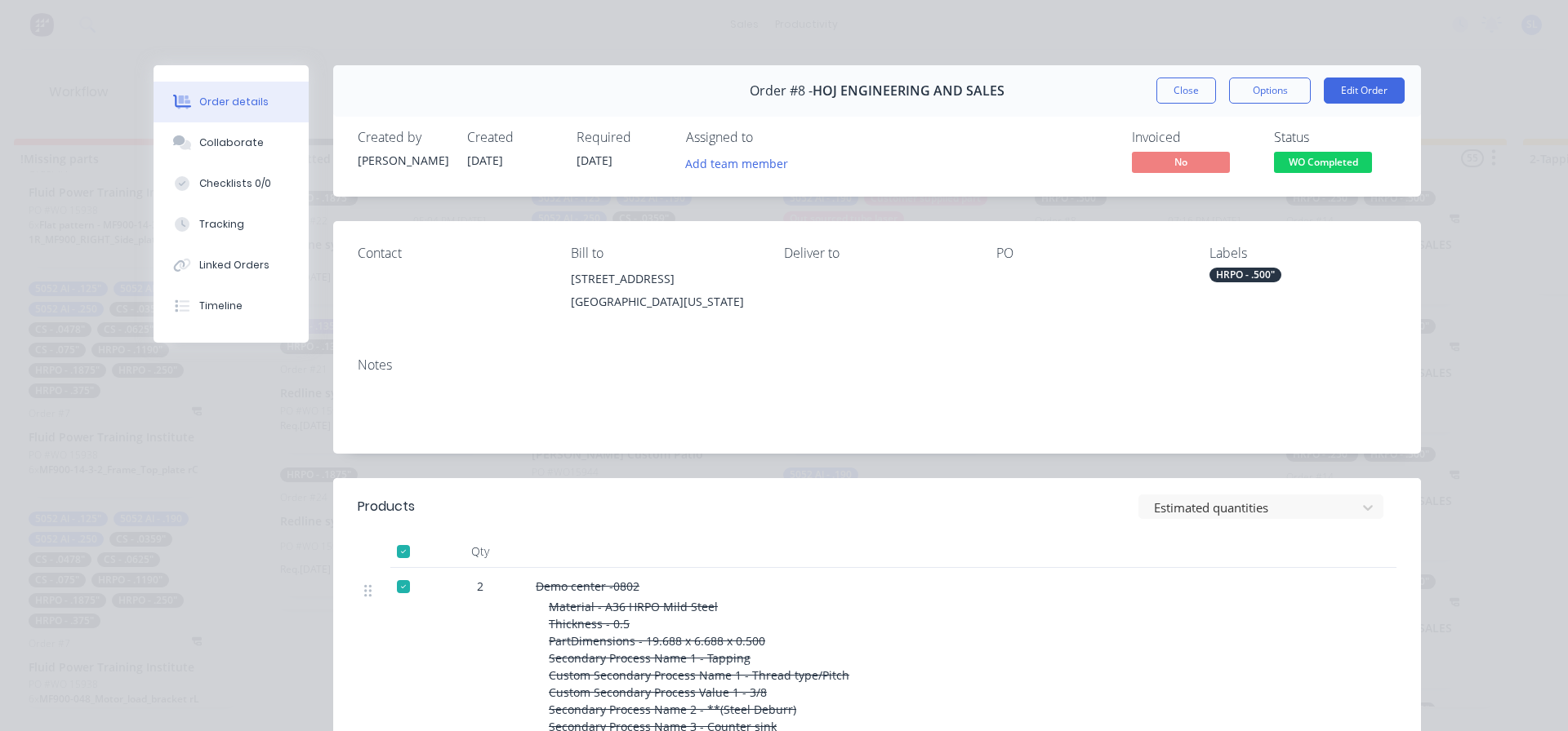
scroll to position [327, 0]
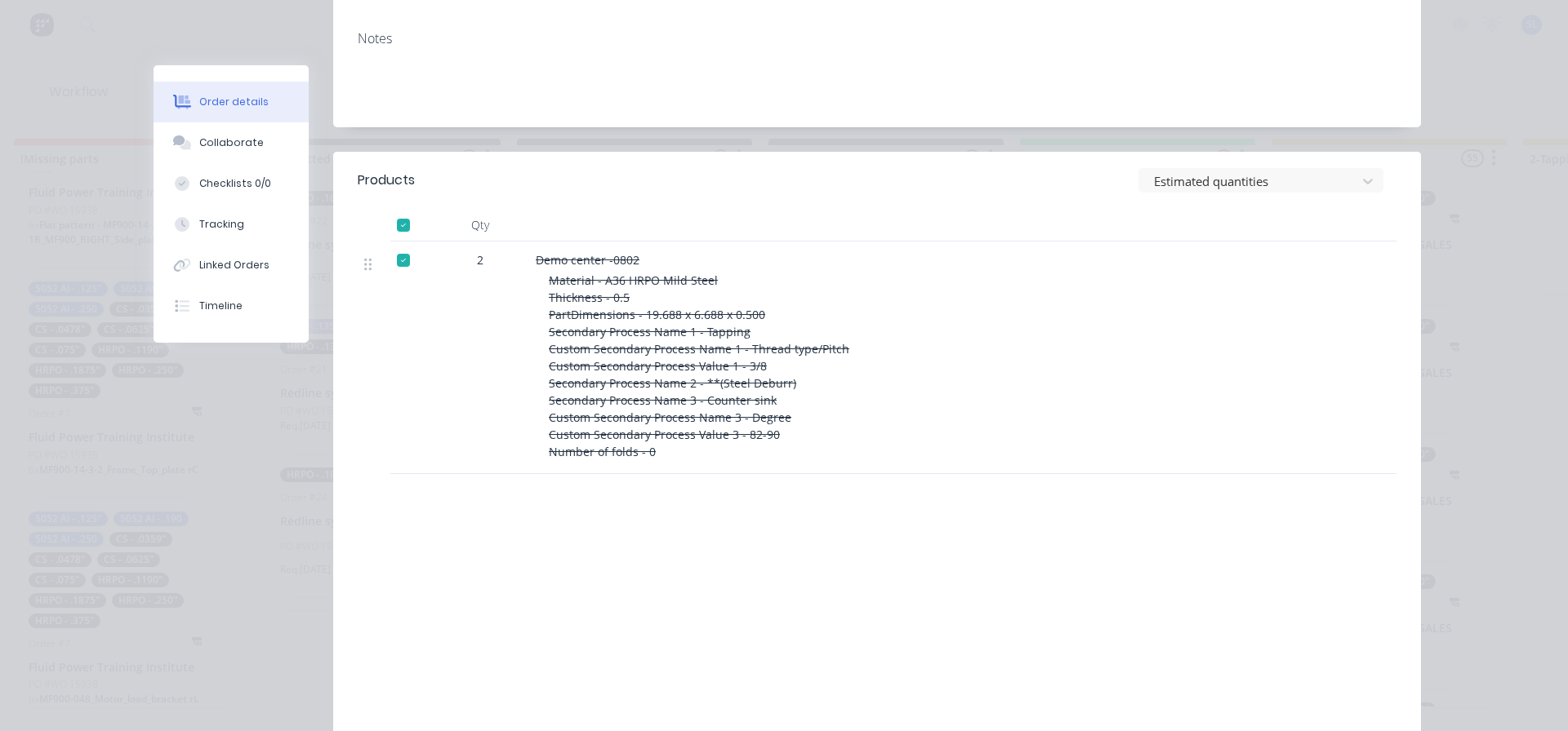
click at [394, 265] on div at bounding box center [403, 260] width 32 height 32
click at [465, 156] on header "Products Estimated quantities" at bounding box center [877, 181] width 1088 height 57
click at [208, 215] on button "Tracking" at bounding box center [231, 224] width 155 height 40
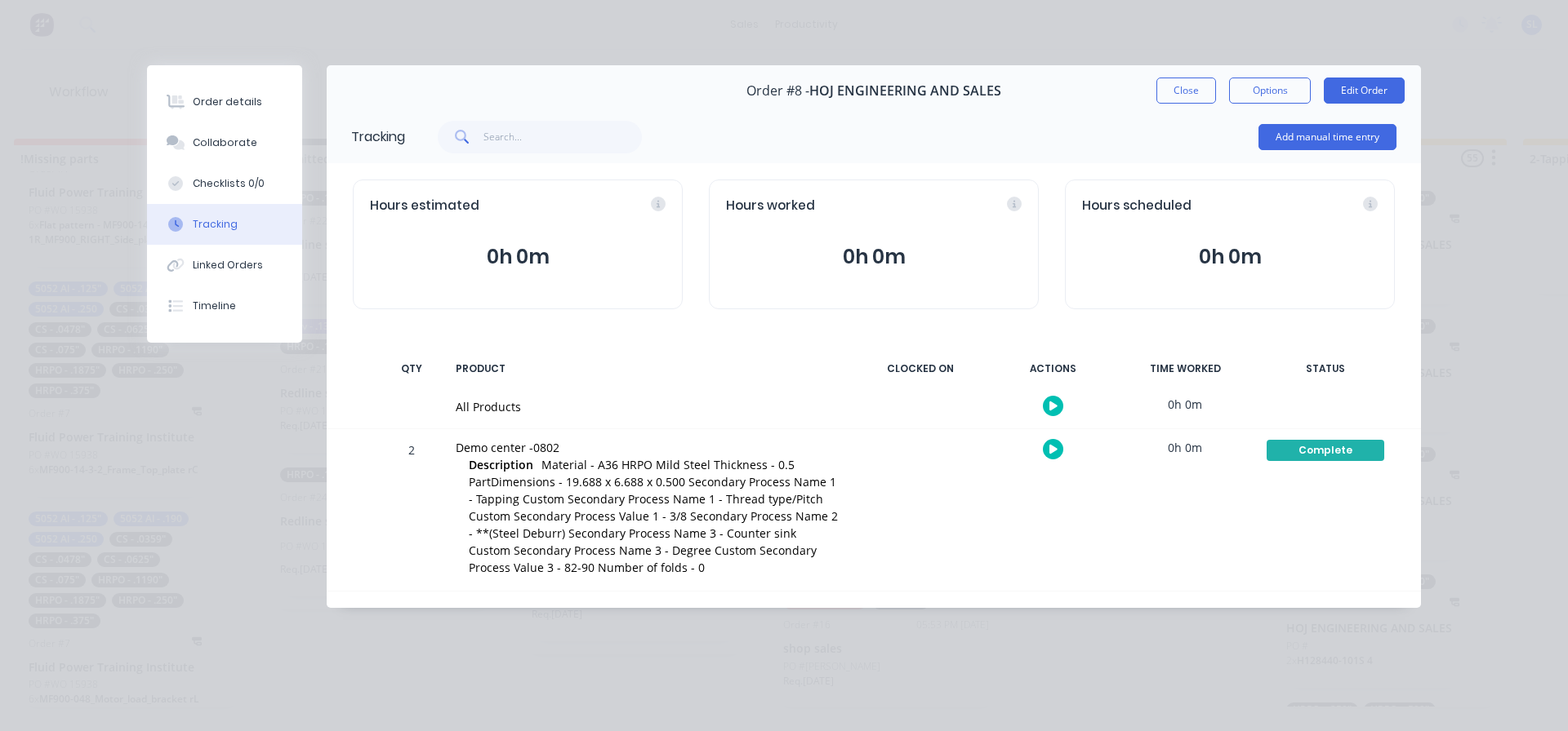
scroll to position [0, 0]
click at [1183, 99] on button "Close" at bounding box center [1186, 90] width 59 height 26
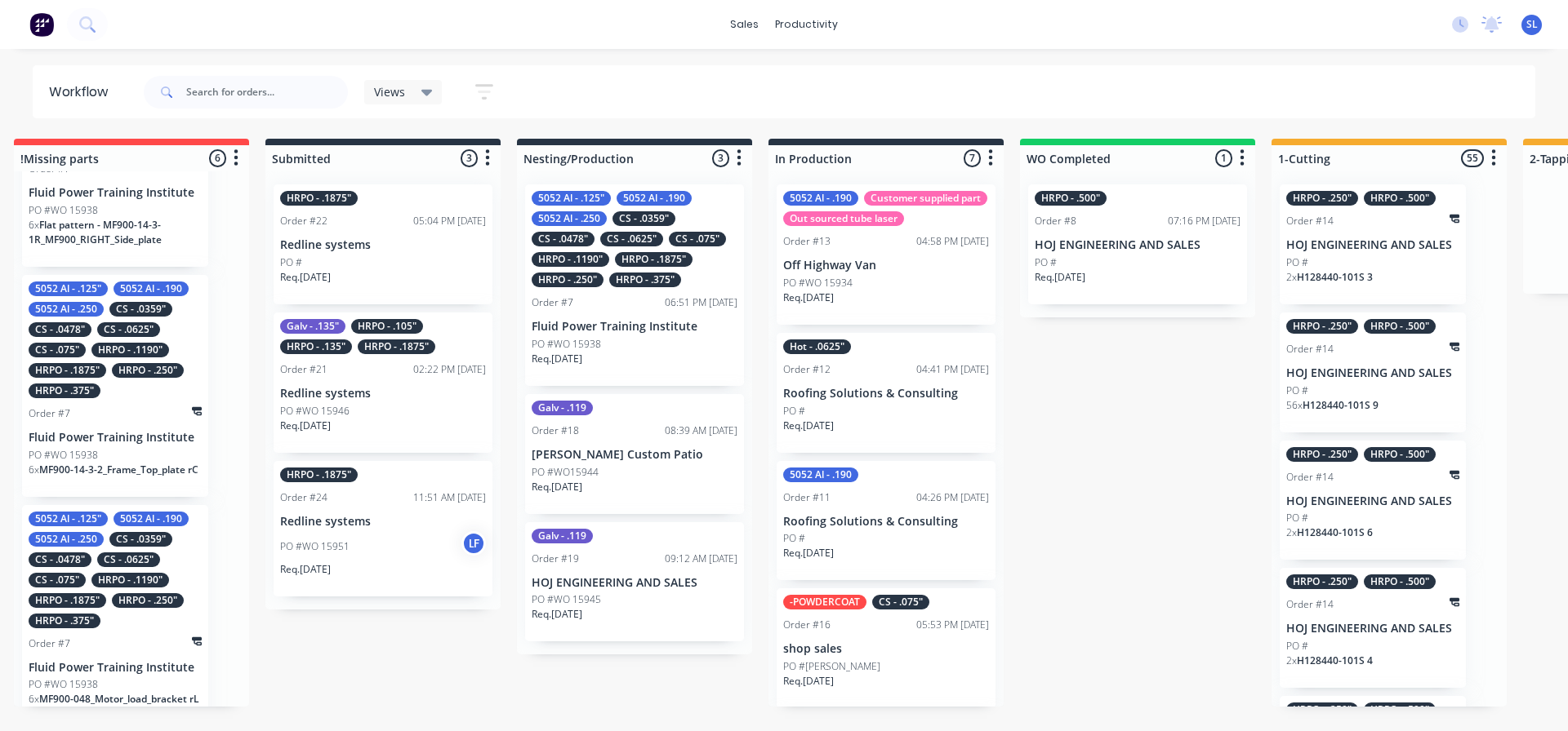
click at [472, 84] on button "button" at bounding box center [484, 92] width 52 height 31
click at [381, 495] on div "Order #24 11:51 AM [DATE]" at bounding box center [383, 498] width 206 height 14
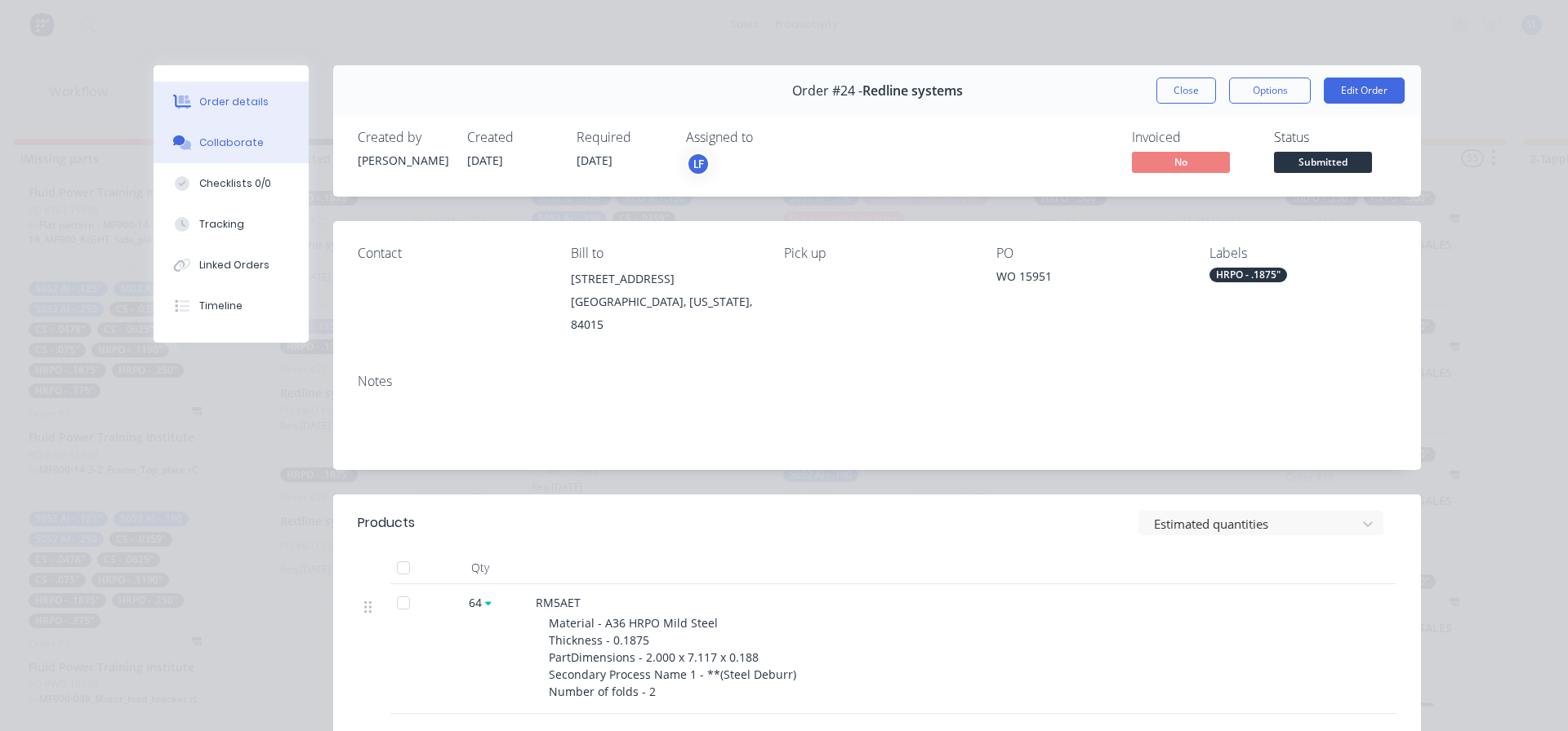
click at [217, 156] on button "Collaborate" at bounding box center [231, 142] width 155 height 40
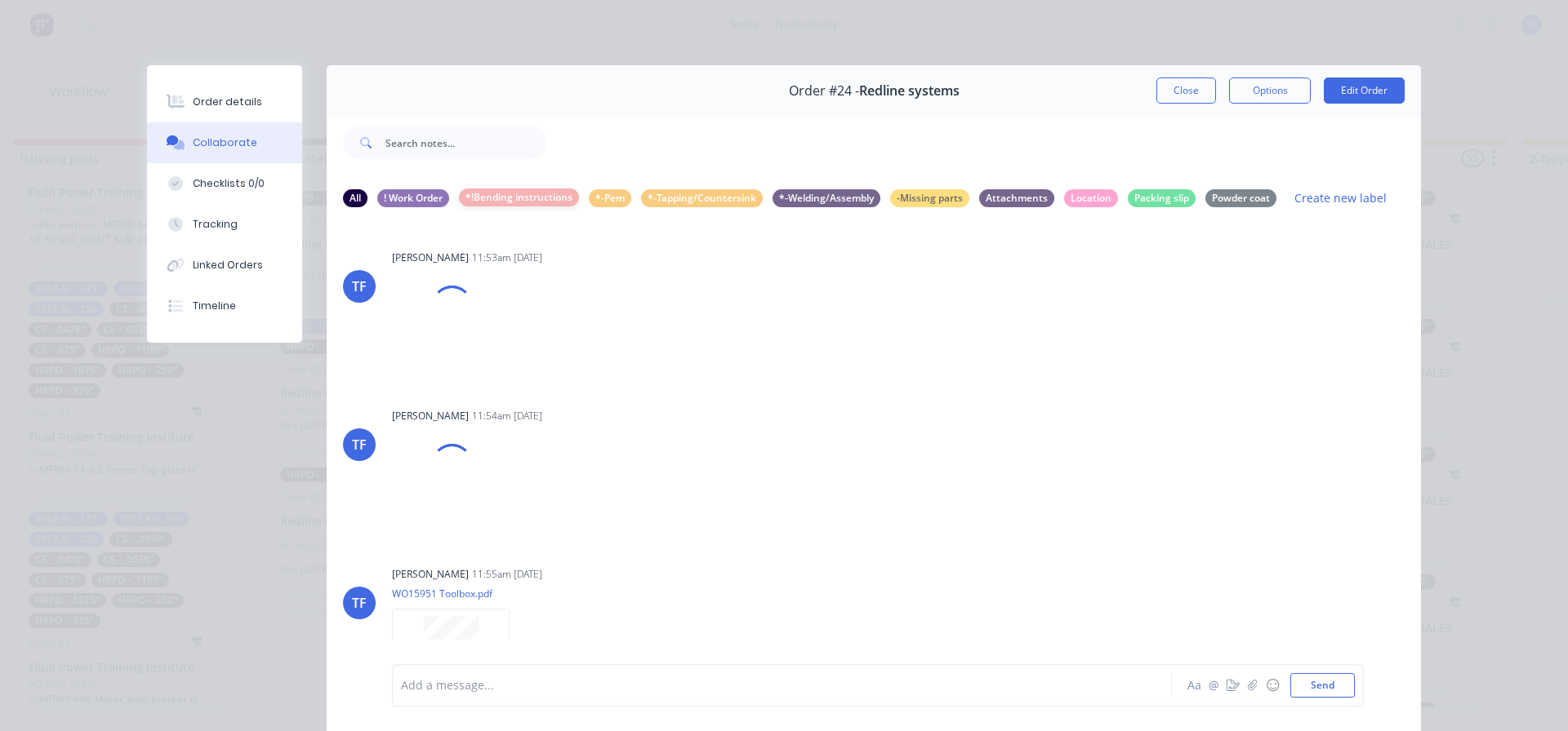
click at [480, 198] on div "*!Bending instructions" at bounding box center [519, 198] width 120 height 18
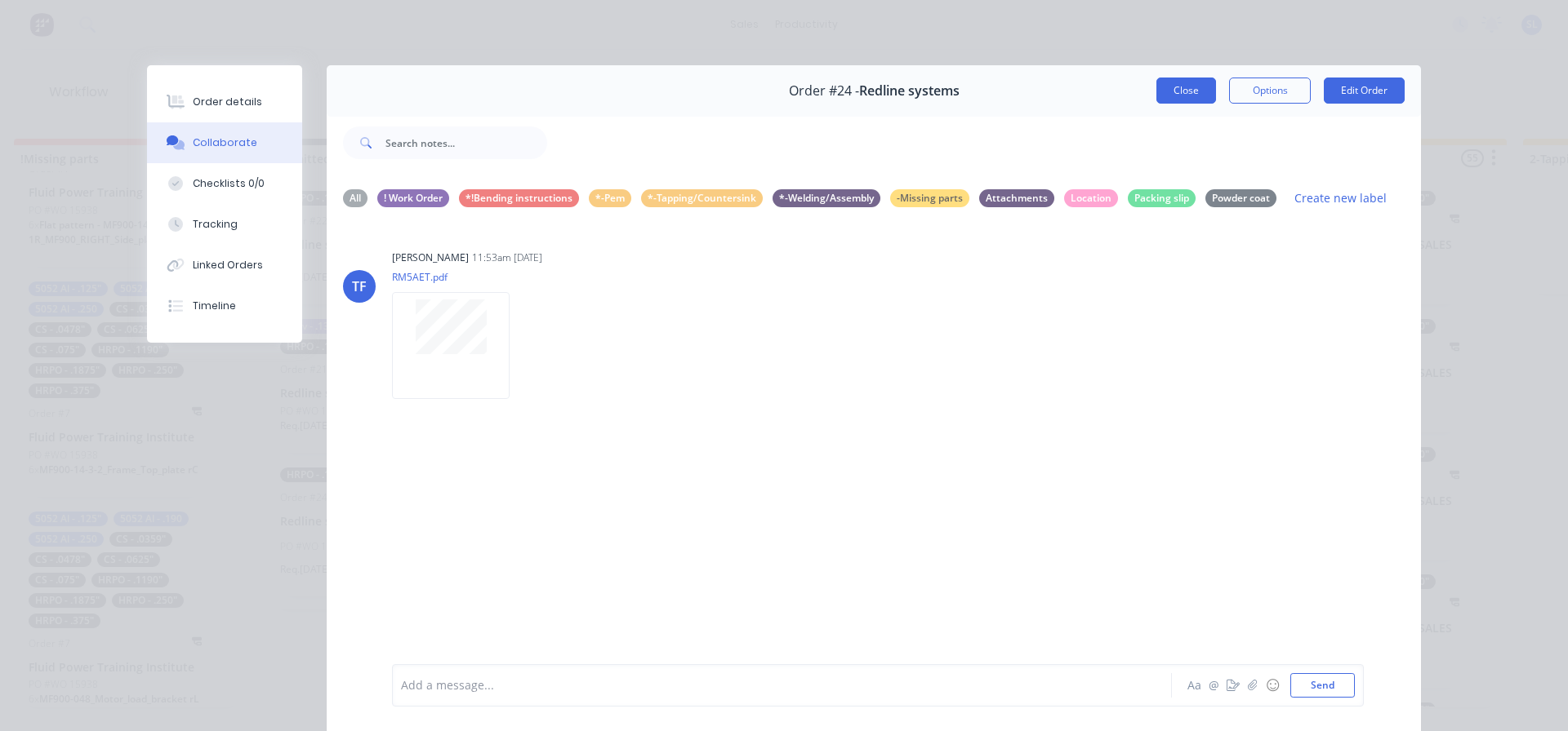
click at [1170, 88] on button "Close" at bounding box center [1186, 90] width 59 height 26
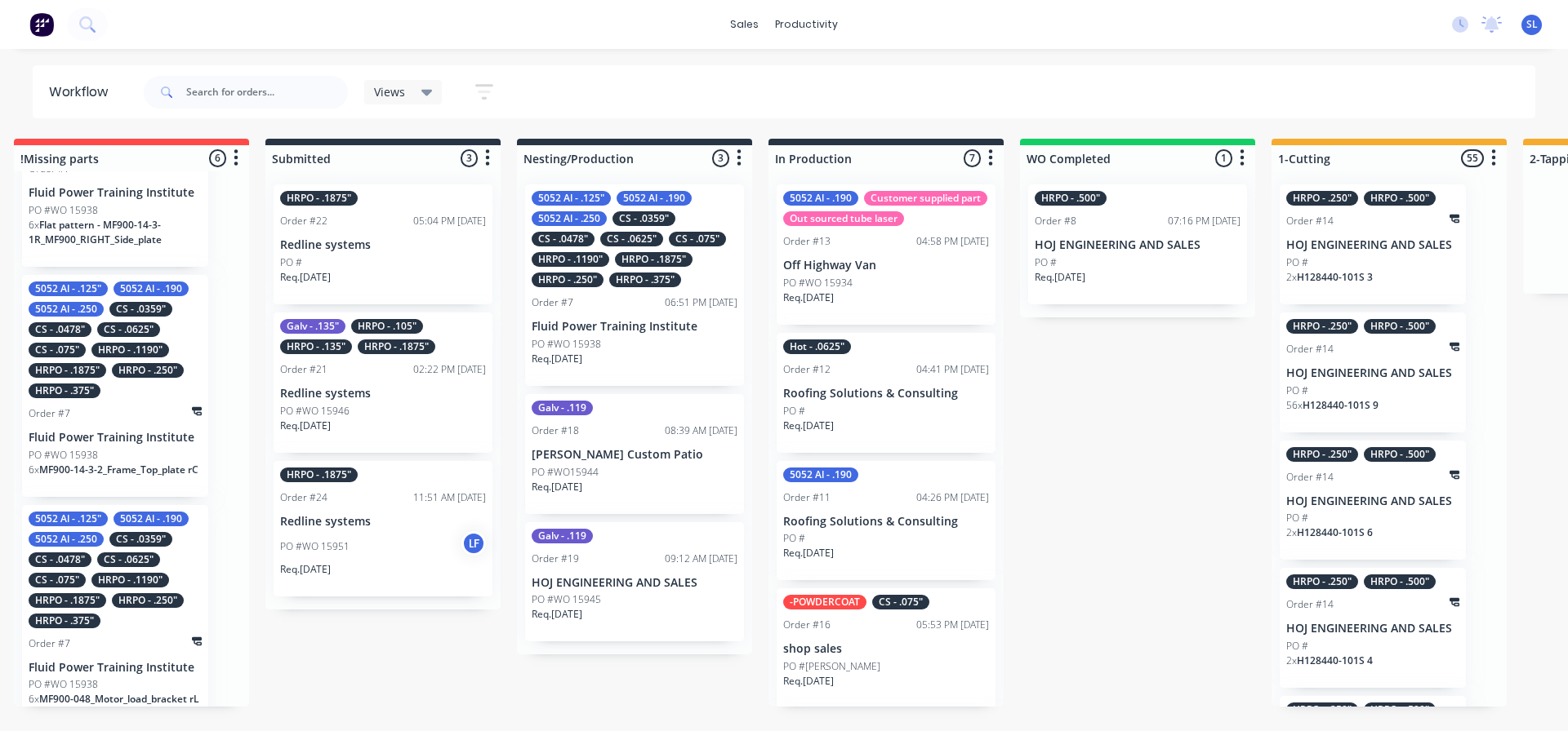
drag, startPoint x: 573, startPoint y: 731, endPoint x: 883, endPoint y: 782, distance: 314.2
click at [883, 633] on html "sales productivity sales Sales Orders Customers Price Level Manager productivit…" at bounding box center [762, 316] width 1568 height 633
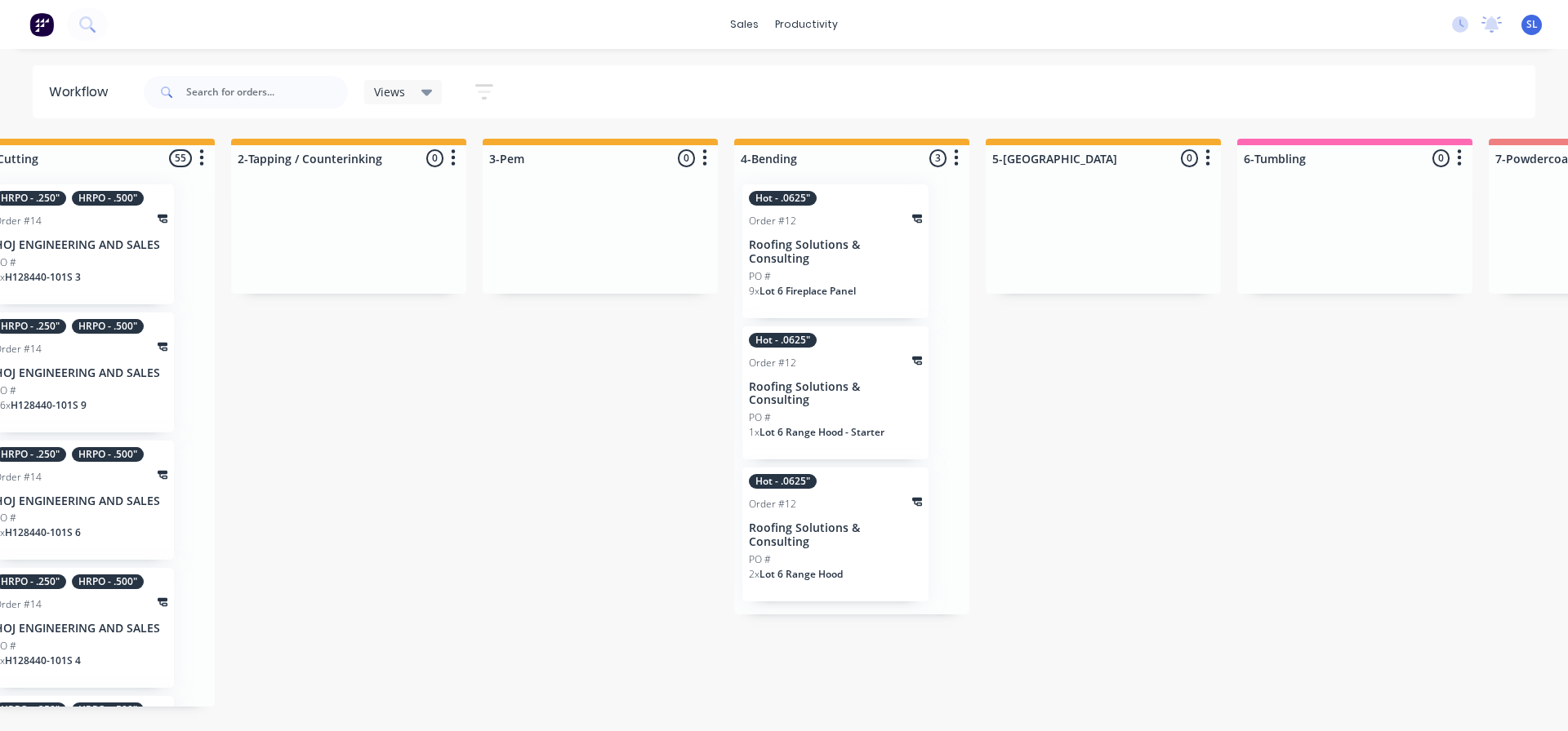
scroll to position [0, 1272]
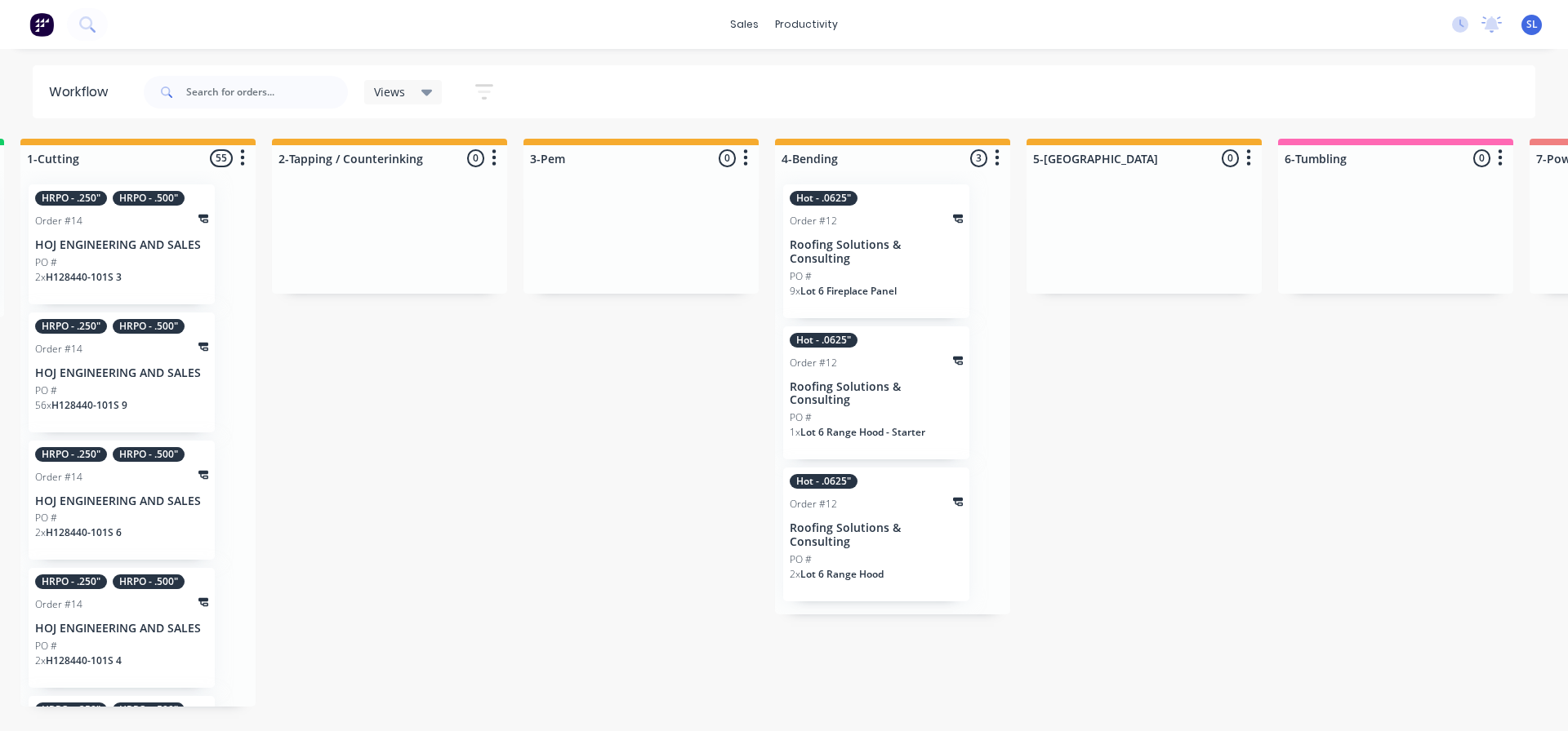
click at [430, 92] on icon at bounding box center [427, 92] width 12 height 6
click at [470, 89] on button "button" at bounding box center [484, 92] width 52 height 31
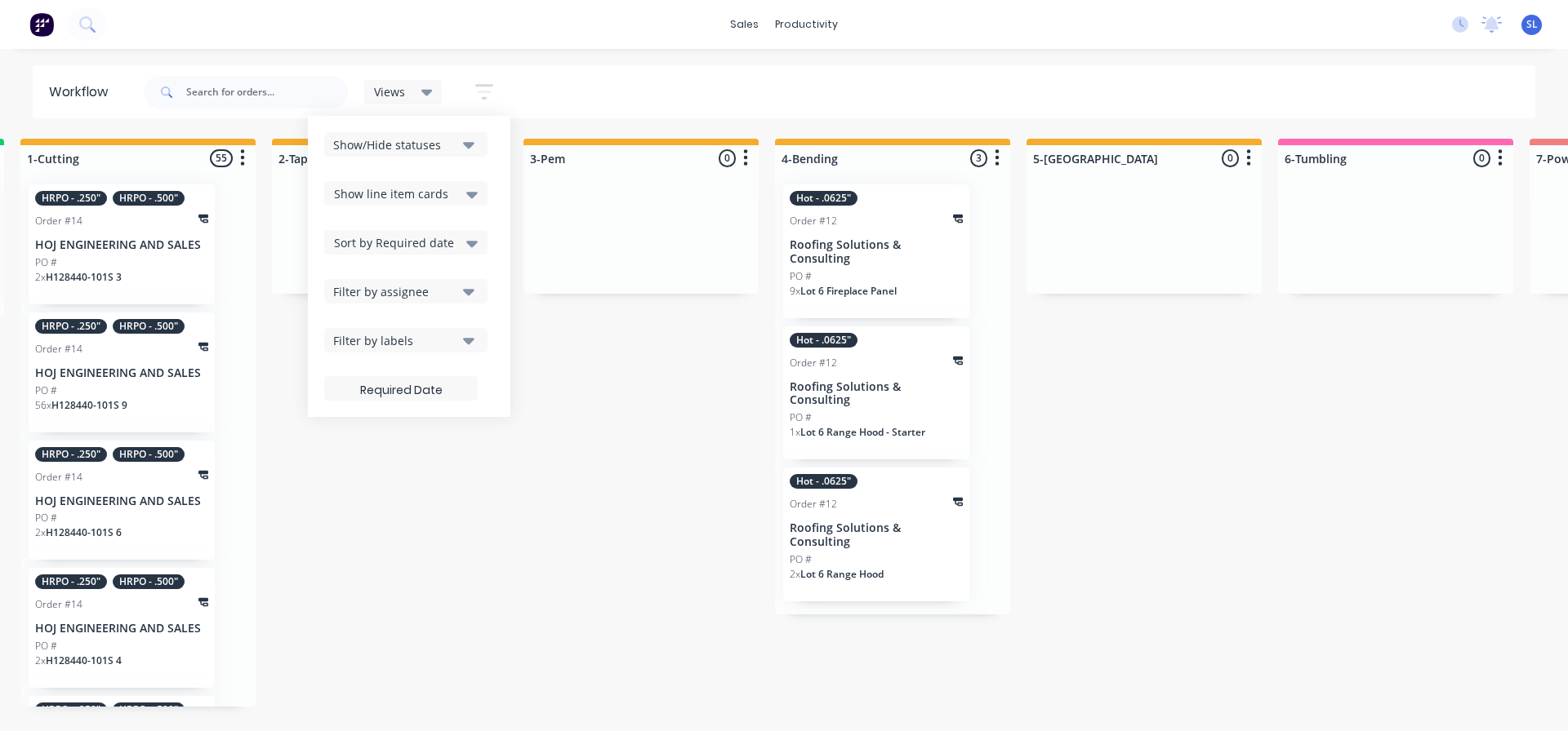
click at [381, 344] on div "Filter by labels" at bounding box center [394, 340] width 123 height 17
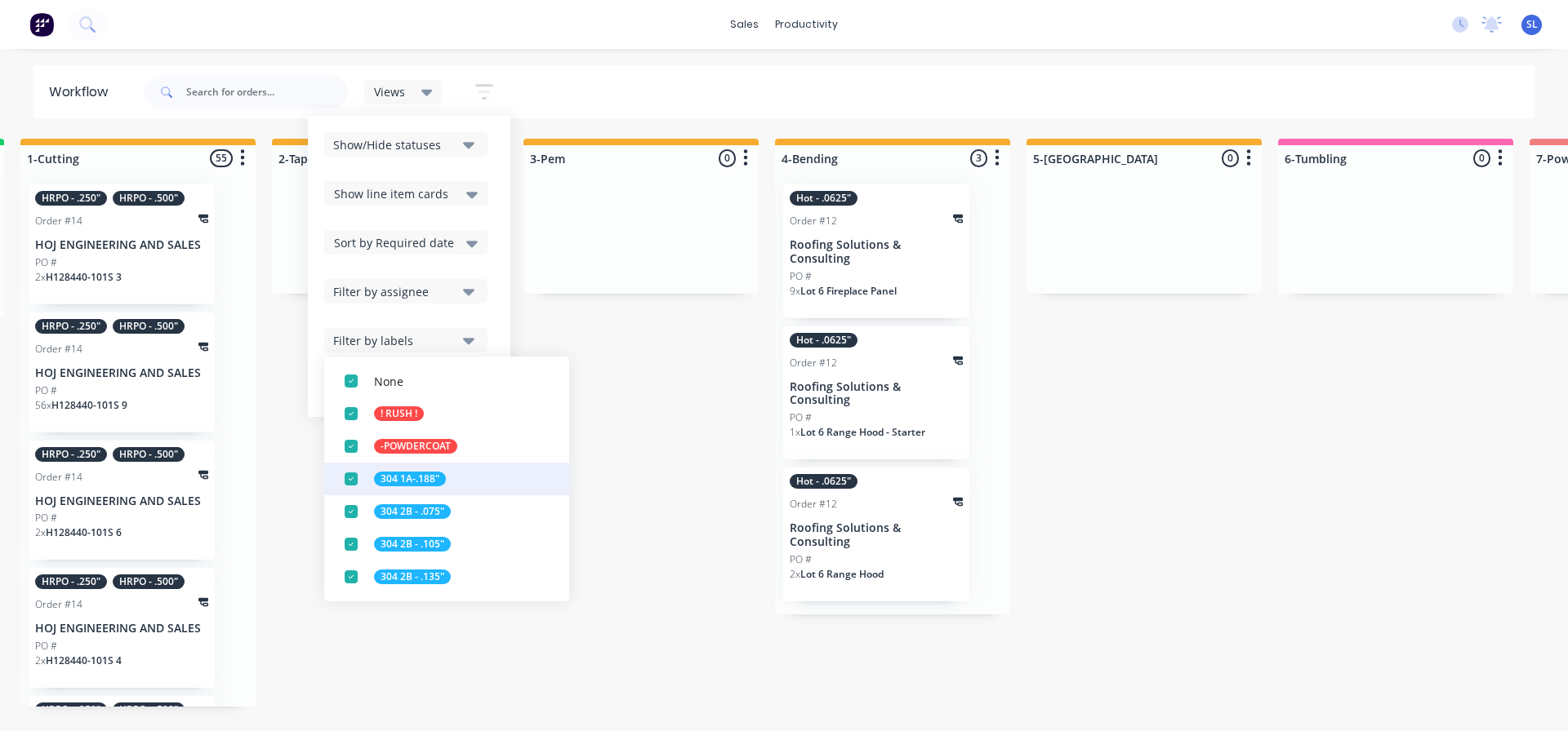
scroll to position [0, 0]
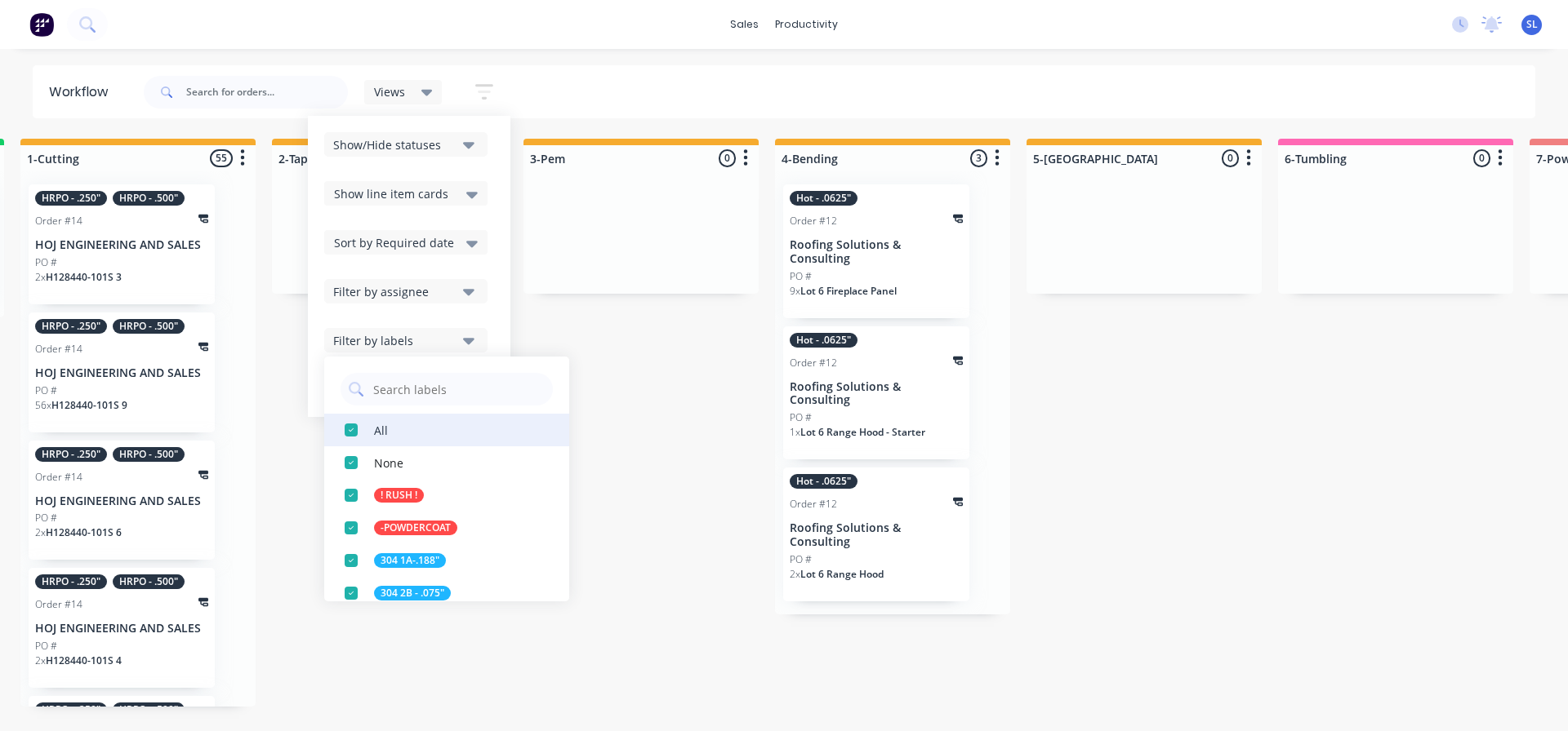
click at [359, 441] on div "button" at bounding box center [351, 430] width 32 height 32
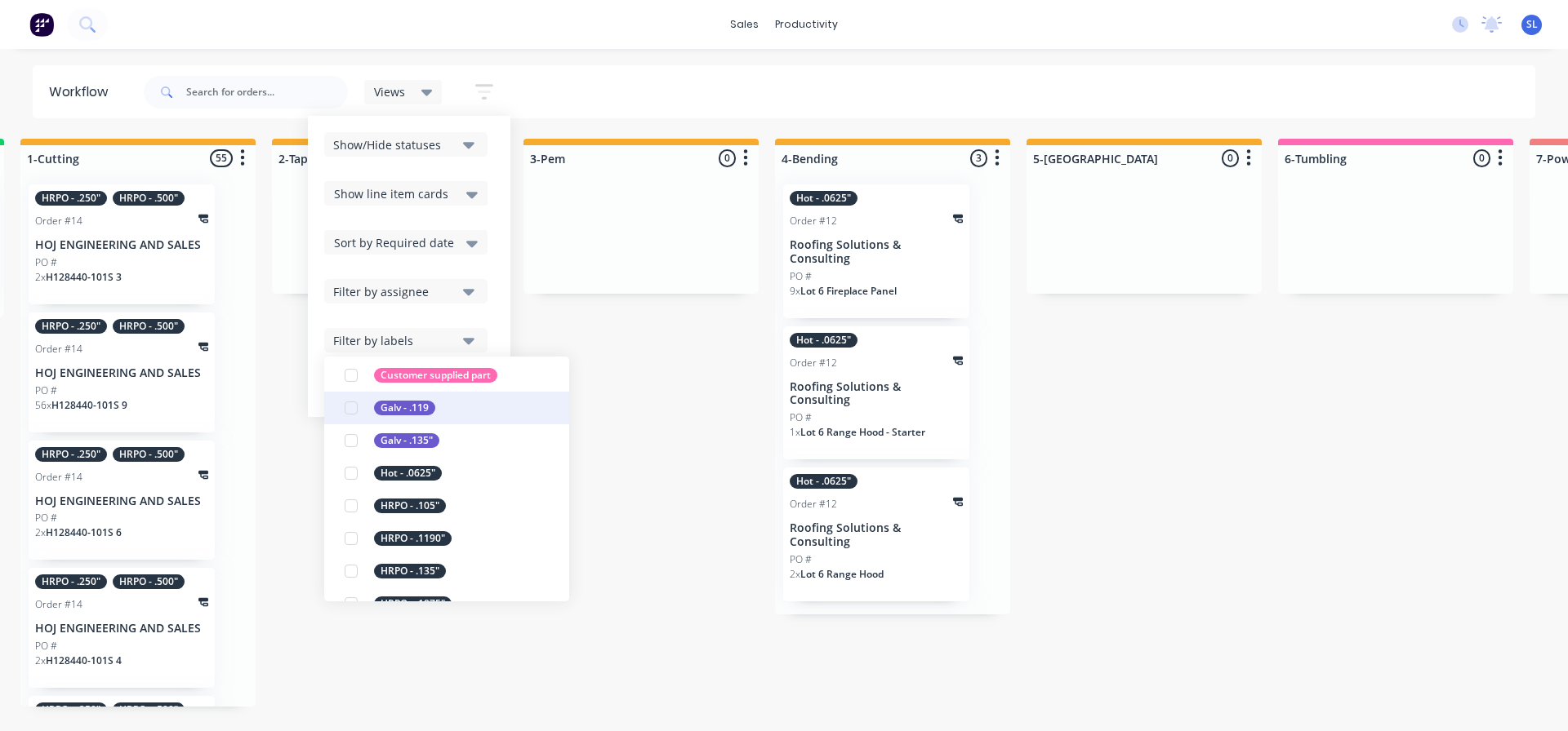
scroll to position [653, 0]
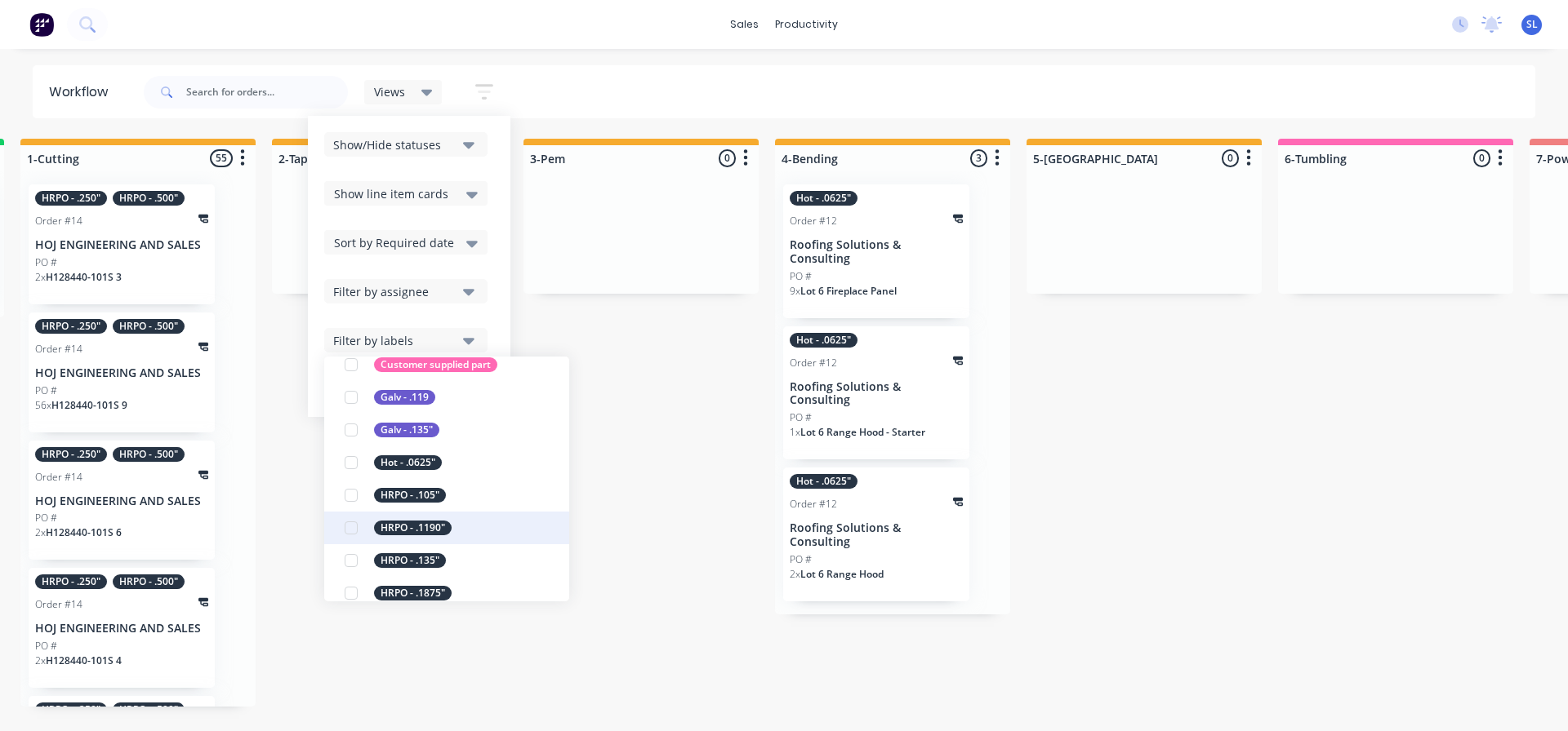
click at [353, 528] on div "button" at bounding box center [351, 528] width 32 height 32
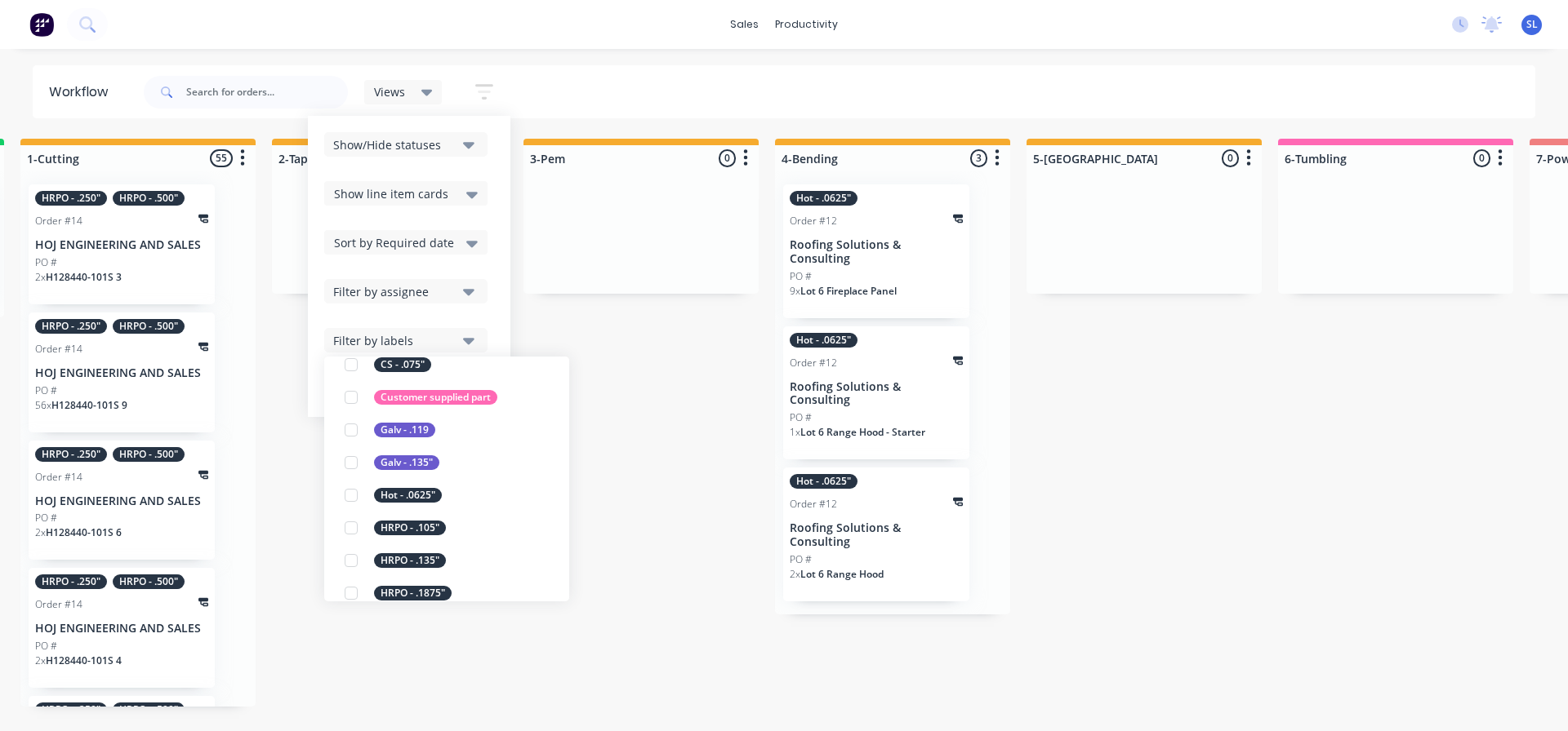
scroll to position [0, 0]
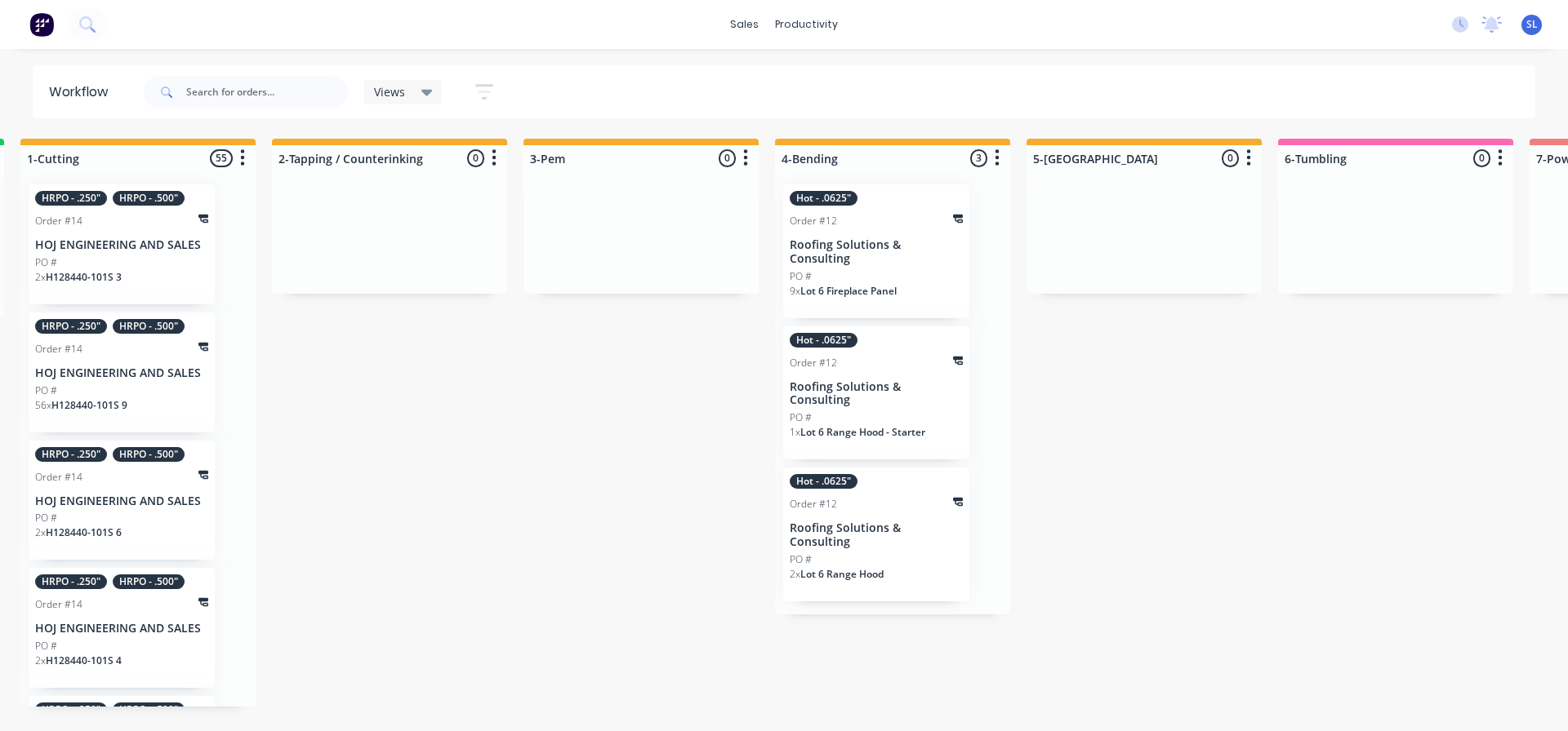
click at [669, 542] on div "!Missing parts 6 Sort By Created date Required date Order number Customer name …" at bounding box center [551, 423] width 3672 height 568
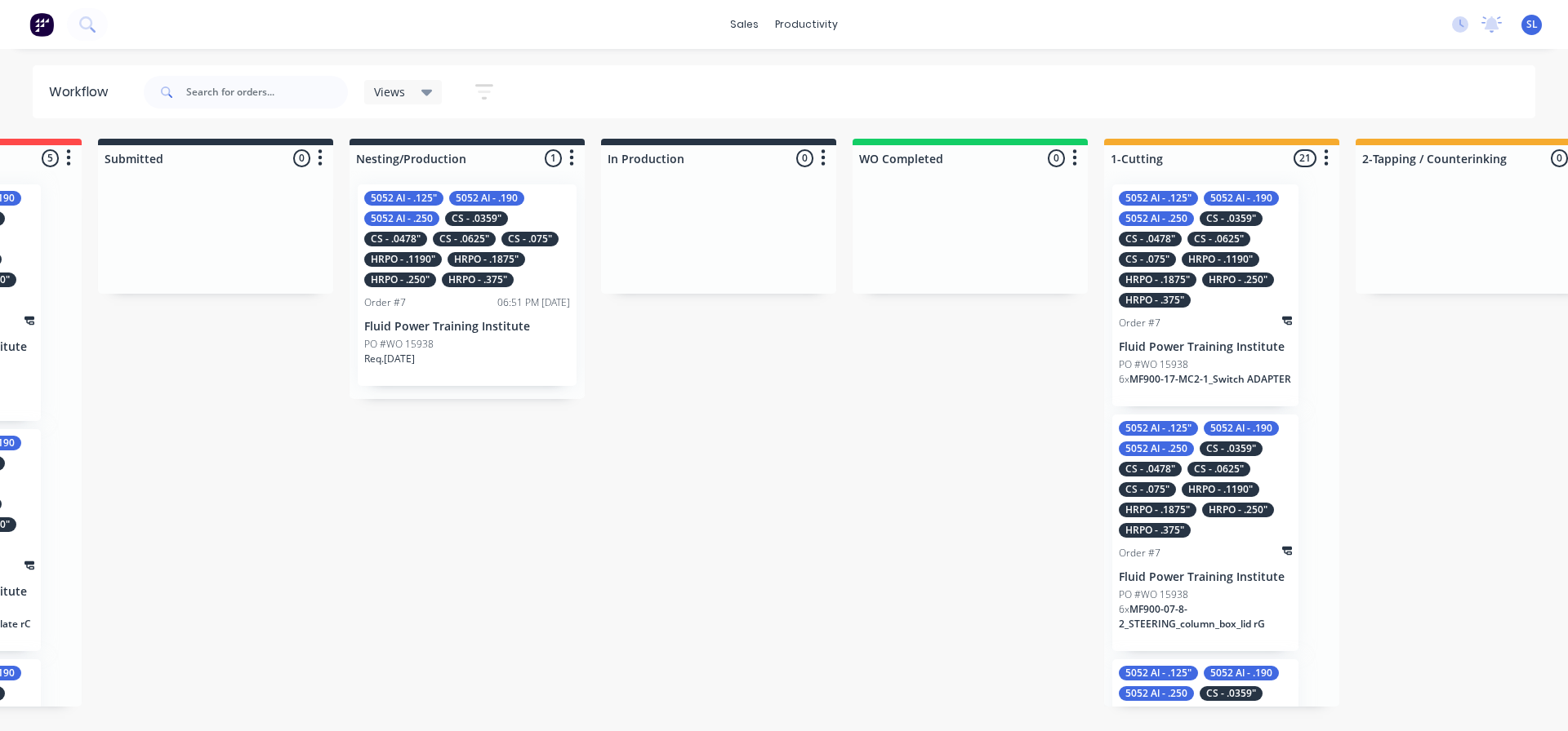
scroll to position [0, 120]
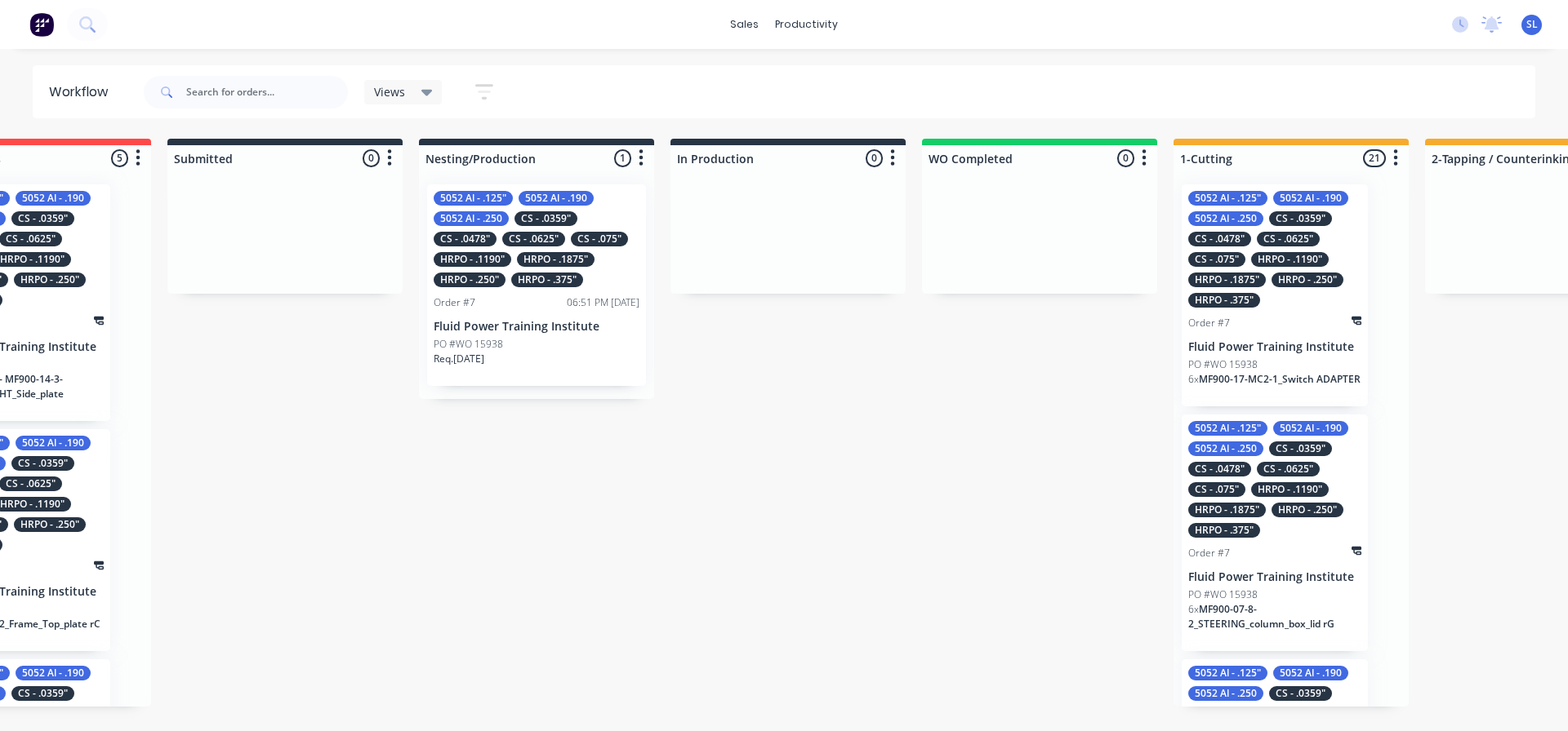
click at [545, 355] on div "Req. [DATE]" at bounding box center [536, 366] width 206 height 28
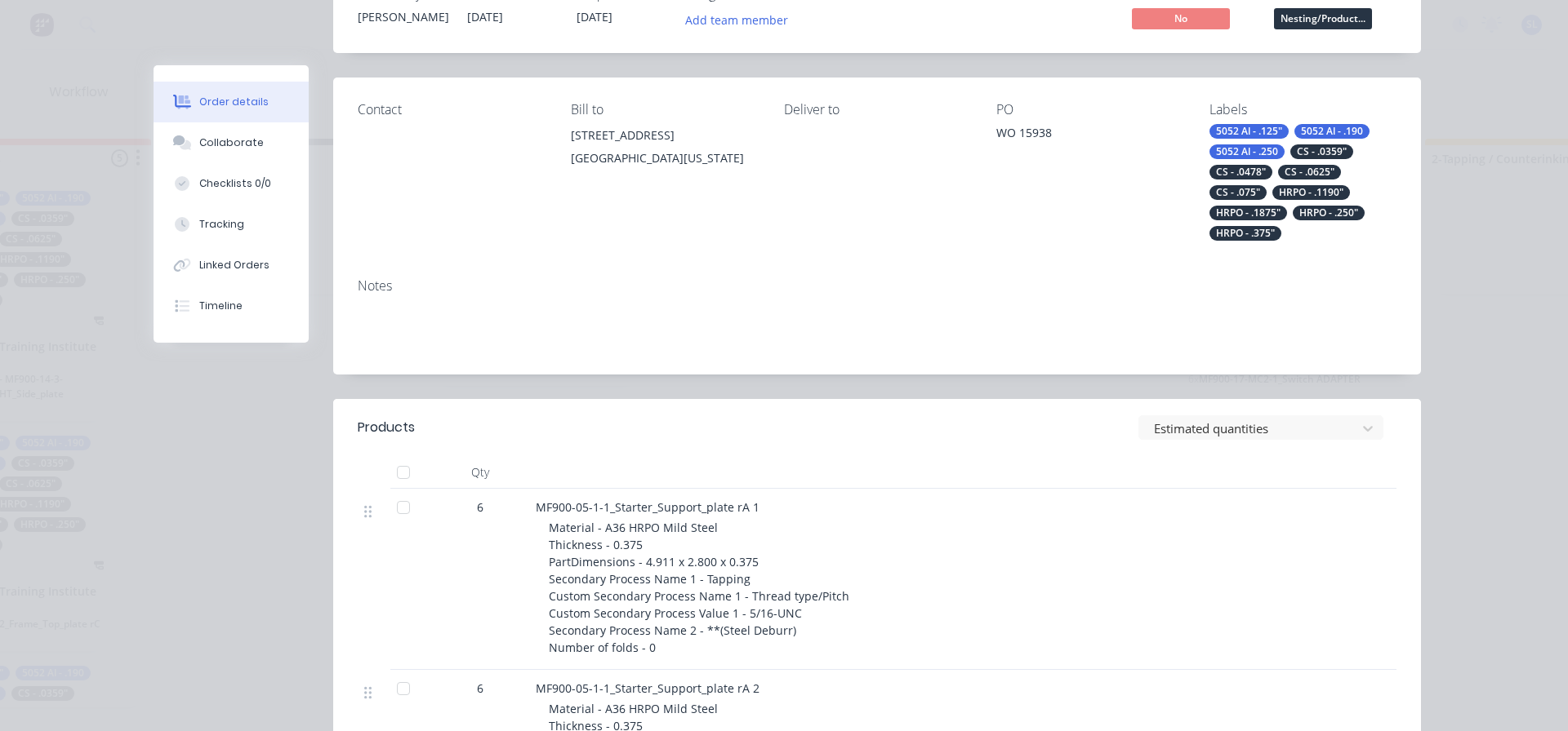
scroll to position [327, 0]
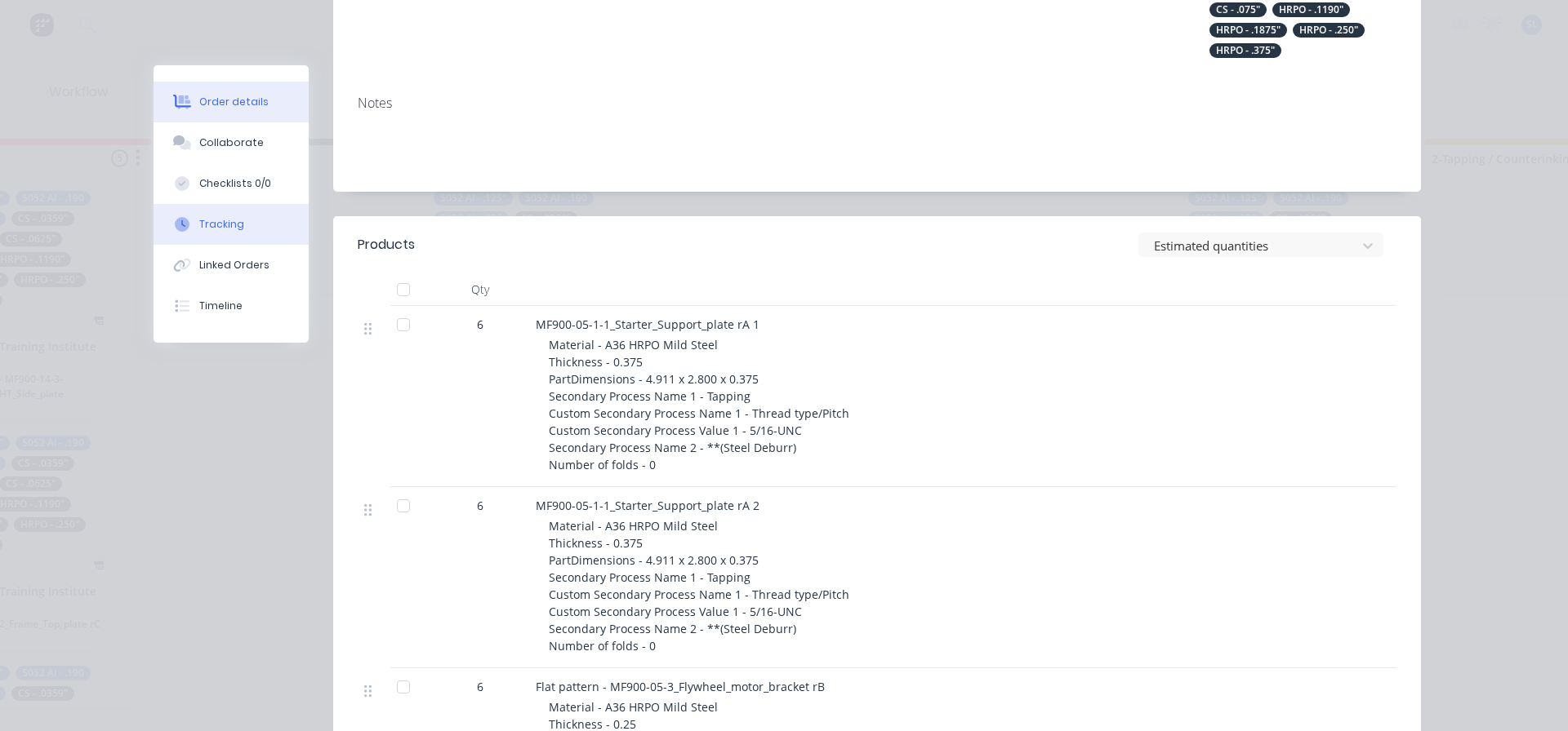
click at [237, 226] on button "Tracking" at bounding box center [231, 224] width 155 height 40
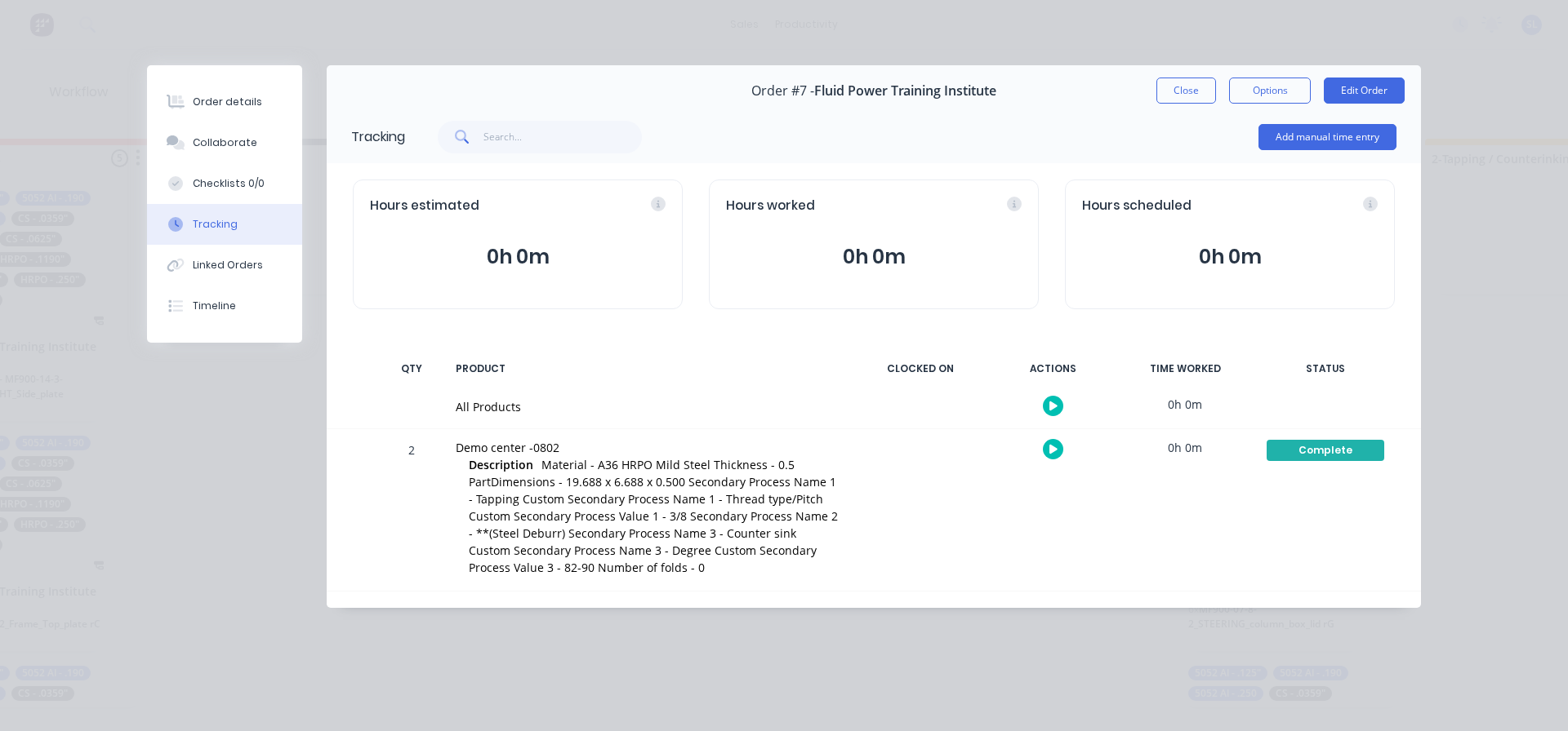
scroll to position [0, 0]
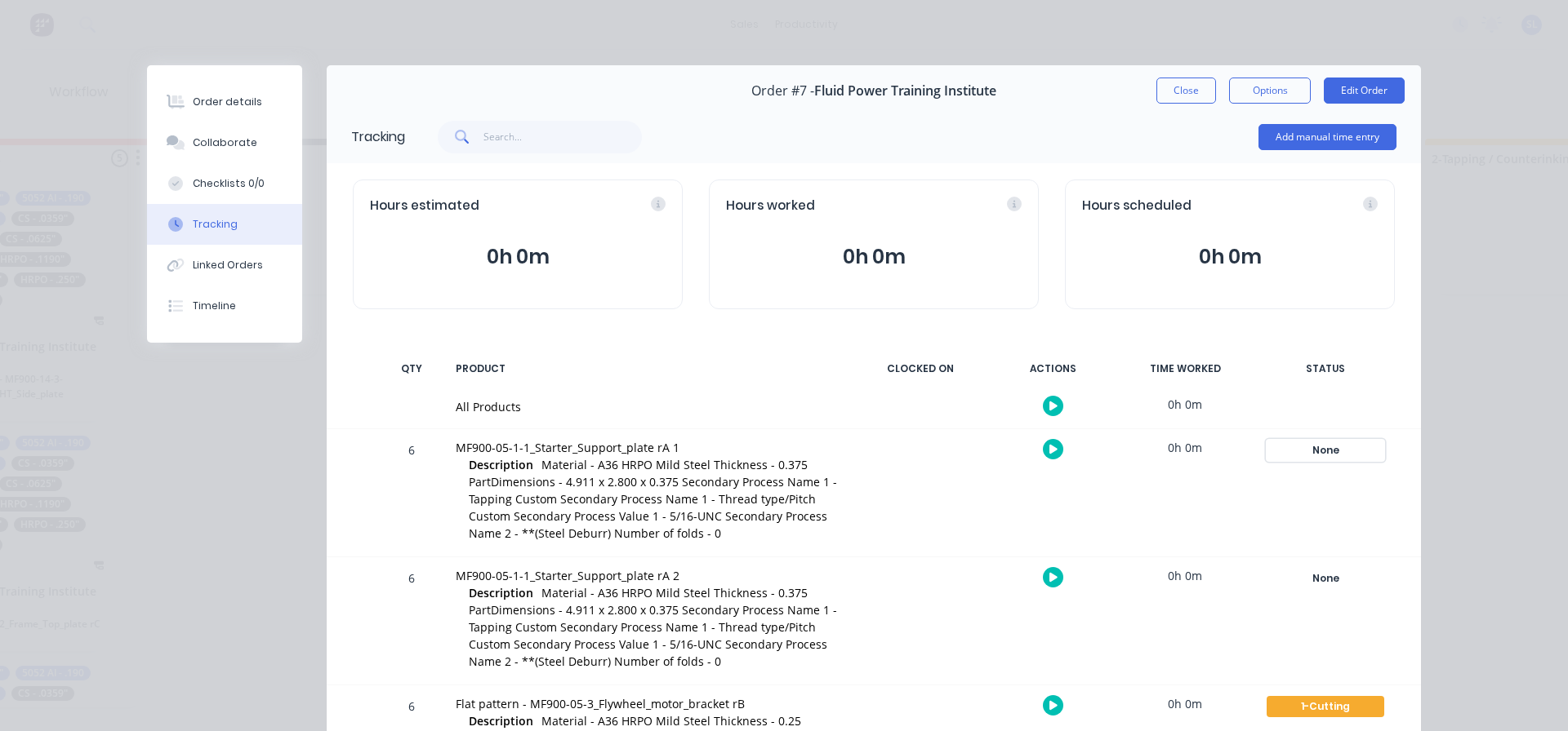
click at [1322, 453] on div "None" at bounding box center [1325, 451] width 118 height 22
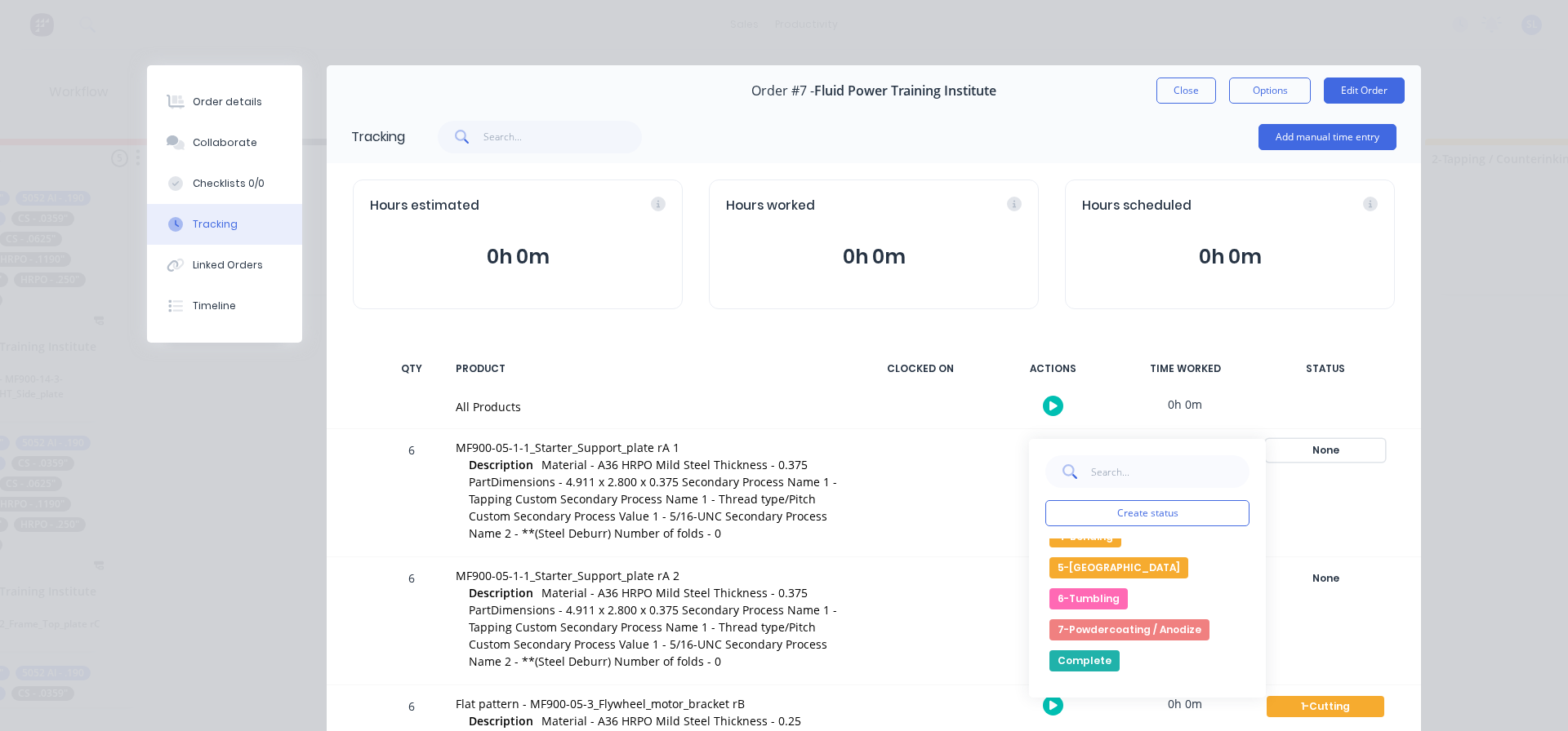
scroll to position [245, 0]
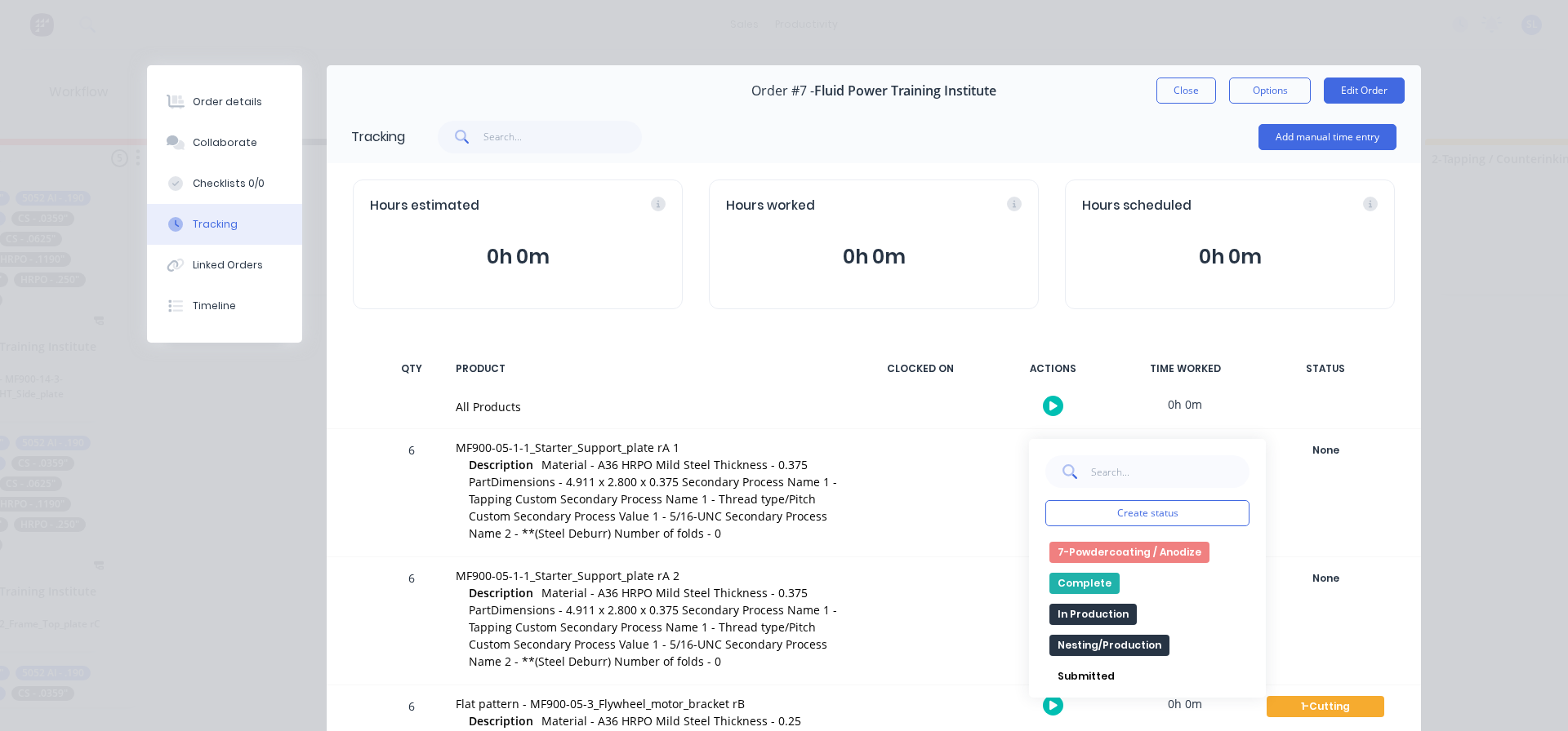
click at [1455, 538] on div "Order details Collaborate Checklists 0/0 Tracking Linked Orders Timeline Order …" at bounding box center [784, 366] width 1568 height 731
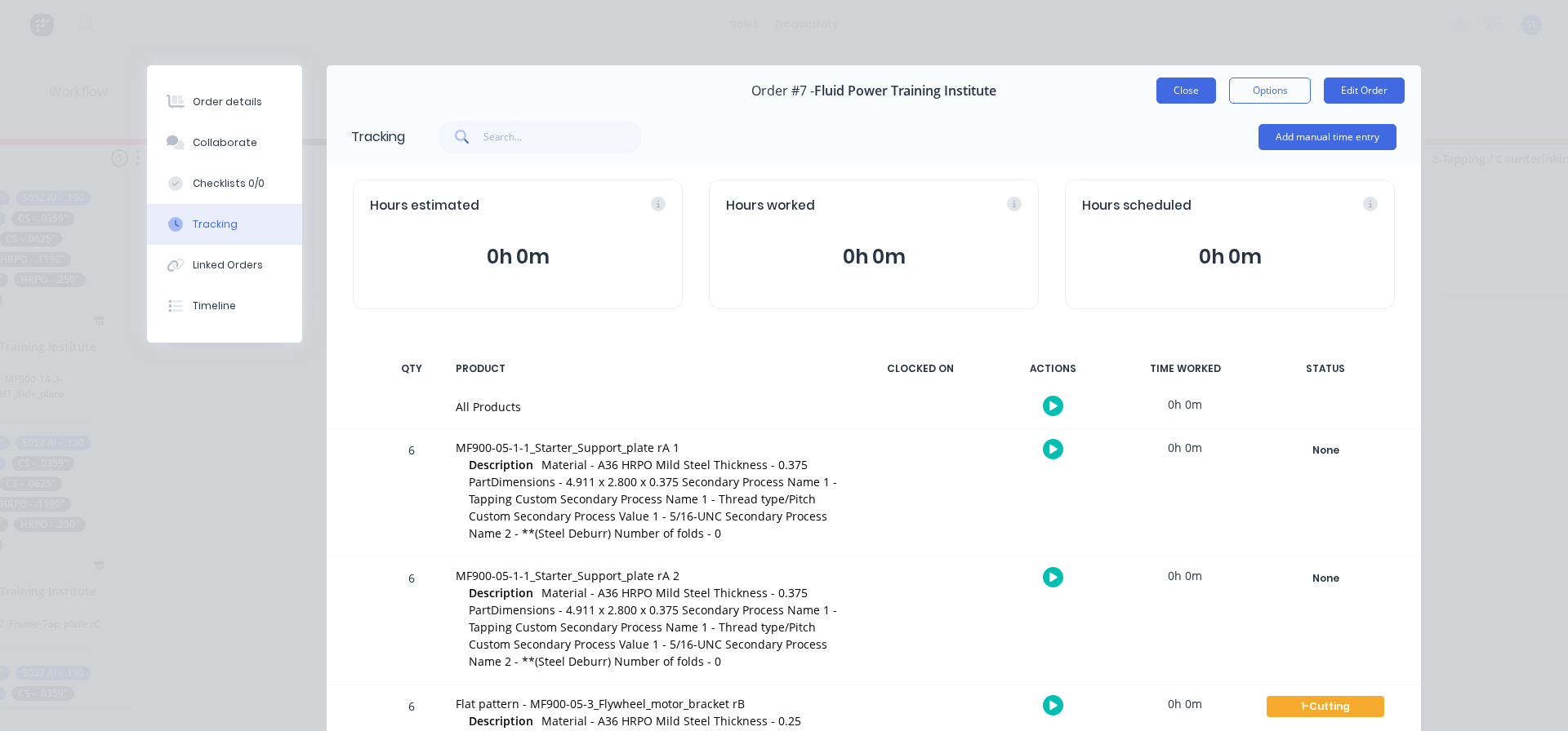
click at [1167, 85] on button "Close" at bounding box center [1186, 90] width 59 height 26
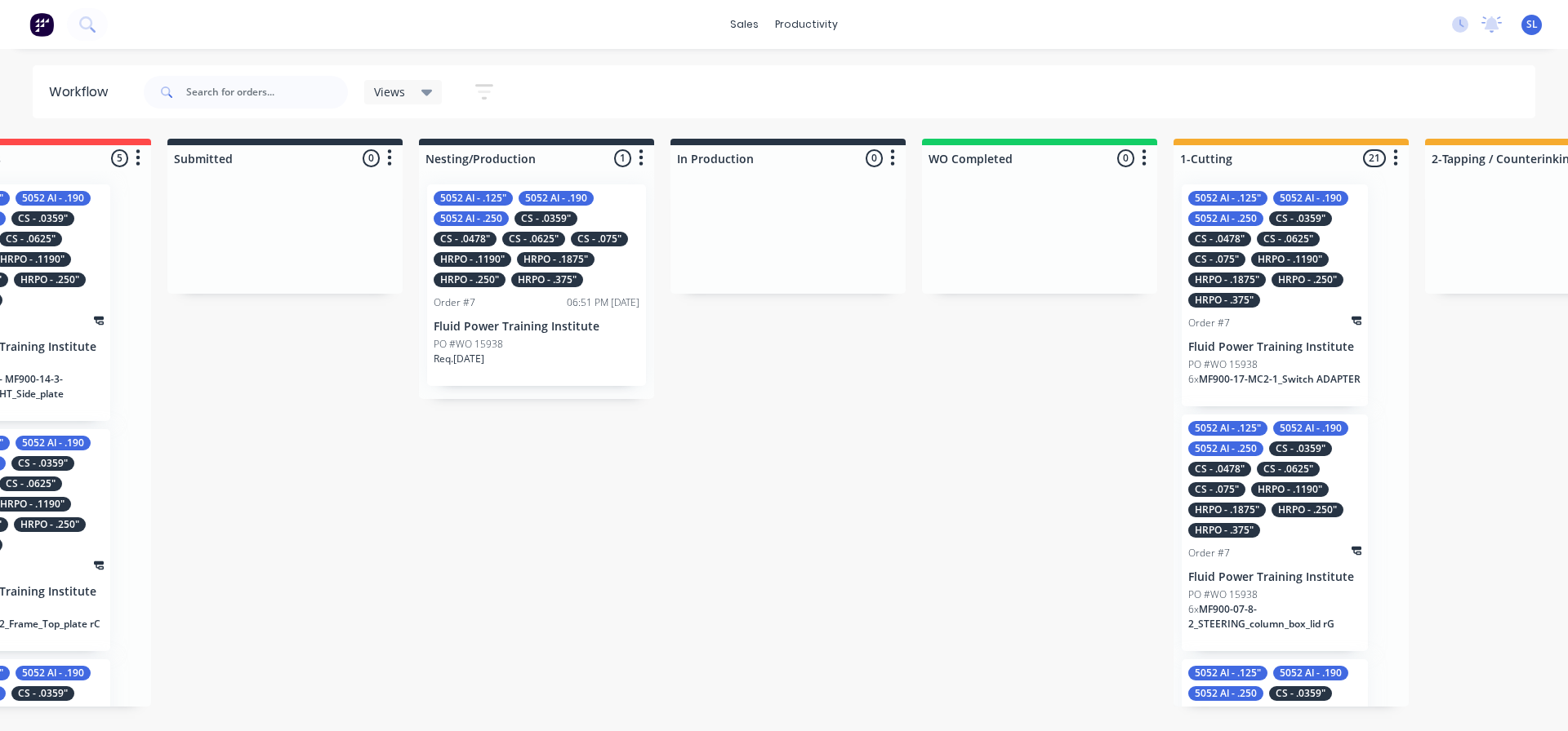
click at [480, 94] on icon "button" at bounding box center [484, 92] width 18 height 21
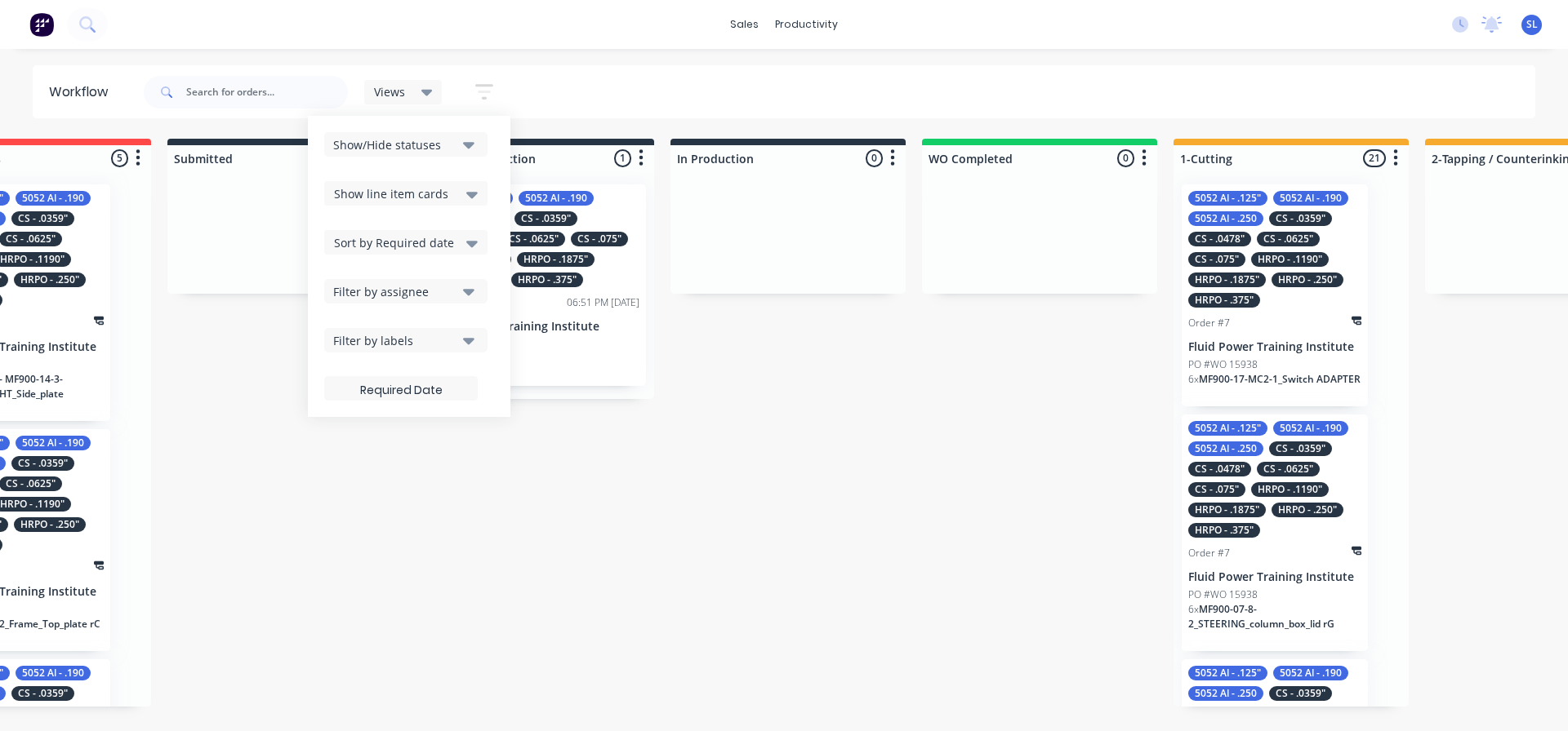
click at [454, 347] on div "Filter by labels" at bounding box center [394, 340] width 123 height 17
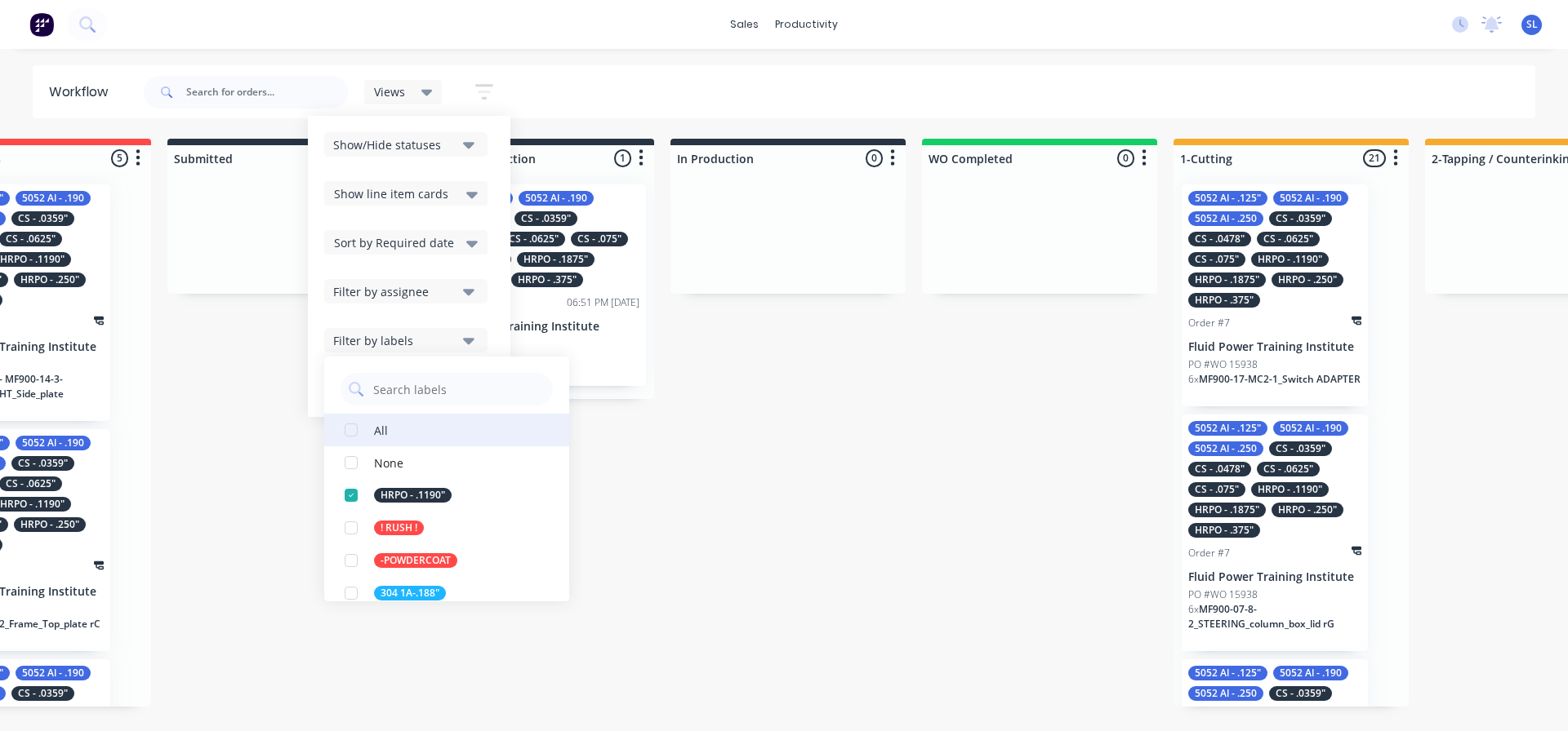
click at [359, 440] on div "button" at bounding box center [351, 430] width 32 height 32
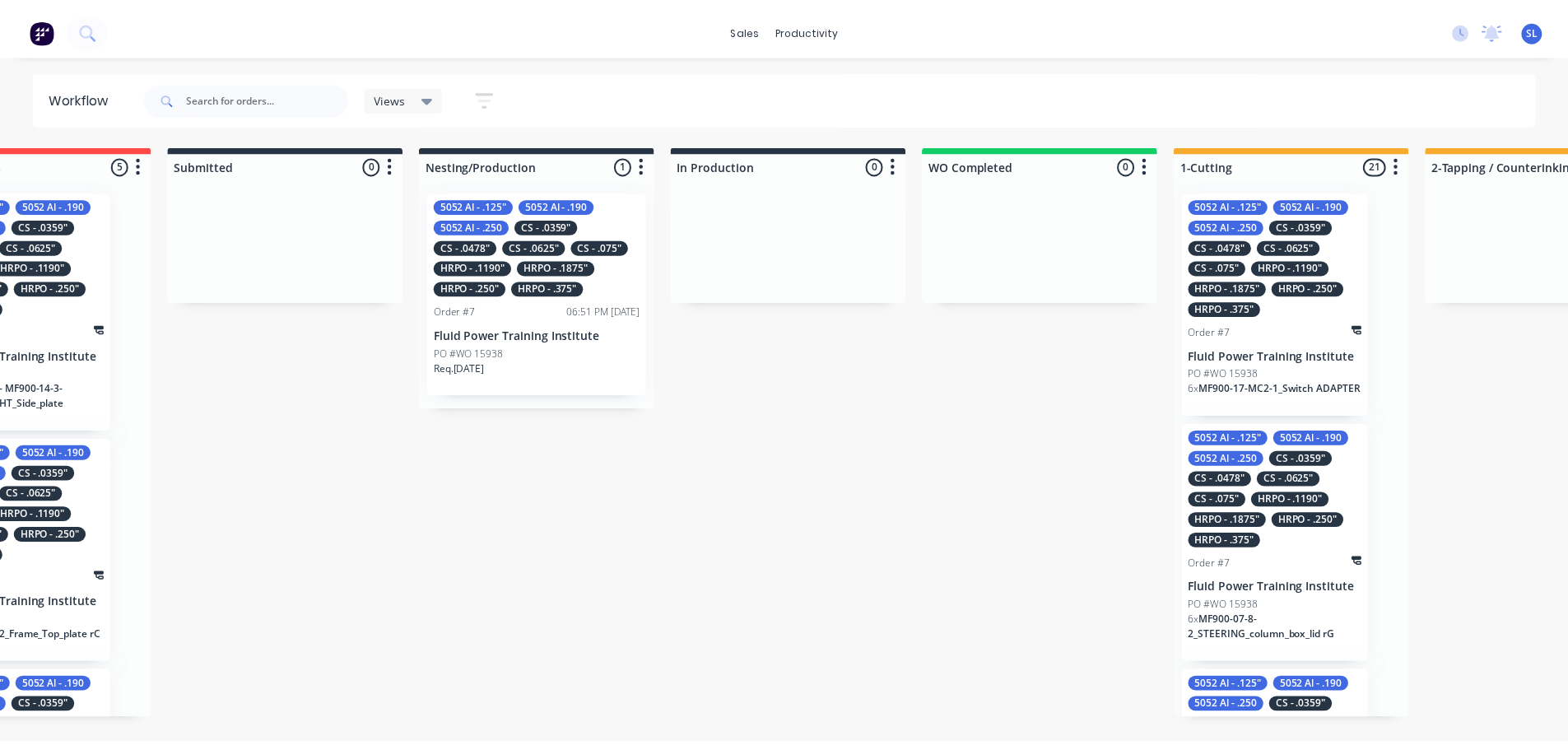
scroll to position [0, 0]
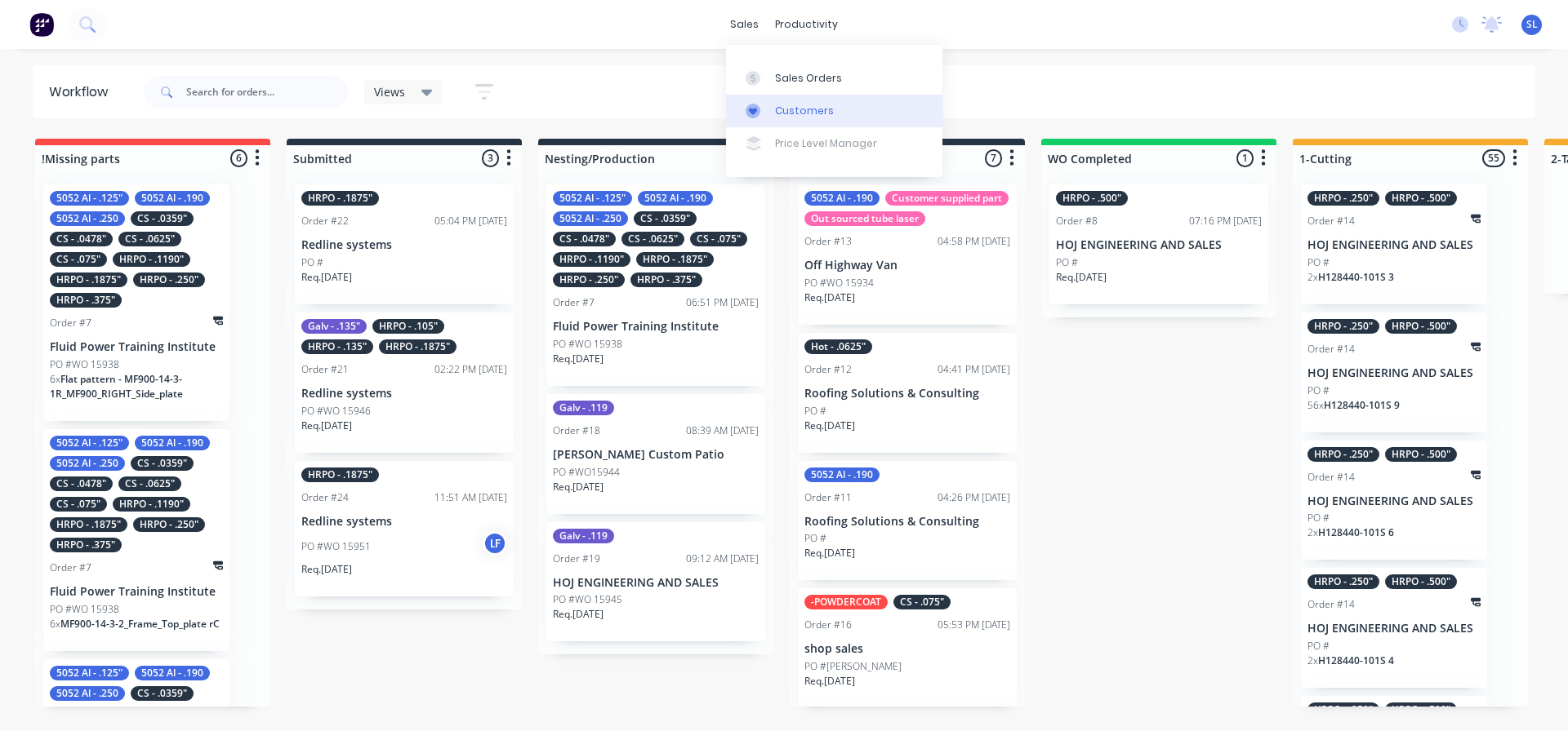
click at [749, 109] on icon at bounding box center [753, 111] width 8 height 7
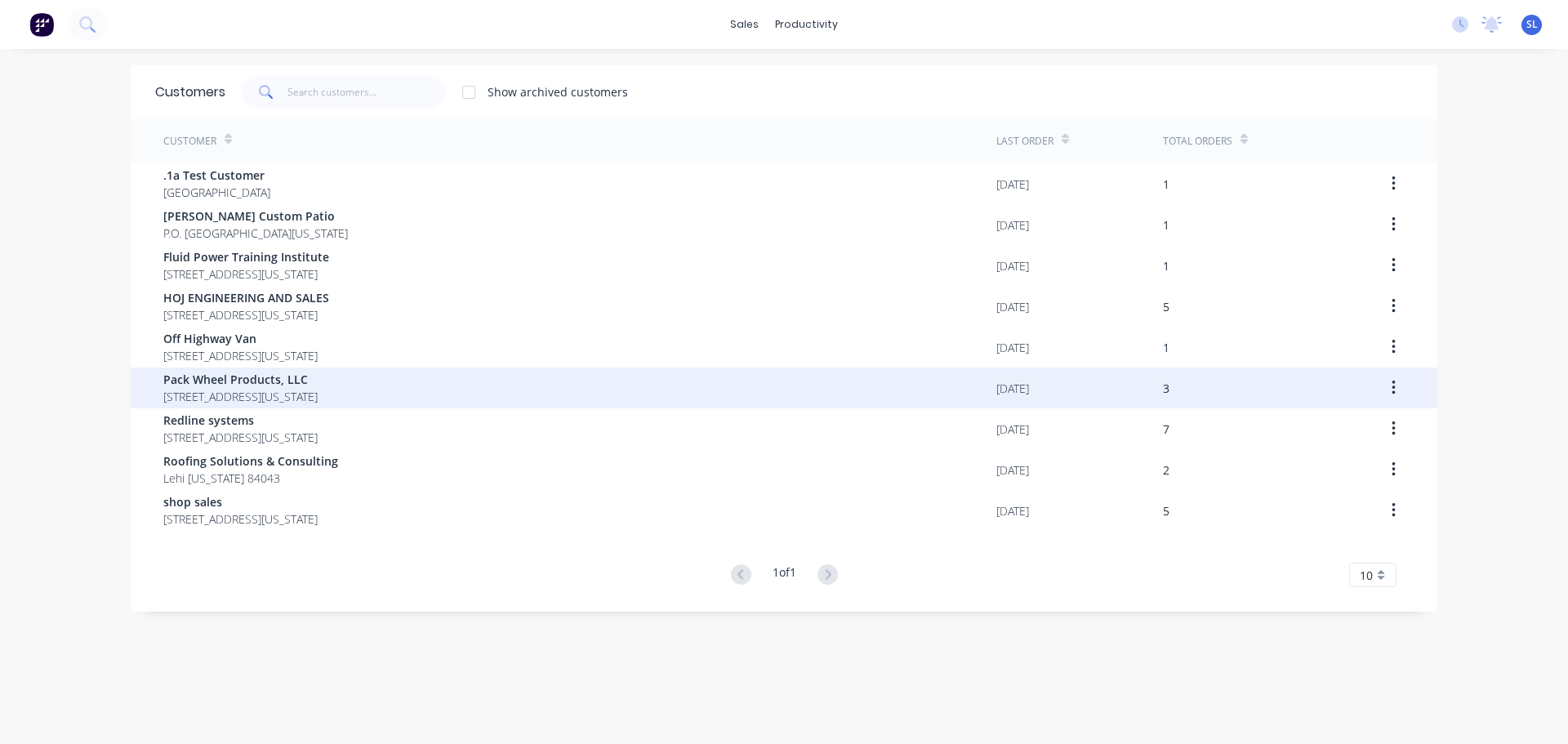
click at [288, 381] on span "Pack Wheel Products, LLC" at bounding box center [241, 379] width 155 height 17
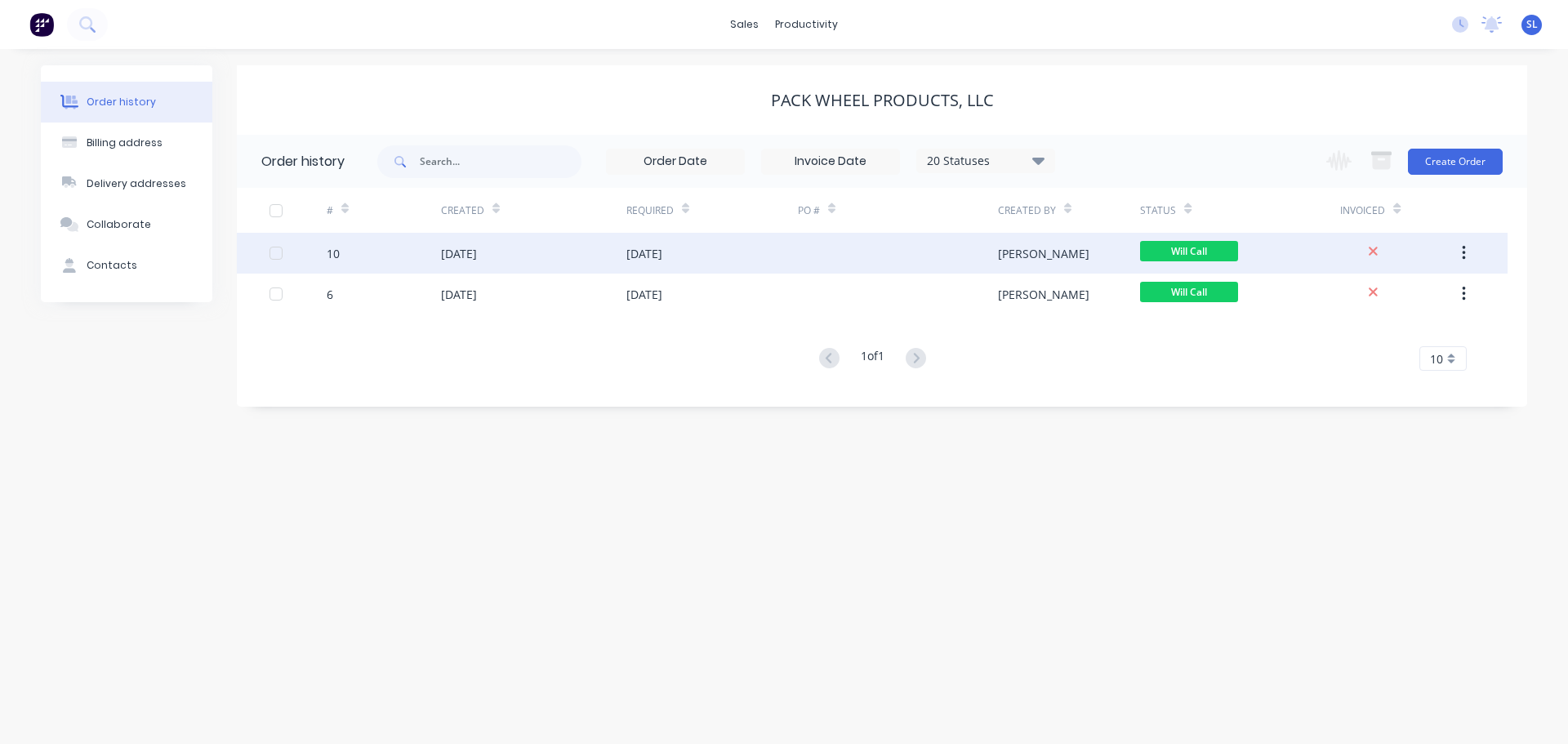
click at [477, 253] on div "[DATE]" at bounding box center [459, 253] width 36 height 17
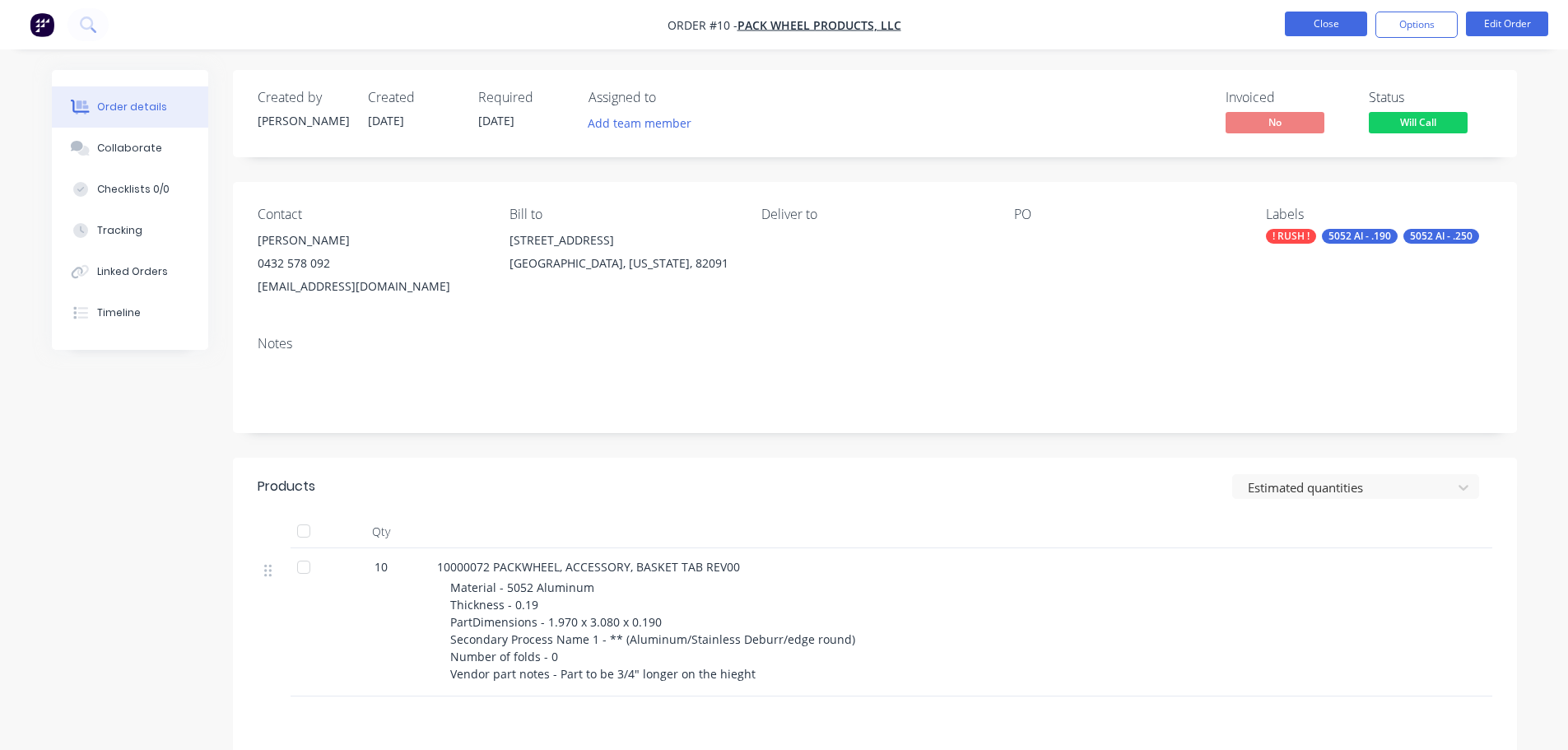
click at [1340, 17] on button "Close" at bounding box center [1325, 24] width 82 height 24
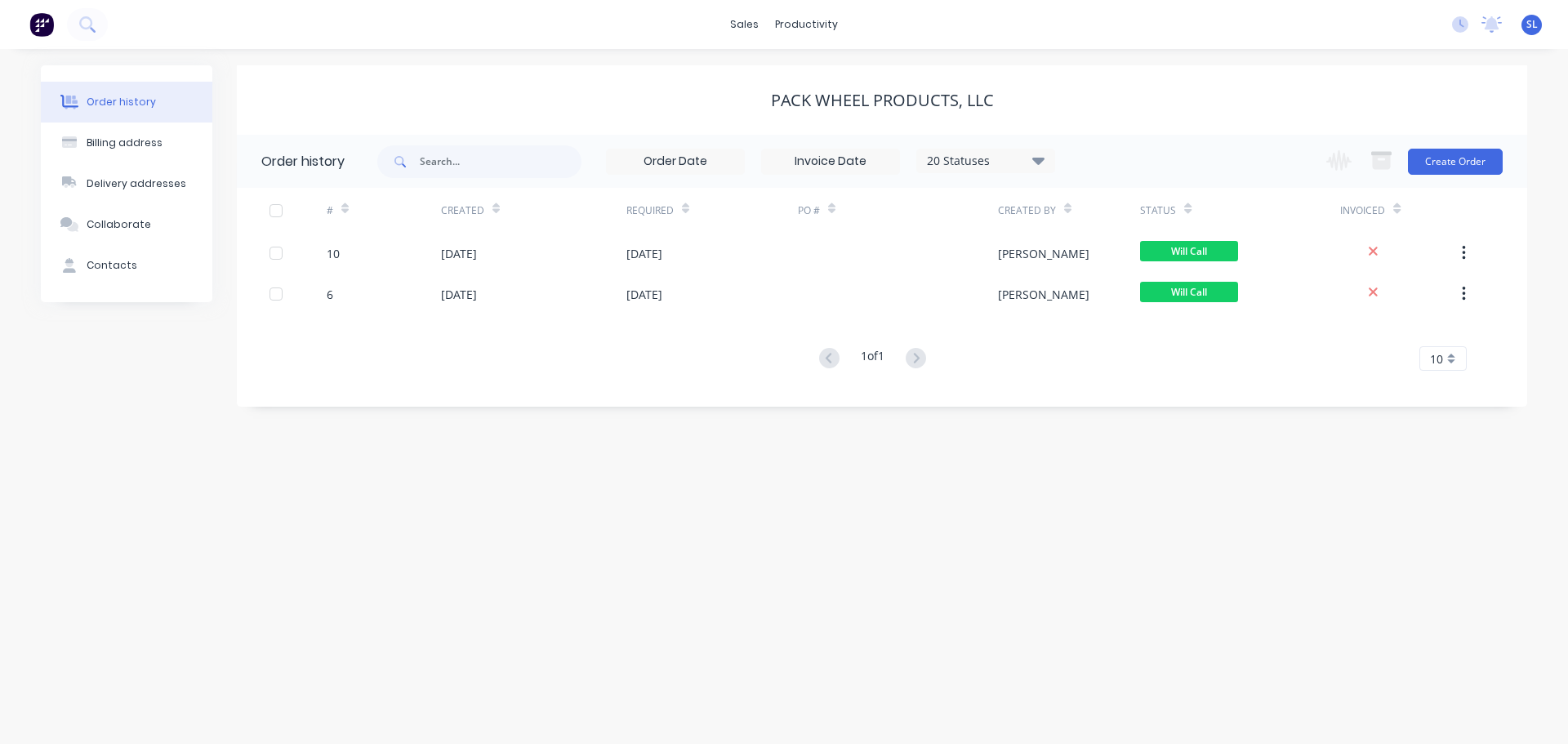
click at [421, 318] on div "# Created Required PO # Created By Status Invoiced 10 [DATE] [DATE] [PERSON_NAM…" at bounding box center [873, 279] width 1271 height 183
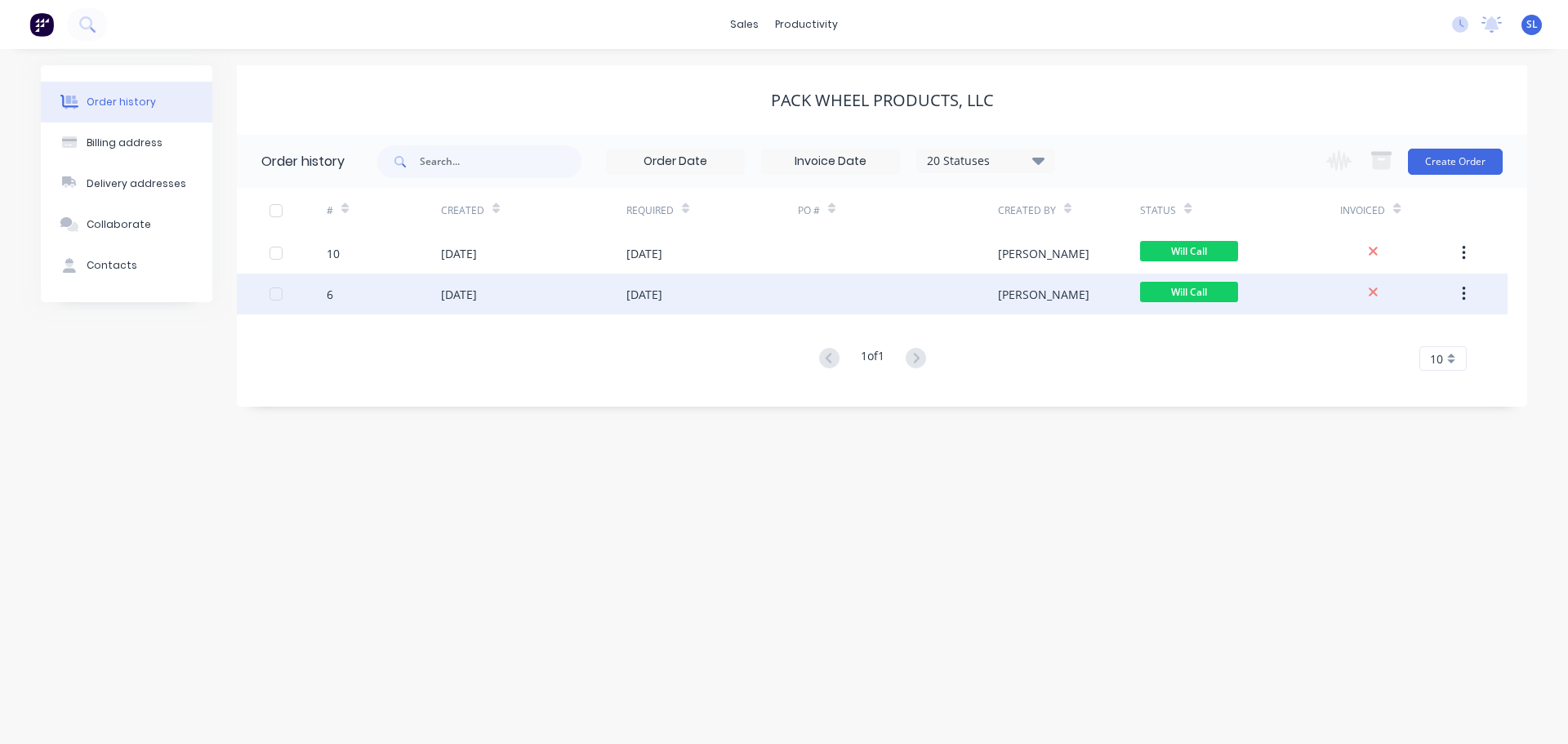
click at [398, 292] on div "6" at bounding box center [384, 294] width 114 height 40
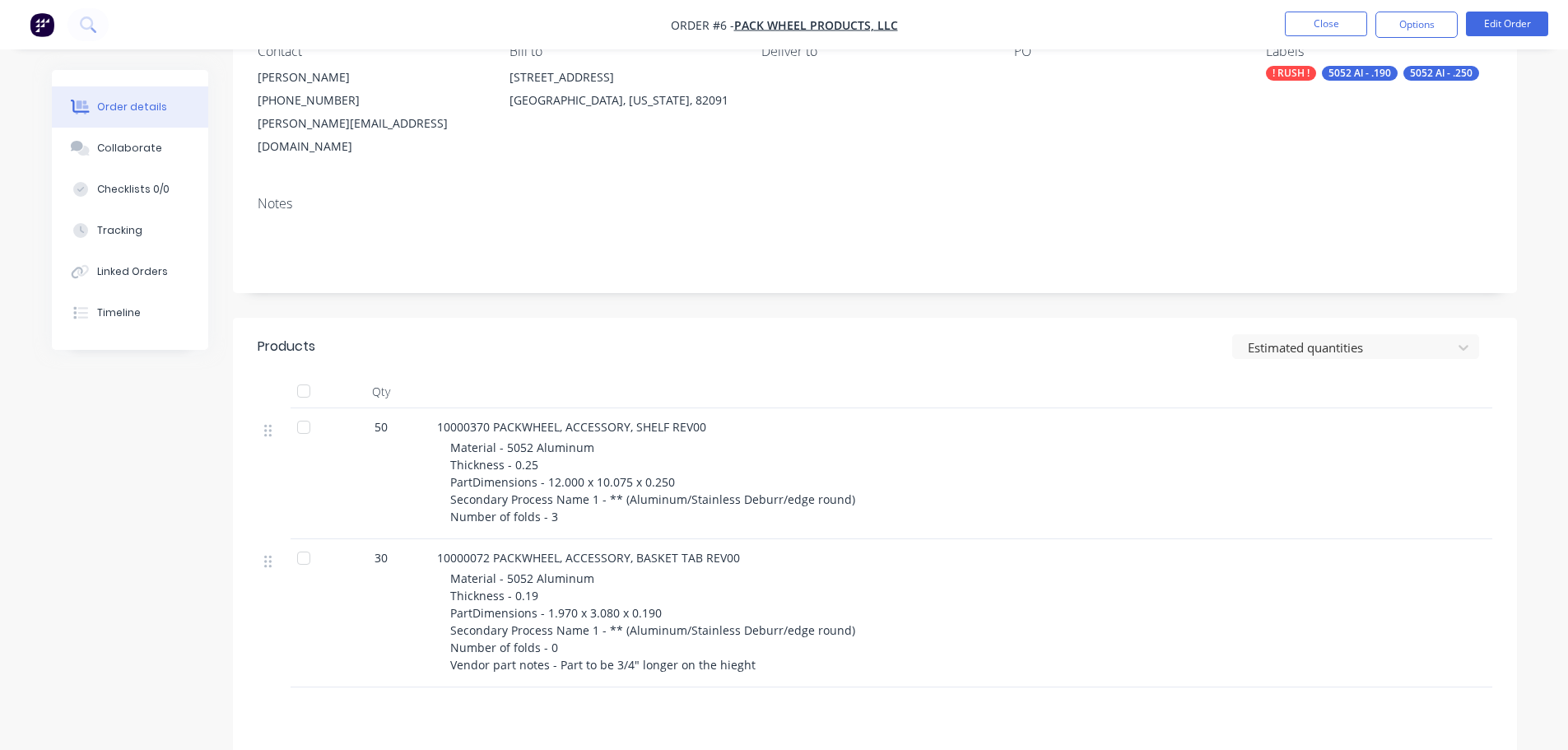
scroll to position [165, 0]
click at [191, 271] on button "Linked Orders" at bounding box center [129, 271] width 157 height 41
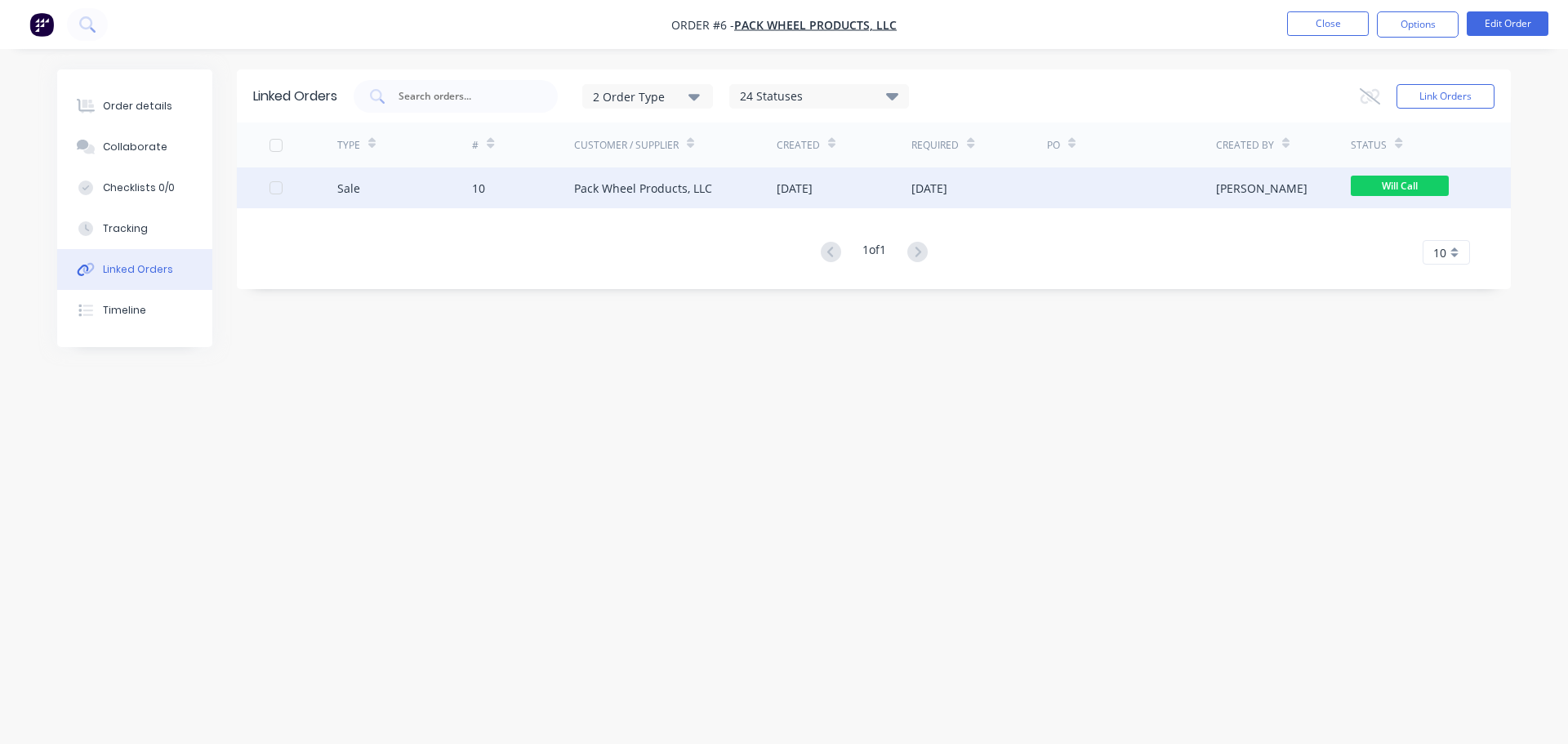
click at [461, 178] on div "Sale" at bounding box center [404, 187] width 136 height 40
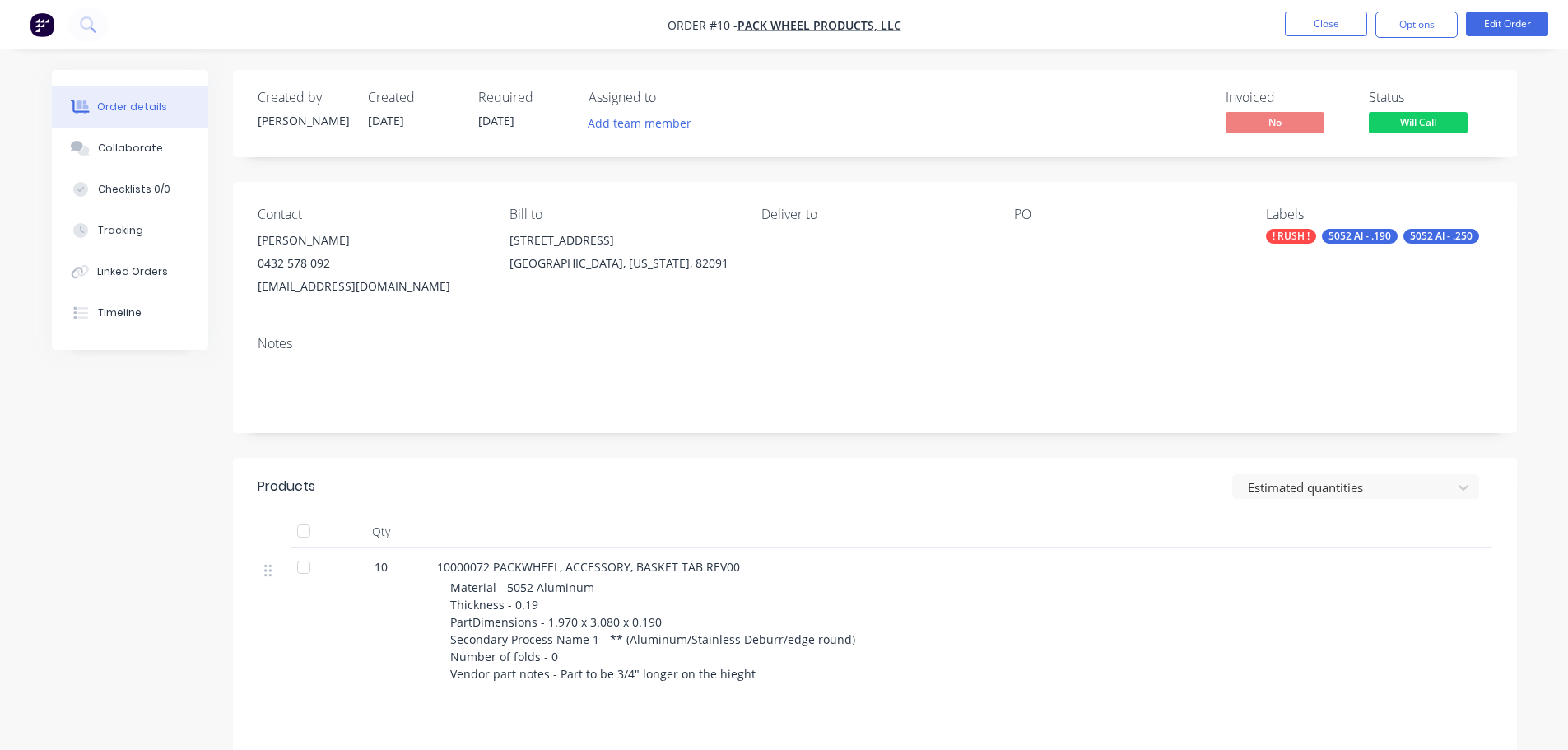
scroll to position [240, 0]
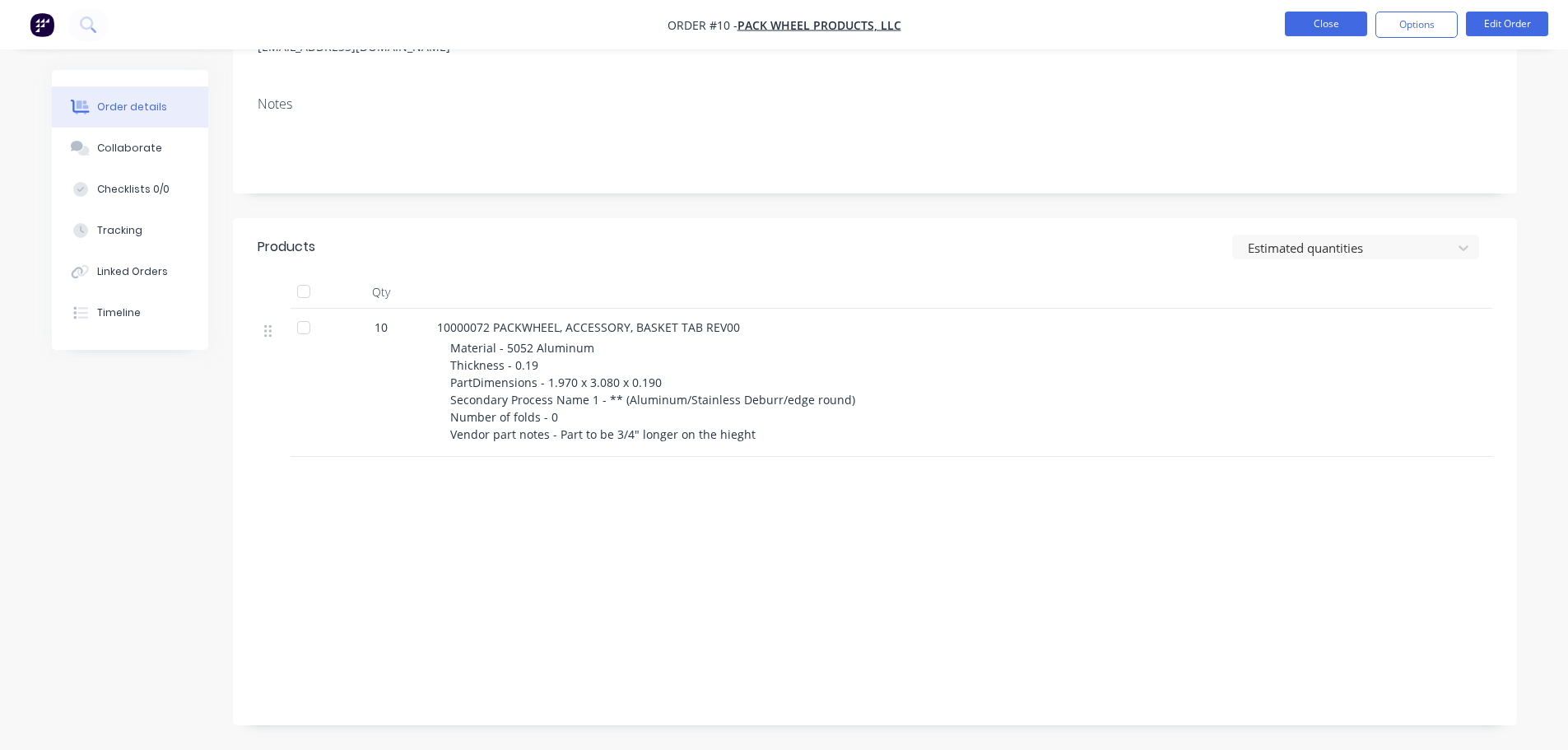
click at [1362, 24] on button "Close" at bounding box center [1325, 24] width 82 height 24
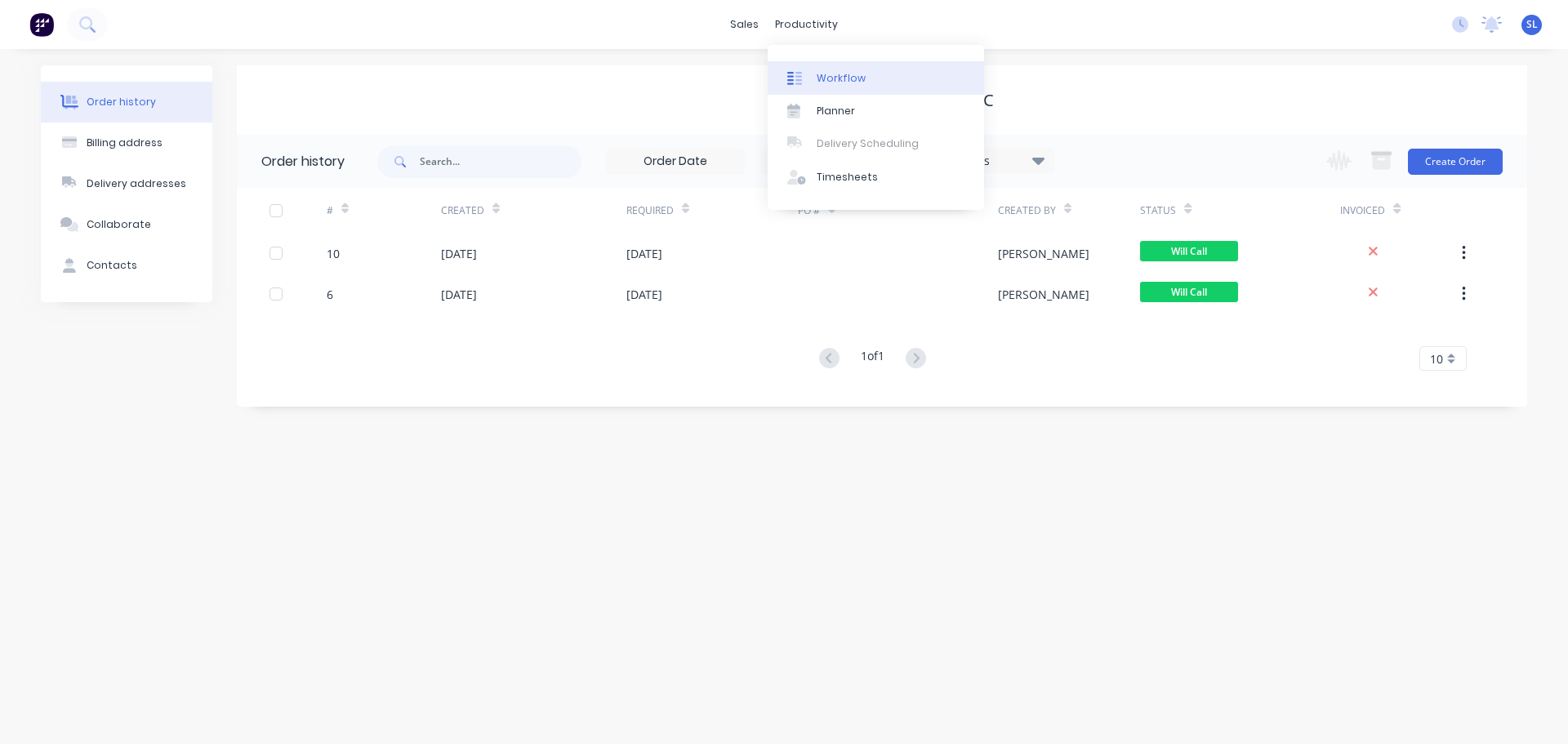
click at [836, 65] on link "Workflow" at bounding box center [875, 77] width 217 height 32
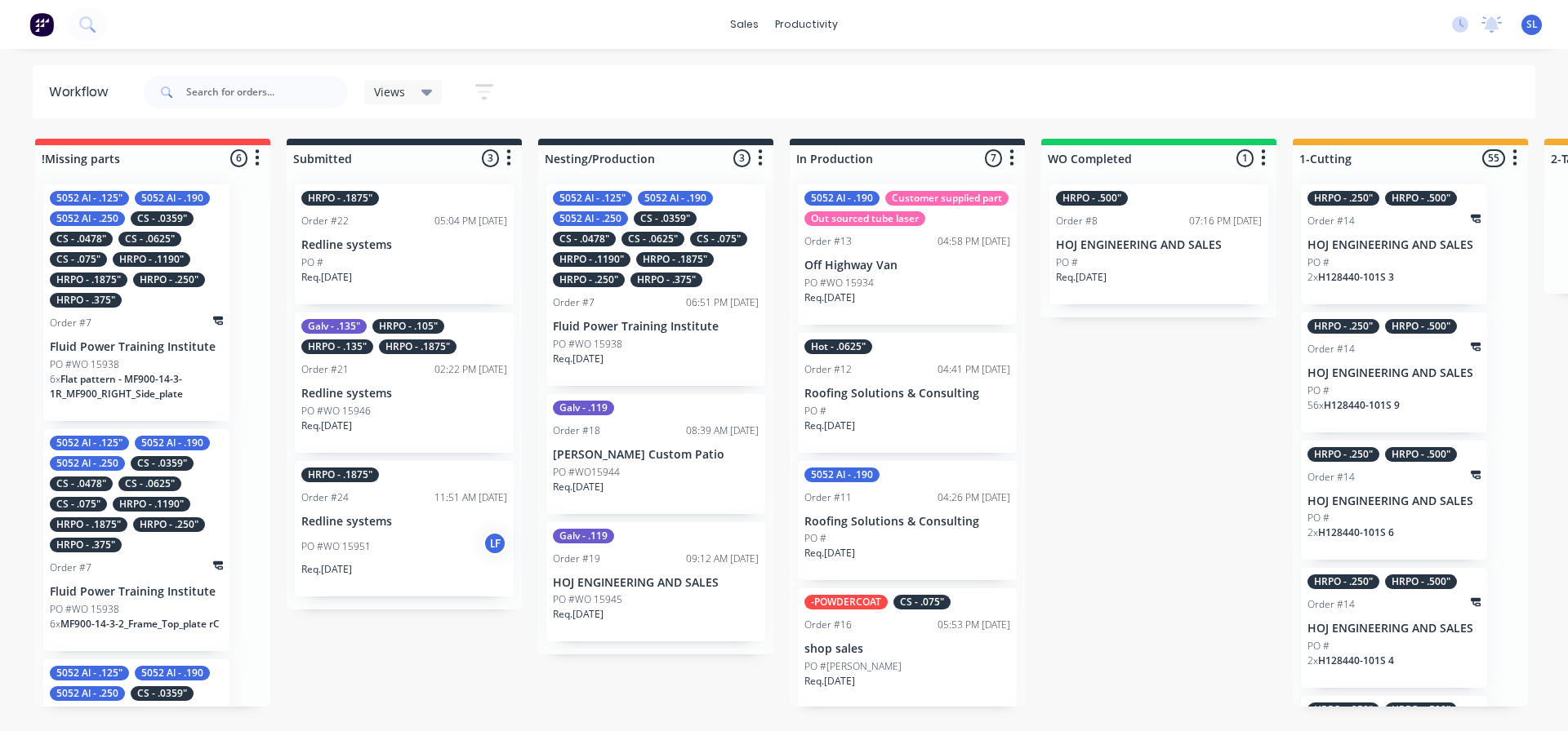
click at [597, 341] on p "PO #WO 15938" at bounding box center [587, 344] width 69 height 14
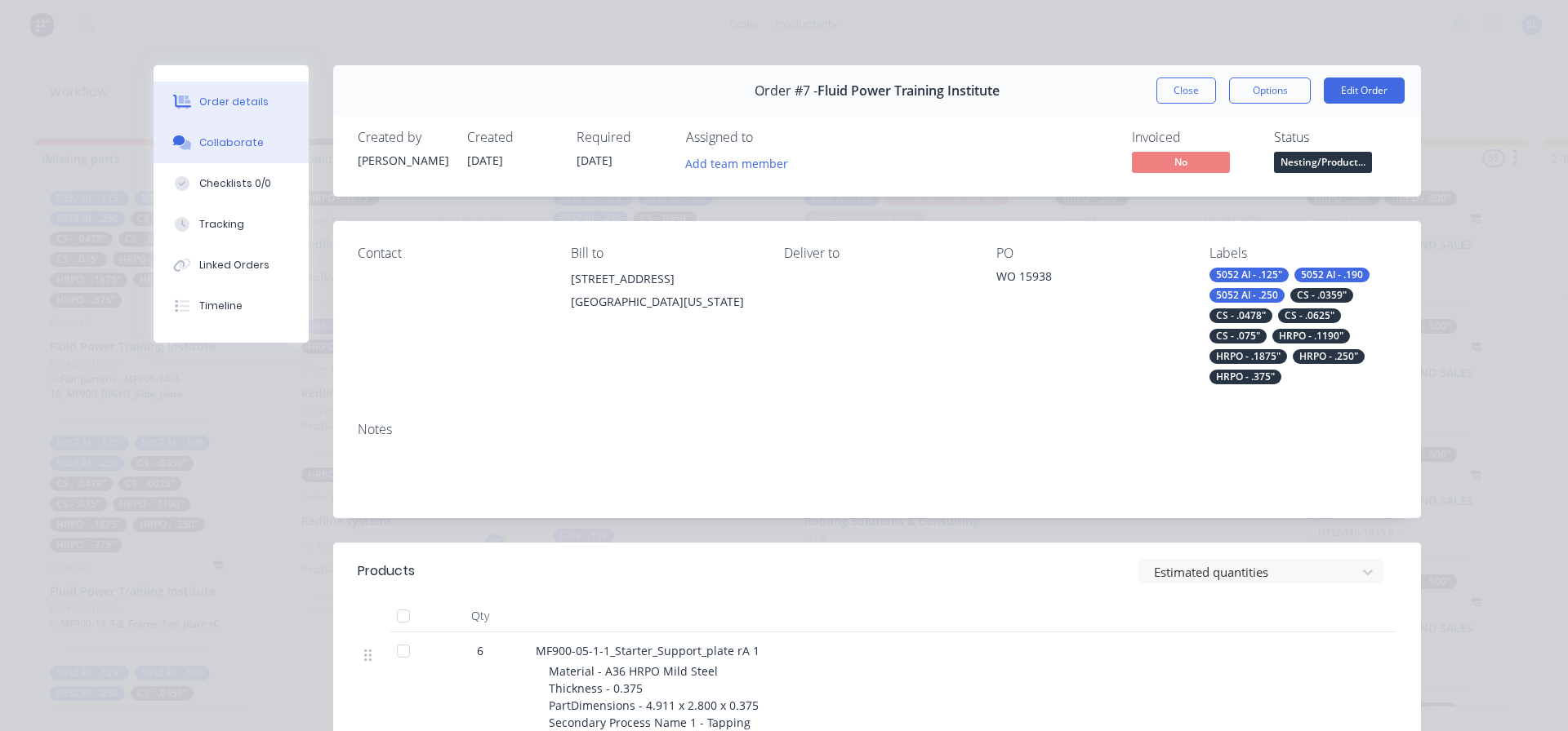
click at [227, 144] on div "Collaborate" at bounding box center [232, 143] width 65 height 14
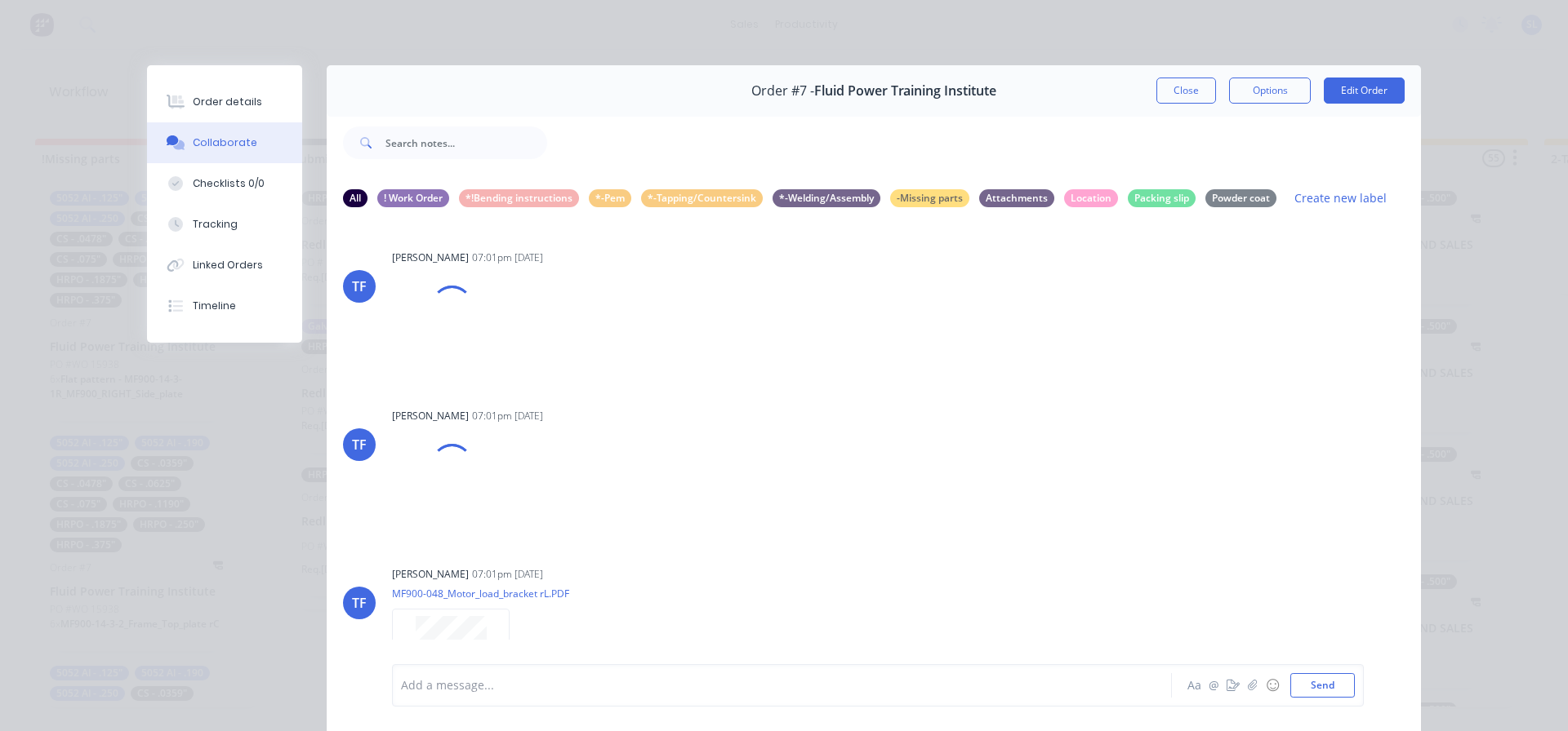
drag, startPoint x: 1180, startPoint y: 81, endPoint x: 1172, endPoint y: 89, distance: 11.3
click at [1180, 81] on button "Close" at bounding box center [1186, 90] width 59 height 26
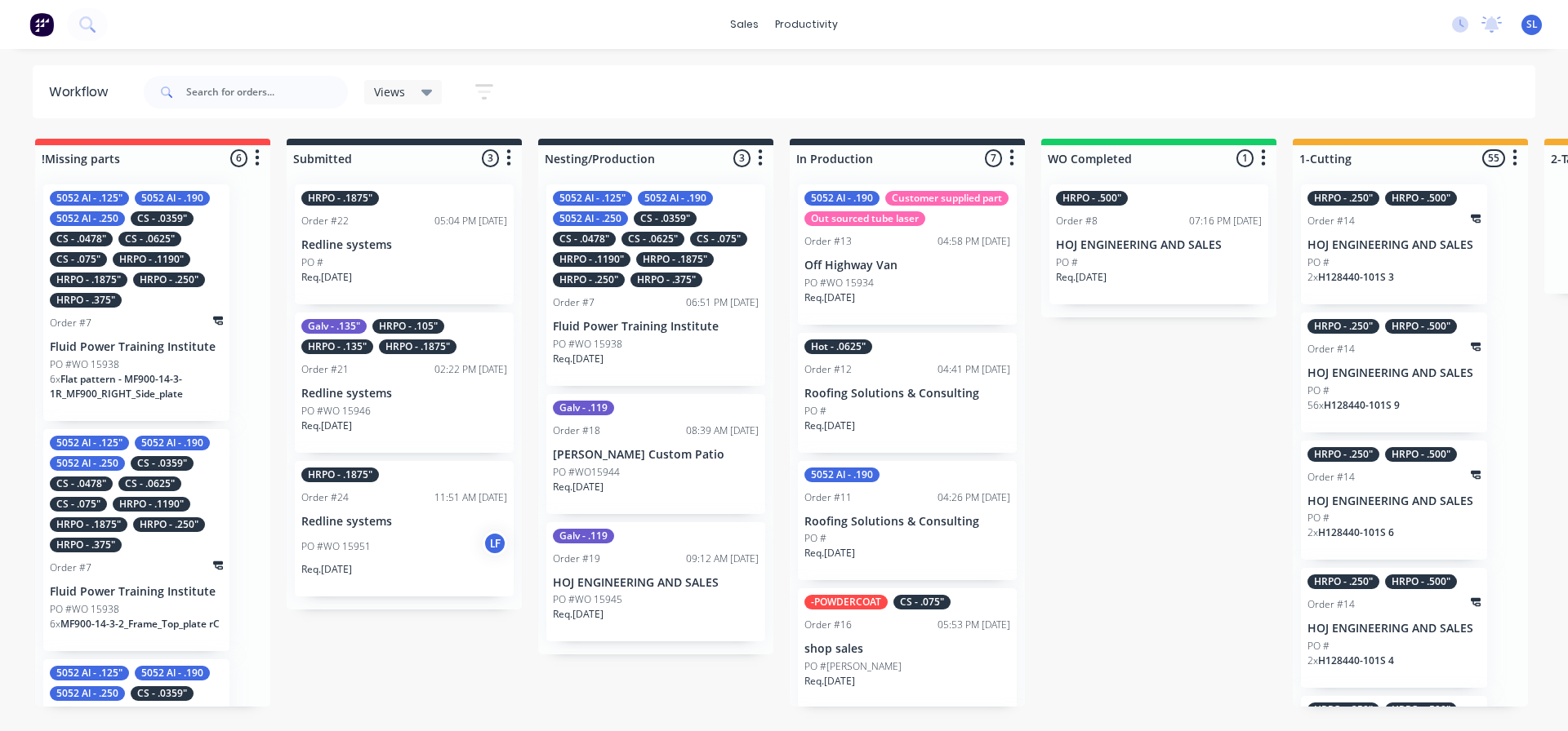
click at [447, 390] on p "Redline systems" at bounding box center [403, 393] width 206 height 13
click at [443, 357] on div "Galv - .135" HRPO - .105" HRPO - .135" HRPO - .1875" Order #21 02:22 PM [DATE] …" at bounding box center [404, 383] width 219 height 140
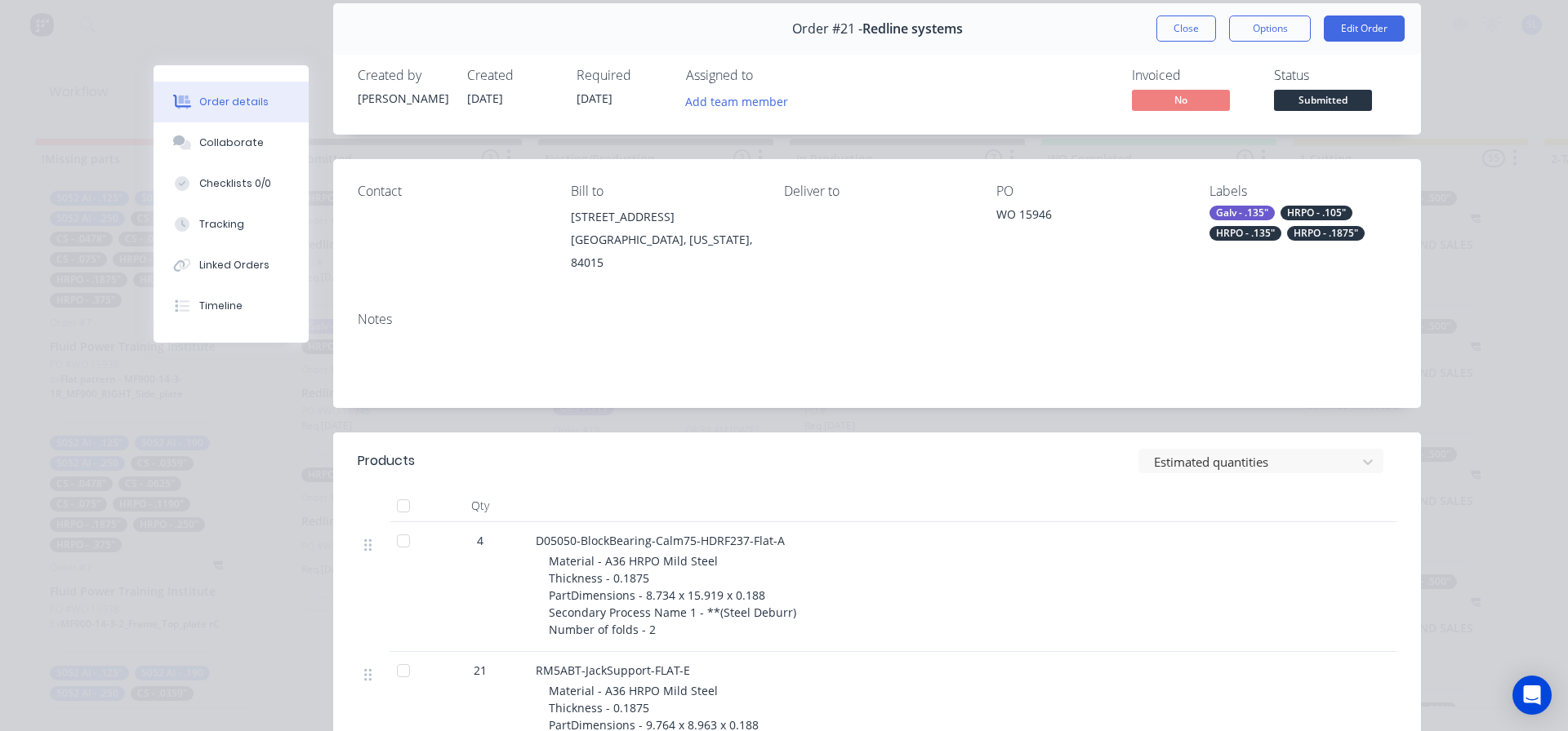
scroll to position [163, 0]
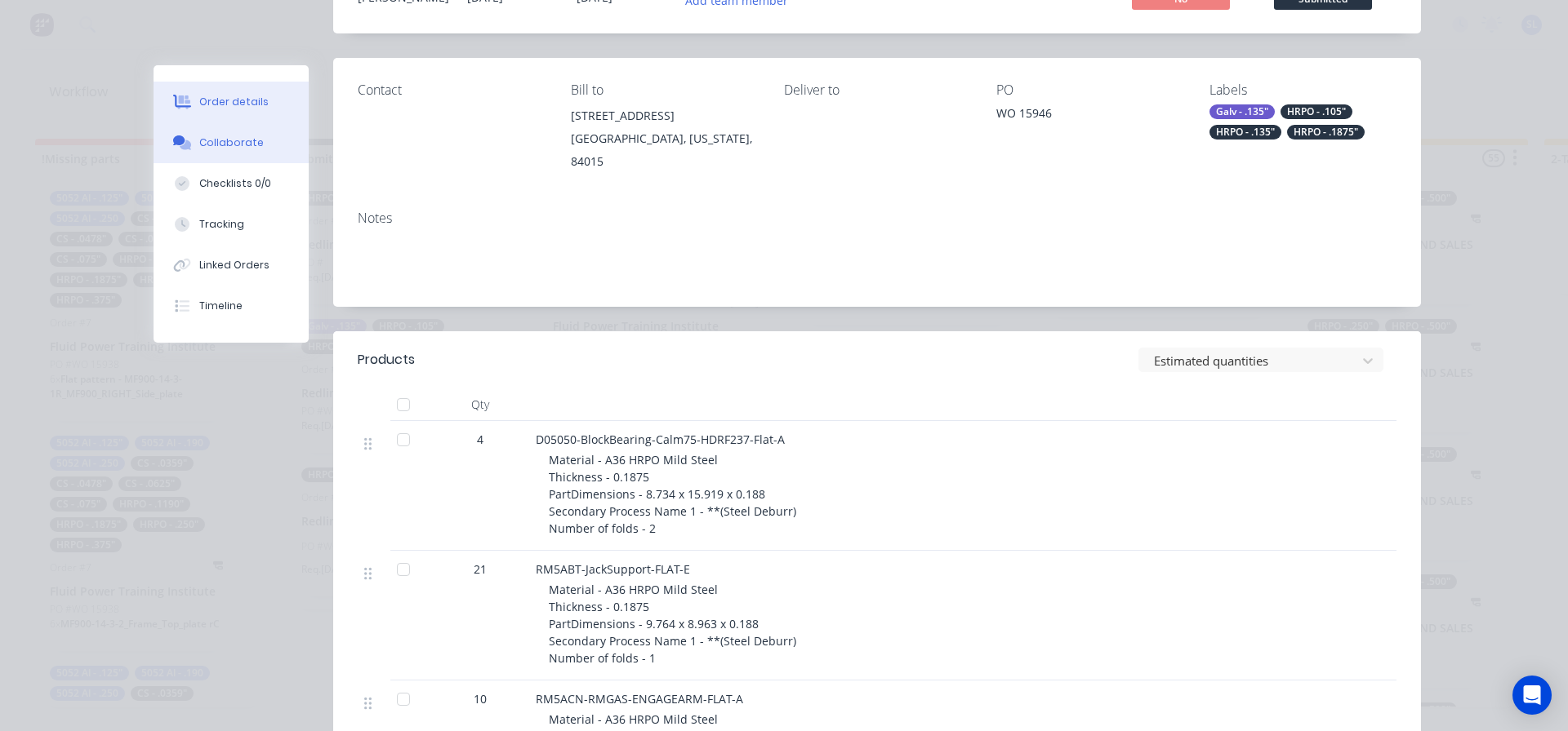
click at [232, 150] on button "Collaborate" at bounding box center [231, 142] width 155 height 40
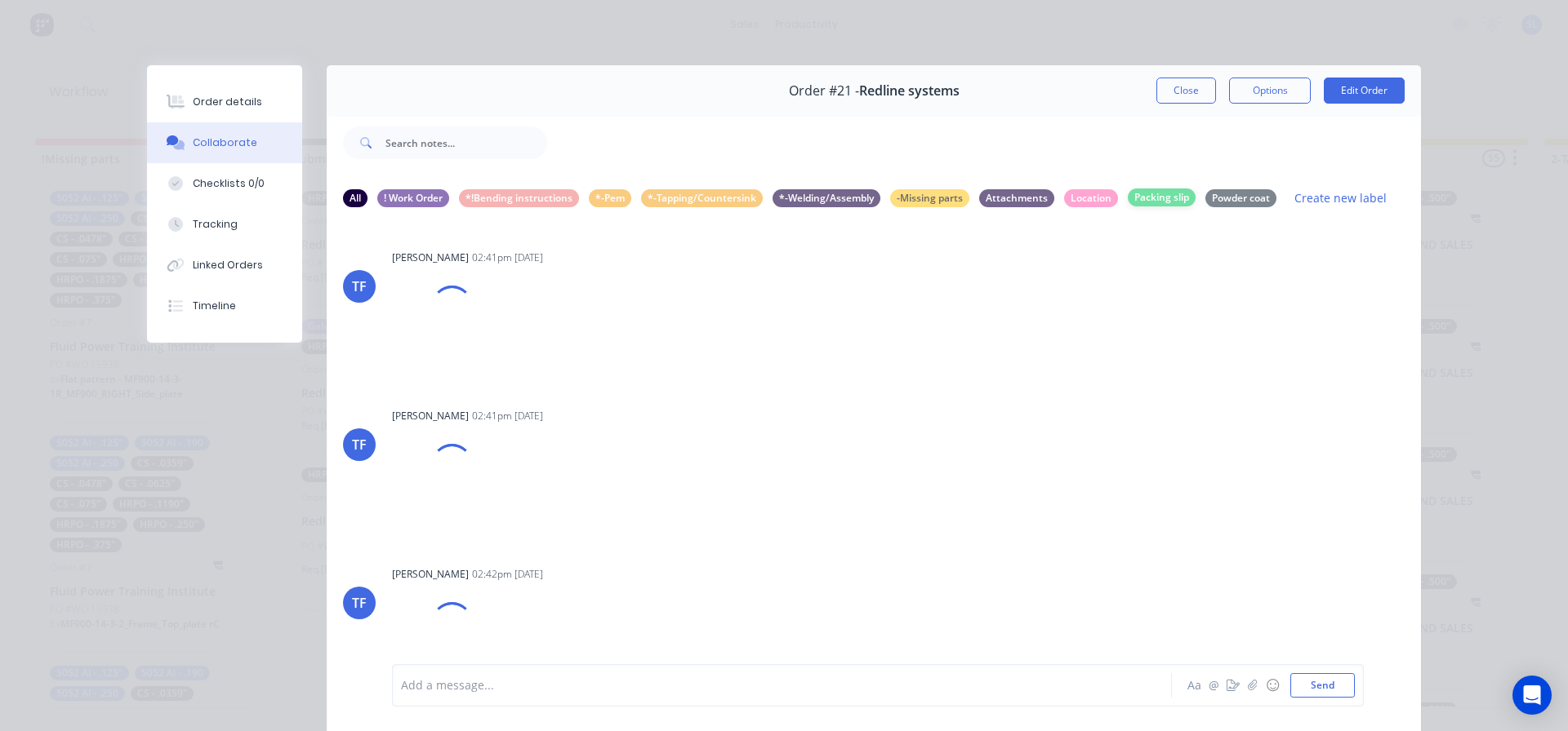
click at [1168, 195] on div "Packing slip" at bounding box center [1161, 198] width 67 height 18
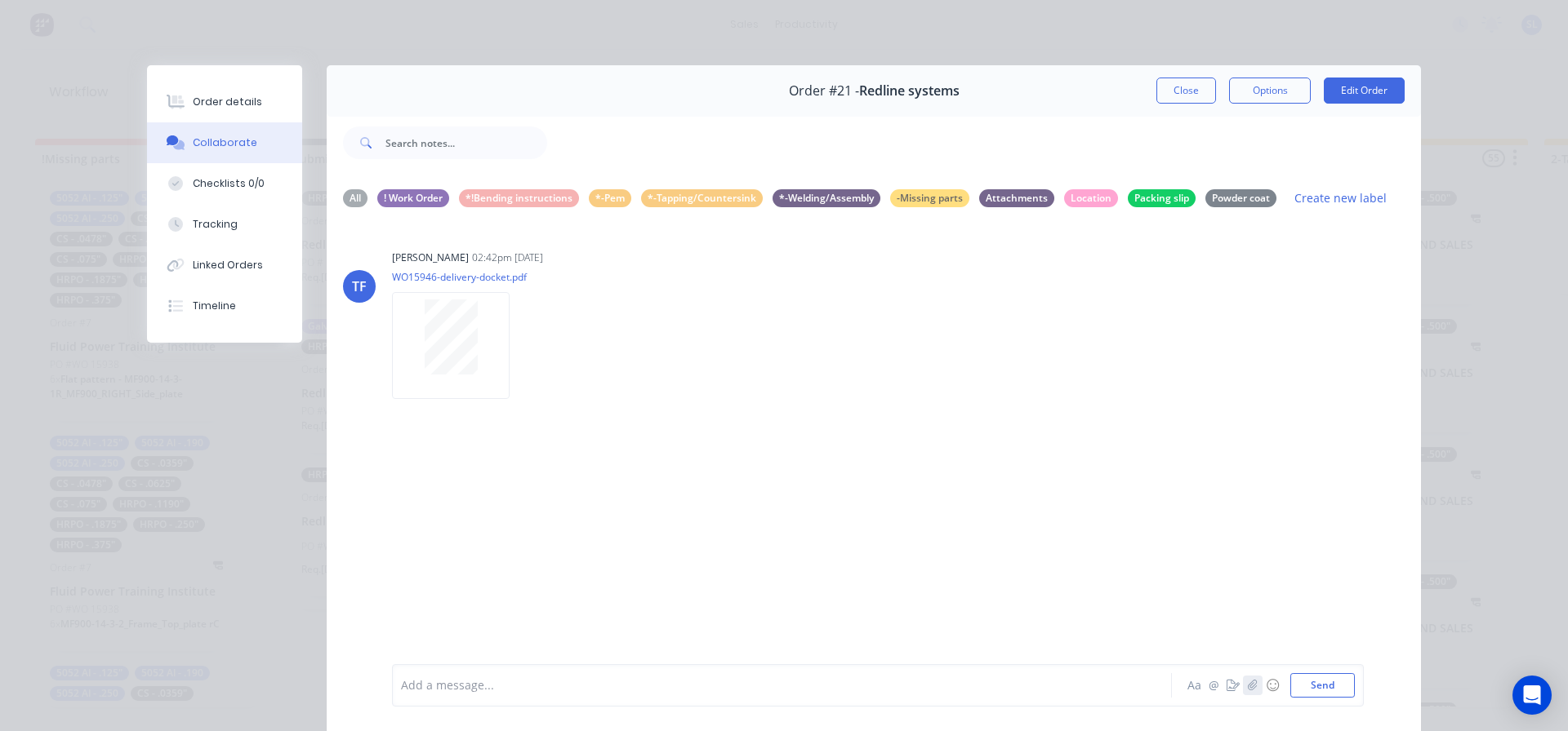
click at [1243, 691] on button "button" at bounding box center [1253, 686] width 20 height 20
click at [1232, 690] on icon "button" at bounding box center [1233, 685] width 13 height 12
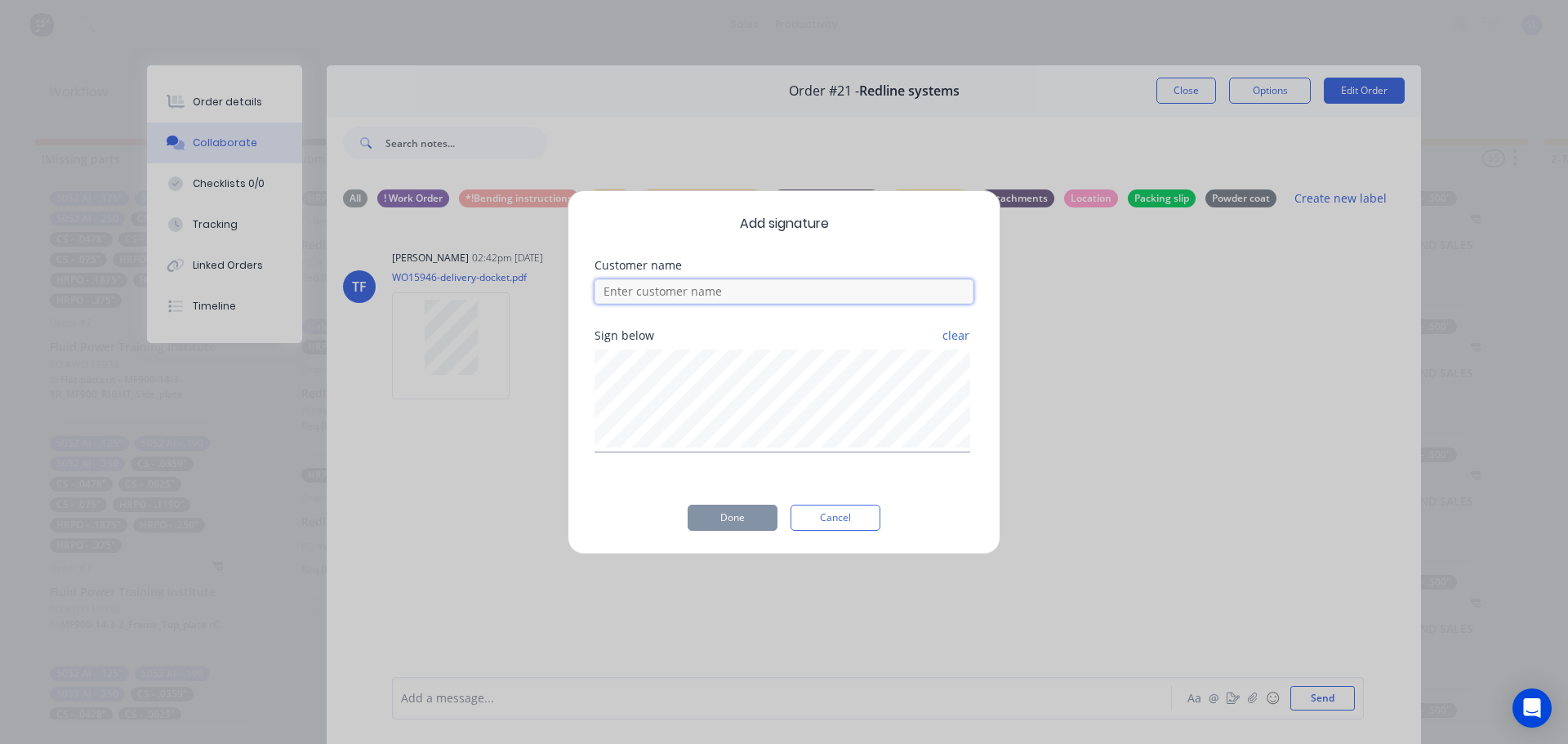
click at [788, 289] on input at bounding box center [784, 291] width 379 height 24
type input "[PERSON_NAME]"
click at [724, 516] on button "Done" at bounding box center [732, 518] width 90 height 26
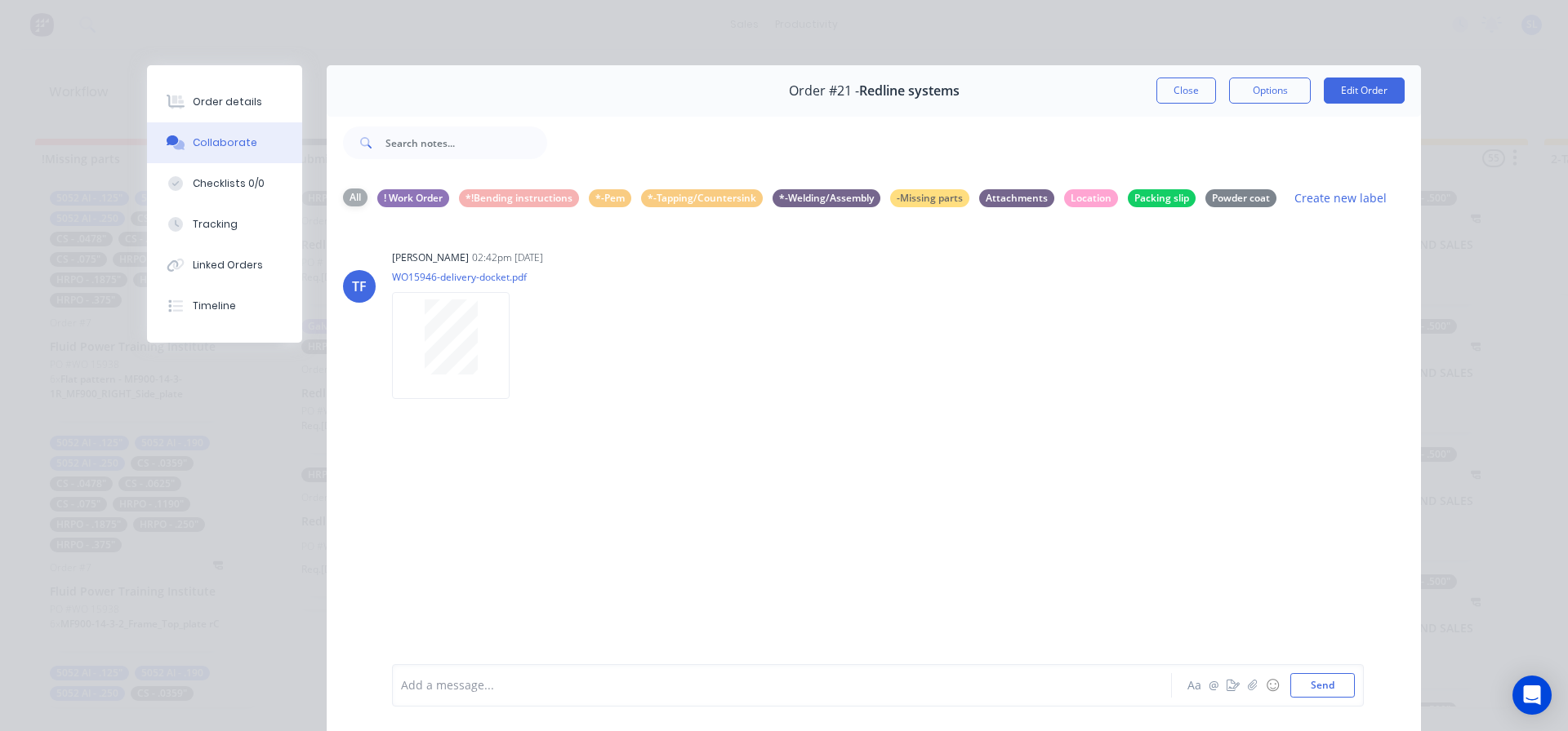
click at [360, 197] on div "All" at bounding box center [355, 198] width 24 height 18
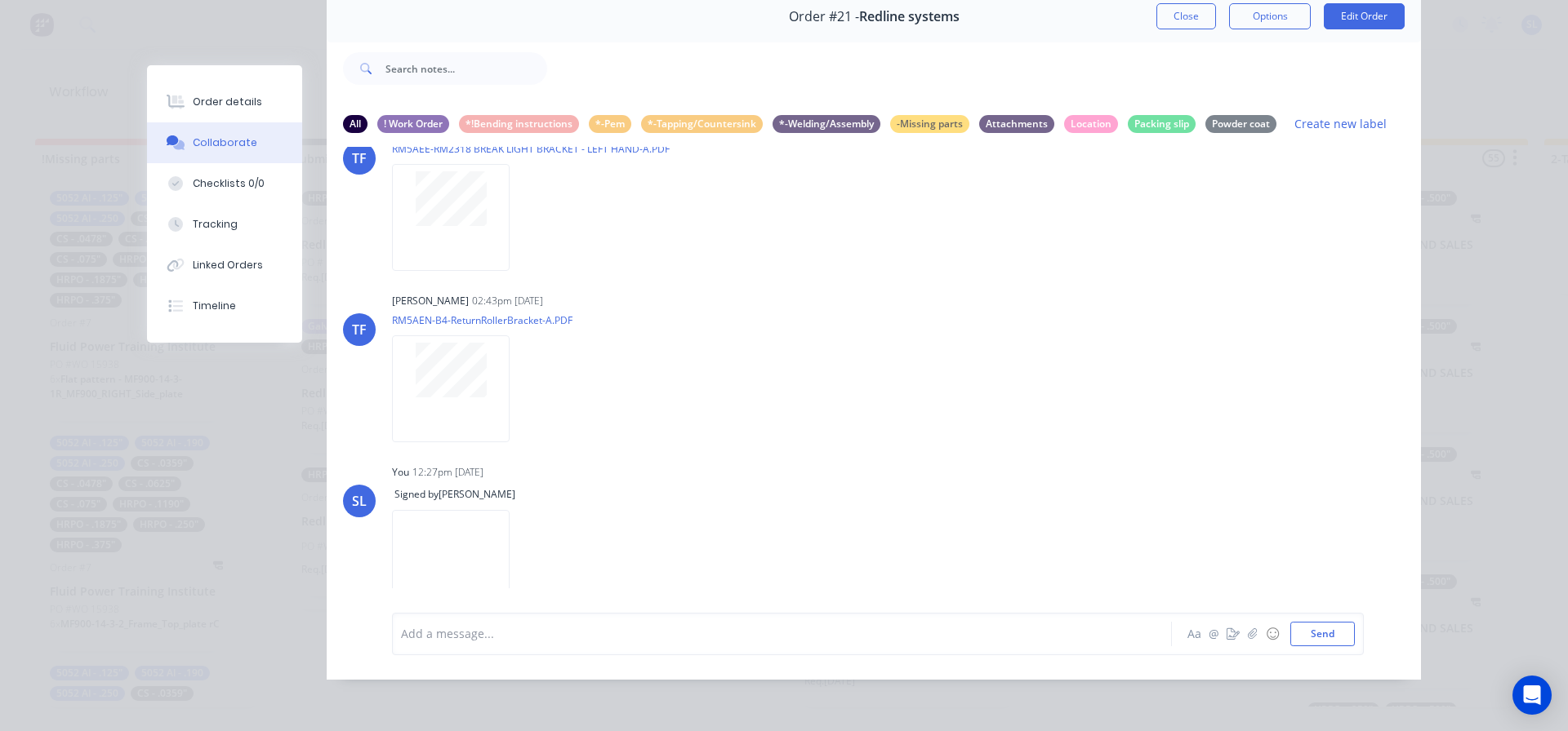
scroll to position [1280, 0]
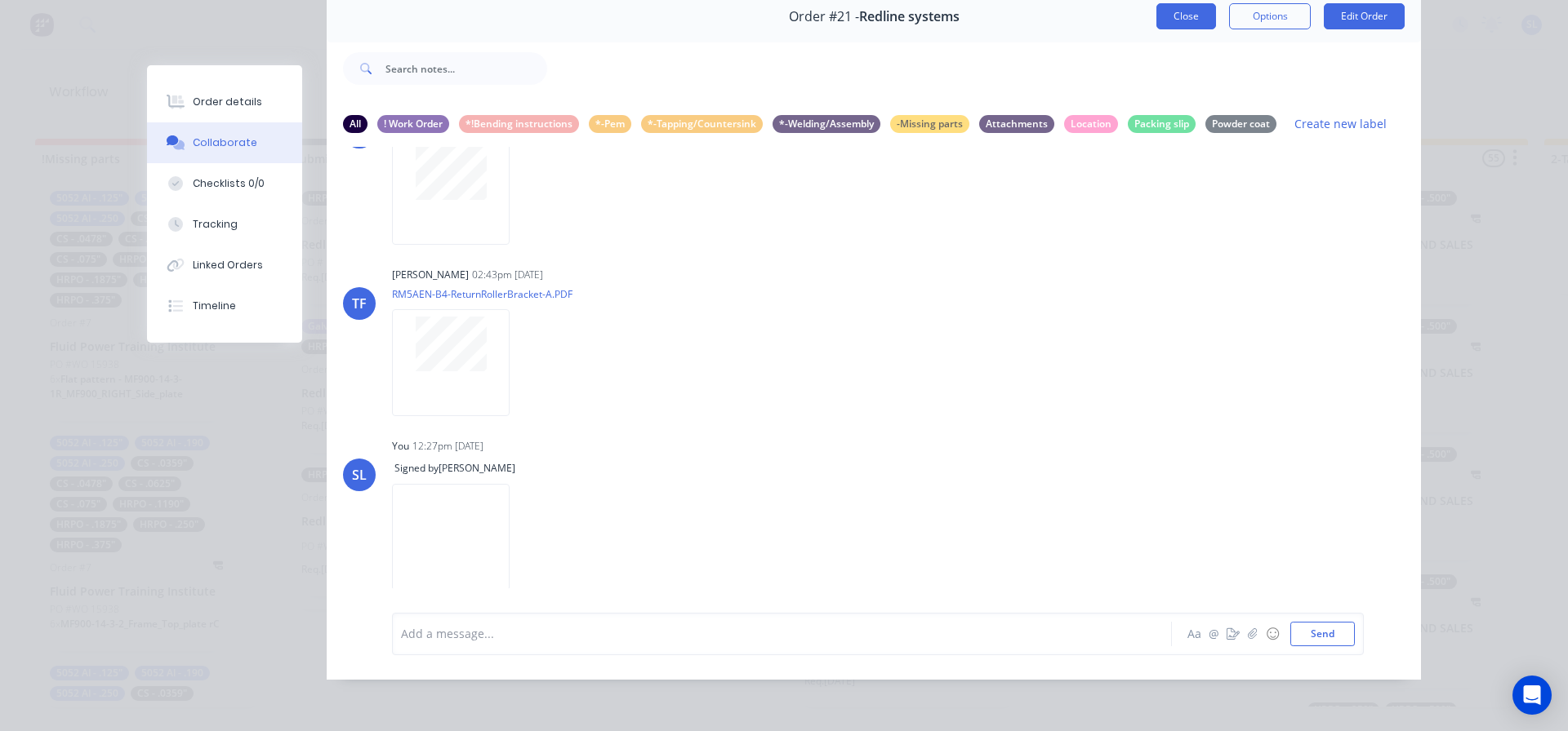
click at [1176, 4] on button "Close" at bounding box center [1186, 16] width 59 height 26
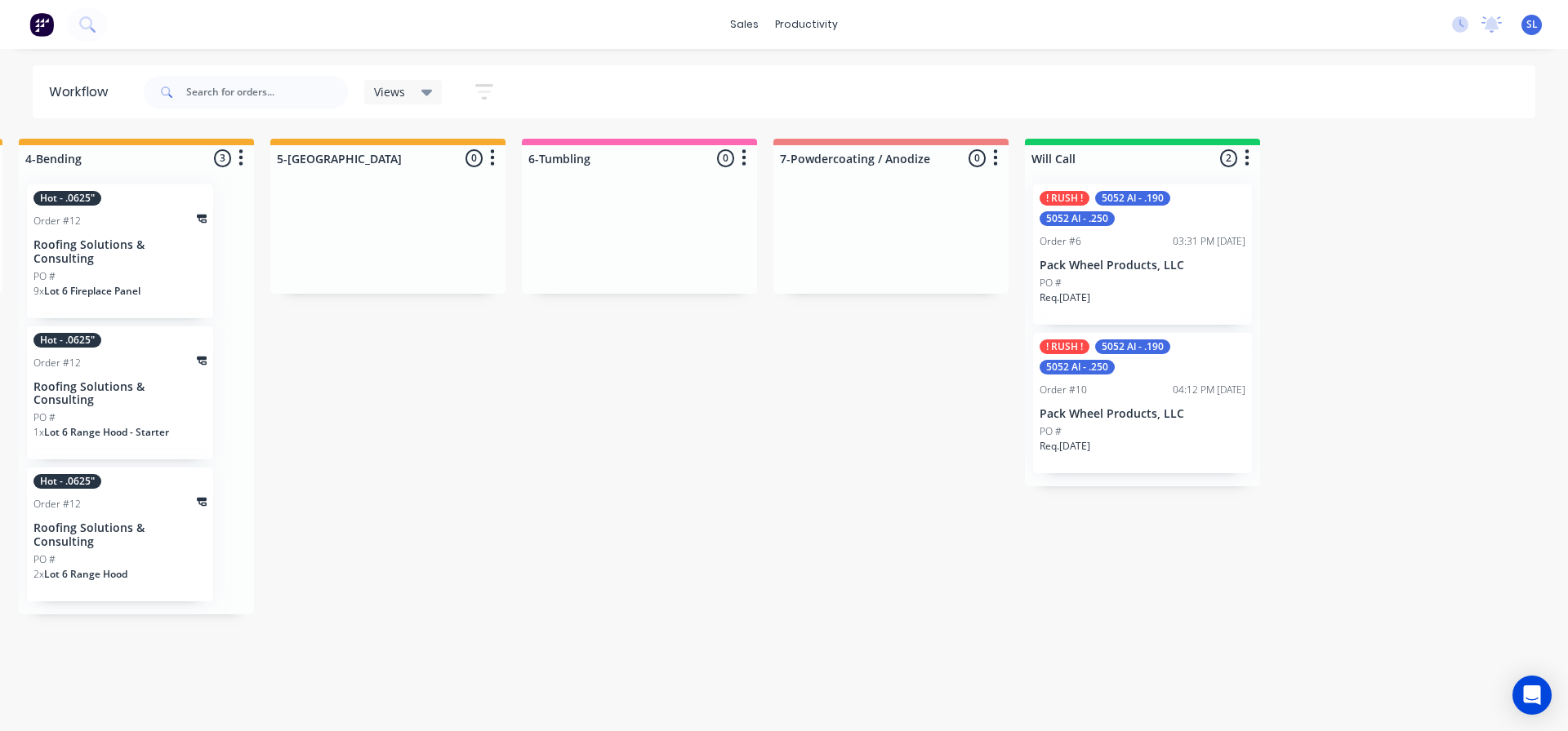
scroll to position [0, 2104]
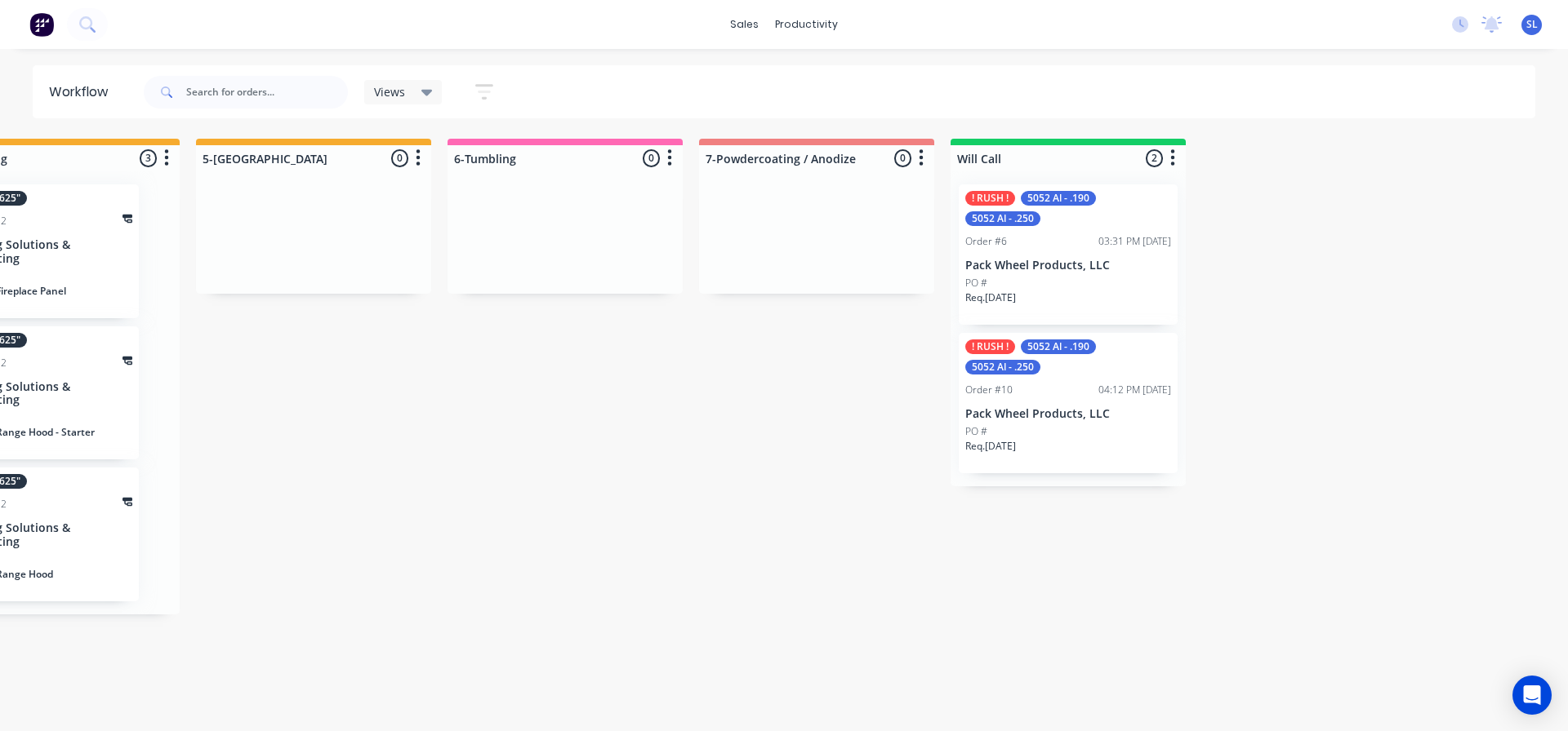
click at [1031, 392] on div "Order #10 04:12 PM 07/10/25" at bounding box center [1067, 390] width 206 height 14
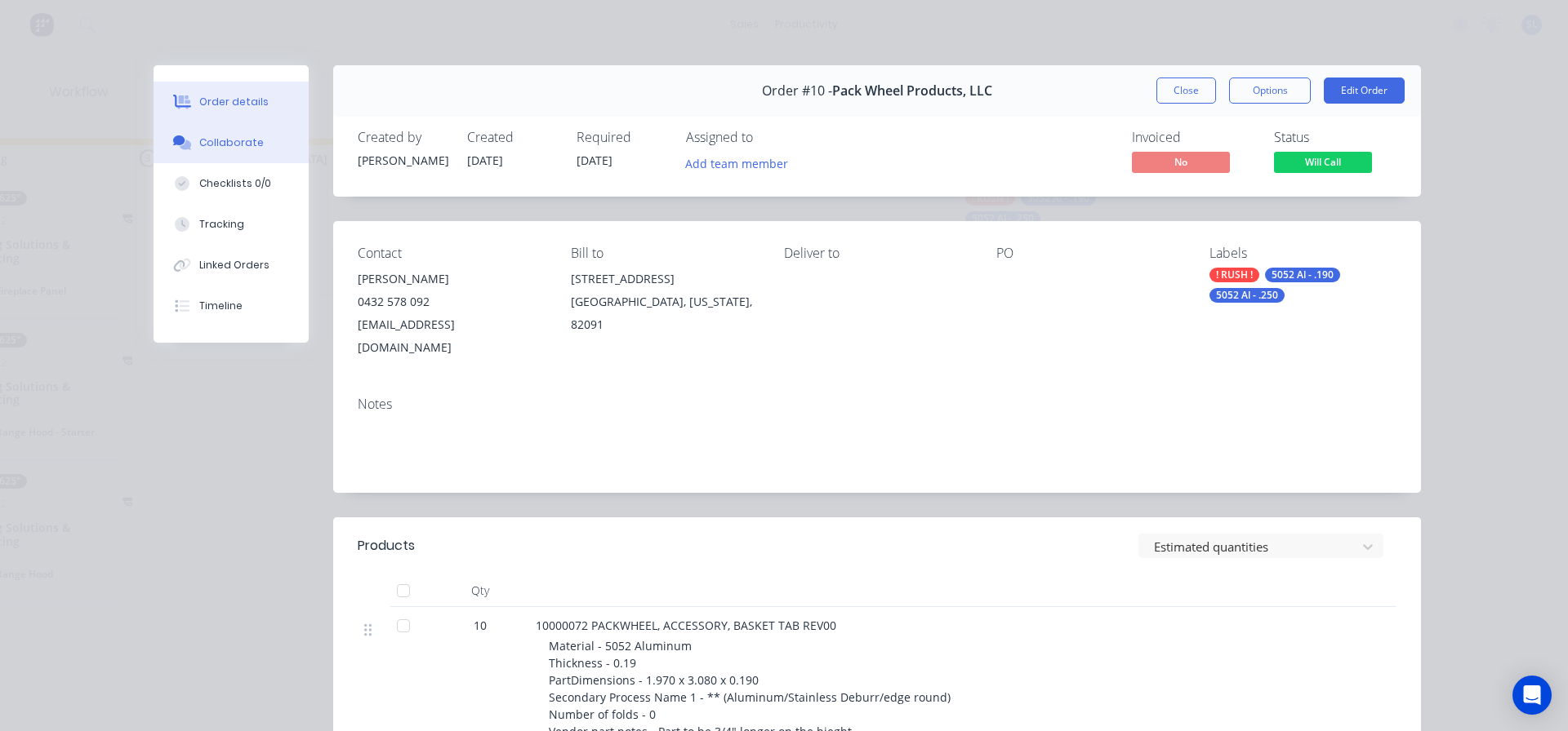
click at [172, 155] on button "Collaborate" at bounding box center [231, 142] width 155 height 40
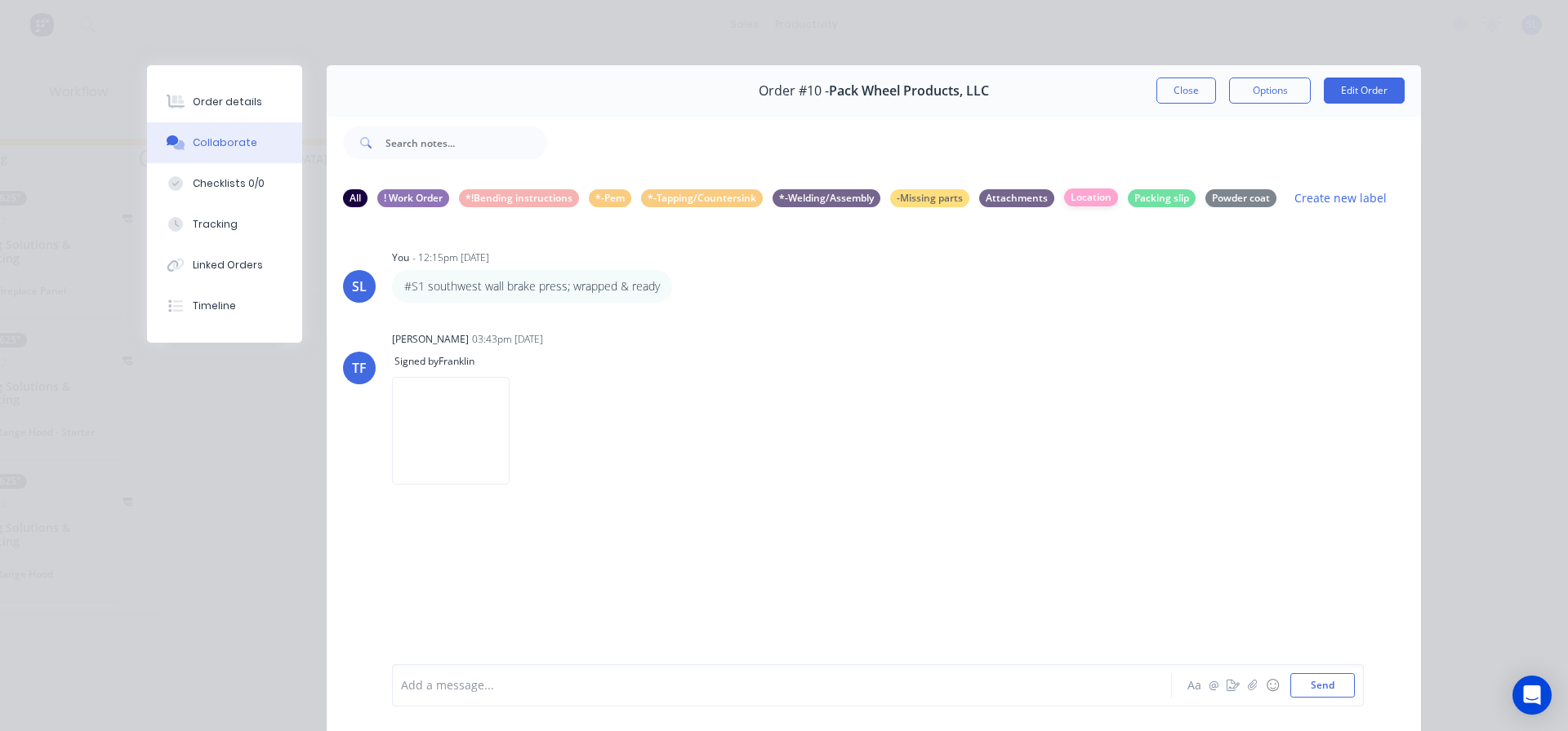
click at [1085, 200] on div "Location" at bounding box center [1091, 198] width 54 height 18
click at [1233, 689] on icon "button" at bounding box center [1233, 685] width 13 height 12
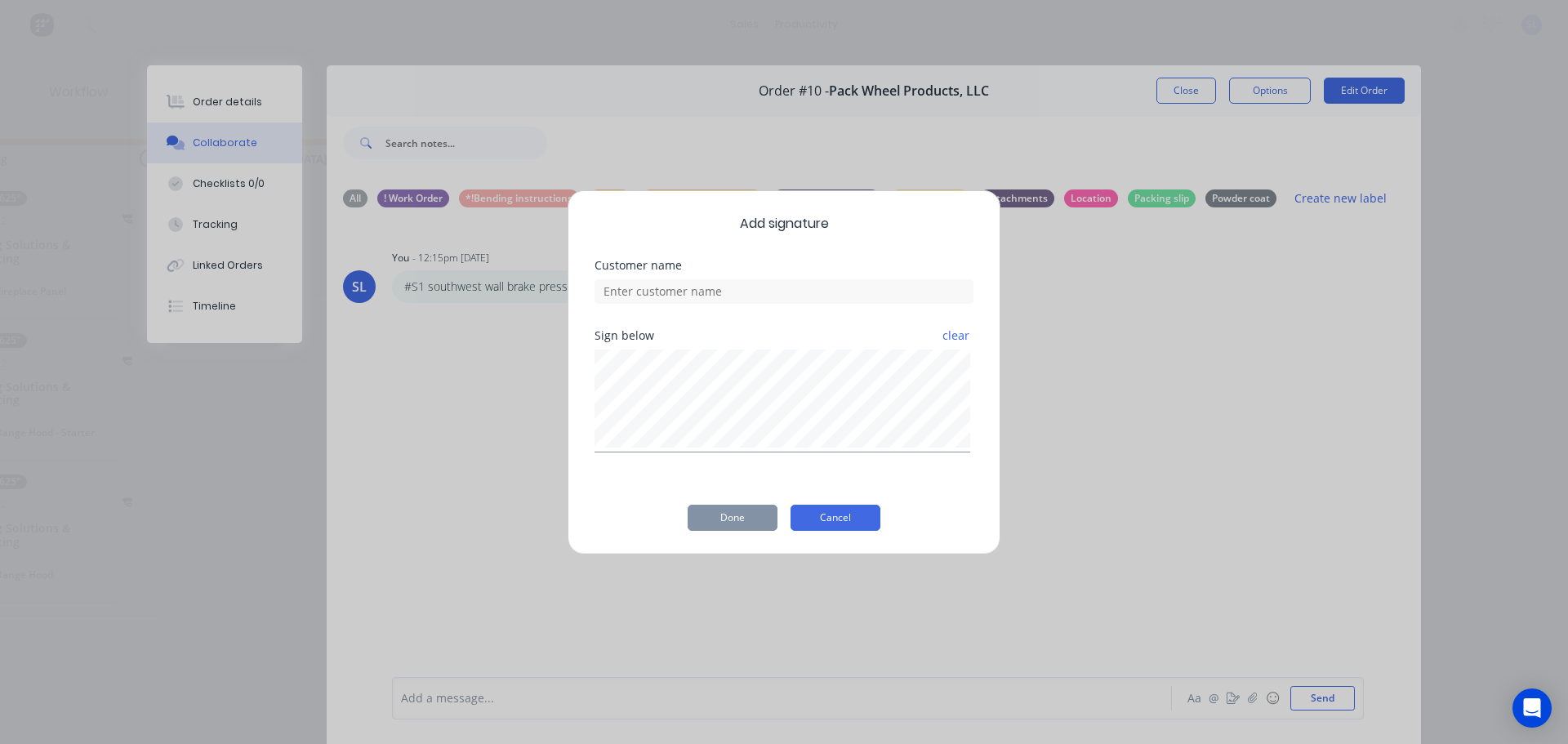
click at [827, 517] on button "Cancel" at bounding box center [836, 518] width 90 height 26
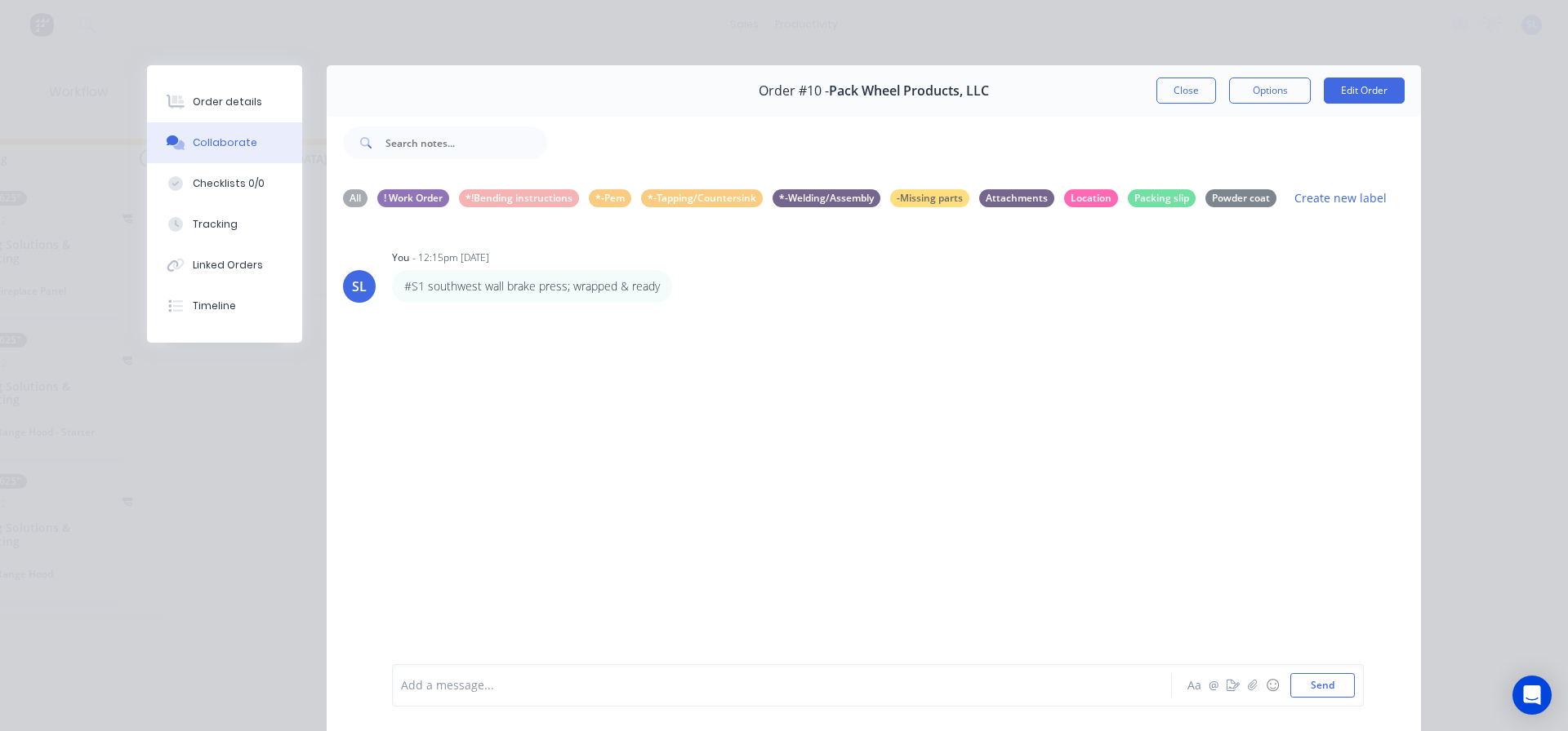
click at [1156, 87] on button "Close" at bounding box center [1186, 90] width 59 height 26
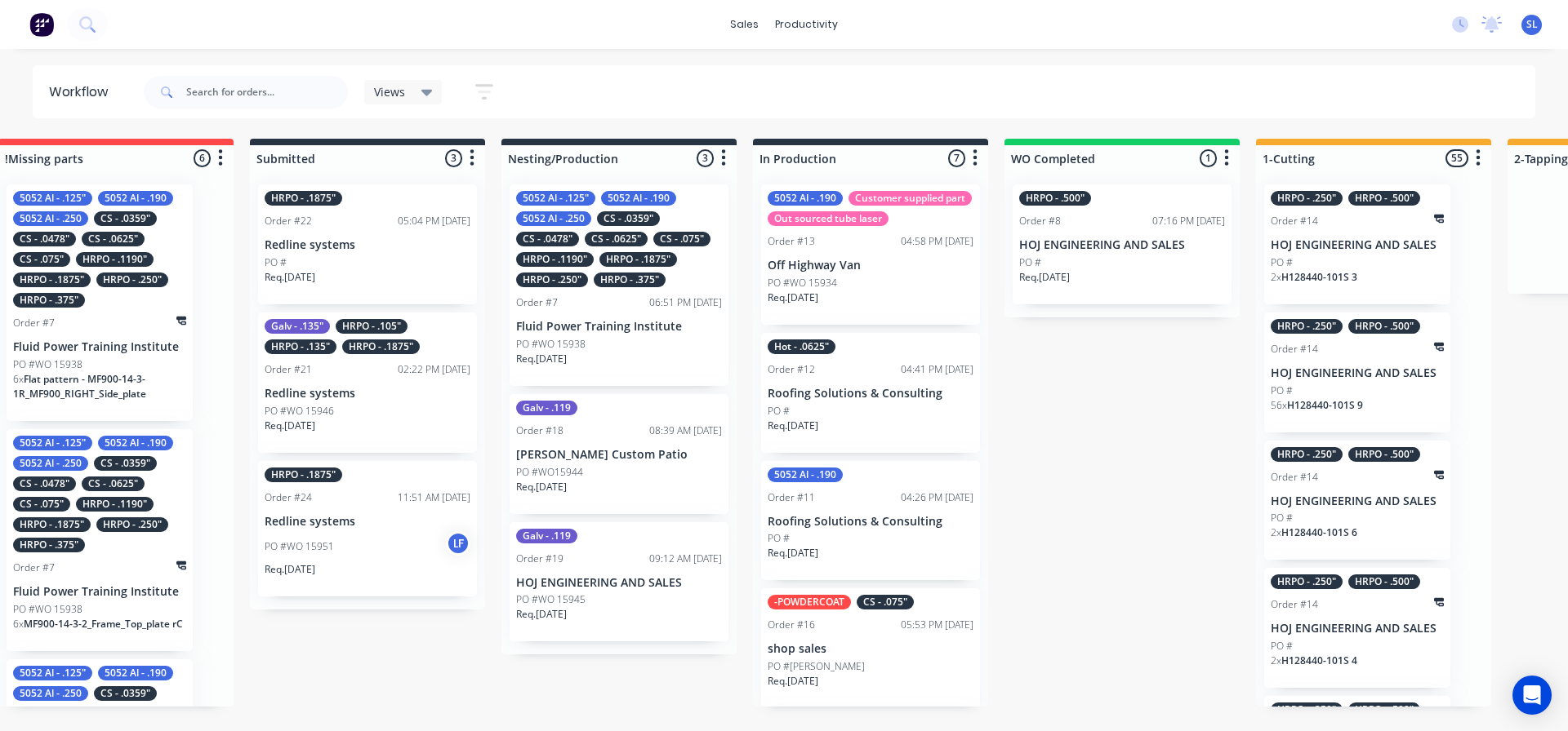
scroll to position [0, 0]
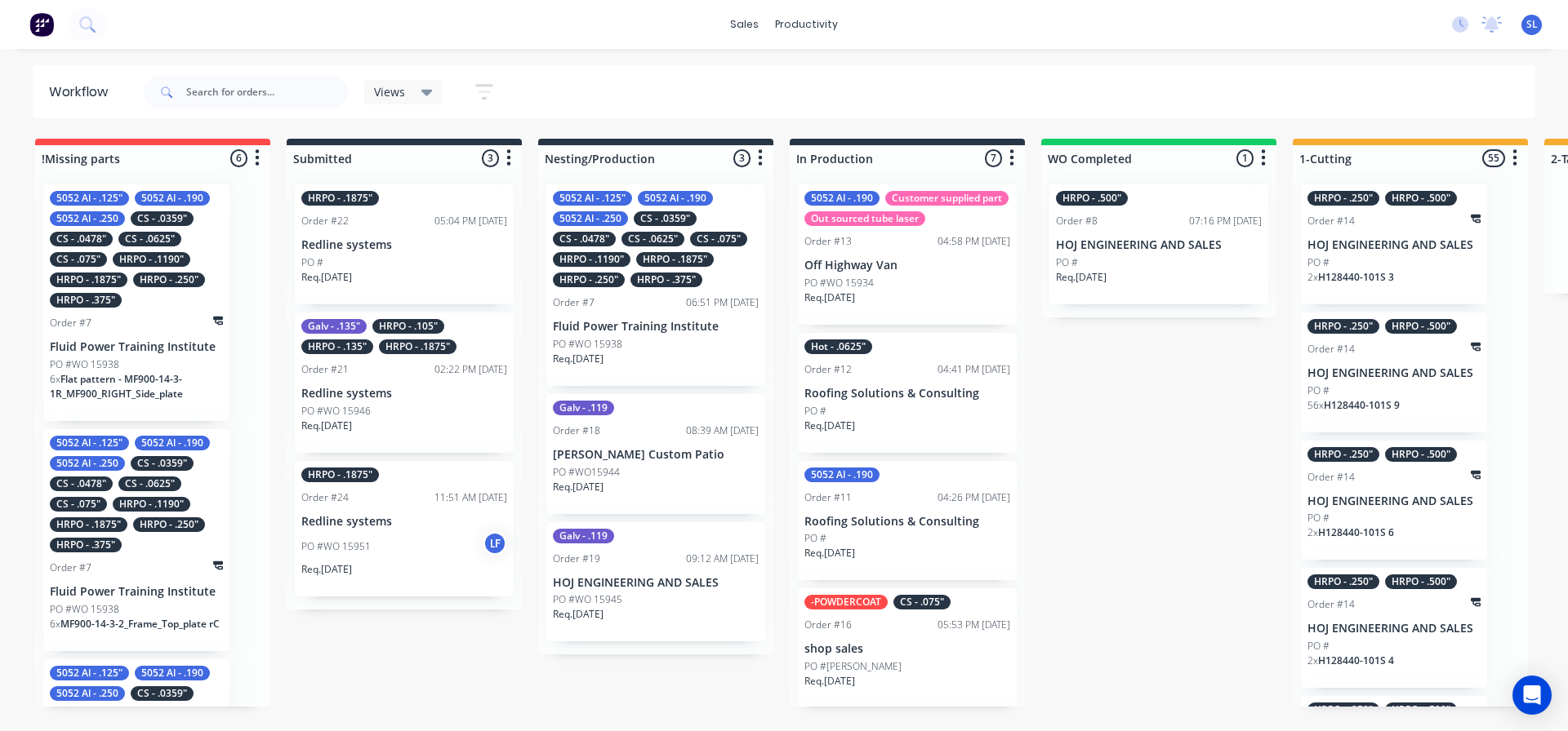
click at [617, 352] on div "Req. [DATE]" at bounding box center [655, 366] width 206 height 28
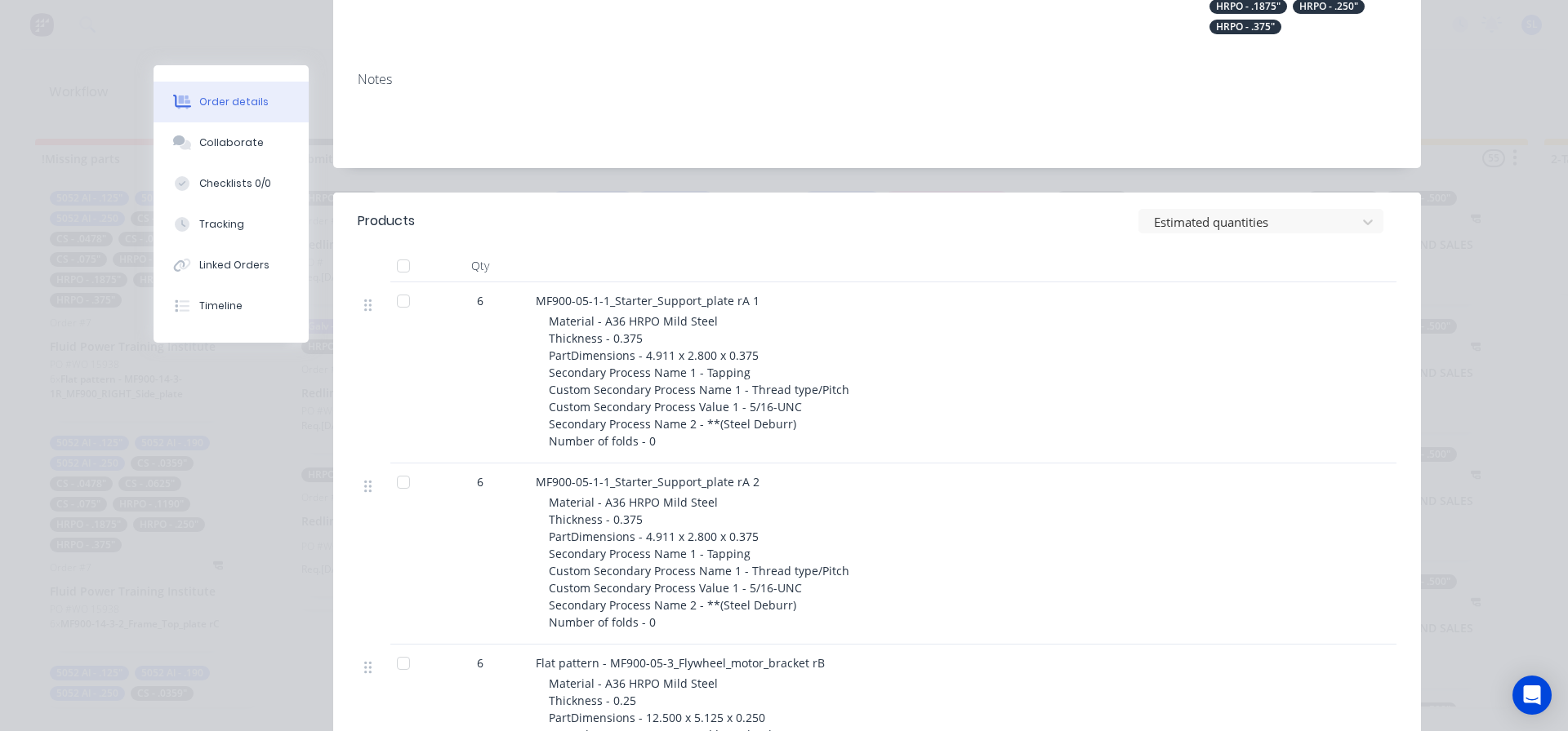
scroll to position [374, 0]
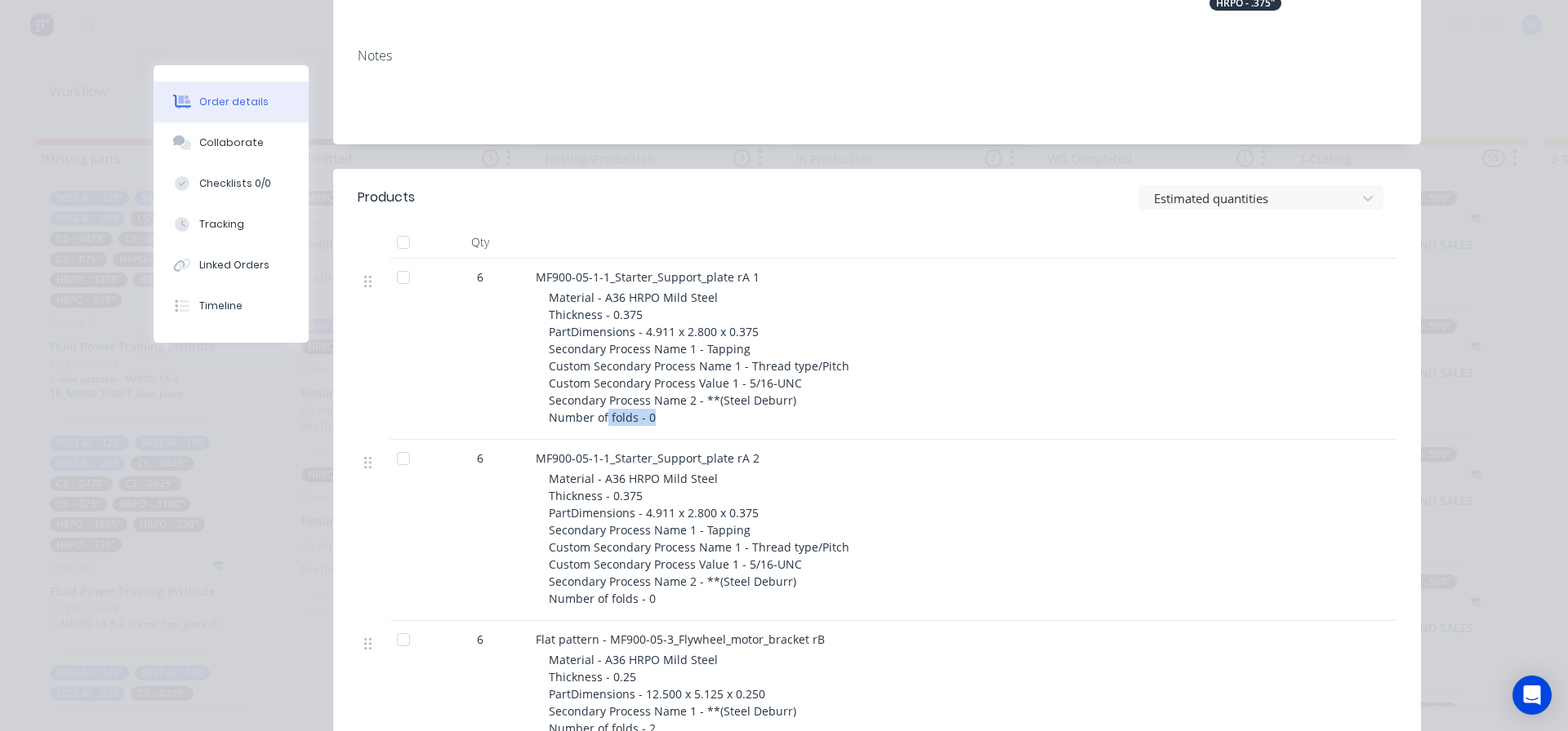
drag, startPoint x: 644, startPoint y: 420, endPoint x: 599, endPoint y: 425, distance: 45.3
click at [599, 425] on span "Material - A36 HRPO Mild Steel Thickness - 0.375 PartDimensions - 4.911 x 2.800…" at bounding box center [699, 357] width 300 height 136
drag, startPoint x: 650, startPoint y: 605, endPoint x: 606, endPoint y: 605, distance: 44.0
click at [606, 605] on div "Material - A36 HRPO Mild Steel Thickness - 0.375 PartDimensions - 4.911 x 2.800…" at bounding box center [863, 539] width 627 height 137
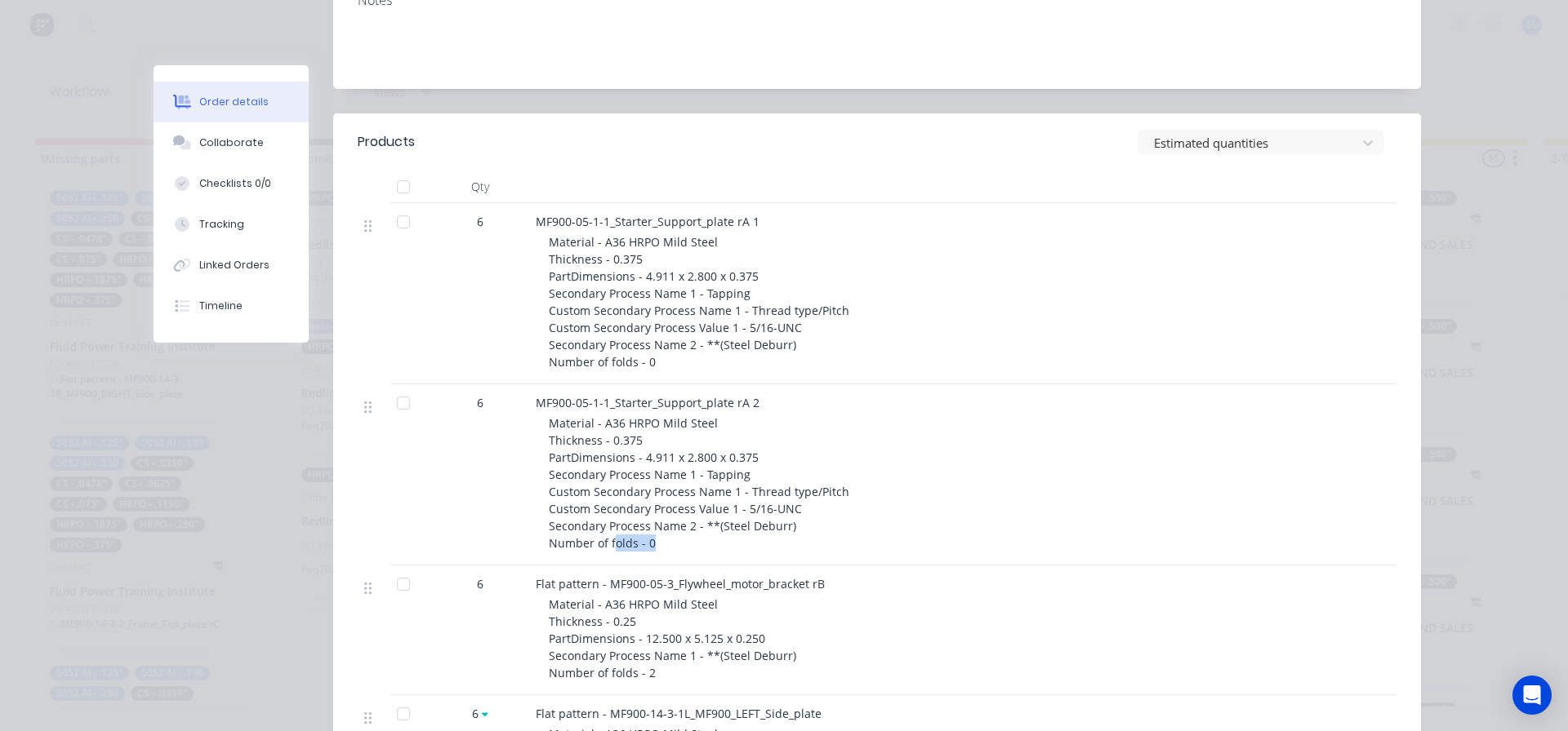
scroll to position [455, 0]
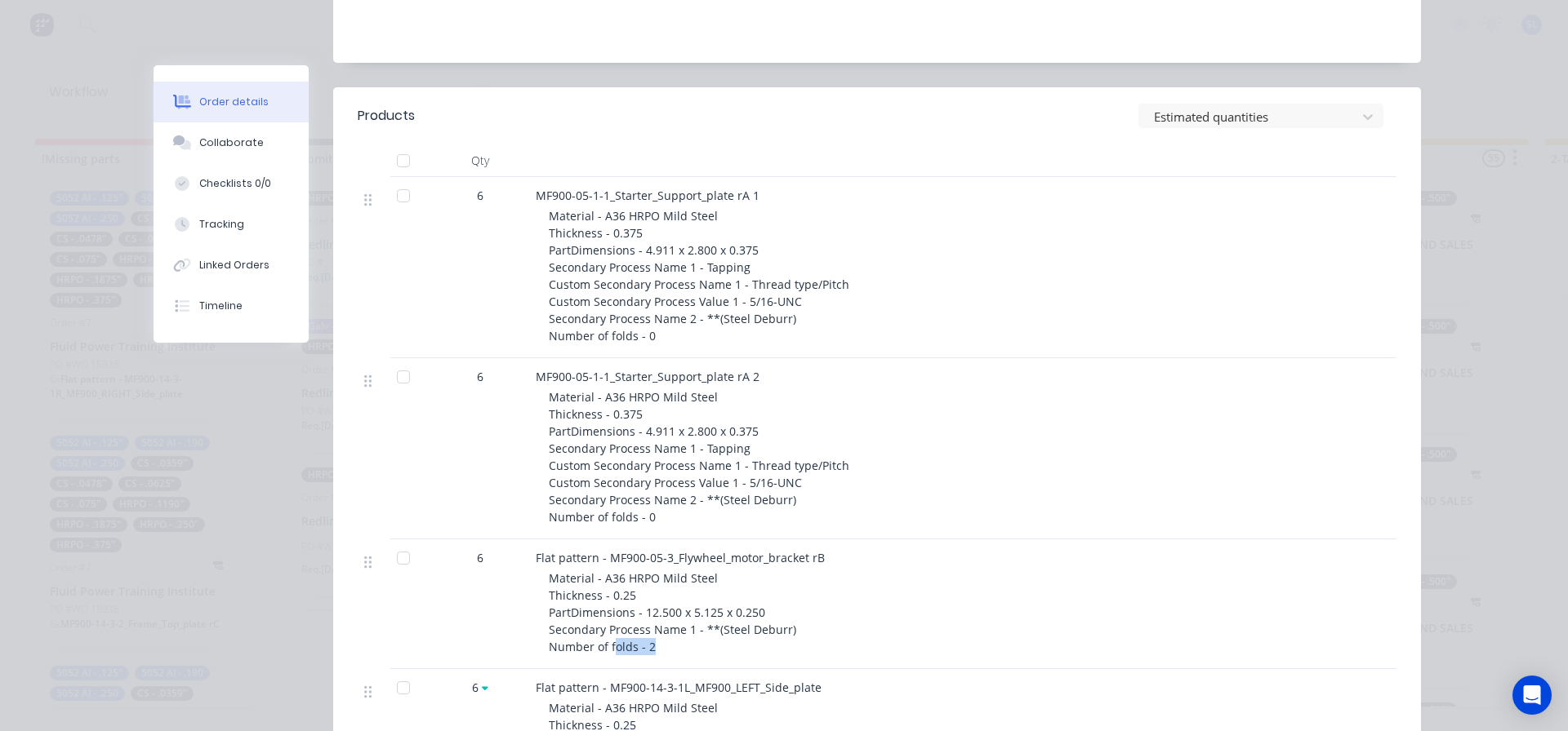
drag, startPoint x: 672, startPoint y: 644, endPoint x: 609, endPoint y: 644, distance: 63.0
click at [609, 644] on div "Material - A36 HRPO Mild Steel Thickness - 0.25 PartDimensions - 12.500 x 5.125…" at bounding box center [863, 612] width 627 height 85
click at [1049, 529] on div "MF900-05-1-1_Starter_Support_plate rA 2 Material - A36 HRPO Mild Steel Thicknes…" at bounding box center [855, 449] width 653 height 181
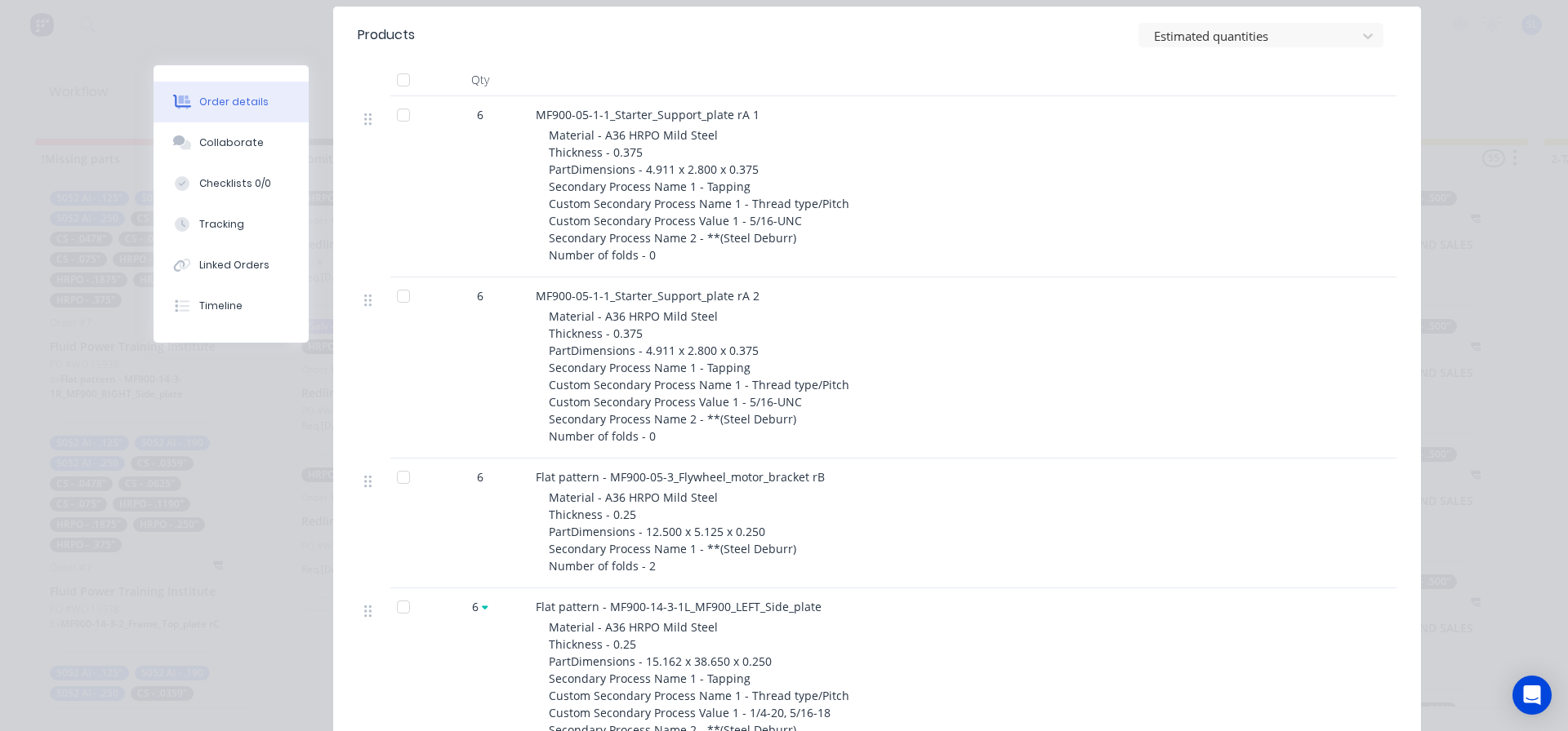
scroll to position [537, 0]
drag, startPoint x: 687, startPoint y: 203, endPoint x: 799, endPoint y: 225, distance: 114.1
click at [799, 225] on div "Material - A36 HRPO Mild Steel Thickness - 0.375 PartDimensions - 4.911 x 2.800…" at bounding box center [863, 194] width 627 height 137
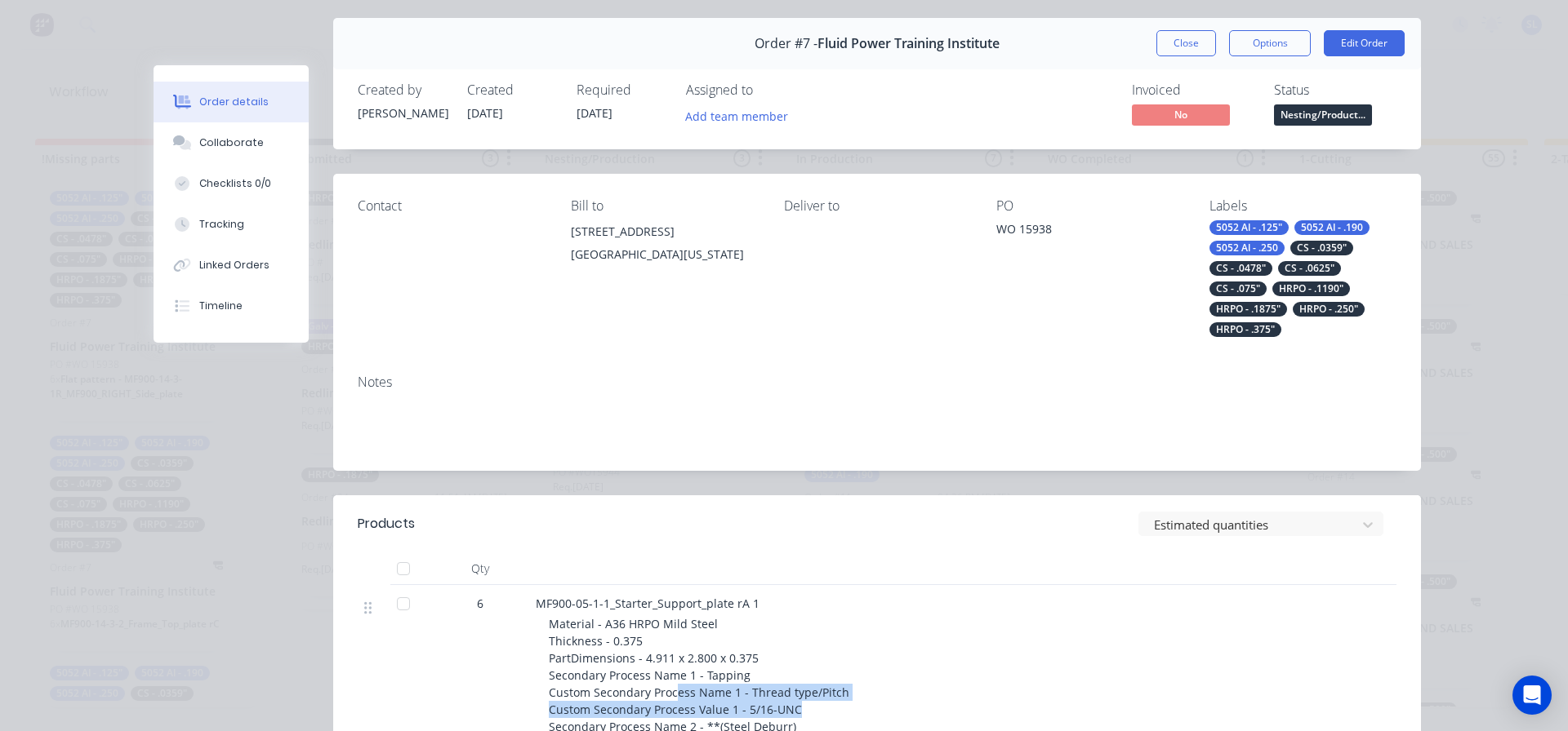
scroll to position [0, 0]
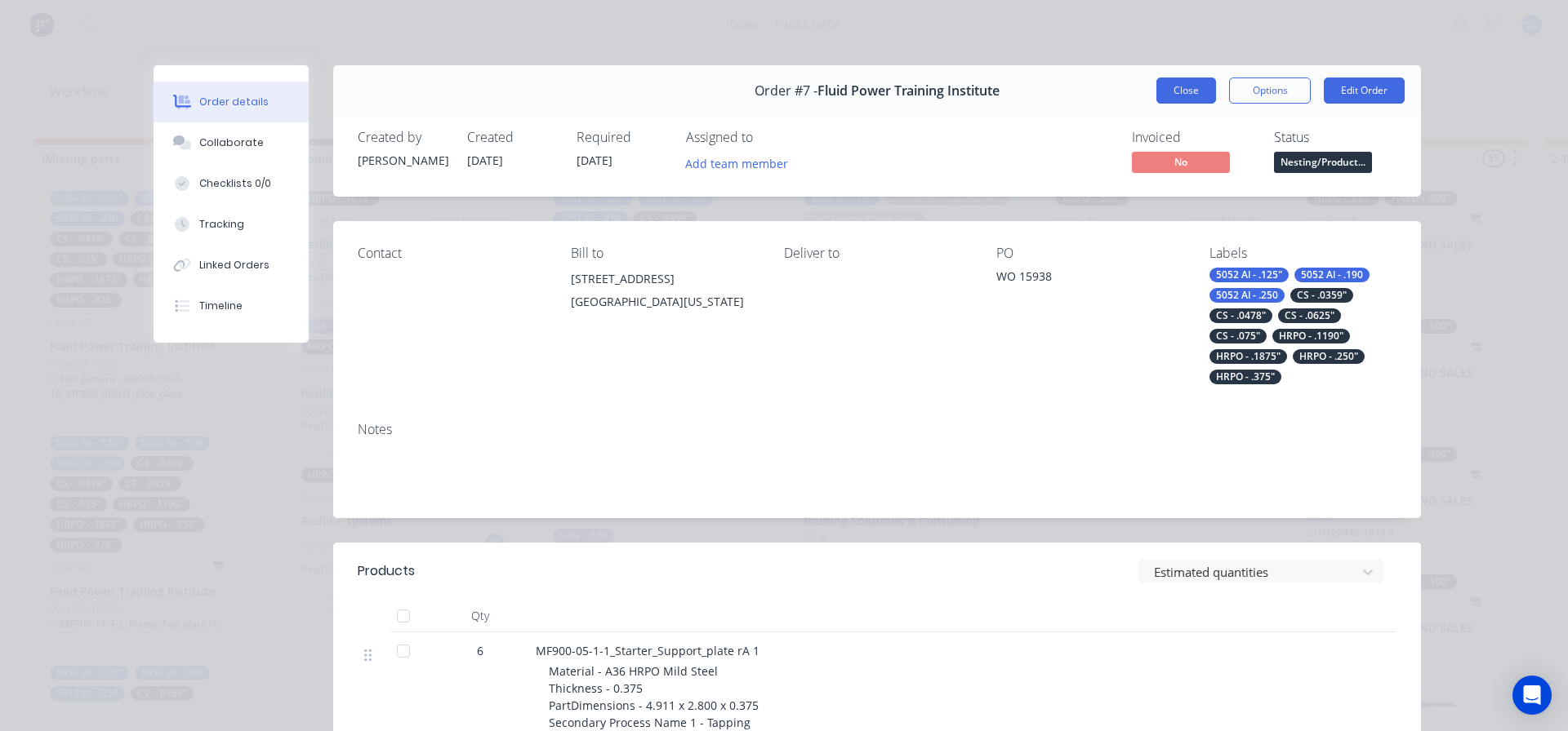
click at [1162, 96] on button "Close" at bounding box center [1186, 90] width 59 height 26
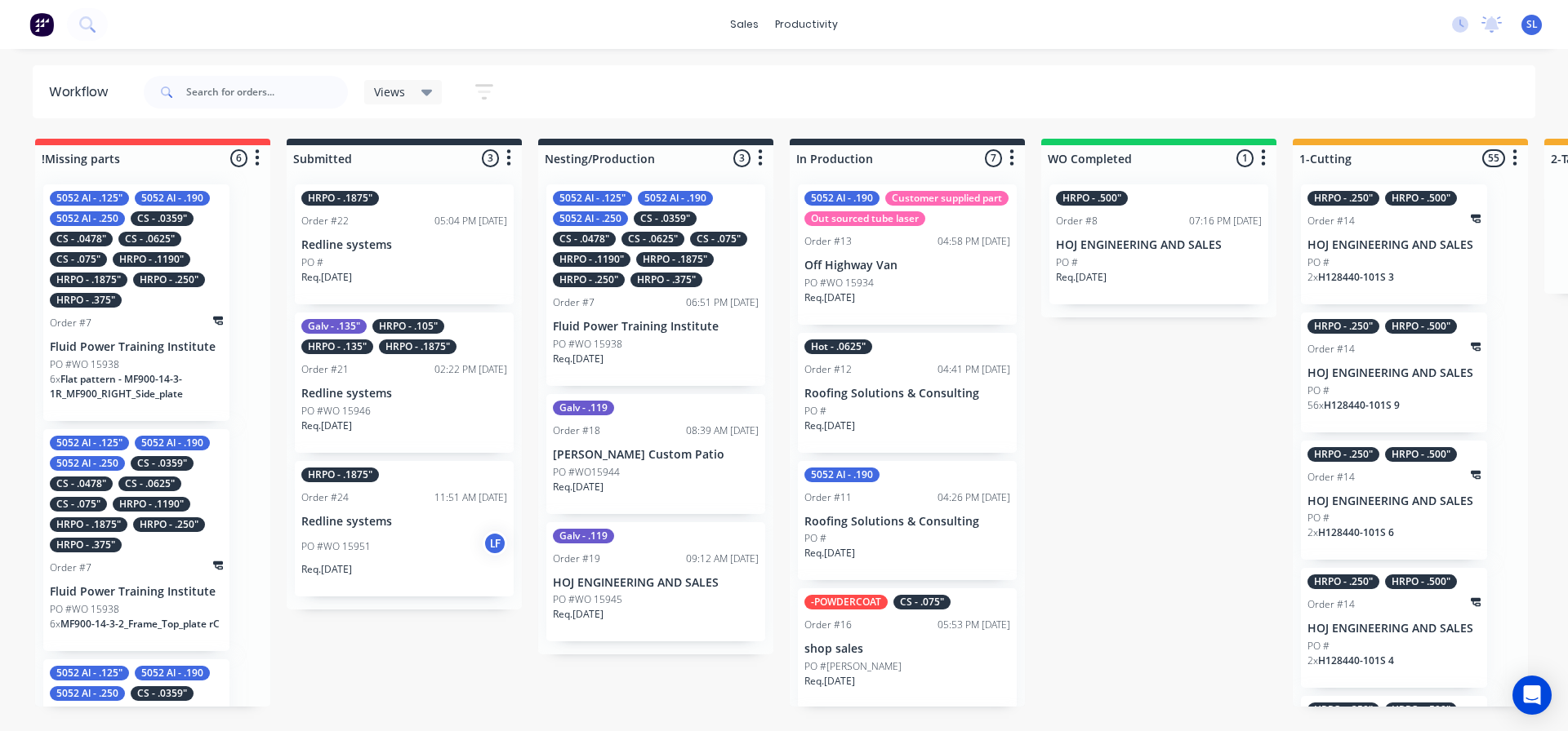
click at [644, 284] on div "HRPO - .375"" at bounding box center [667, 280] width 72 height 14
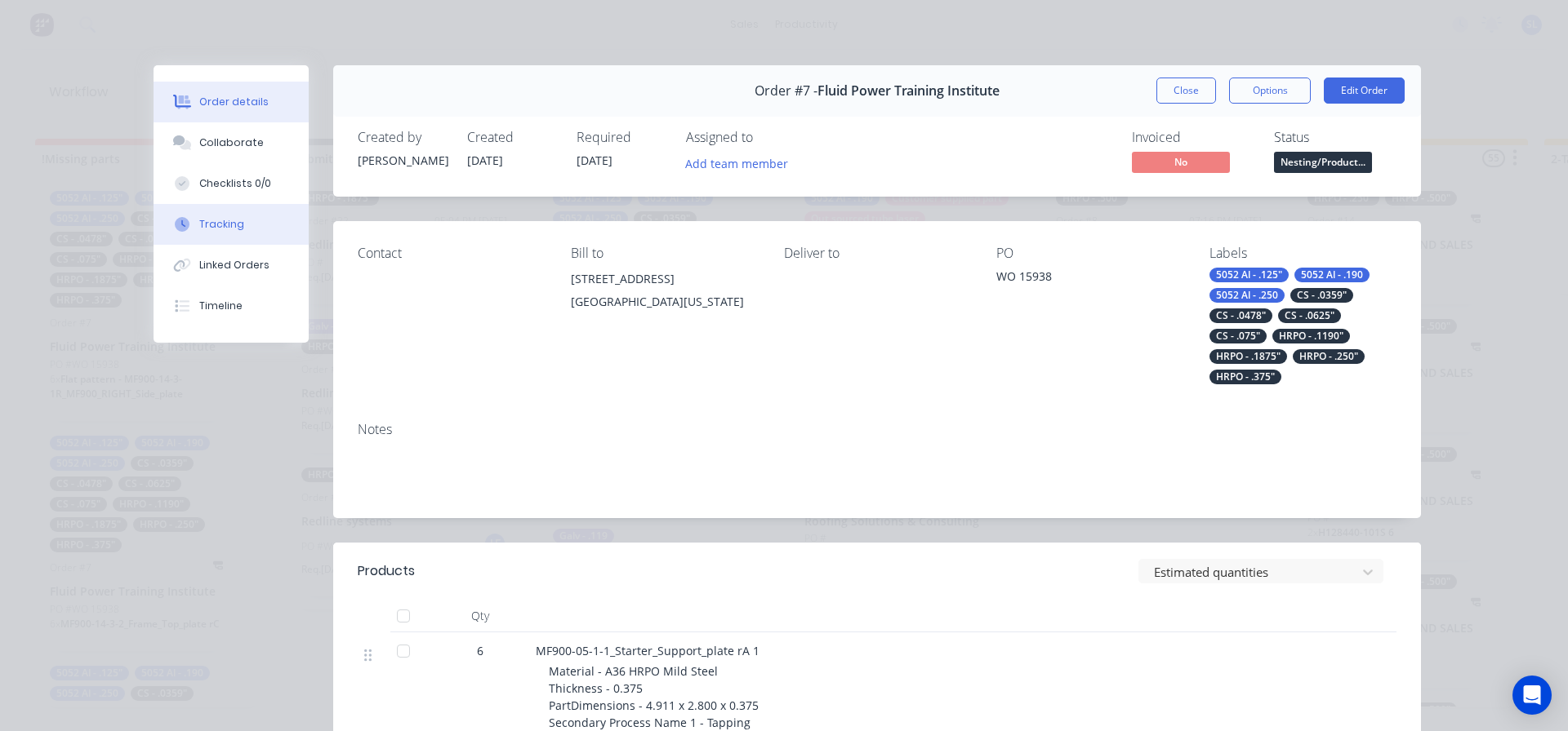
click at [239, 213] on button "Tracking" at bounding box center [231, 224] width 155 height 40
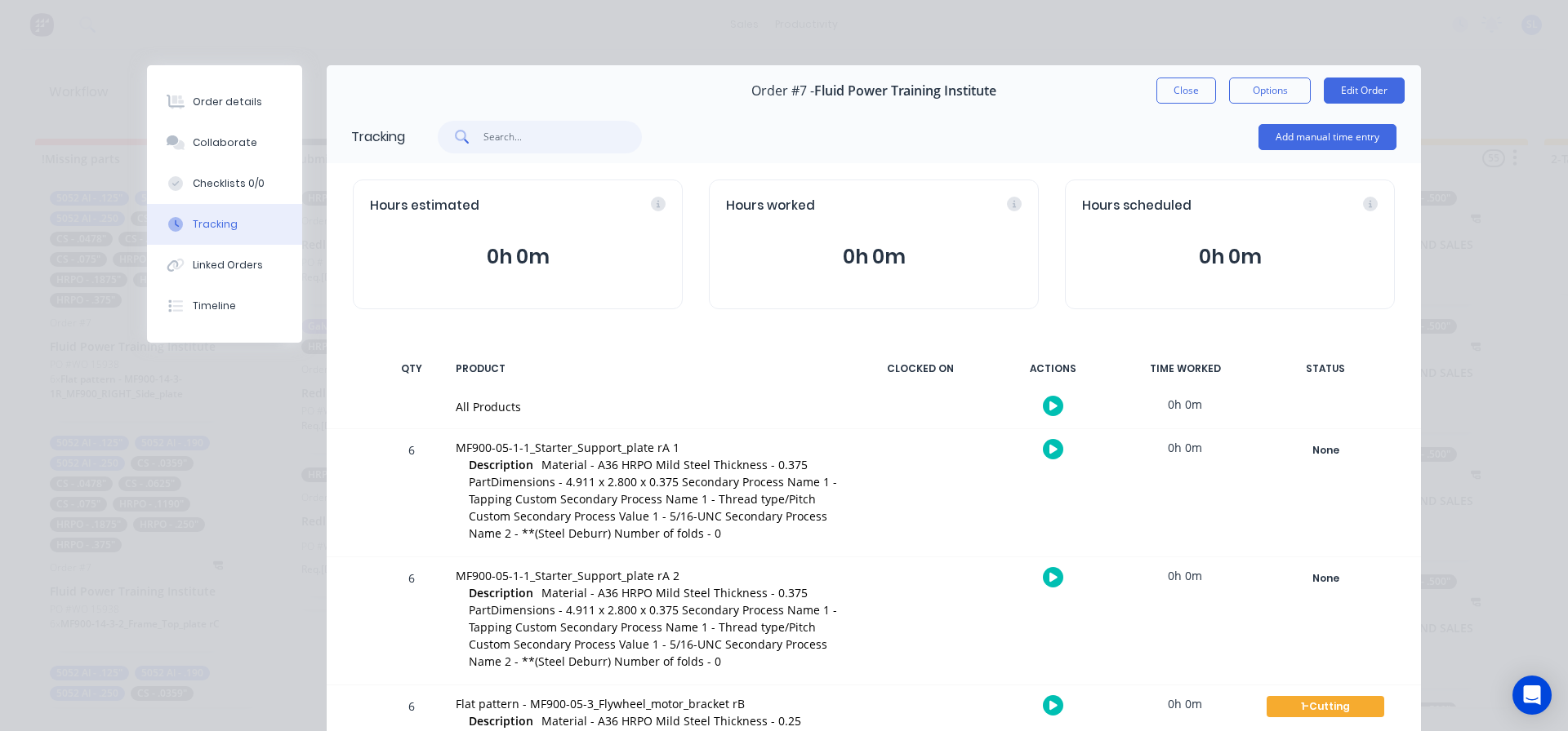
click at [494, 137] on input "text" at bounding box center [563, 137] width 159 height 32
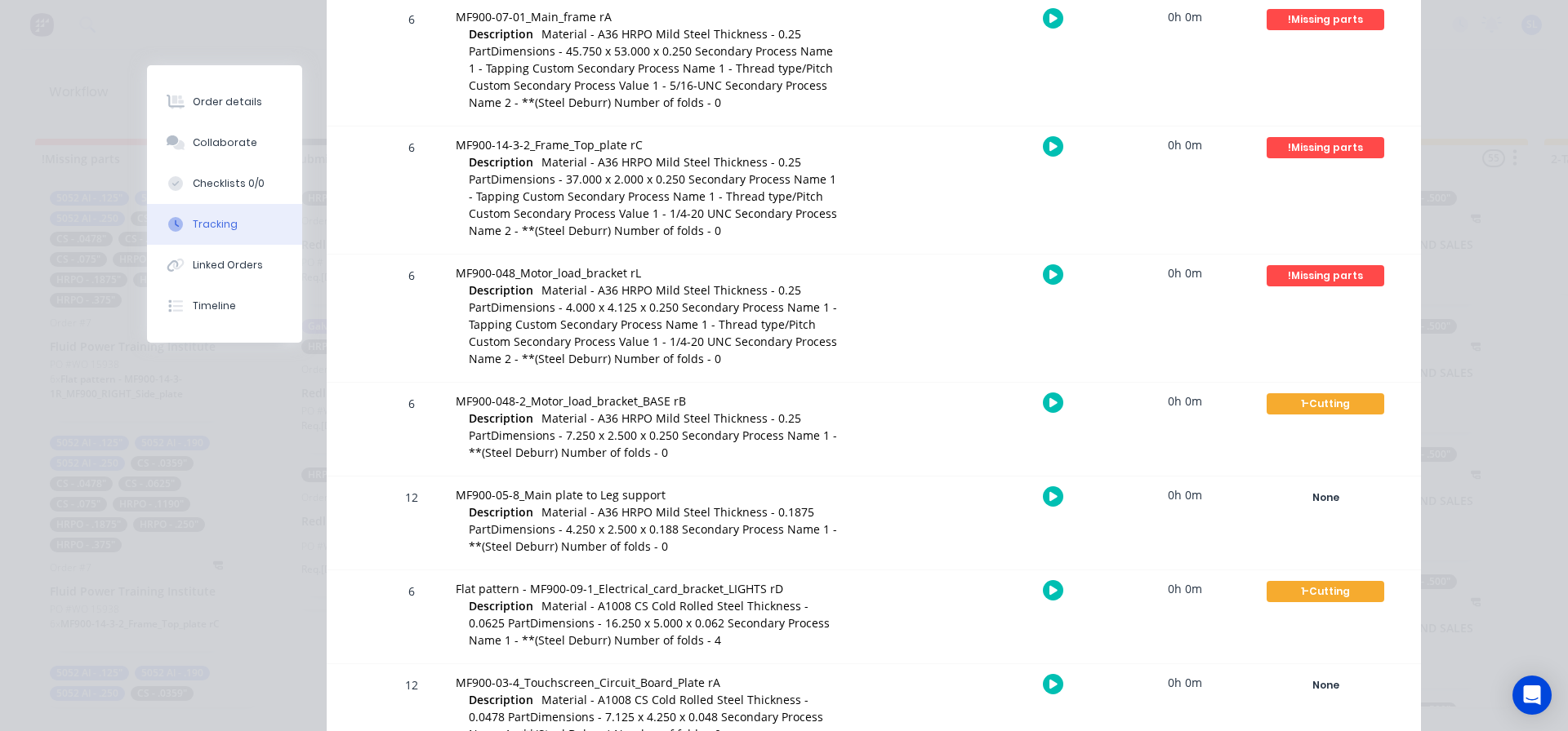
scroll to position [898, 0]
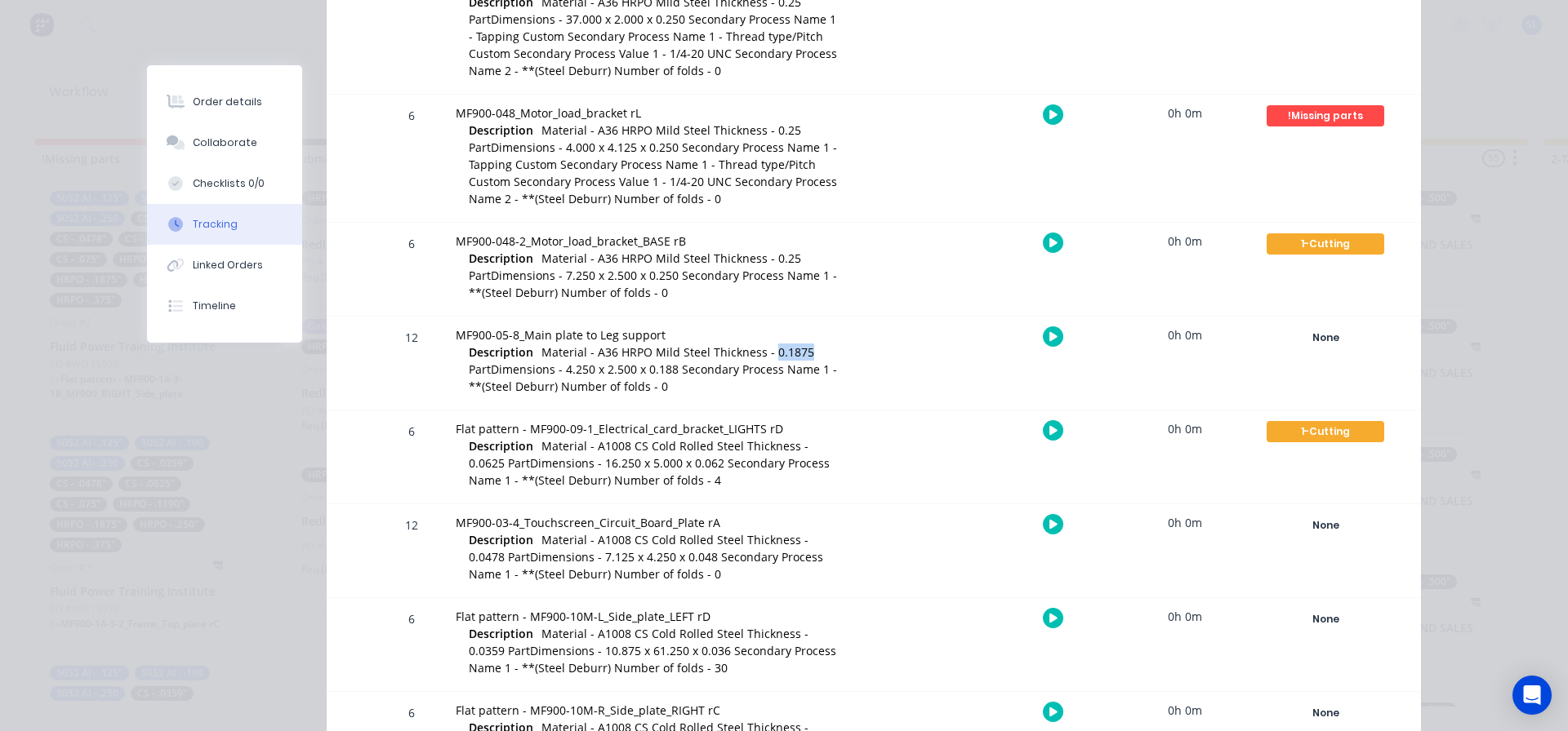
drag, startPoint x: 765, startPoint y: 353, endPoint x: 802, endPoint y: 356, distance: 37.1
click at [802, 356] on div "Description Material - A36 HRPO Mild Steel Thickness - 0.1875 PartDimensions - …" at bounding box center [654, 371] width 371 height 54
drag, startPoint x: 598, startPoint y: 370, endPoint x: 628, endPoint y: 370, distance: 30.0
click at [628, 370] on span "Material - A36 HRPO Mild Steel Thickness - 0.1875 PartDimensions - 4.250 x 2.50…" at bounding box center [653, 369] width 368 height 49
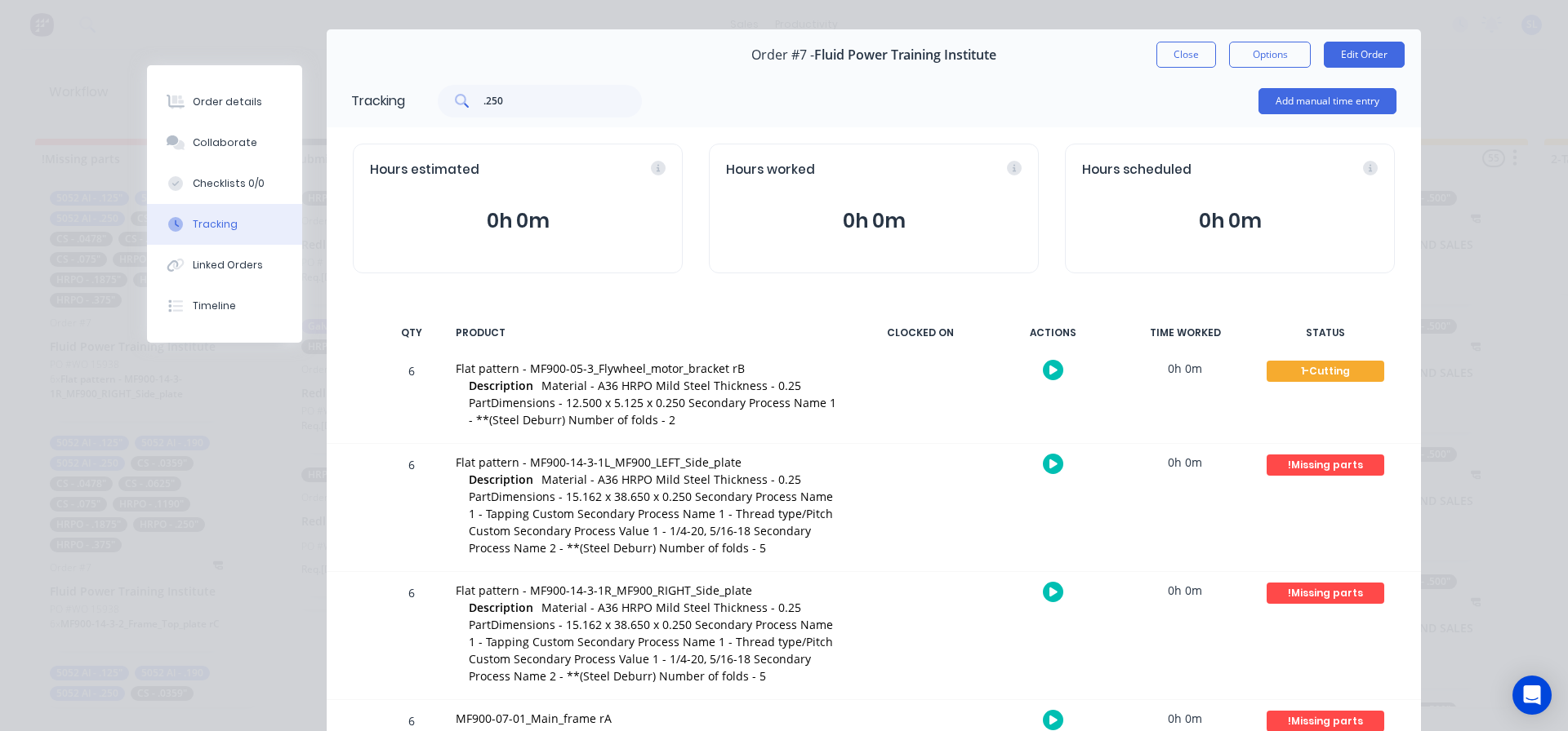
scroll to position [0, 0]
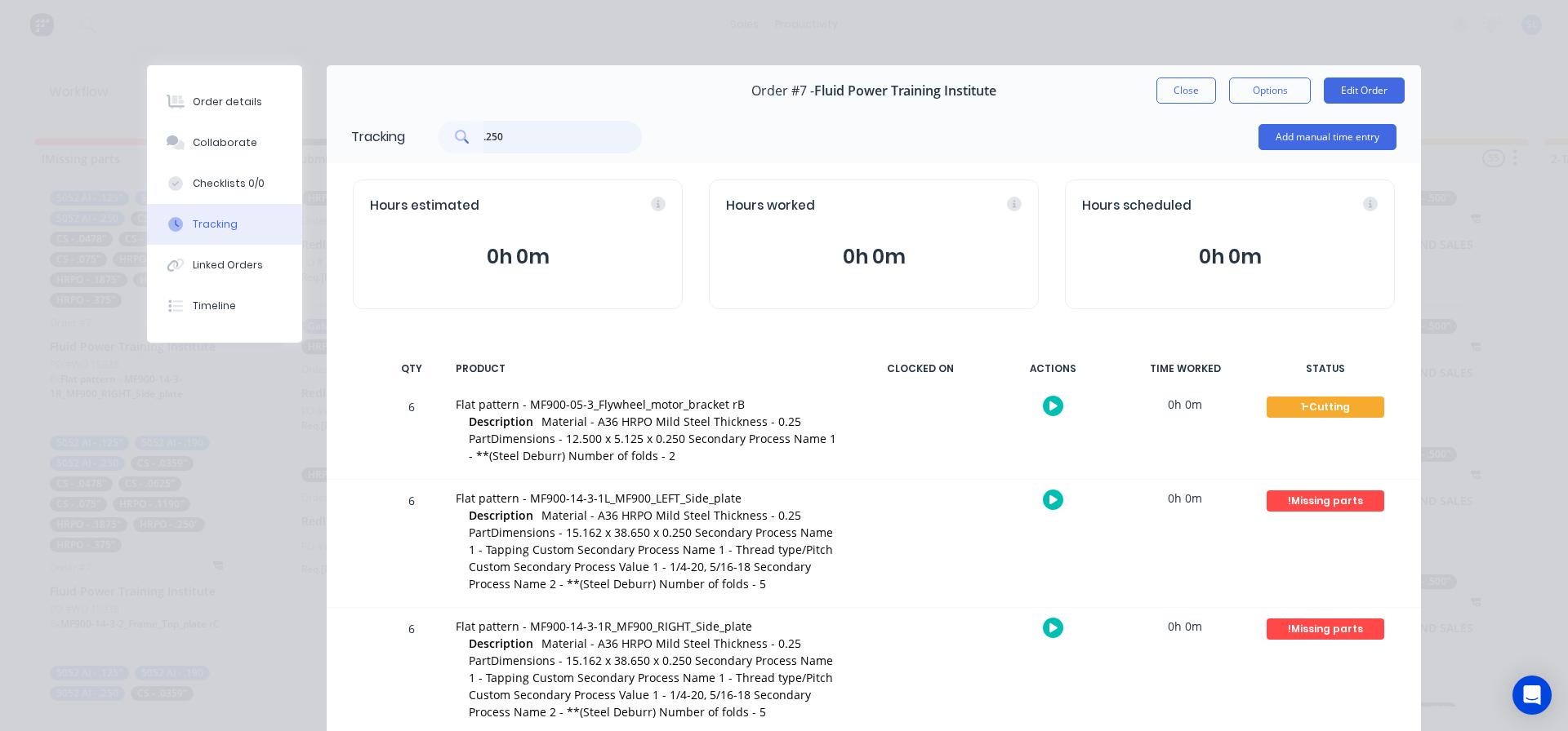
click at [509, 139] on input ".250" at bounding box center [563, 137] width 159 height 32
drag, startPoint x: 534, startPoint y: 145, endPoint x: 426, endPoint y: 163, distance: 109.5
type input "0.25"
click at [1164, 102] on button "Close" at bounding box center [1186, 90] width 59 height 26
